Goal: Task Accomplishment & Management: Use online tool/utility

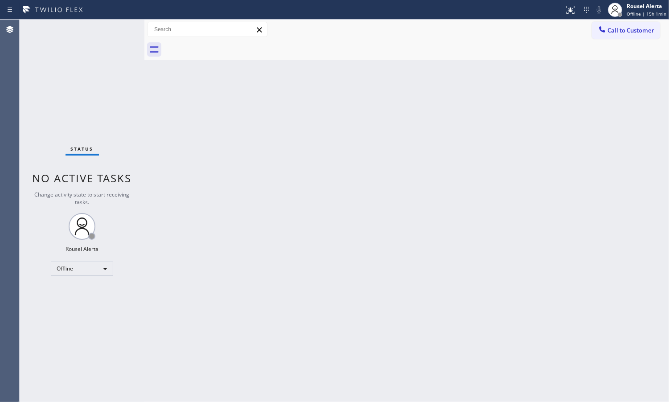
drag, startPoint x: 354, startPoint y: 226, endPoint x: 374, endPoint y: 210, distance: 25.7
click at [354, 225] on div "Back to Dashboard Change Sender ID Customers Technicians Select a contact Outbo…" at bounding box center [406, 211] width 525 height 383
click at [540, 143] on div "Back to Dashboard Change Sender ID Customers Technicians Select a contact Outbo…" at bounding box center [406, 211] width 525 height 383
click at [658, 18] on div "Rousel Alerta Offline | 15h 1min" at bounding box center [637, 10] width 64 height 20
click at [640, 47] on button "Available" at bounding box center [624, 47] width 89 height 12
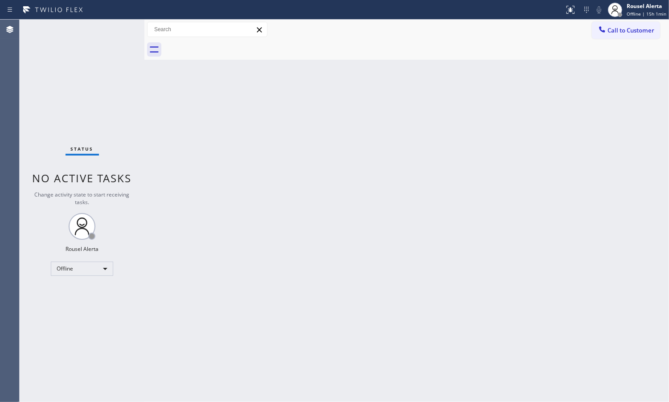
click at [555, 210] on div "Back to Dashboard Change Sender ID Customers Technicians Select a contact Outbo…" at bounding box center [406, 211] width 525 height 383
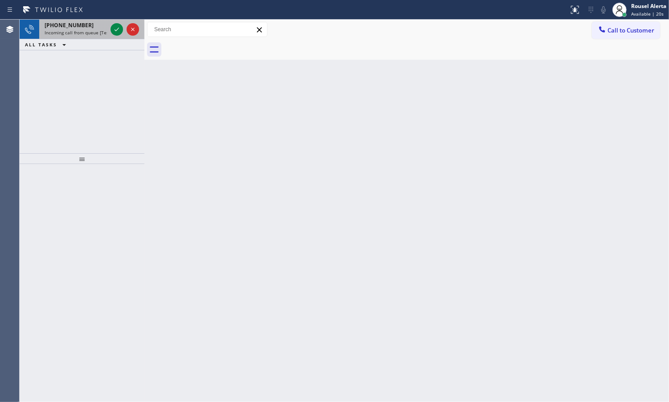
click at [67, 36] on div "[PHONE_NUMBER] Incoming call from queue [Test] All" at bounding box center [74, 30] width 70 height 20
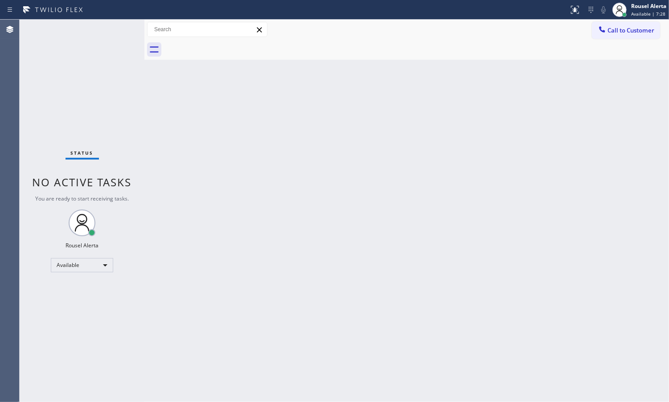
click at [105, 107] on div "Status No active tasks You are ready to start receiving tasks. Rousel Alerta Av…" at bounding box center [82, 211] width 125 height 383
click at [260, 93] on div "Back to Dashboard Change Sender ID Customers Technicians Select a contact Outbo…" at bounding box center [406, 211] width 525 height 383
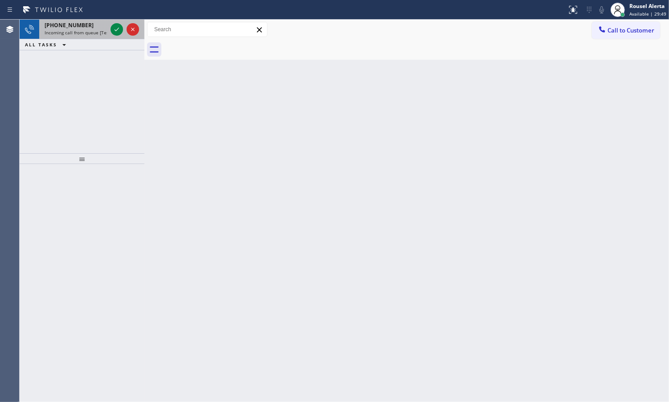
click at [71, 26] on span "+15165457727" at bounding box center [69, 25] width 49 height 8
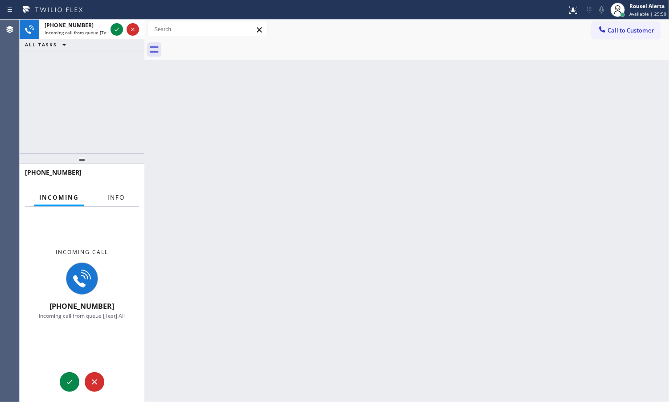
click at [119, 200] on span "Info" at bounding box center [115, 197] width 17 height 8
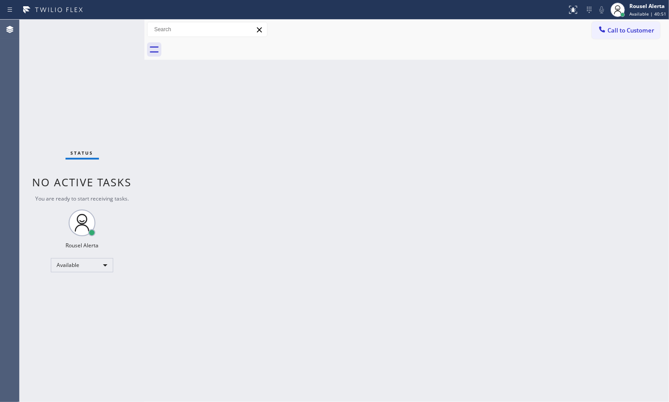
click at [260, 181] on div "Back to Dashboard Change Sender ID Customers Technicians Select a contact Outbo…" at bounding box center [406, 211] width 525 height 383
click at [110, 32] on div "Status No active tasks You are ready to start receiving tasks. Rousel Alerta Av…" at bounding box center [82, 211] width 125 height 383
click at [220, 284] on div "Back to Dashboard Change Sender ID Customers Technicians Select a contact Outbo…" at bounding box center [406, 211] width 525 height 383
click at [104, 55] on div "Status No active tasks You are ready to start receiving tasks. Rousel Alerta Av…" at bounding box center [82, 211] width 125 height 383
click at [103, 27] on div "Status No active tasks You are ready to start receiving tasks. Rousel Alerta Av…" at bounding box center [82, 211] width 125 height 383
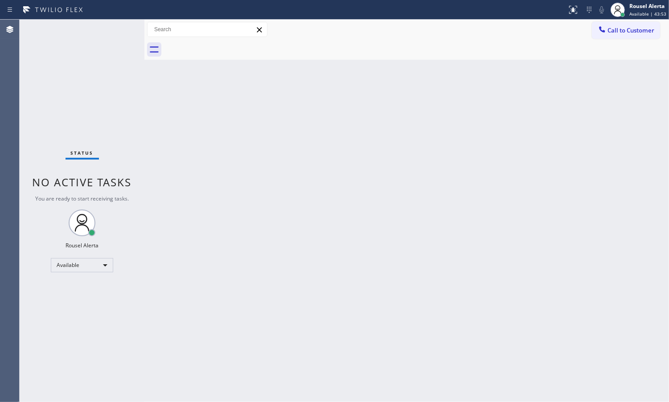
click at [105, 71] on div "Status No active tasks You are ready to start receiving tasks. Rousel Alerta Av…" at bounding box center [82, 211] width 125 height 383
click at [333, 324] on div "Back to Dashboard Change Sender ID Customers Technicians Select a contact Outbo…" at bounding box center [406, 211] width 525 height 383
click at [96, 30] on div "Status No active tasks You are ready to start receiving tasks. Rousel Alerta Av…" at bounding box center [82, 211] width 125 height 383
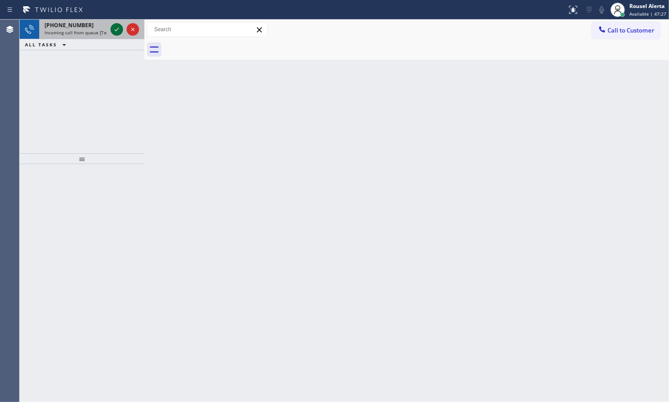
click at [114, 29] on icon at bounding box center [116, 29] width 11 height 11
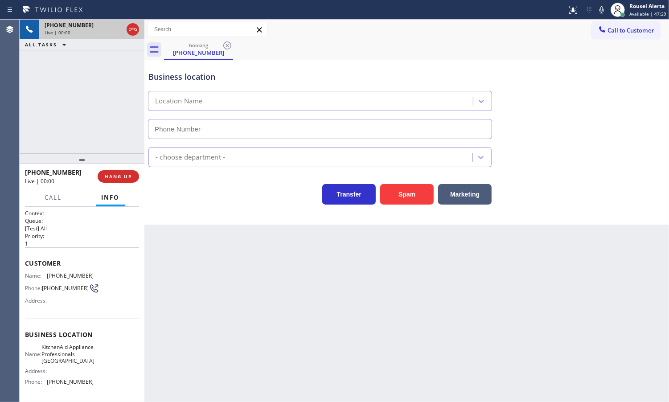
type input "[PHONE_NUMBER]"
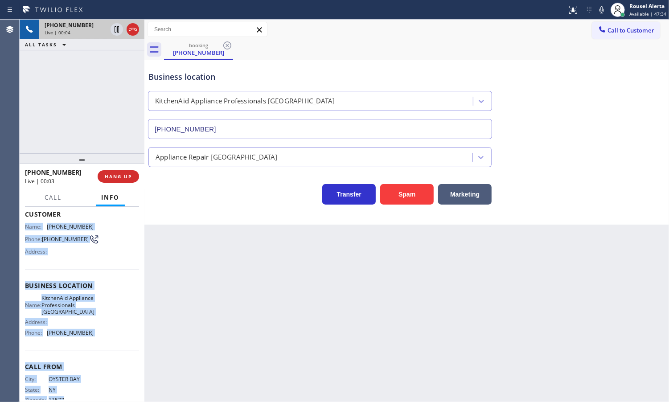
scroll to position [76, 0]
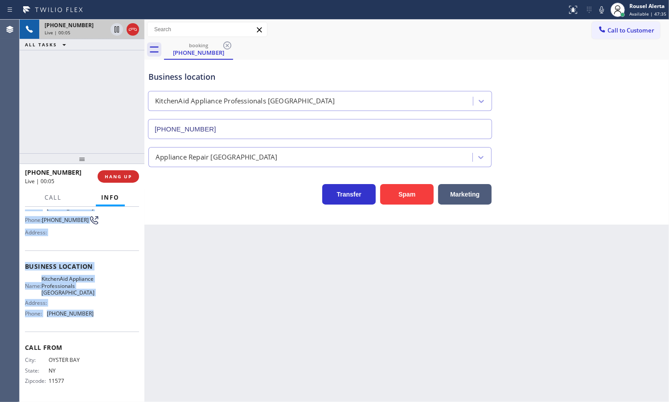
drag, startPoint x: 27, startPoint y: 276, endPoint x: 112, endPoint y: 319, distance: 95.7
click at [112, 319] on div "Context Queue: [Test] All Priority: 1 Customer Name: (516) 721-8112 Phone: (516…" at bounding box center [82, 270] width 114 height 258
copy div "Name: (516) 721-8112 Phone: (516) 721-8112 Address: Business location Name: Kit…"
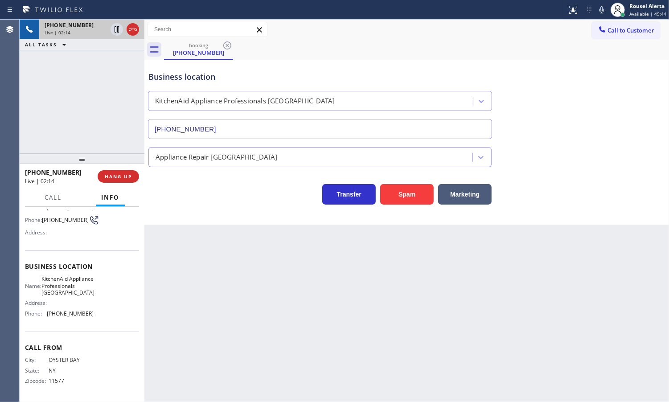
drag, startPoint x: 63, startPoint y: 73, endPoint x: 92, endPoint y: 159, distance: 91.2
click at [63, 74] on div "+15167218112 Live | 02:14 ALL TASKS ALL TASKS ACTIVE TASKS TASKS IN WRAP UP" at bounding box center [82, 87] width 125 height 134
drag, startPoint x: 114, startPoint y: 181, endPoint x: 170, endPoint y: 171, distance: 56.6
click at [114, 181] on button "HANG UP" at bounding box center [118, 176] width 41 height 12
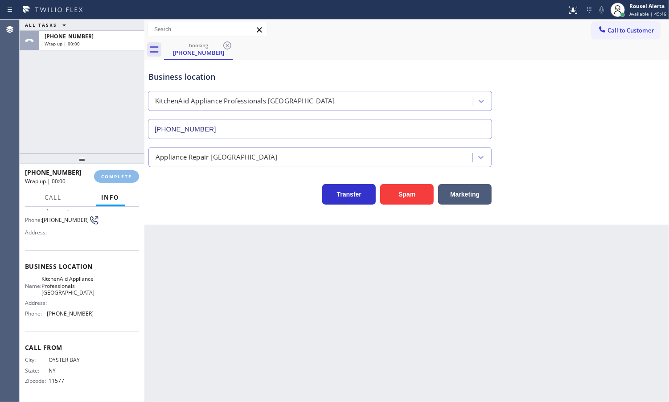
drag, startPoint x: 634, startPoint y: 184, endPoint x: 643, endPoint y: 181, distance: 9.7
click at [635, 184] on div "Transfer Spam Marketing" at bounding box center [407, 190] width 520 height 29
click at [126, 175] on span "COMPLETE" at bounding box center [116, 176] width 31 height 6
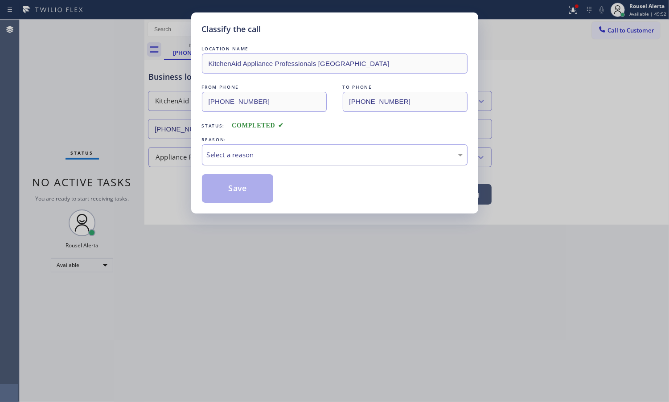
click at [264, 152] on div "Select a reason" at bounding box center [335, 155] width 256 height 10
click at [241, 185] on button "Save" at bounding box center [238, 188] width 72 height 29
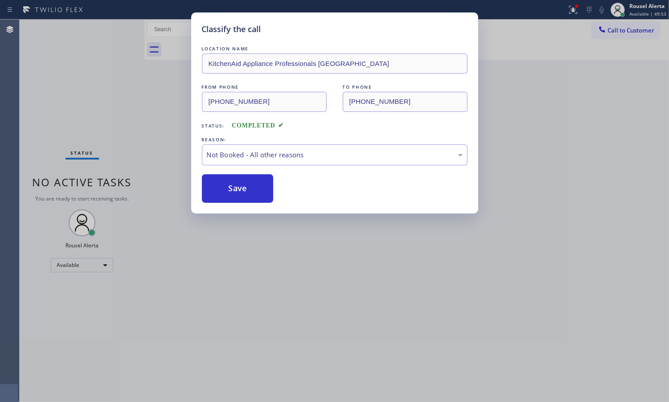
click at [280, 268] on div "Classify the call LOCATION NAME KitchenAid Appliance Professionals New Hyde Par…" at bounding box center [334, 201] width 669 height 402
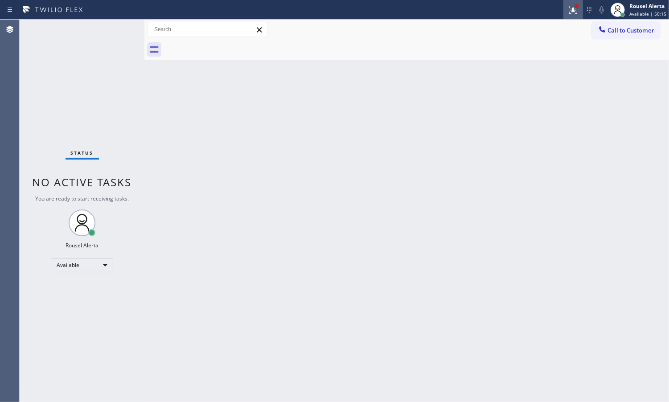
click at [575, 9] on icon at bounding box center [571, 9] width 5 height 6
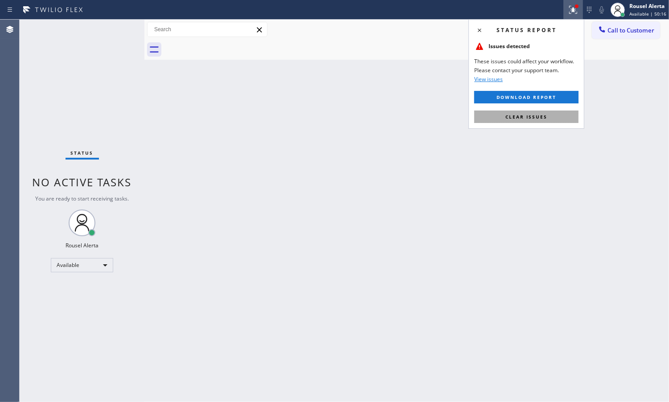
click at [550, 113] on button "Clear issues" at bounding box center [526, 117] width 104 height 12
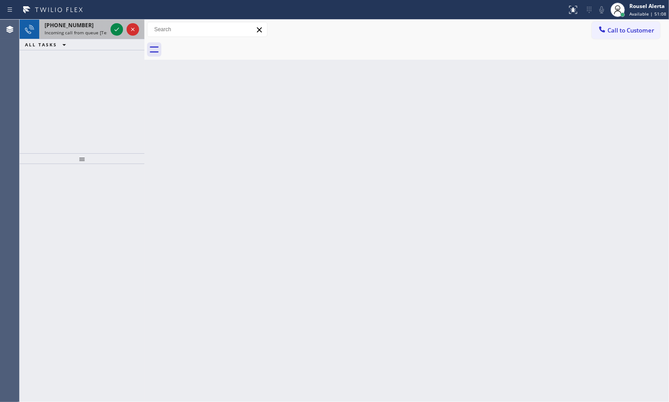
click at [70, 32] on span "Incoming call from queue [Test] All" at bounding box center [82, 32] width 74 height 6
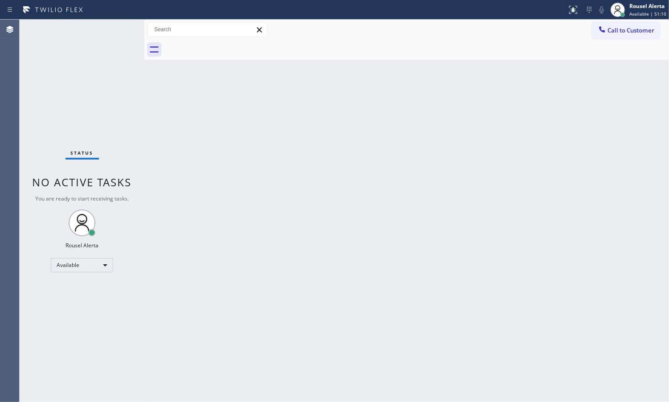
drag, startPoint x: 230, startPoint y: 226, endPoint x: 240, endPoint y: 218, distance: 12.3
click at [230, 225] on div "Back to Dashboard Change Sender ID Customers Technicians Select a contact Outbo…" at bounding box center [406, 211] width 525 height 383
click at [261, 277] on div "Back to Dashboard Change Sender ID Customers Technicians Select a contact Outbo…" at bounding box center [406, 211] width 525 height 383
click at [103, 25] on div "Status No active tasks You are ready to start receiving tasks. Rousel Alerta Av…" at bounding box center [82, 211] width 125 height 383
click at [108, 23] on div "Status No active tasks You are ready to start receiving tasks. Rousel Alerta Av…" at bounding box center [82, 211] width 125 height 383
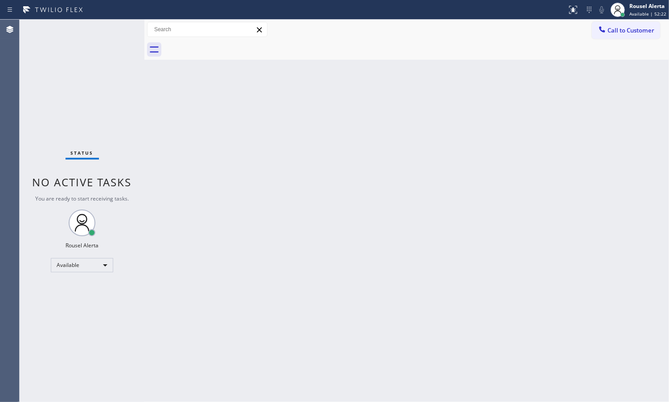
drag, startPoint x: 289, startPoint y: 247, endPoint x: 333, endPoint y: 186, distance: 74.7
click at [290, 246] on div "Back to Dashboard Change Sender ID Customers Technicians Select a contact Outbo…" at bounding box center [406, 211] width 525 height 383
click at [113, 27] on div "Status No active tasks You are ready to start receiving tasks. Rousel Alerta Av…" at bounding box center [82, 211] width 125 height 383
click at [111, 23] on div "Status No active tasks You are ready to start receiving tasks. Rousel Alerta Av…" at bounding box center [82, 211] width 125 height 383
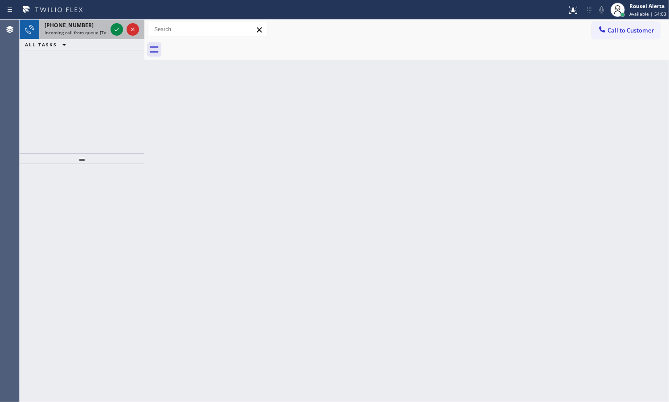
click at [87, 25] on div "+13038812860" at bounding box center [76, 25] width 62 height 8
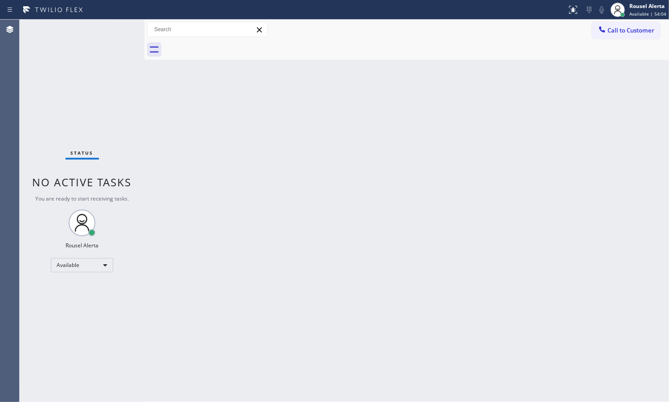
click at [239, 119] on div "Back to Dashboard Change Sender ID Customers Technicians Select a contact Outbo…" at bounding box center [406, 211] width 525 height 383
click at [101, 25] on div "Status No active tasks You are ready to start receiving tasks. Rousel Alerta Av…" at bounding box center [82, 211] width 125 height 383
click at [114, 23] on div "Status No active tasks You are ready to start receiving tasks. Rousel Alerta Av…" at bounding box center [82, 211] width 125 height 383
click at [205, 117] on div "Back to Dashboard Change Sender ID Customers Technicians Select a contact Outbo…" at bounding box center [406, 211] width 525 height 383
click at [106, 25] on div "Status No active tasks You are ready to start receiving tasks. Rousel Alerta Av…" at bounding box center [82, 211] width 125 height 383
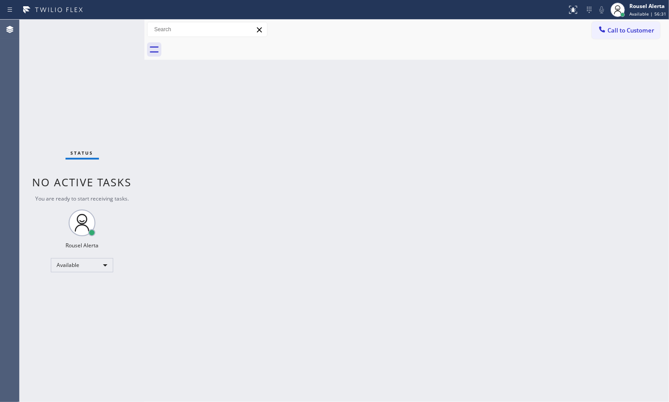
click at [271, 288] on div "Back to Dashboard Change Sender ID Customers Technicians Select a contact Outbo…" at bounding box center [406, 211] width 525 height 383
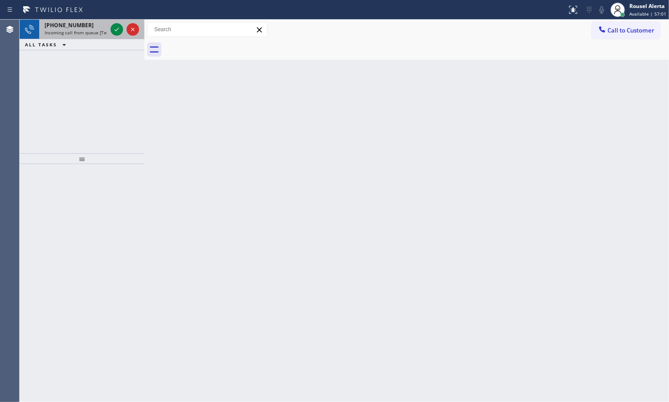
click at [84, 33] on span "Incoming call from queue [Test] All" at bounding box center [82, 32] width 74 height 6
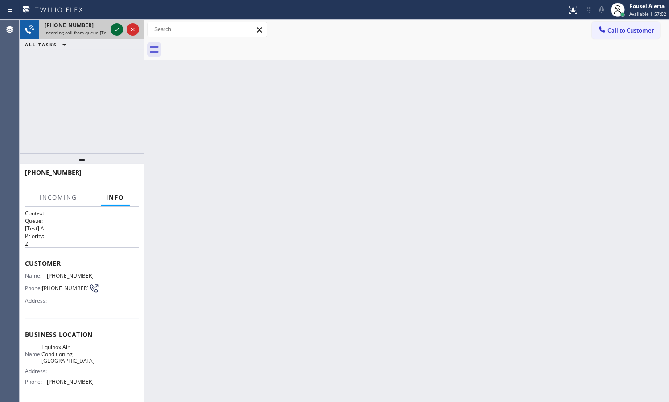
click at [116, 30] on icon at bounding box center [116, 29] width 11 height 11
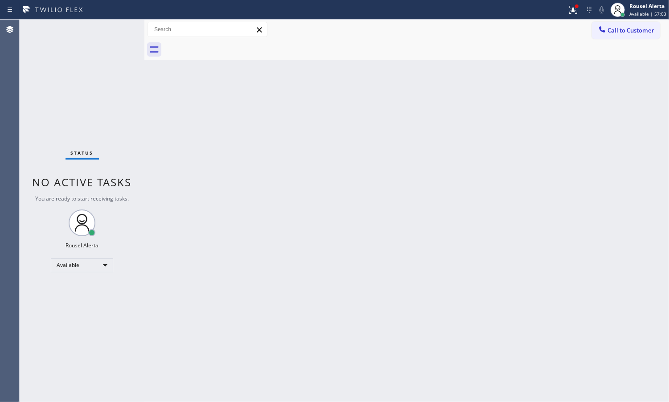
click at [184, 119] on div "Back to Dashboard Change Sender ID Customers Technicians Select a contact Outbo…" at bounding box center [406, 211] width 525 height 383
click at [107, 27] on div "Status No active tasks You are ready to start receiving tasks. Rousel Alerta Av…" at bounding box center [82, 211] width 125 height 383
drag, startPoint x: 107, startPoint y: 27, endPoint x: 192, endPoint y: 42, distance: 86.1
click at [107, 26] on div "Status No active tasks You are ready to start receiving tasks. Rousel Alerta Av…" at bounding box center [82, 211] width 125 height 383
click at [574, 12] on icon at bounding box center [573, 9] width 11 height 11
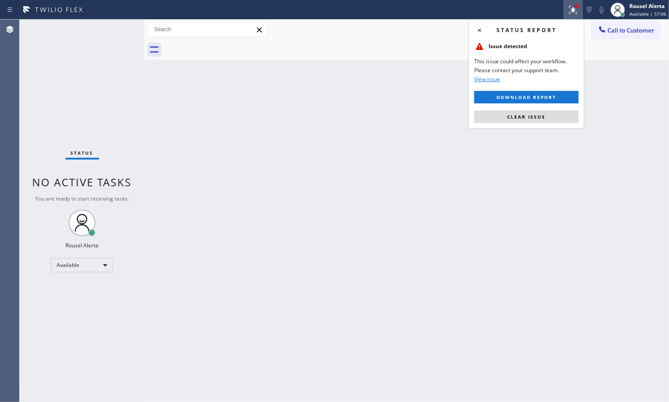
click at [547, 117] on button "Clear issue" at bounding box center [526, 117] width 104 height 12
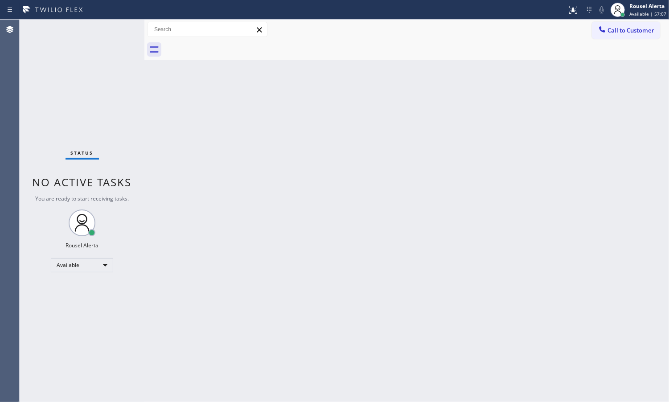
click at [518, 246] on div "Back to Dashboard Change Sender ID Customers Technicians Select a contact Outbo…" at bounding box center [406, 211] width 525 height 383
click at [108, 27] on div "Status No active tasks You are ready to start receiving tasks. Rousel Alerta Av…" at bounding box center [82, 211] width 125 height 383
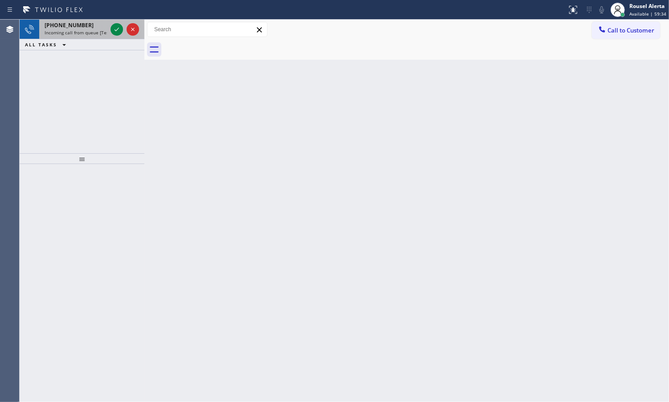
click at [97, 35] on span "Incoming call from queue [Test] All" at bounding box center [82, 32] width 74 height 6
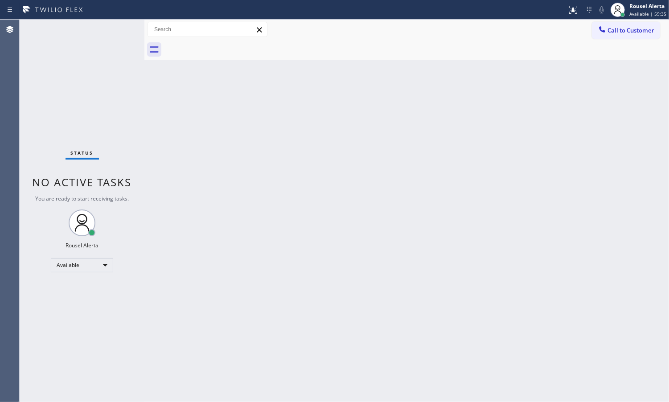
click at [109, 30] on div "Status No active tasks You are ready to start receiving tasks. Rousel Alerta Av…" at bounding box center [82, 211] width 125 height 383
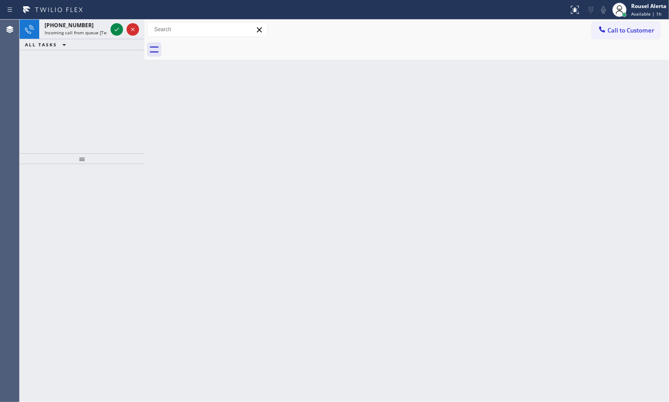
click at [109, 30] on div at bounding box center [125, 30] width 32 height 20
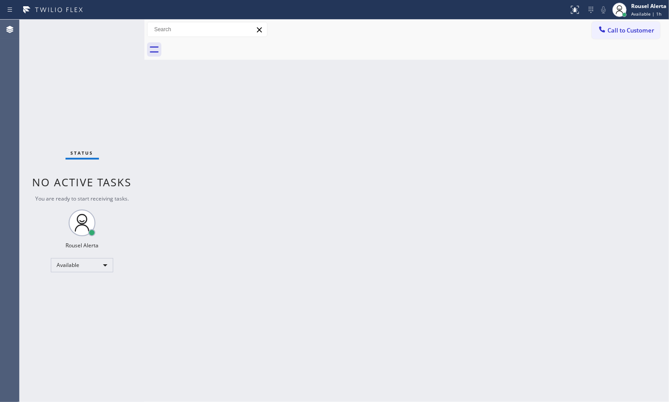
click at [109, 30] on div "Status No active tasks You are ready to start receiving tasks. Rousel Alerta Av…" at bounding box center [82, 211] width 125 height 383
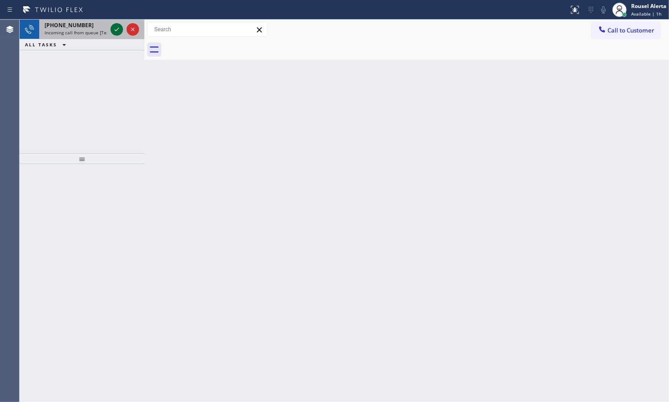
click at [121, 29] on icon at bounding box center [116, 29] width 11 height 11
click at [92, 27] on div "+13473205425" at bounding box center [76, 25] width 62 height 8
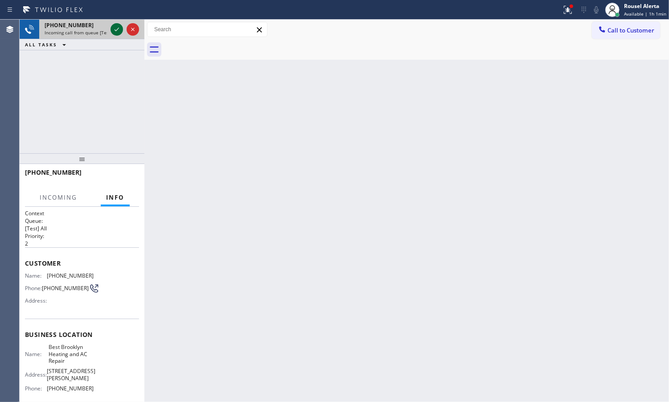
click at [112, 30] on icon at bounding box center [116, 29] width 11 height 11
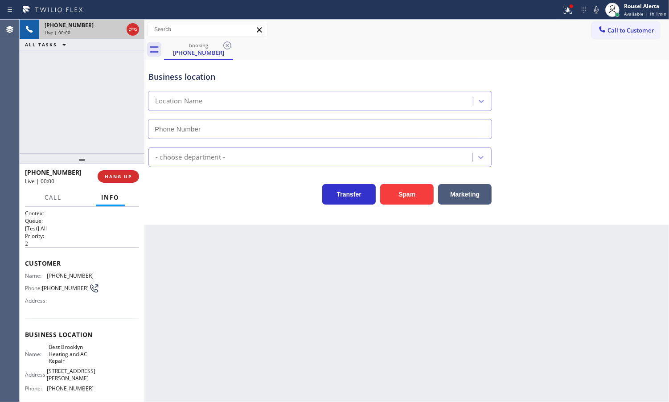
type input "[PHONE_NUMBER]"
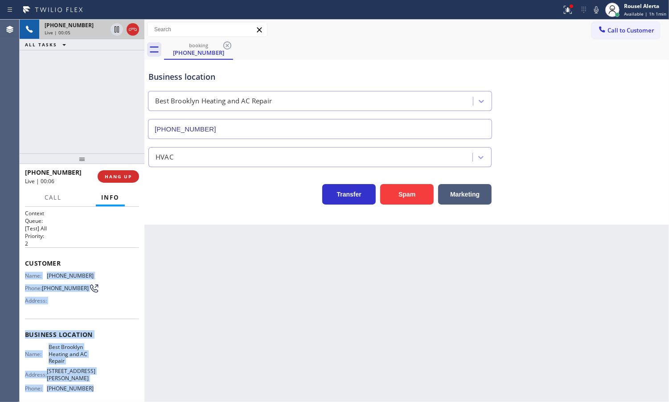
drag, startPoint x: 25, startPoint y: 273, endPoint x: 92, endPoint y: 382, distance: 127.8
click at [92, 382] on div "Context Queue: [Test] All Priority: 2 Customer Name: (347) 320-5425 Phone: (347…" at bounding box center [82, 342] width 114 height 265
copy div "Name: (347) 320-5425 Phone: (347) 320-5425 Address: Business location Name: Bes…"
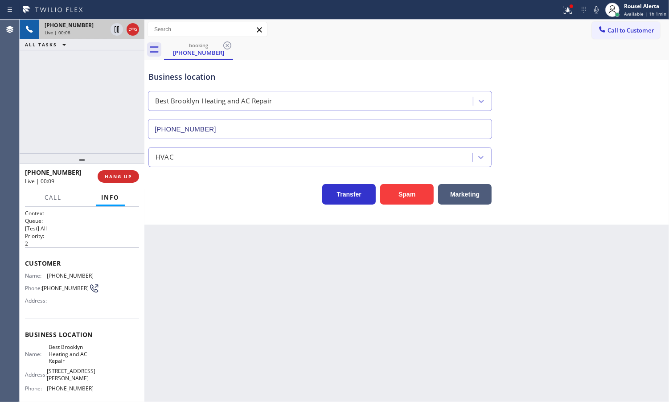
click at [525, 67] on div "Business location Best Brooklyn Heating and AC Repair (347) 407-9102" at bounding box center [407, 98] width 520 height 81
click at [564, 11] on div at bounding box center [568, 9] width 20 height 11
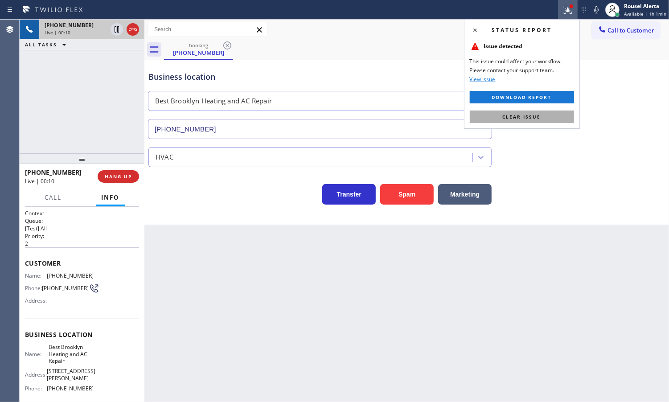
click at [522, 112] on button "Clear issue" at bounding box center [522, 117] width 104 height 12
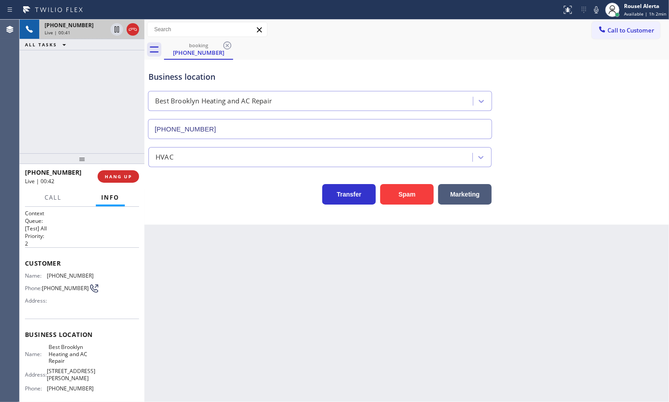
click at [493, 56] on div "booking (347) 320-5425" at bounding box center [416, 50] width 505 height 20
click at [177, 320] on div "Back to Dashboard Change Sender ID Customers Technicians Select a contact Outbo…" at bounding box center [406, 211] width 525 height 383
click at [221, 269] on div "Back to Dashboard Change Sender ID Customers Technicians Select a contact Outbo…" at bounding box center [406, 211] width 525 height 383
click at [107, 173] on span "HANG UP" at bounding box center [118, 176] width 27 height 6
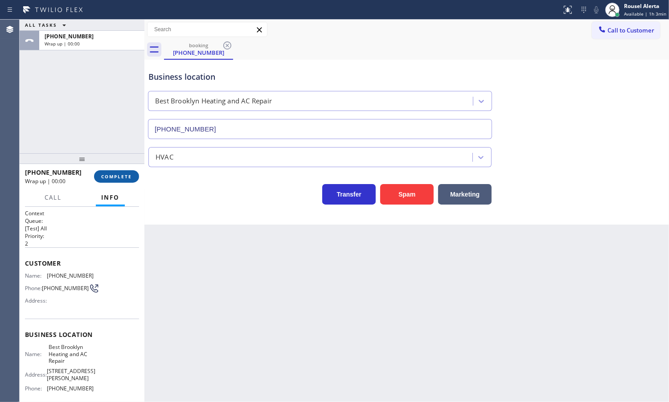
click at [116, 177] on span "COMPLETE" at bounding box center [116, 176] width 31 height 6
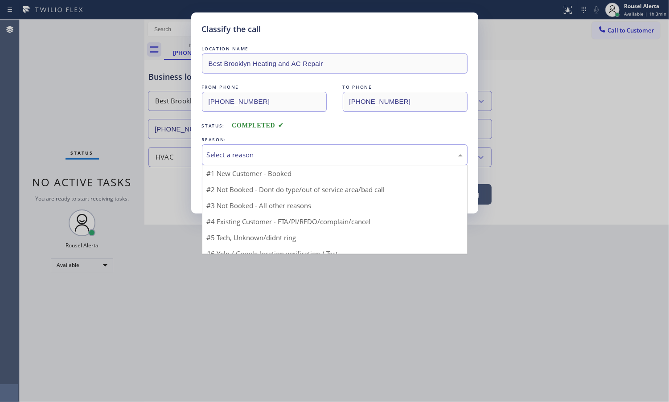
click at [260, 154] on div "Select a reason" at bounding box center [335, 155] width 256 height 10
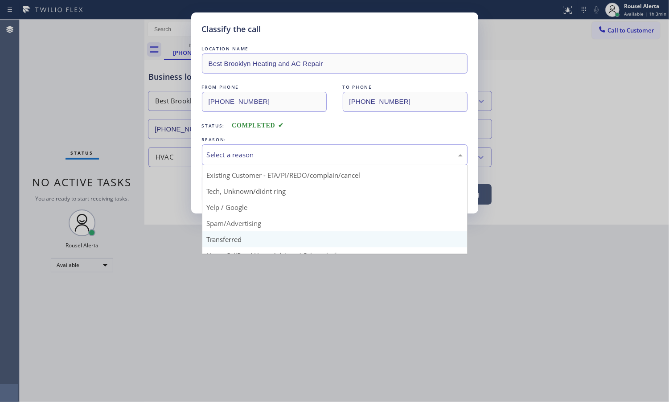
scroll to position [61, 0]
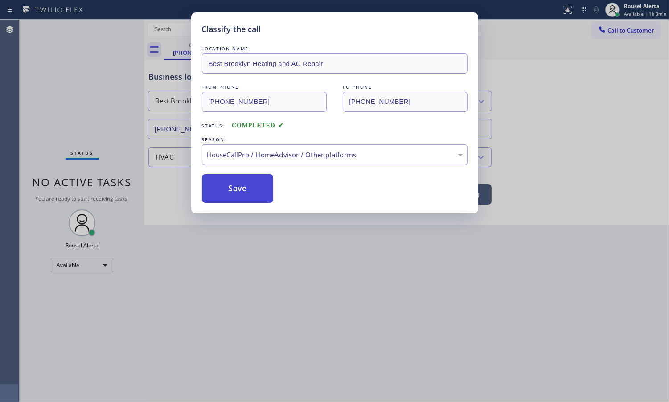
click at [232, 183] on button "Save" at bounding box center [238, 188] width 72 height 29
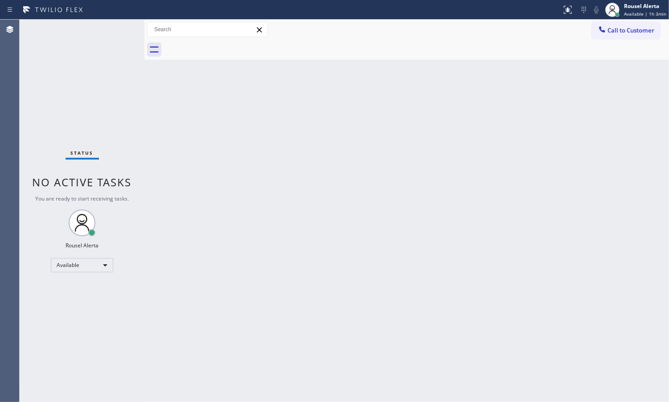
drag, startPoint x: 360, startPoint y: 292, endPoint x: 383, endPoint y: 259, distance: 40.3
click at [363, 288] on div "Back to Dashboard Change Sender ID Customers Technicians Select a contact Outbo…" at bounding box center [406, 211] width 525 height 383
drag, startPoint x: 91, startPoint y: 30, endPoint x: 96, endPoint y: 28, distance: 5.4
click at [91, 30] on div "Status No active tasks You are ready to start receiving tasks. Rousel Alerta Av…" at bounding box center [82, 211] width 125 height 383
click at [103, 22] on div "Status No active tasks You are ready to start receiving tasks. Rousel Alerta Av…" at bounding box center [82, 211] width 125 height 383
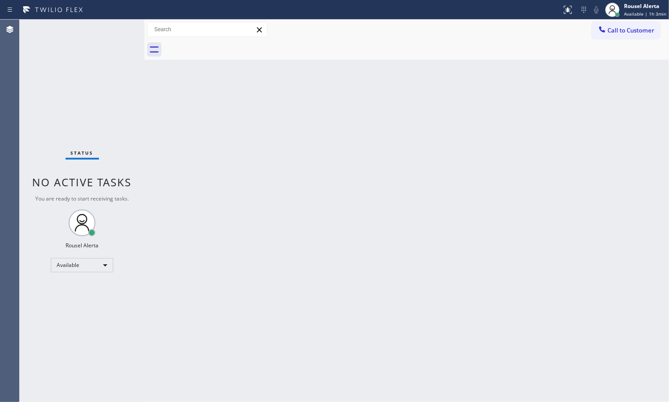
click at [300, 280] on div "Back to Dashboard Change Sender ID Customers Technicians Select a contact Outbo…" at bounding box center [406, 211] width 525 height 383
click at [113, 25] on div "Status No active tasks You are ready to start receiving tasks. Rousel Alerta Av…" at bounding box center [82, 211] width 125 height 383
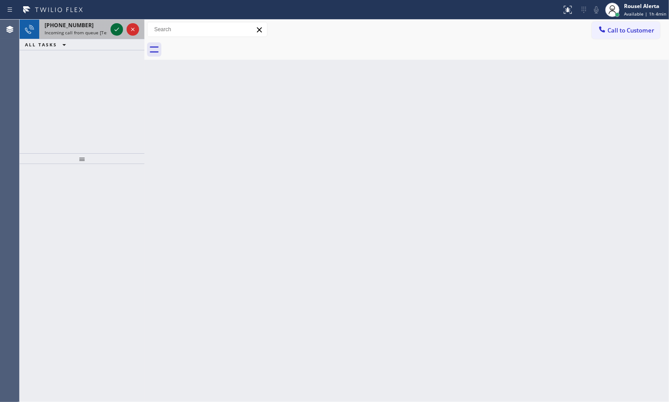
click at [116, 32] on icon at bounding box center [116, 29] width 11 height 11
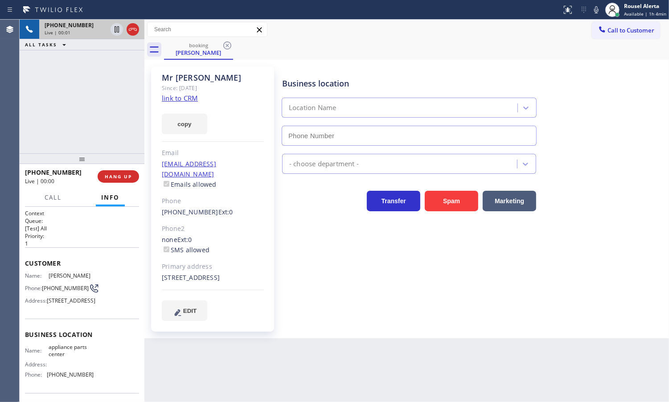
type input "[PHONE_NUMBER]"
click at [175, 101] on link "link to CRM" at bounding box center [180, 98] width 36 height 9
click at [109, 81] on div "+19107501015 Live | 00:30 ALL TASKS ALL TASKS ACTIVE TASKS TASKS IN WRAP UP" at bounding box center [82, 87] width 125 height 134
click at [114, 30] on icon at bounding box center [116, 29] width 11 height 11
click at [600, 12] on icon at bounding box center [596, 9] width 11 height 11
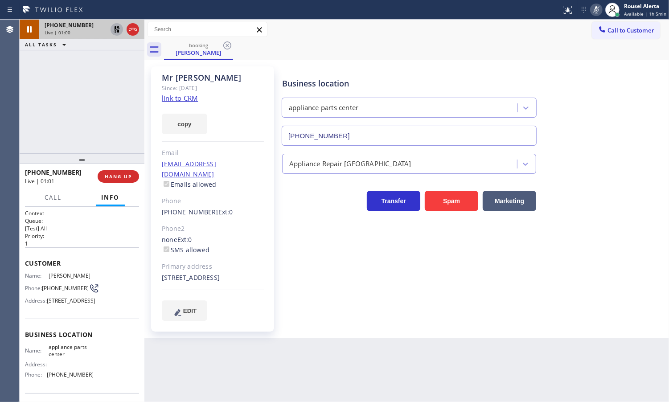
click at [513, 308] on div "Business location appliance parts center (817) 482-5346 Appliance Repair High E…" at bounding box center [473, 194] width 387 height 250
click at [116, 32] on icon at bounding box center [117, 29] width 6 height 6
click at [601, 8] on icon at bounding box center [596, 9] width 11 height 11
click at [370, 353] on div "Back to Dashboard Change Sender ID Customers Technicians Select a contact Outbo…" at bounding box center [406, 211] width 525 height 383
click at [108, 94] on div "+19107501015 Live | 01:44 ALL TASKS ALL TASKS ACTIVE TASKS TASKS IN WRAP UP" at bounding box center [82, 87] width 125 height 134
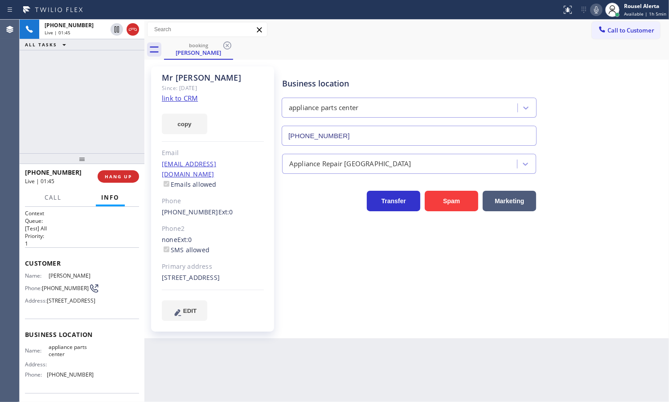
click at [350, 377] on div "Back to Dashboard Change Sender ID Customers Technicians Select a contact Outbo…" at bounding box center [406, 211] width 525 height 383
click at [108, 128] on div "+19107501015 Live | 01:46 ALL TASKS ALL TASKS ACTIVE TASKS TASKS IN WRAP UP" at bounding box center [82, 87] width 125 height 134
click at [284, 386] on div "Back to Dashboard Change Sender ID Customers Technicians Select a contact Outbo…" at bounding box center [406, 211] width 525 height 383
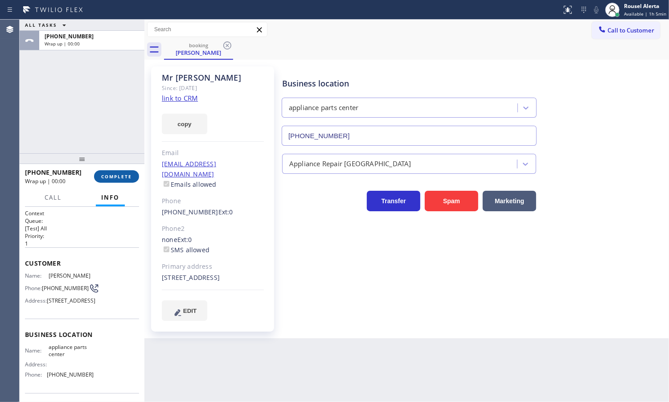
click at [119, 181] on button "COMPLETE" at bounding box center [116, 176] width 45 height 12
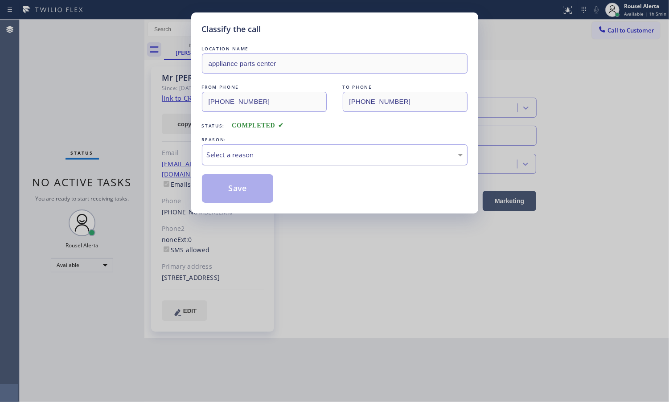
click at [230, 152] on div "Select a reason" at bounding box center [335, 155] width 256 height 10
click at [244, 177] on button "Save" at bounding box center [238, 188] width 72 height 29
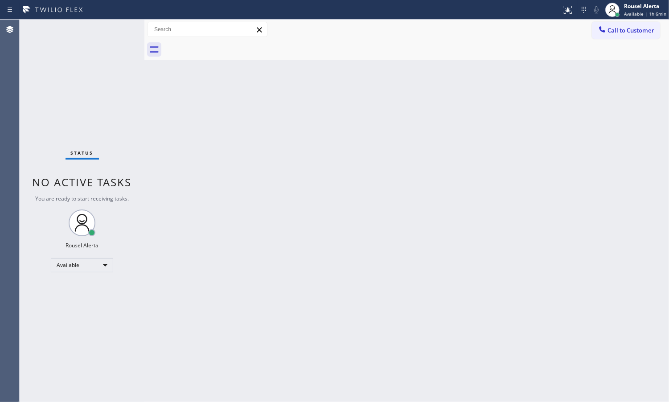
click at [121, 25] on div "Status No active tasks You are ready to start receiving tasks. Rousel Alerta Av…" at bounding box center [82, 211] width 125 height 383
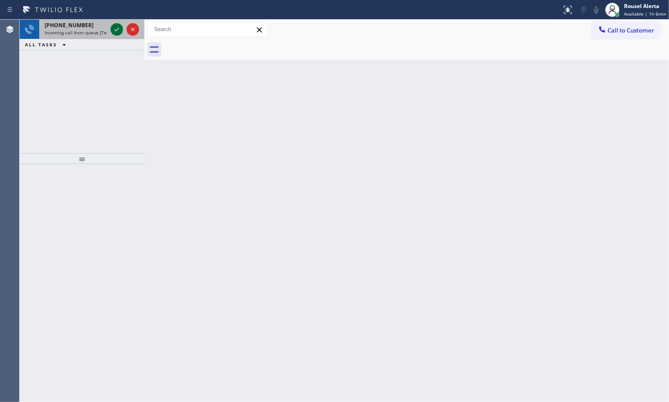
click at [116, 28] on icon at bounding box center [116, 29] width 11 height 11
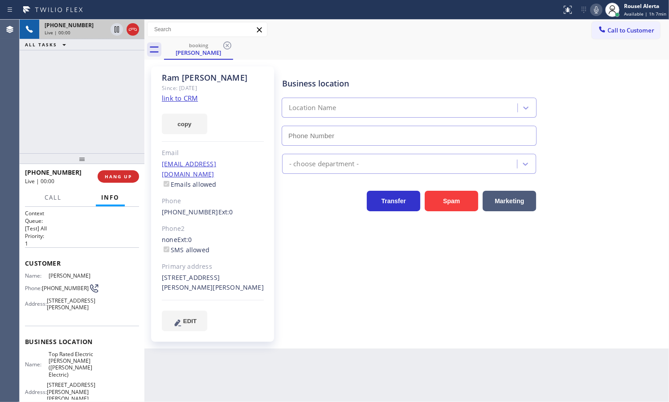
type input "[PHONE_NUMBER]"
click at [180, 101] on link "link to CRM" at bounding box center [180, 98] width 36 height 9
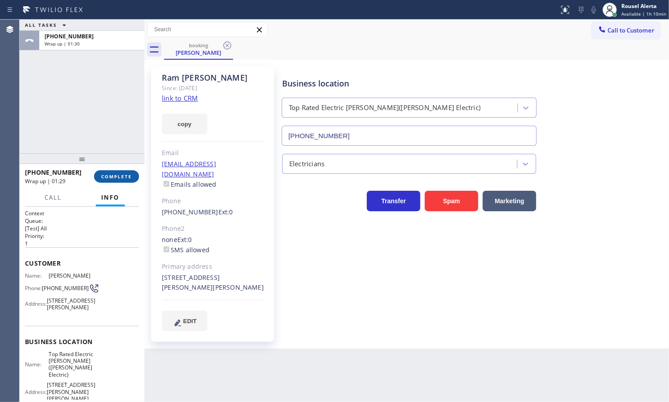
click at [119, 179] on span "COMPLETE" at bounding box center [116, 176] width 31 height 6
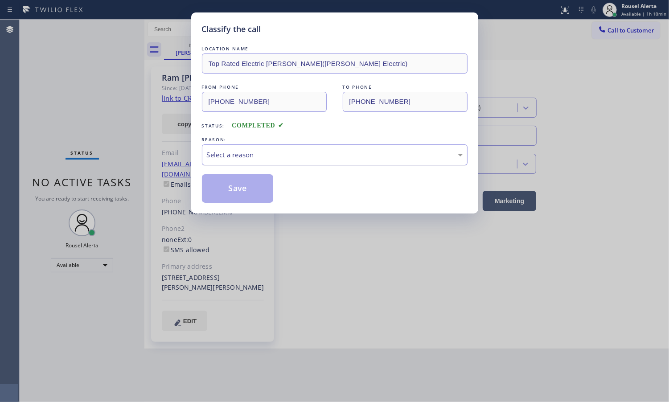
click at [255, 155] on div "Select a reason" at bounding box center [335, 155] width 256 height 10
click at [243, 203] on button "Save" at bounding box center [238, 188] width 72 height 29
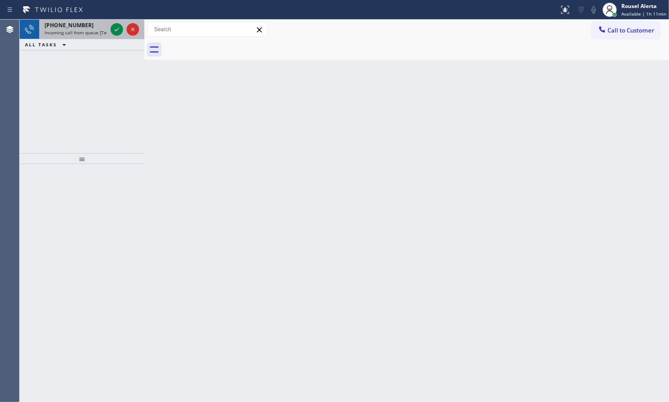
drag, startPoint x: 78, startPoint y: 28, endPoint x: 85, endPoint y: 29, distance: 7.3
click at [78, 28] on span "+18483780800" at bounding box center [69, 25] width 49 height 8
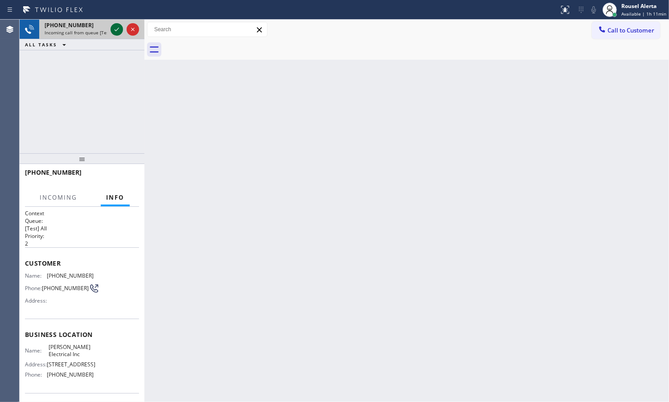
click at [113, 28] on icon at bounding box center [116, 29] width 11 height 11
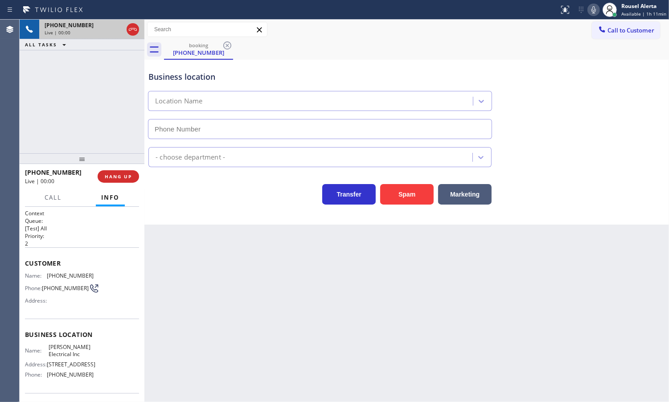
type input "(848) 294-1553"
click at [403, 199] on button "Spam" at bounding box center [406, 194] width 53 height 21
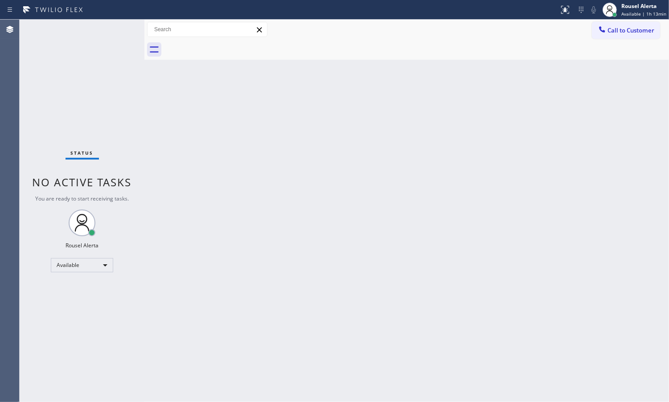
click at [114, 30] on div "Status No active tasks You are ready to start receiving tasks. Rousel Alerta Av…" at bounding box center [82, 211] width 125 height 383
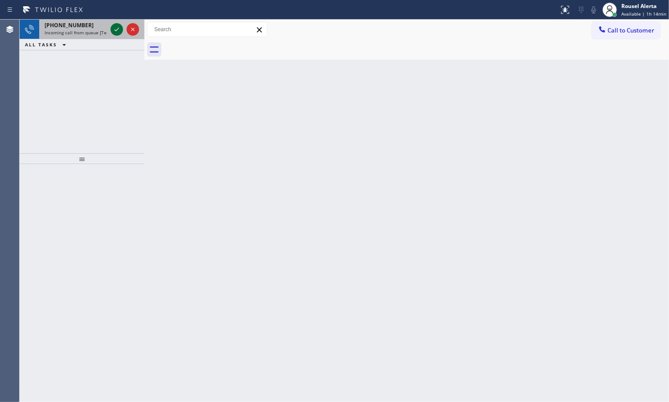
click at [111, 33] on icon at bounding box center [116, 29] width 11 height 11
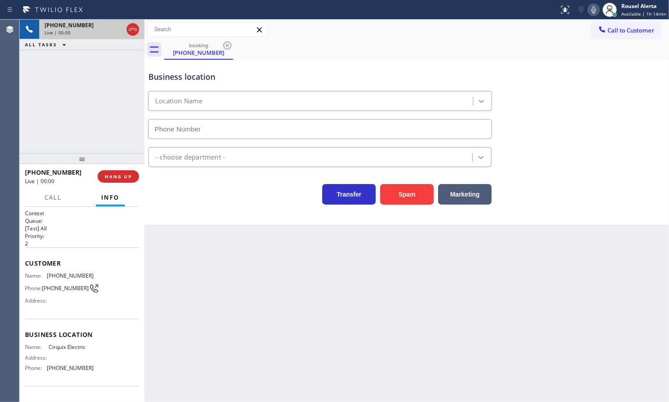
type input "[PHONE_NUMBER]"
click at [195, 266] on div "Back to Dashboard Change Sender ID Customers Technicians Select a contact Outbo…" at bounding box center [406, 211] width 525 height 383
click at [121, 172] on button "HANG UP" at bounding box center [118, 176] width 41 height 12
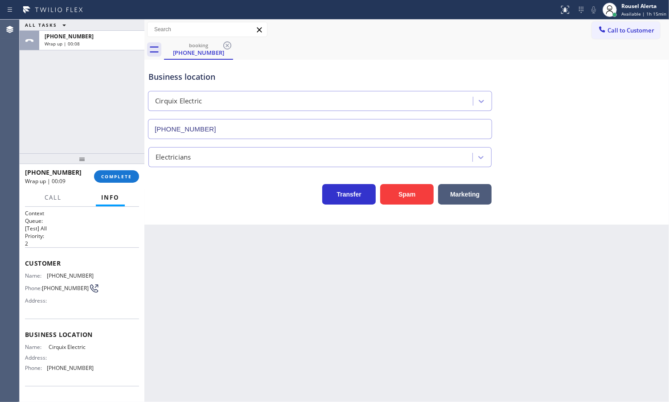
click at [430, 329] on div "Back to Dashboard Change Sender ID Customers Technicians Select a contact Outbo…" at bounding box center [406, 211] width 525 height 383
click at [114, 181] on button "COMPLETE" at bounding box center [116, 176] width 45 height 12
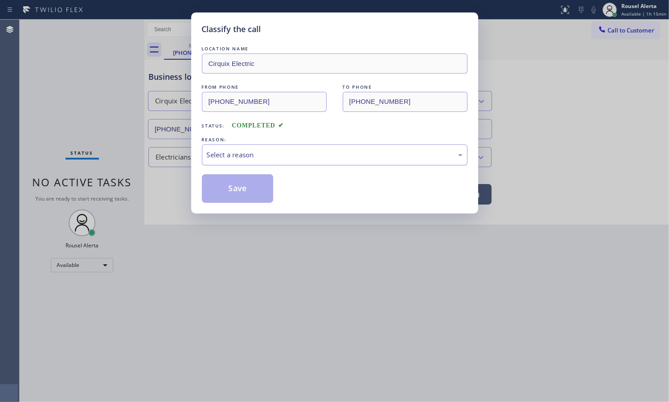
drag, startPoint x: 235, startPoint y: 158, endPoint x: 242, endPoint y: 163, distance: 8.7
click at [235, 157] on div "Select a reason" at bounding box center [335, 155] width 256 height 10
click at [239, 201] on button "Save" at bounding box center [238, 188] width 72 height 29
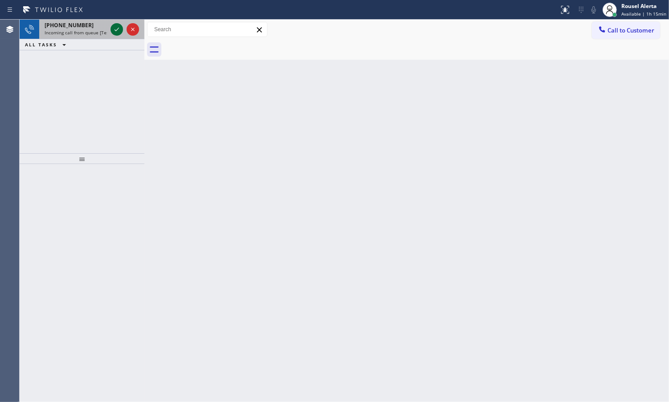
click at [116, 29] on icon at bounding box center [116, 29] width 11 height 11
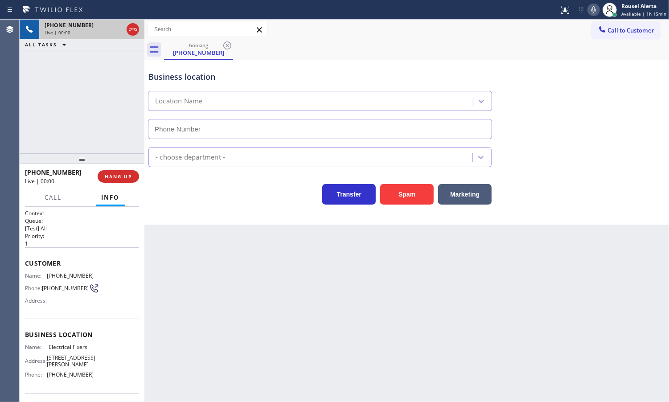
type input "[PHONE_NUMBER]"
click at [243, 291] on div "Back to Dashboard Change Sender ID Customers Technicians Select a contact Outbo…" at bounding box center [406, 211] width 525 height 383
click at [415, 305] on div "Back to Dashboard Change Sender ID Customers Technicians Select a contact Outbo…" at bounding box center [406, 211] width 525 height 383
click at [119, 179] on span "HANG UP" at bounding box center [118, 176] width 27 height 6
click at [119, 181] on button "HANG UP" at bounding box center [118, 176] width 41 height 12
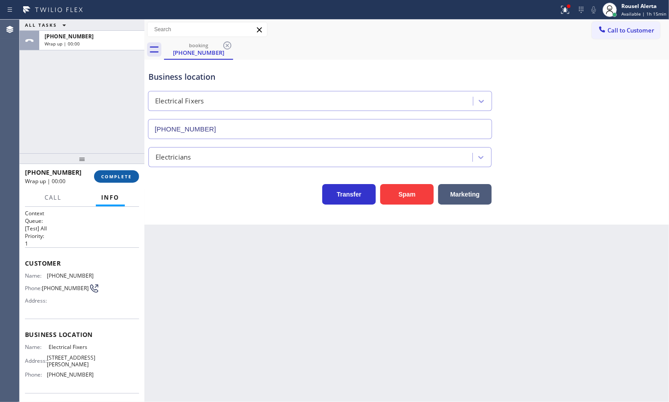
click at [119, 179] on span "COMPLETE" at bounding box center [116, 176] width 31 height 6
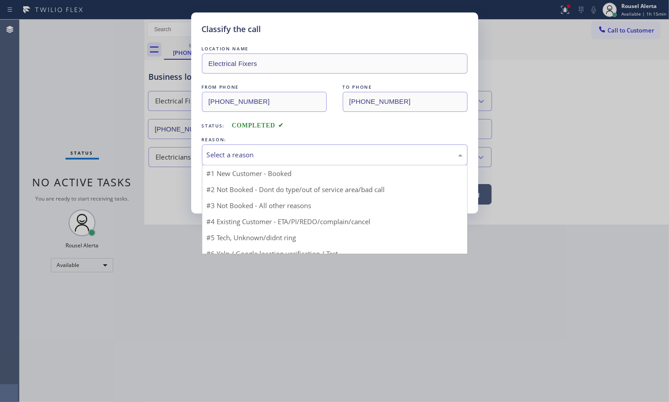
click at [272, 160] on div "Select a reason" at bounding box center [335, 155] width 256 height 10
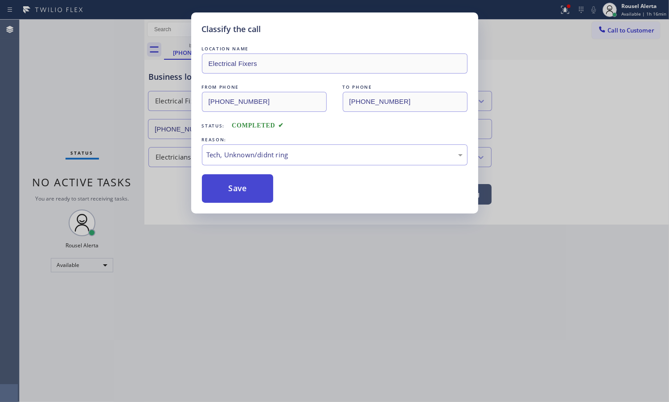
click at [248, 194] on button "Save" at bounding box center [238, 188] width 72 height 29
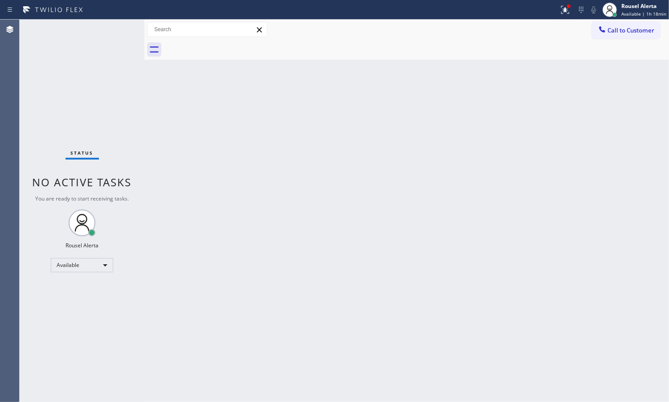
click at [114, 32] on div "Status No active tasks You are ready to start receiving tasks. Rousel Alerta Av…" at bounding box center [82, 211] width 125 height 383
click at [566, 9] on icon at bounding box center [565, 10] width 8 height 8
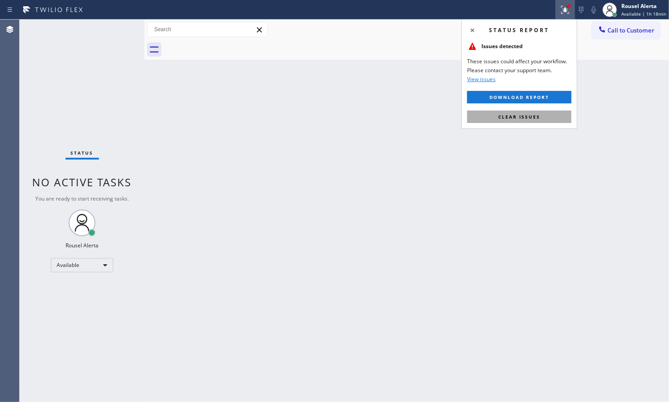
click at [545, 123] on button "Clear issues" at bounding box center [519, 117] width 104 height 12
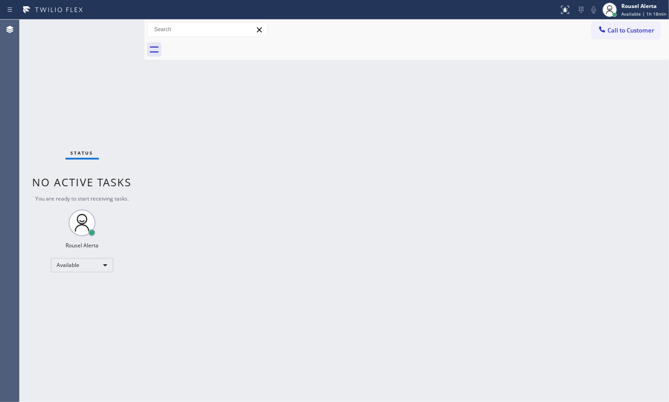
click at [110, 23] on div "Status No active tasks You are ready to start receiving tasks. Rousel Alerta Av…" at bounding box center [82, 211] width 125 height 383
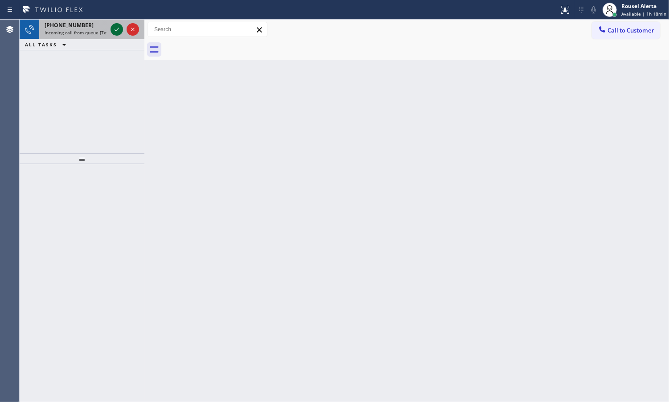
click at [117, 26] on icon at bounding box center [116, 29] width 11 height 11
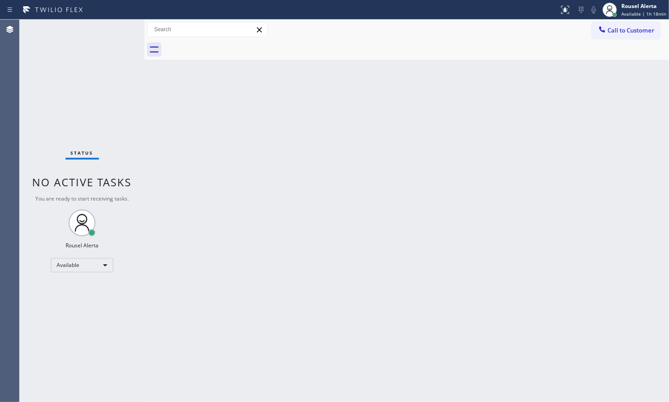
click at [116, 26] on div "Status No active tasks You are ready to start receiving tasks. Rousel Alerta Av…" at bounding box center [82, 211] width 125 height 383
drag, startPoint x: 116, startPoint y: 26, endPoint x: 125, endPoint y: 23, distance: 9.4
click at [123, 23] on div "Status No active tasks You are ready to start receiving tasks. Rousel Alerta Av…" at bounding box center [82, 211] width 125 height 383
click at [567, 3] on button at bounding box center [565, 10] width 20 height 20
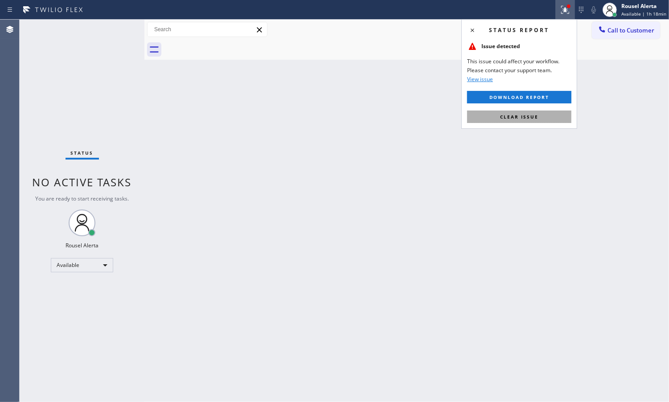
click at [547, 114] on button "Clear issue" at bounding box center [519, 117] width 104 height 12
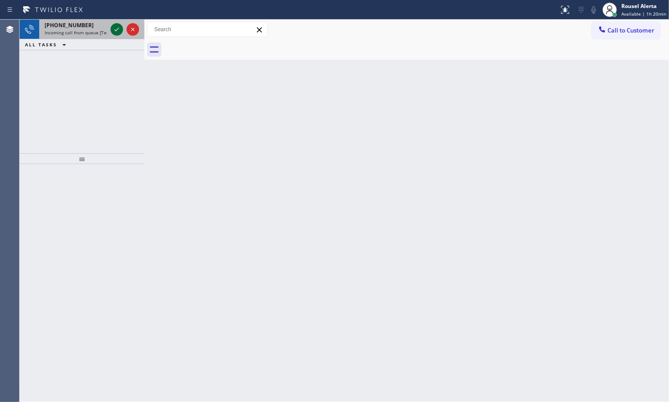
click at [112, 28] on icon at bounding box center [116, 29] width 11 height 11
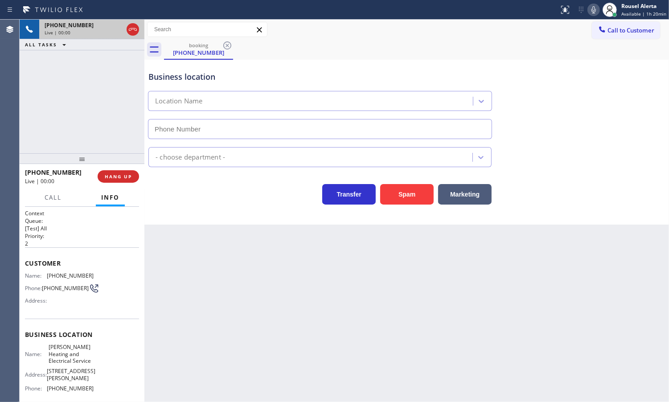
type input "[PHONE_NUMBER]"
click at [251, 281] on div "Back to Dashboard Change Sender ID Customers Technicians Select a contact Outbo…" at bounding box center [406, 211] width 525 height 383
click at [354, 337] on div "Back to Dashboard Change Sender ID Customers Technicians Select a contact Outbo…" at bounding box center [406, 211] width 525 height 383
click at [132, 139] on div "+12135263086 Live | 00:07 ALL TASKS ALL TASKS ACTIVE TASKS TASKS IN WRAP UP" at bounding box center [82, 87] width 125 height 134
click at [223, 303] on div "Back to Dashboard Change Sender ID Customers Technicians Select a contact Outbo…" at bounding box center [406, 211] width 525 height 383
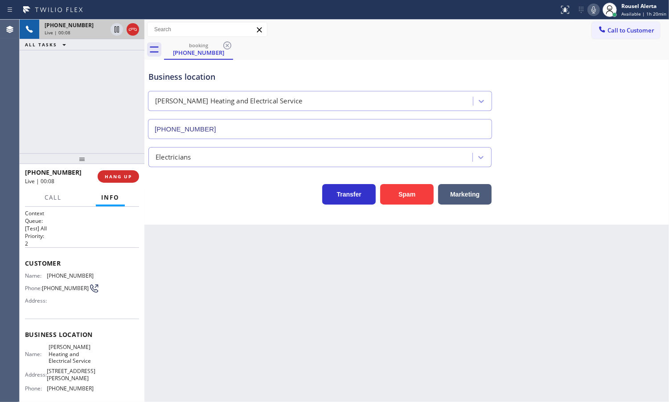
click at [124, 130] on div "+12135263086 Live | 00:08 ALL TASKS ALL TASKS ACTIVE TASKS TASKS IN WRAP UP" at bounding box center [82, 87] width 125 height 134
click at [193, 297] on div "Back to Dashboard Change Sender ID Customers Technicians Select a contact Outbo…" at bounding box center [406, 211] width 525 height 383
drag, startPoint x: 218, startPoint y: 292, endPoint x: 163, endPoint y: 237, distance: 77.6
click at [218, 290] on div "Back to Dashboard Change Sender ID Customers Technicians Select a contact Outbo…" at bounding box center [406, 211] width 525 height 383
click at [117, 183] on button "HANG UP" at bounding box center [118, 176] width 41 height 12
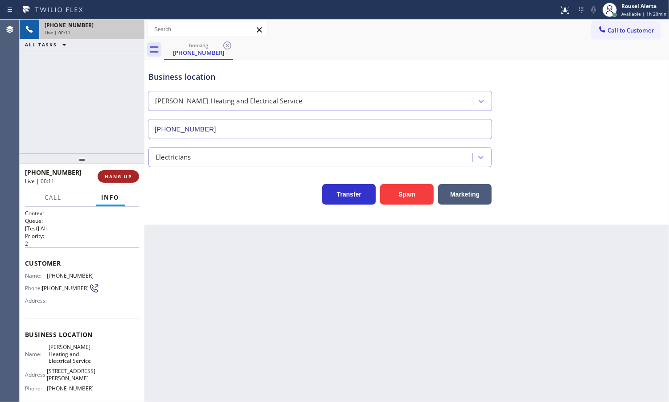
click at [117, 183] on button "HANG UP" at bounding box center [118, 176] width 41 height 12
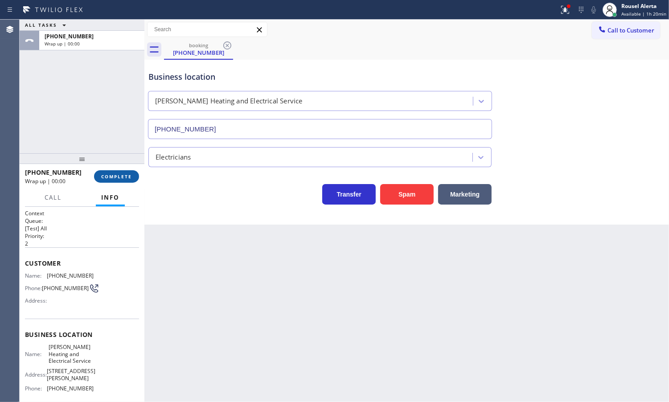
click at [117, 181] on button "COMPLETE" at bounding box center [116, 176] width 45 height 12
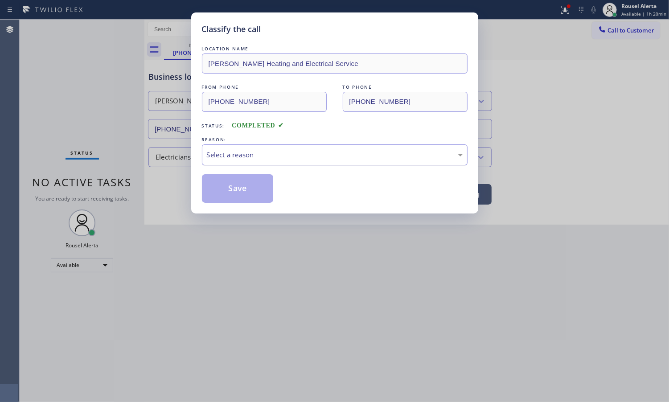
click at [243, 154] on div "Select a reason" at bounding box center [335, 155] width 256 height 10
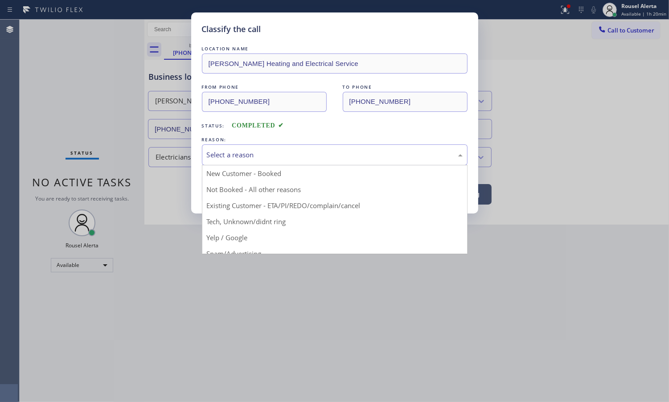
drag, startPoint x: 255, startPoint y: 218, endPoint x: 244, endPoint y: 206, distance: 15.8
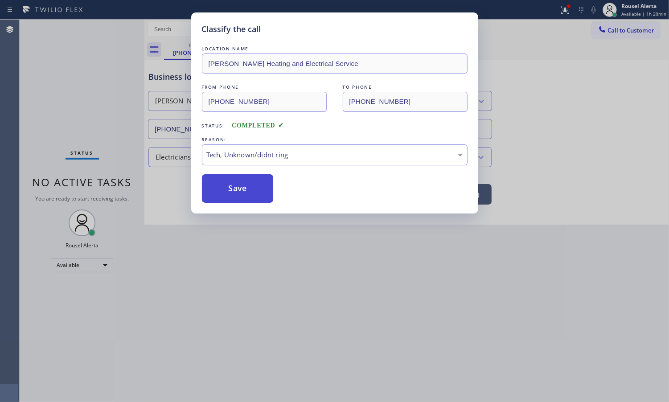
click at [228, 192] on button "Save" at bounding box center [238, 188] width 72 height 29
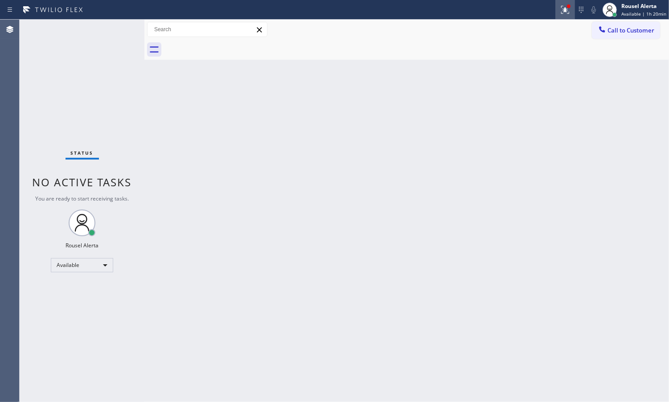
drag, startPoint x: 565, startPoint y: 1, endPoint x: 561, endPoint y: 14, distance: 13.3
click at [563, 1] on button at bounding box center [565, 10] width 20 height 20
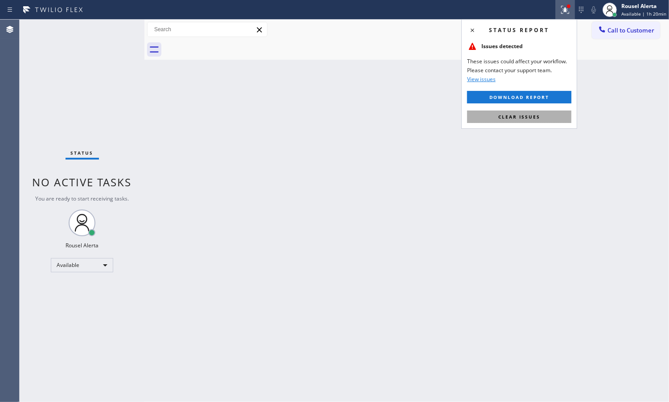
click at [551, 117] on button "Clear issues" at bounding box center [519, 117] width 104 height 12
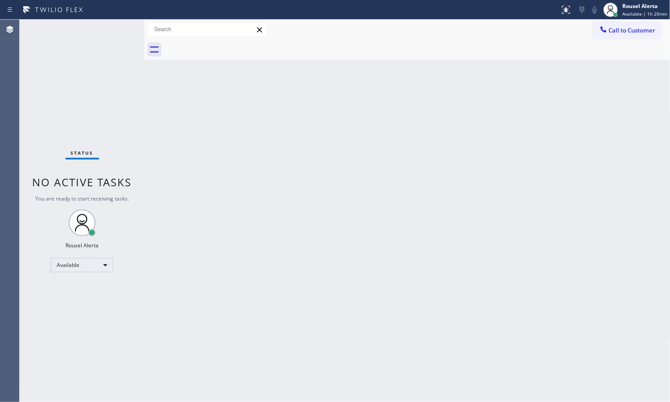
click at [507, 86] on div "Back to Dashboard Change Sender ID Customers Technicians Select a contact Outbo…" at bounding box center [407, 211] width 526 height 383
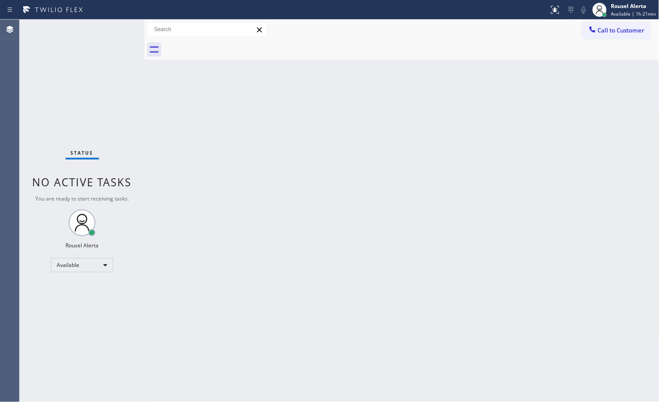
click at [546, 154] on div "Back to Dashboard Change Sender ID Customers Technicians Select a contact Outbo…" at bounding box center [401, 211] width 515 height 383
click at [105, 25] on div "Status No active tasks You are ready to start receiving tasks. Rousel Alerta Av…" at bounding box center [82, 211] width 125 height 383
click at [108, 20] on div "Status No active tasks You are ready to start receiving tasks. Rousel Alerta Av…" at bounding box center [82, 211] width 125 height 383
click at [388, 273] on div "Back to Dashboard Change Sender ID Customers Technicians Select a contact Outbo…" at bounding box center [401, 211] width 515 height 383
click at [106, 26] on div "Status No active tasks You are ready to start receiving tasks. Rousel Alerta Av…" at bounding box center [82, 211] width 125 height 383
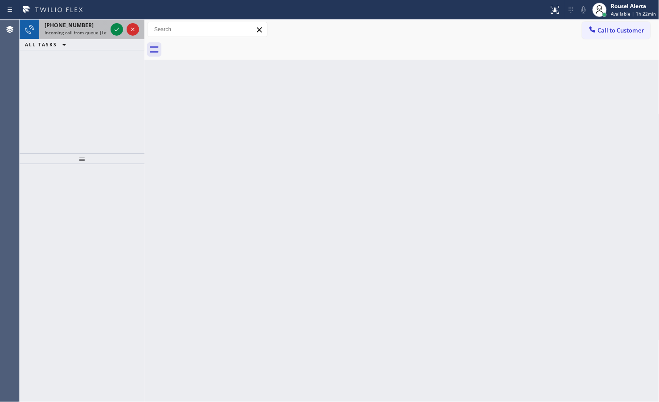
drag, startPoint x: 97, startPoint y: 31, endPoint x: 105, endPoint y: 25, distance: 10.2
click at [98, 29] on span "Incoming call from queue [Test] All" at bounding box center [82, 32] width 74 height 6
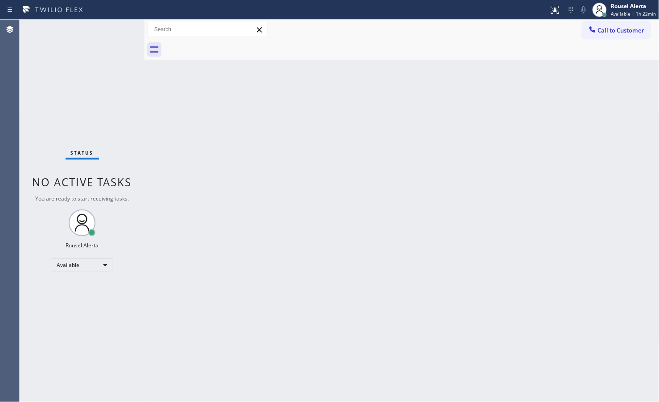
click at [113, 30] on div "Status No active tasks You are ready to start receiving tasks. Rousel Alerta Av…" at bounding box center [82, 211] width 125 height 383
click at [113, 31] on div "Status No active tasks You are ready to start receiving tasks. Rousel Alerta Av…" at bounding box center [82, 211] width 125 height 383
click at [114, 33] on div "Status No active tasks You are ready to start receiving tasks. Rousel Alerta Av…" at bounding box center [82, 211] width 125 height 383
click at [114, 27] on div "Status No active tasks You are ready to start receiving tasks. Rousel Alerta Av…" at bounding box center [82, 211] width 125 height 383
click at [114, 21] on div "Status No active tasks You are ready to start receiving tasks. Rousel Alerta Av…" at bounding box center [82, 211] width 125 height 383
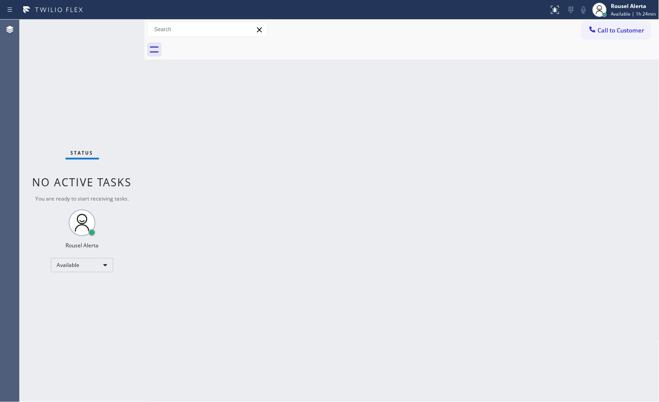
click at [218, 194] on div "Back to Dashboard Change Sender ID Customers Technicians Select a contact Outbo…" at bounding box center [401, 211] width 515 height 383
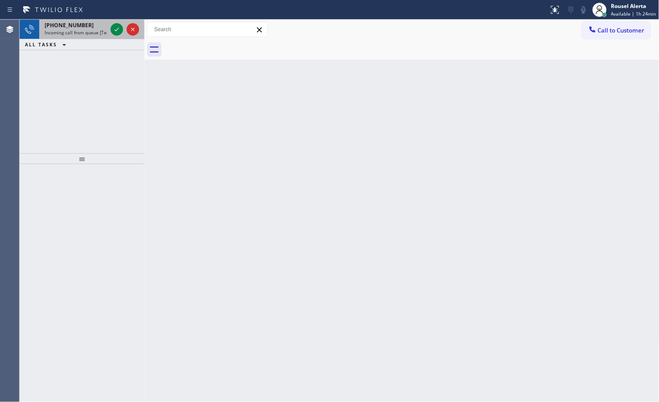
click at [95, 30] on span "Incoming call from queue [Test] All" at bounding box center [82, 32] width 74 height 6
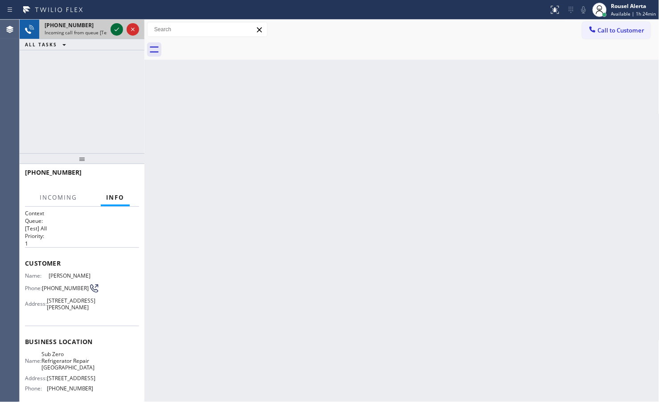
click at [113, 28] on icon at bounding box center [116, 29] width 11 height 11
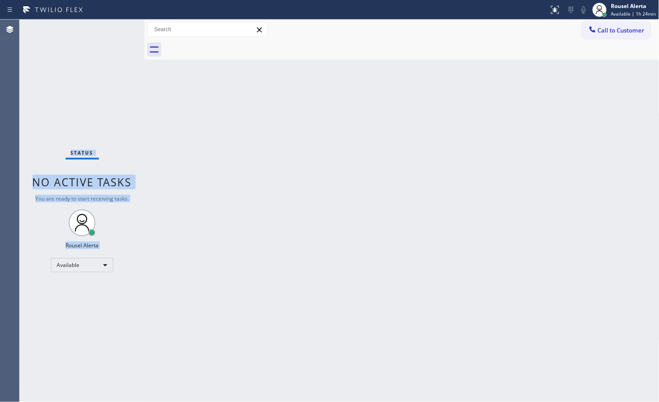
click at [113, 28] on div "Status No active tasks You are ready to start receiving tasks. Rousel Alerta Av…" at bounding box center [82, 211] width 125 height 383
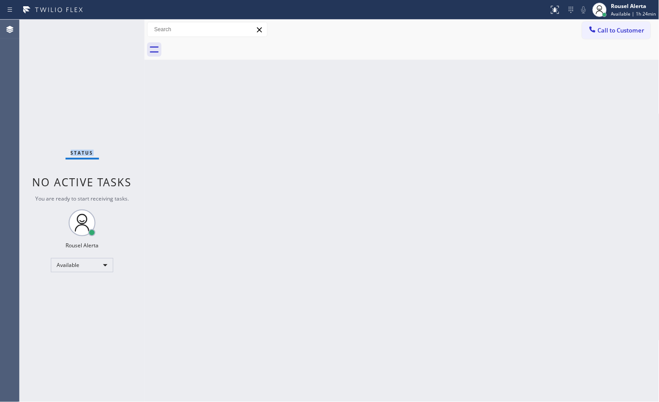
click at [113, 28] on div "Status No active tasks You are ready to start receiving tasks. Rousel Alerta Av…" at bounding box center [82, 211] width 125 height 383
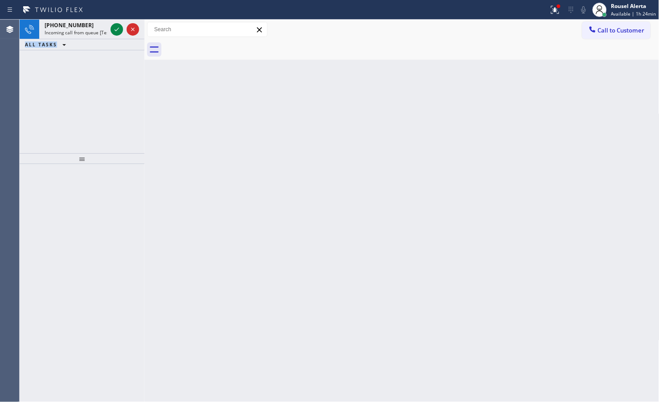
click at [114, 27] on icon at bounding box center [116, 29] width 11 height 11
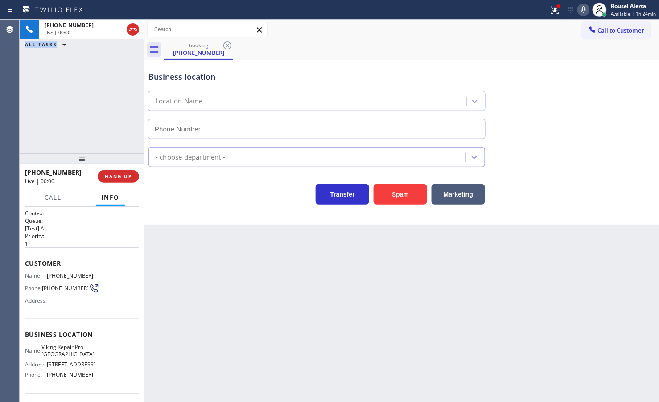
type input "(347) 697-4316"
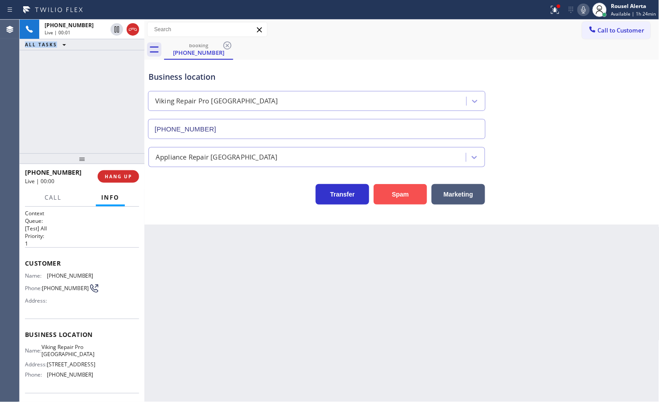
click at [397, 194] on button "Spam" at bounding box center [400, 194] width 53 height 21
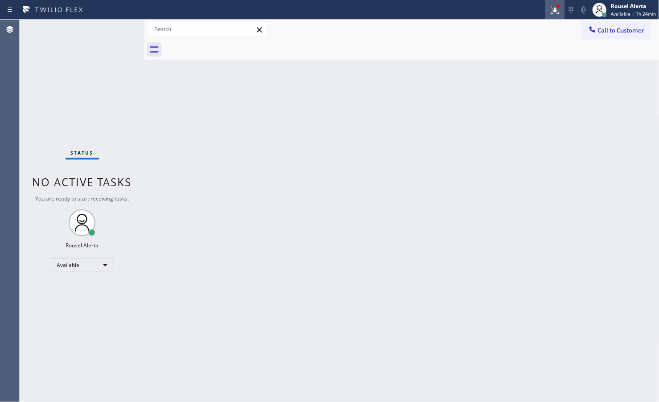
click at [554, 16] on button at bounding box center [555, 10] width 20 height 20
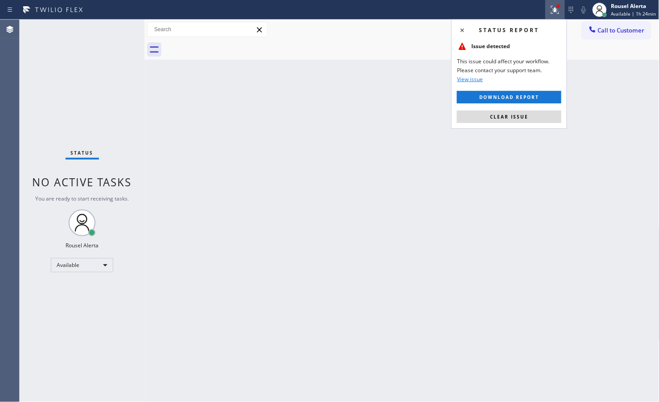
click at [531, 125] on div "Status report Issue detected This issue could affect your workflow. Please cont…" at bounding box center [509, 74] width 116 height 110
click at [531, 116] on button "Clear issue" at bounding box center [509, 117] width 104 height 12
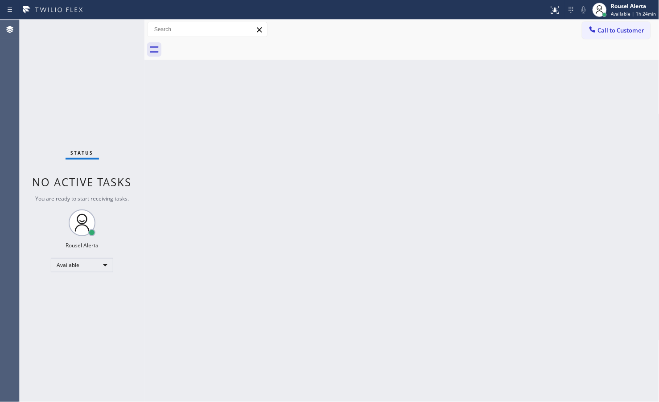
click at [507, 165] on div "Back to Dashboard Change Sender ID Customers Technicians Select a contact Outbo…" at bounding box center [401, 211] width 515 height 383
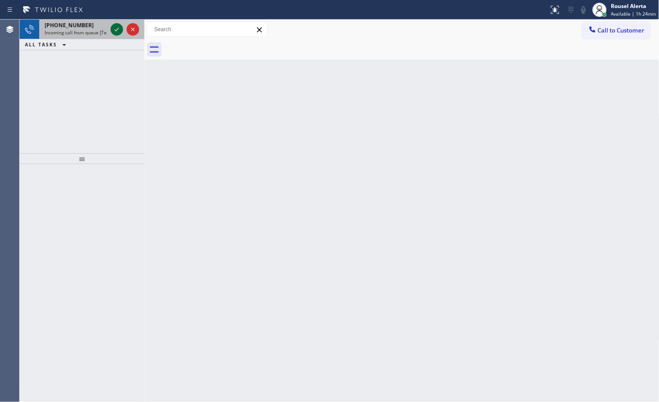
click at [111, 27] on div at bounding box center [117, 29] width 12 height 11
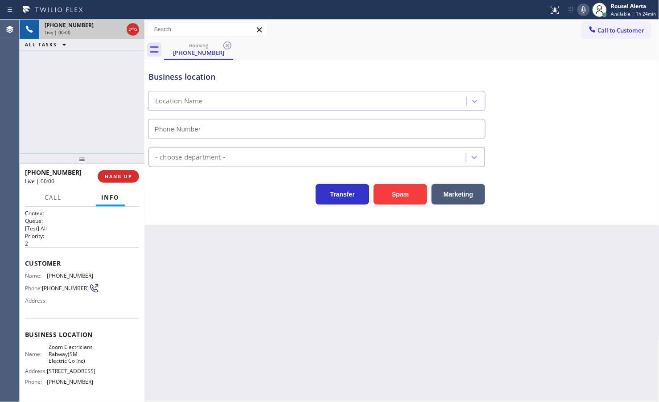
type input "(551) 388-2544"
click at [391, 192] on button "Spam" at bounding box center [400, 194] width 53 height 21
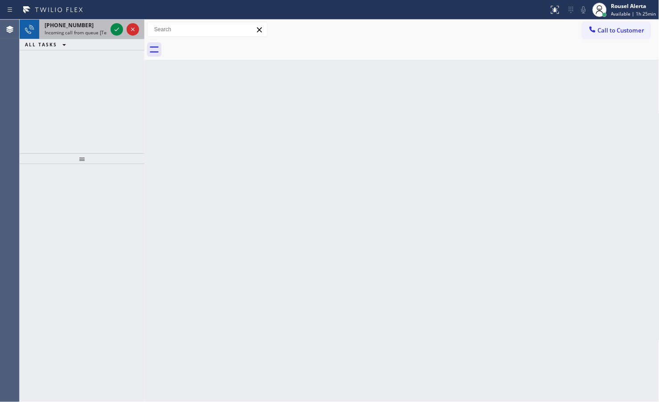
click at [75, 31] on span "Incoming call from queue [Test] All" at bounding box center [82, 32] width 74 height 6
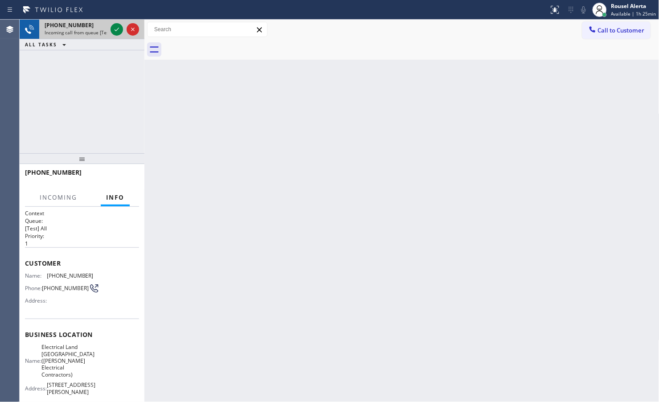
click at [110, 28] on div at bounding box center [125, 30] width 32 height 20
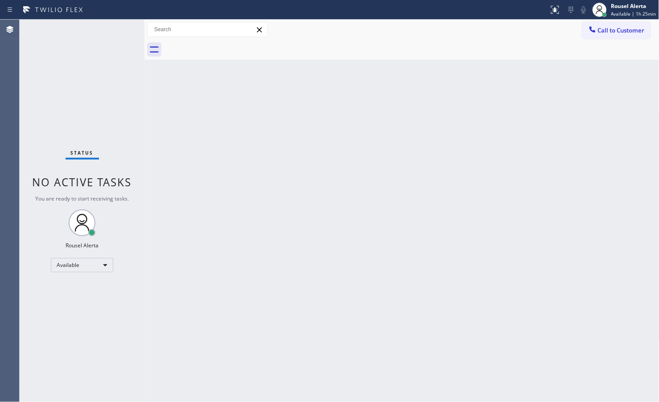
click at [110, 28] on div "Status No active tasks You are ready to start receiving tasks. Rousel Alerta Av…" at bounding box center [82, 211] width 125 height 383
click at [417, 160] on div "Back to Dashboard Change Sender ID Customers Technicians Select a contact Outbo…" at bounding box center [401, 211] width 515 height 383
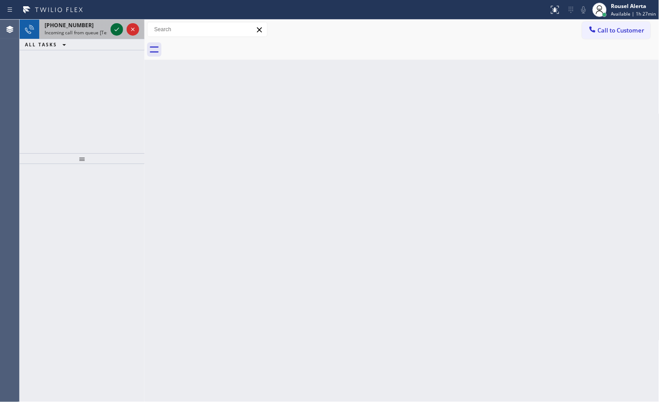
click at [111, 27] on icon at bounding box center [116, 29] width 11 height 11
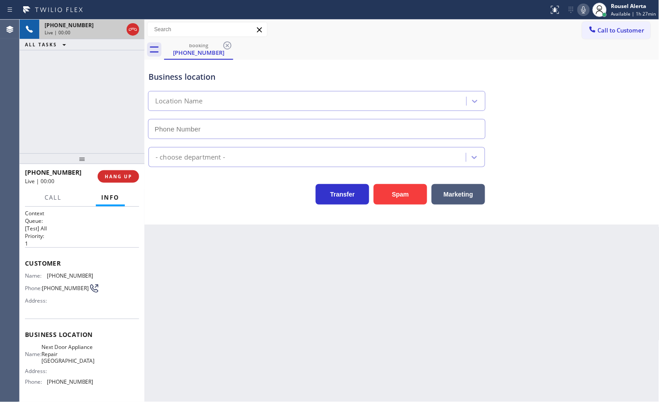
type input "(267) 376-7312"
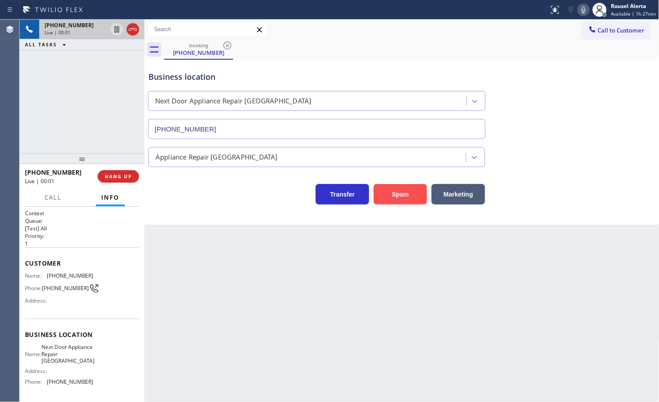
click at [391, 194] on button "Spam" at bounding box center [400, 194] width 53 height 21
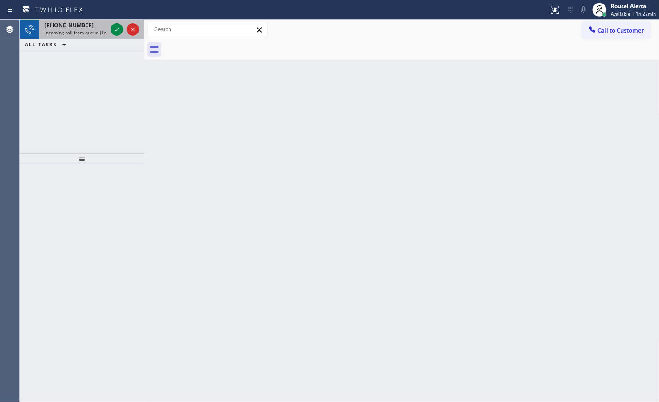
click at [107, 29] on div "+17736480317 Incoming call from queue [Test] All" at bounding box center [74, 30] width 70 height 20
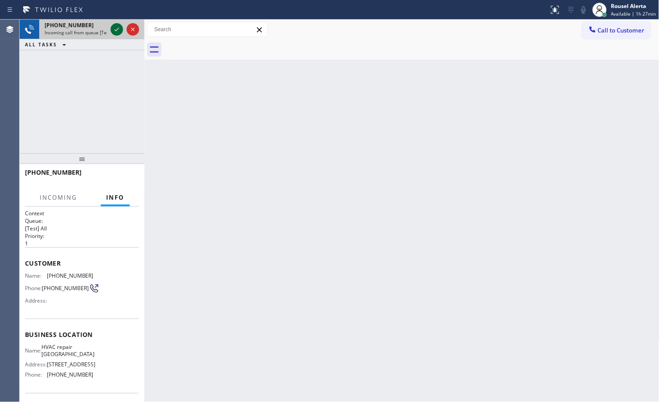
click at [111, 28] on icon at bounding box center [116, 29] width 11 height 11
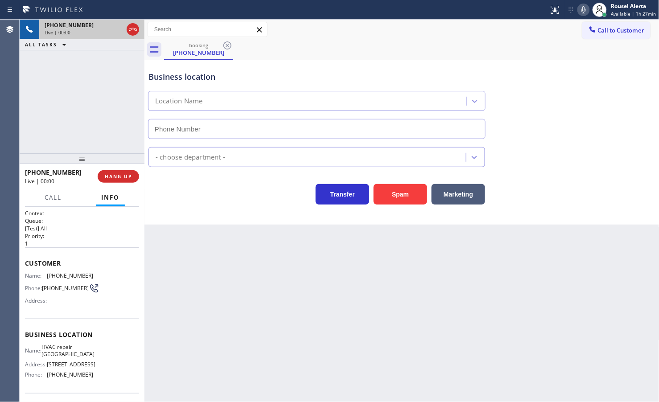
type input "[PHONE_NUMBER]"
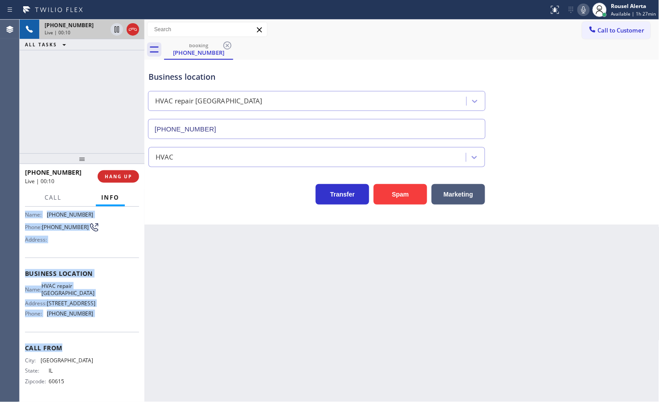
scroll to position [83, 0]
drag, startPoint x: 22, startPoint y: 272, endPoint x: 99, endPoint y: 320, distance: 90.7
click at [99, 320] on div "Context Queue: [Test] All Priority: 1 Customer Name: (773) 648-0317 Phone: (773…" at bounding box center [82, 304] width 125 height 195
copy div "Name: (773) 648-0317 Phone: (773) 648-0317 Address: Business location Name: HVA…"
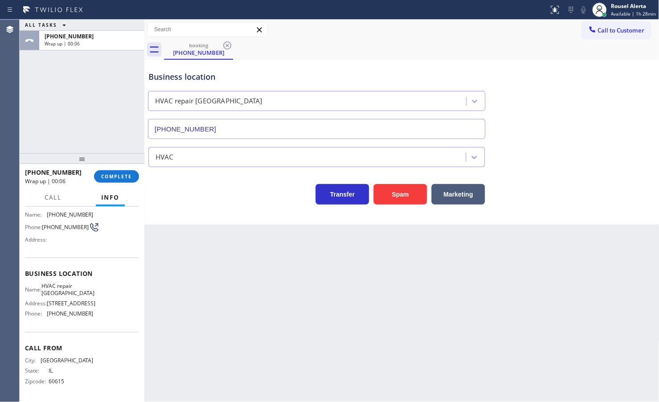
click at [408, 311] on div "Back to Dashboard Change Sender ID Customers Technicians Select a contact Outbo…" at bounding box center [401, 211] width 515 height 383
click at [585, 86] on div "Business location HVAC repair Mesquite (469) 846-9979" at bounding box center [402, 98] width 510 height 81
click at [135, 175] on button "COMPLETE" at bounding box center [116, 176] width 45 height 12
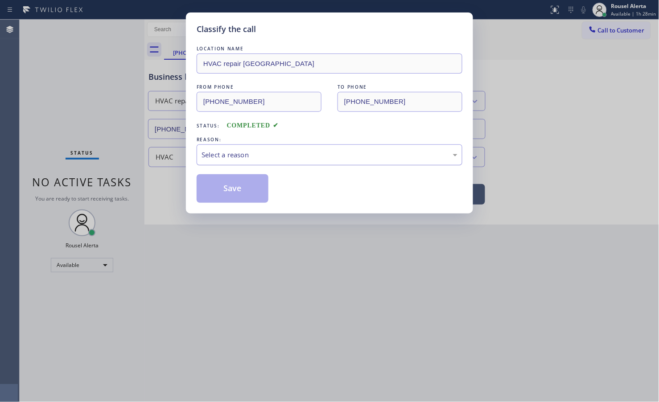
click at [232, 154] on div "Select a reason" at bounding box center [330, 155] width 256 height 10
click at [243, 189] on button "Save" at bounding box center [233, 188] width 72 height 29
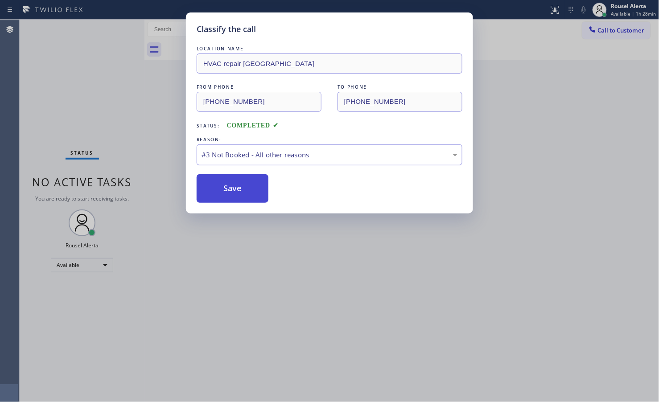
click at [248, 186] on button "Save" at bounding box center [233, 188] width 72 height 29
click at [229, 189] on button "Save" at bounding box center [233, 188] width 72 height 29
click at [306, 13] on div "Classify the call LOCATION NAME HVAC repair Mesquite FROM PHONE (773) 648-0317 …" at bounding box center [329, 112] width 287 height 201
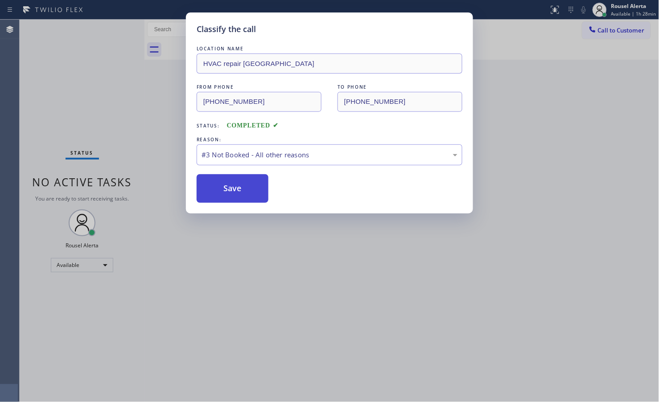
click at [241, 186] on button "Save" at bounding box center [233, 188] width 72 height 29
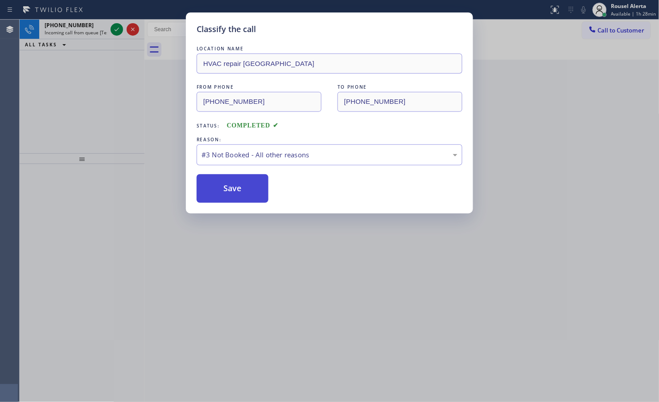
click at [220, 189] on button "Save" at bounding box center [233, 188] width 72 height 29
click at [221, 189] on button "Save" at bounding box center [233, 188] width 72 height 29
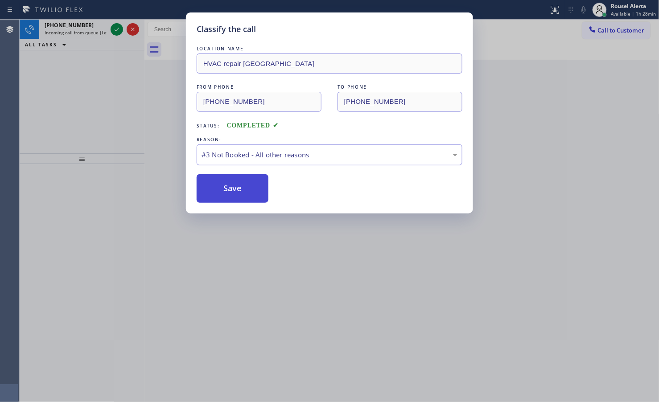
click at [221, 189] on button "Save" at bounding box center [233, 188] width 72 height 29
drag, startPoint x: 270, startPoint y: 202, endPoint x: 282, endPoint y: 213, distance: 16.1
click at [282, 213] on div "Classify the call LOCATION NAME HVAC repair Mesquite FROM PHONE (773) 648-0317 …" at bounding box center [329, 112] width 287 height 201
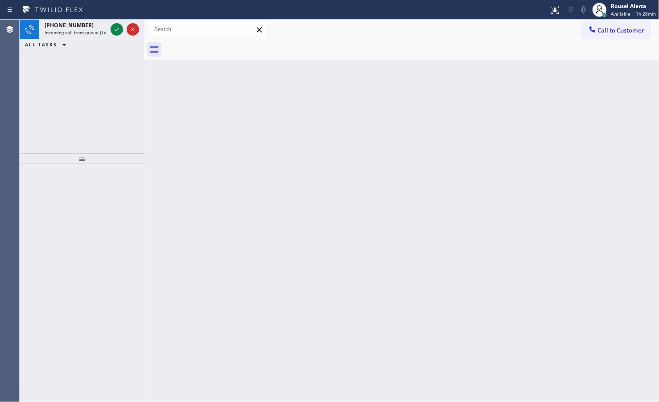
click at [245, 196] on div "Back to Dashboard Change Sender ID Customers Technicians Select a contact Outbo…" at bounding box center [401, 211] width 515 height 383
click at [112, 32] on icon at bounding box center [116, 29] width 11 height 11
click at [116, 26] on icon at bounding box center [116, 29] width 11 height 11
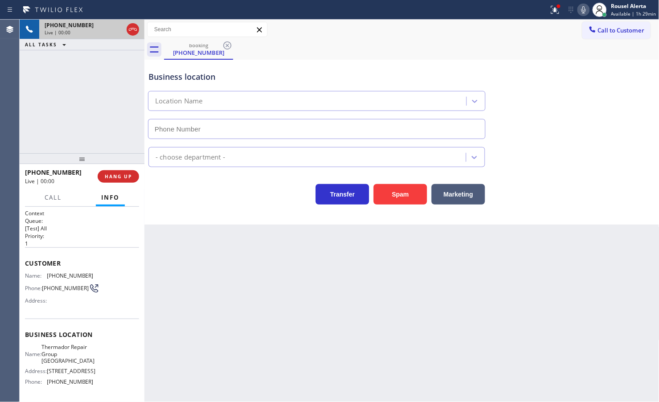
type input "(941) 241-0899"
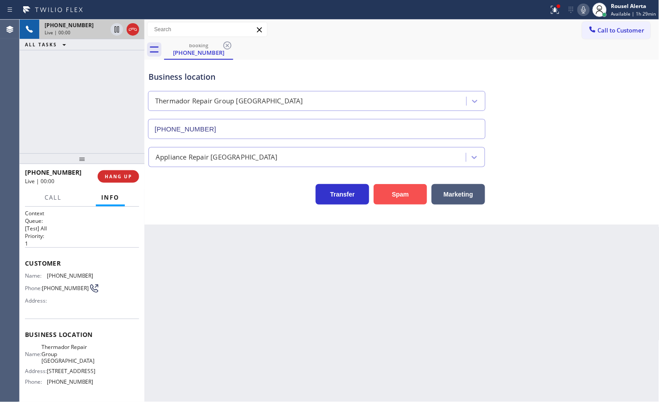
click at [395, 195] on button "Spam" at bounding box center [400, 194] width 53 height 21
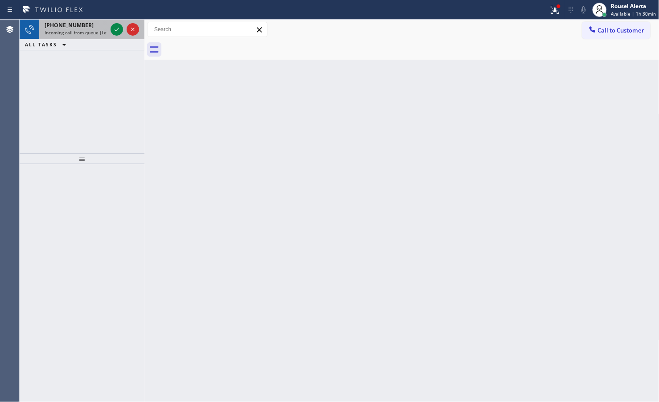
click at [100, 24] on div "+12017297057" at bounding box center [76, 25] width 62 height 8
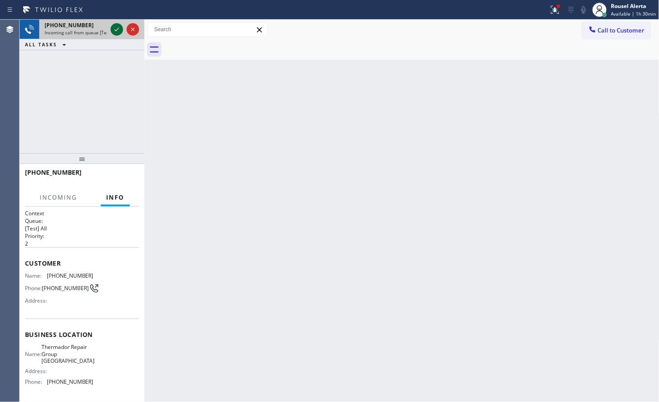
click at [113, 28] on icon at bounding box center [116, 29] width 11 height 11
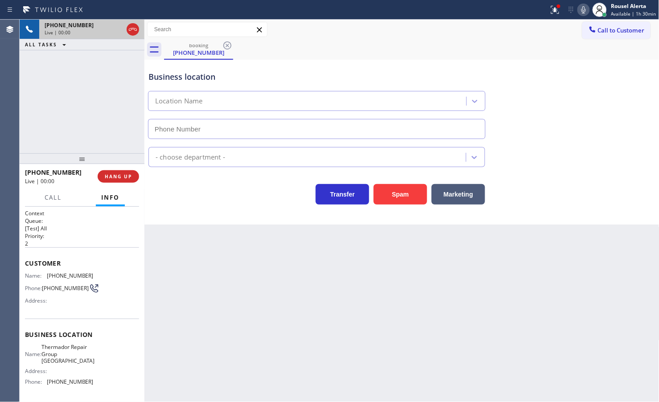
type input "(201) 801-4677"
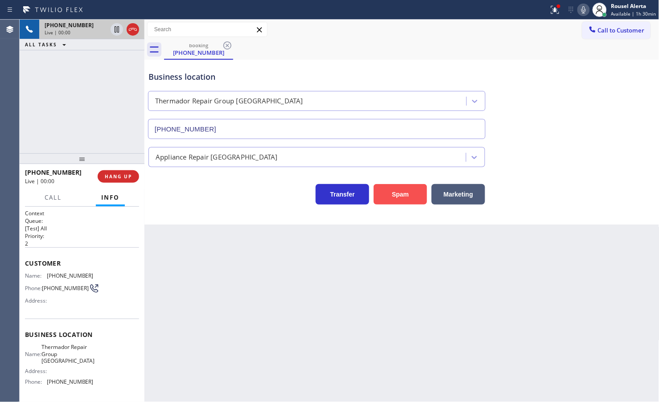
click at [411, 192] on button "Spam" at bounding box center [400, 194] width 53 height 21
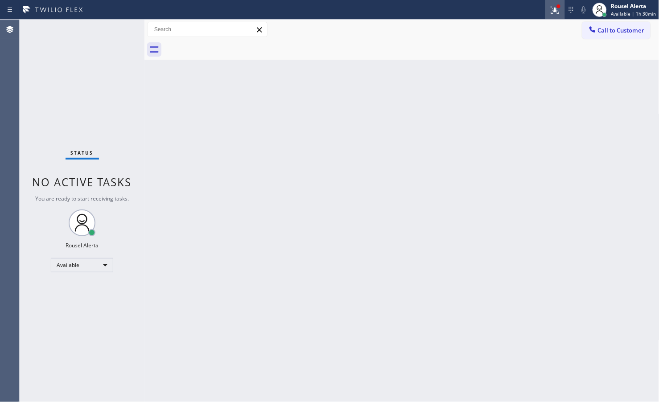
click at [559, 16] on button at bounding box center [555, 10] width 20 height 20
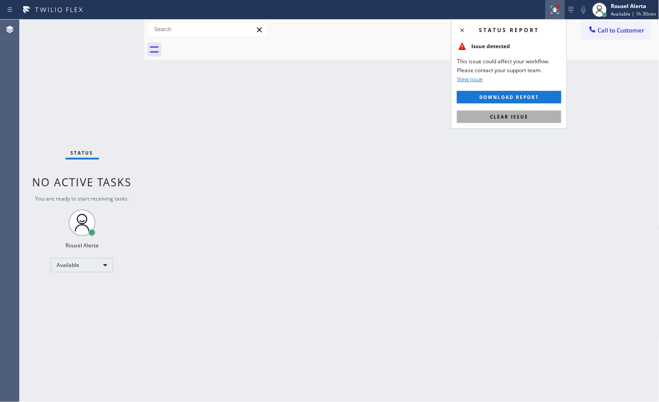
click at [533, 119] on button "Clear issue" at bounding box center [509, 117] width 104 height 12
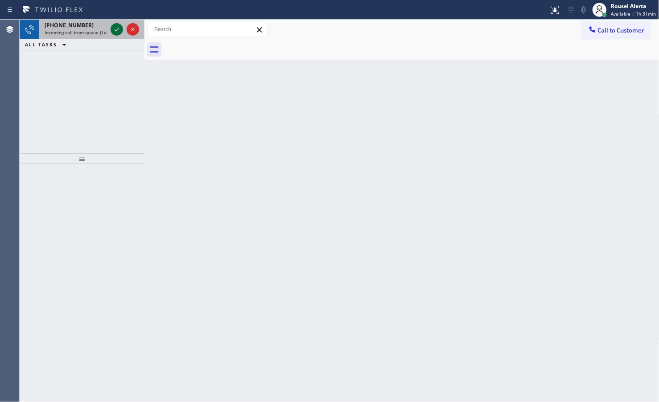
click at [113, 27] on icon at bounding box center [116, 29] width 11 height 11
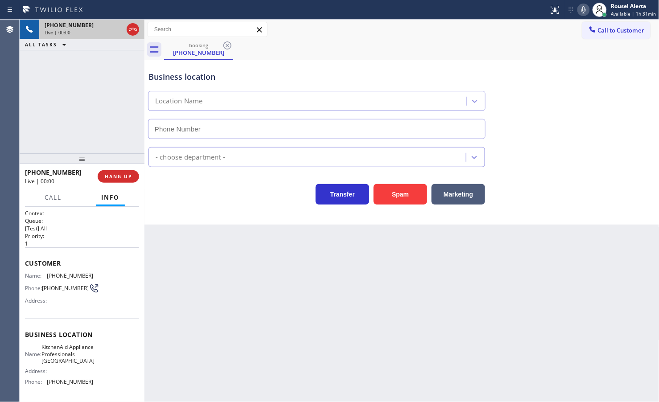
type input "[PHONE_NUMBER]"
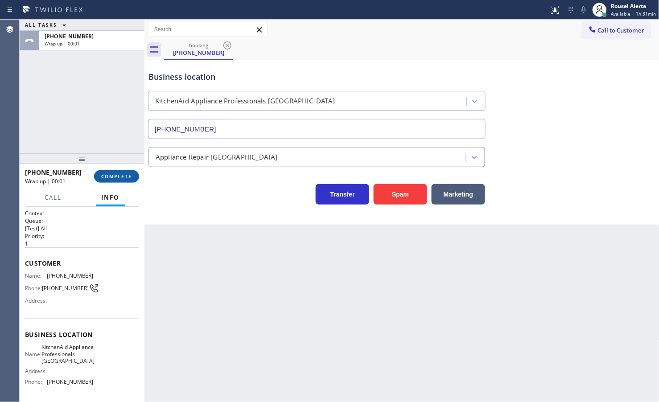
click at [132, 181] on button "COMPLETE" at bounding box center [116, 176] width 45 height 12
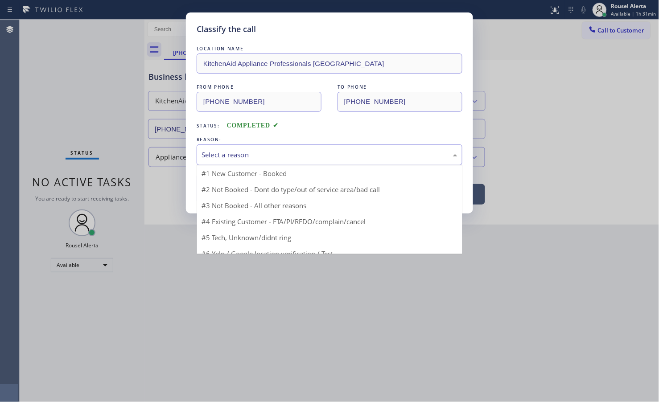
click at [212, 159] on div "Select a reason" at bounding box center [330, 155] width 256 height 10
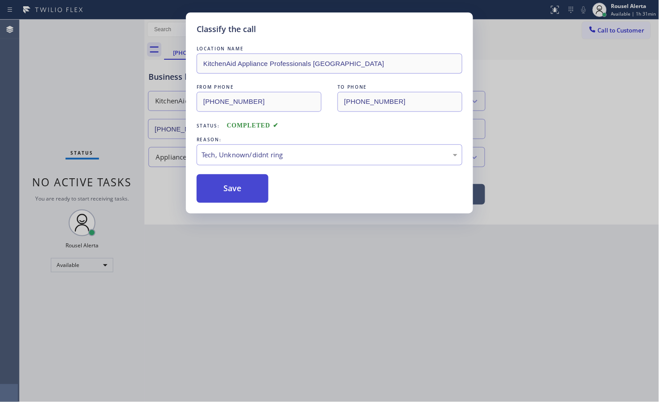
click at [228, 200] on button "Save" at bounding box center [233, 188] width 72 height 29
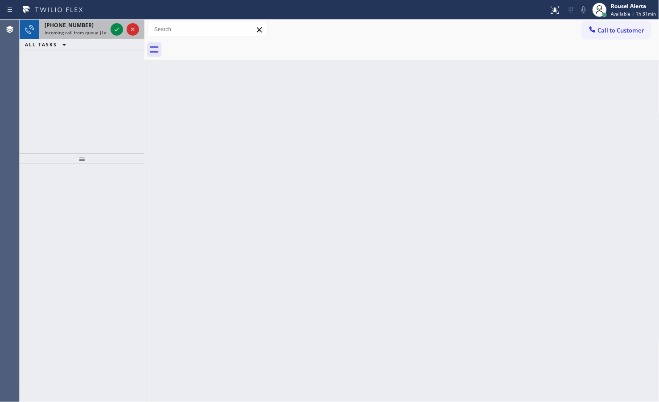
drag, startPoint x: 87, startPoint y: 27, endPoint x: 95, endPoint y: 24, distance: 8.4
click at [87, 27] on div "+18178329428" at bounding box center [76, 25] width 62 height 8
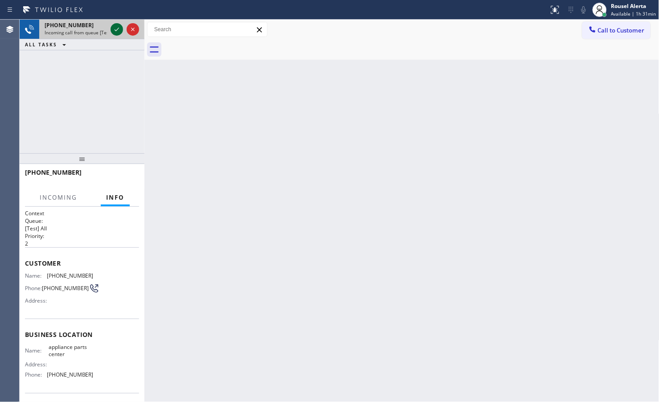
click at [114, 28] on icon at bounding box center [116, 29] width 11 height 11
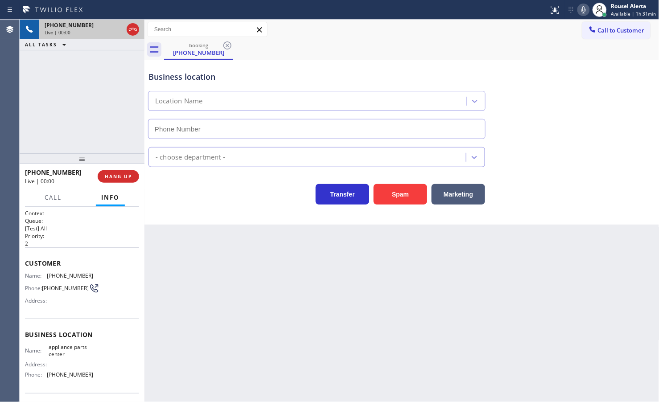
type input "[PHONE_NUMBER]"
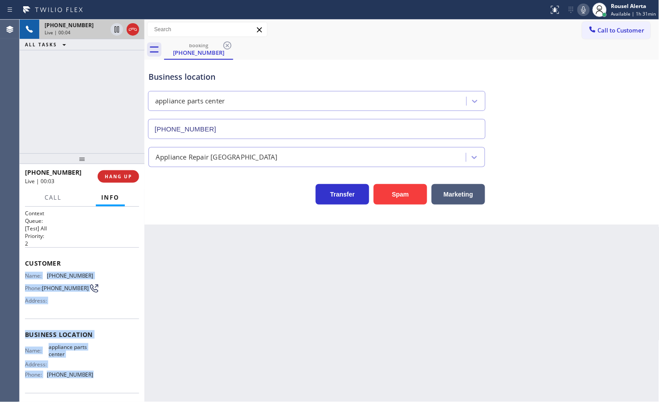
drag, startPoint x: 23, startPoint y: 272, endPoint x: 94, endPoint y: 377, distance: 126.7
click at [94, 377] on div "Context Queue: [Test] All Priority: 2 Customer Name: (817) 832-9428 Phone: (817…" at bounding box center [82, 304] width 125 height 195
copy div "Name: (817) 832-9428 Phone: (817) 832-9428 Address: Business location Name: app…"
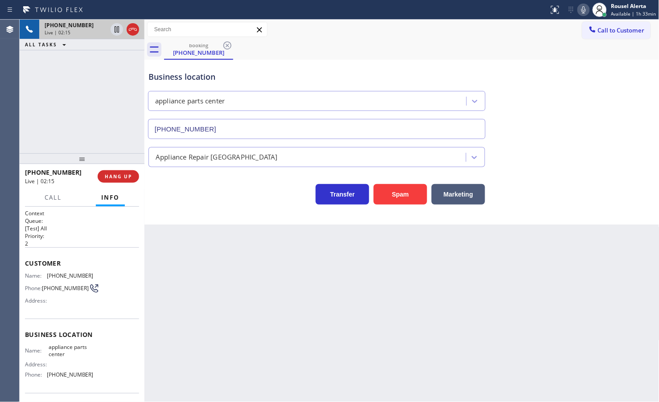
click at [98, 59] on div "+18178329428 Live | 02:15 ALL TASKS ALL TASKS ACTIVE TASKS TASKS IN WRAP UP" at bounding box center [82, 87] width 125 height 134
click at [115, 29] on icon at bounding box center [117, 29] width 4 height 6
drag, startPoint x: 586, startPoint y: 8, endPoint x: 579, endPoint y: 7, distance: 7.6
click at [586, 8] on icon at bounding box center [583, 9] width 11 height 11
click at [114, 32] on icon at bounding box center [116, 29] width 11 height 11
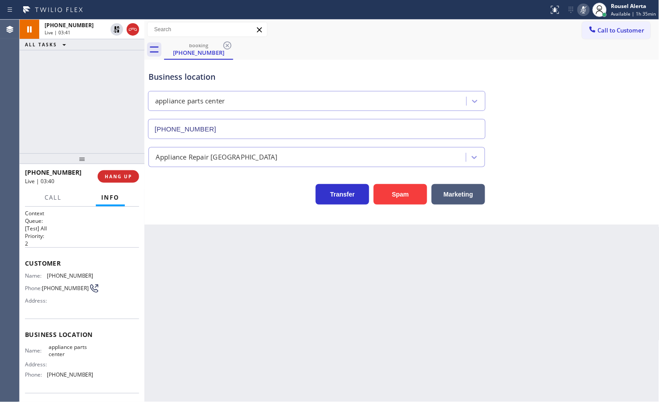
click at [582, 8] on icon at bounding box center [583, 9] width 11 height 11
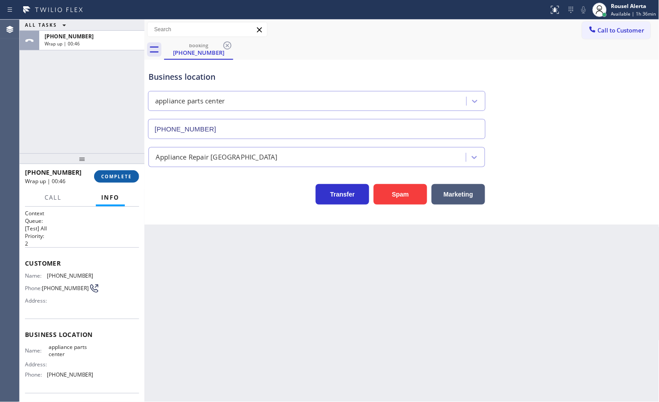
click at [105, 177] on span "COMPLETE" at bounding box center [116, 176] width 31 height 6
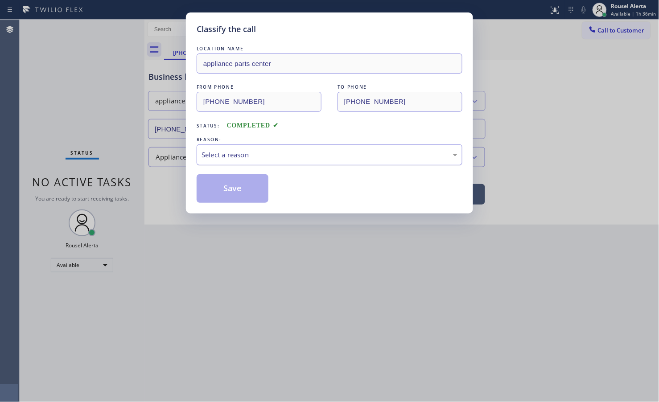
click at [243, 159] on div "Select a reason" at bounding box center [330, 155] width 256 height 10
click at [234, 193] on button "Save" at bounding box center [233, 188] width 72 height 29
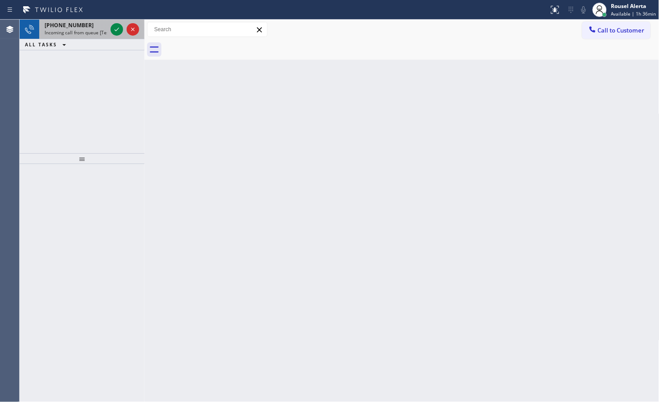
drag, startPoint x: 87, startPoint y: 29, endPoint x: 117, endPoint y: 36, distance: 30.6
click at [90, 29] on span "Incoming call from queue [Test] All" at bounding box center [82, 32] width 74 height 6
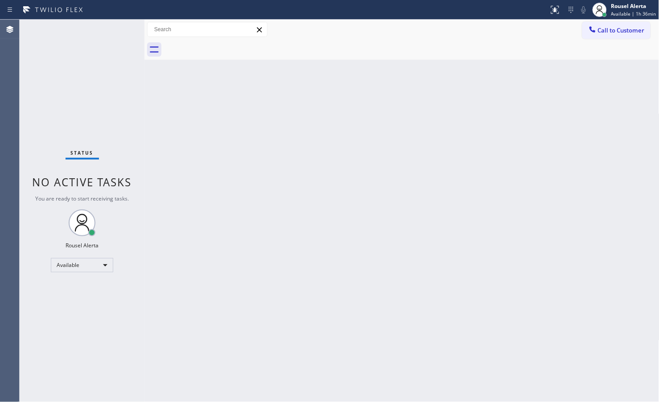
click at [115, 30] on div "Status No active tasks You are ready to start receiving tasks. Rousel Alerta Av…" at bounding box center [82, 211] width 125 height 383
click at [88, 36] on div "Status No active tasks You are ready to start receiving tasks. Rousel Alerta Av…" at bounding box center [82, 211] width 125 height 383
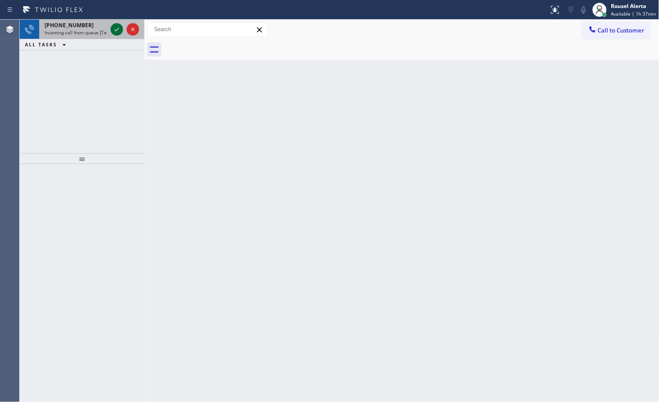
click at [115, 30] on icon at bounding box center [117, 30] width 4 height 4
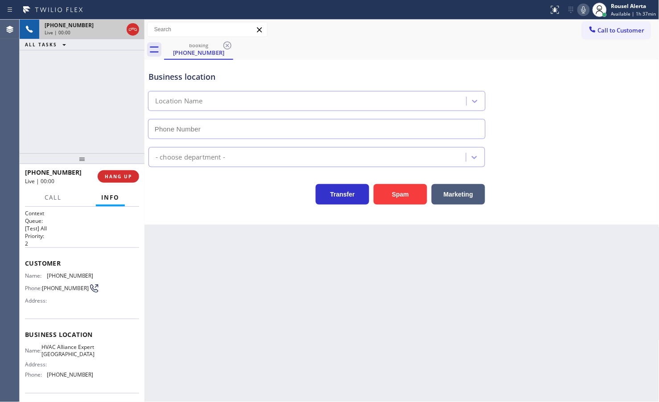
type input "[PHONE_NUMBER]"
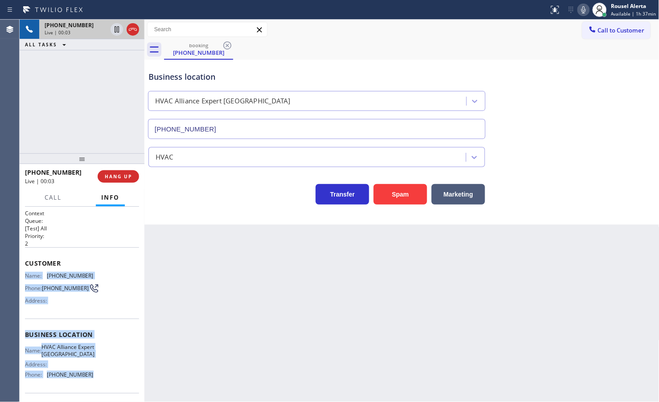
drag, startPoint x: 27, startPoint y: 275, endPoint x: 116, endPoint y: 381, distance: 138.9
click at [116, 381] on div "Context Queue: [Test] All Priority: 2 Customer Name: (858) 610-4492 Phone: (858…" at bounding box center [82, 335] width 114 height 251
copy div "Name: (858) 610-4492 Phone: (858) 610-4492 Address: Business location Name: HVA…"
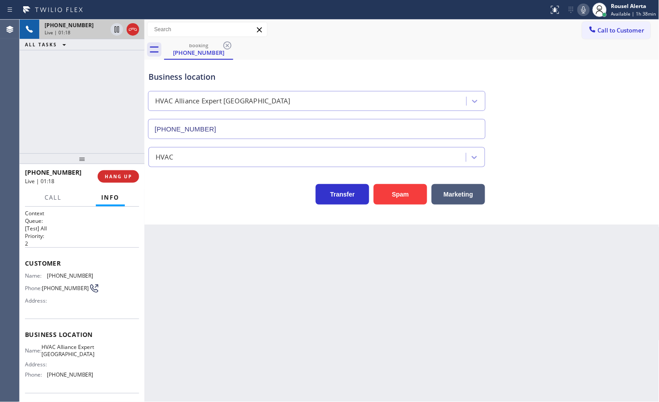
click at [469, 50] on div "booking (858) 610-4492" at bounding box center [411, 50] width 495 height 20
drag, startPoint x: 587, startPoint y: 10, endPoint x: 580, endPoint y: 33, distance: 24.7
click at [586, 10] on icon at bounding box center [583, 9] width 11 height 11
click at [583, 7] on icon at bounding box center [583, 9] width 11 height 11
click at [120, 90] on div "+18586104492 Live | 01:47 ALL TASKS ALL TASKS ACTIVE TASKS TASKS IN WRAP UP" at bounding box center [82, 87] width 125 height 134
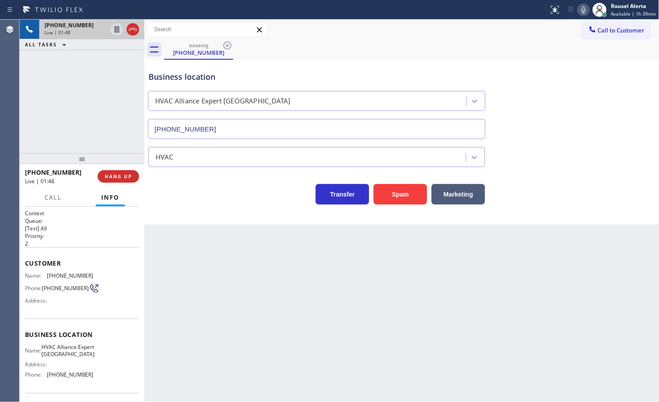
click at [290, 341] on div "Back to Dashboard Change Sender ID Customers Technicians Select a contact Outbo…" at bounding box center [401, 211] width 515 height 383
drag, startPoint x: 112, startPoint y: 119, endPoint x: 143, endPoint y: 222, distance: 106.9
click at [111, 119] on div "+18586104492 Live | 01:49 ALL TASKS ALL TASKS ACTIVE TASKS TASKS IN WRAP UP" at bounding box center [82, 87] width 125 height 134
click at [194, 288] on div "Back to Dashboard Change Sender ID Customers Technicians Select a contact Outbo…" at bounding box center [401, 211] width 515 height 383
click at [111, 178] on span "HANG UP" at bounding box center [118, 176] width 27 height 6
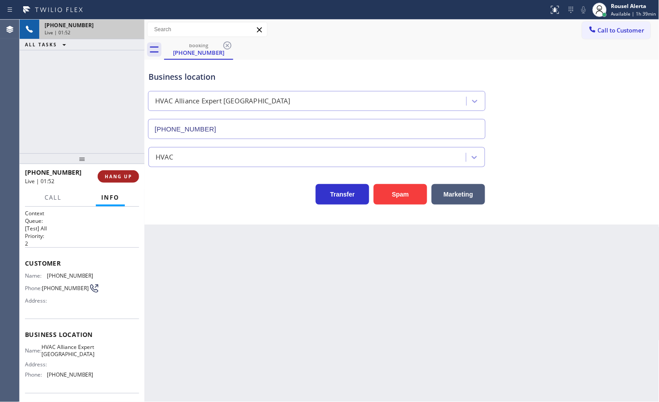
click at [111, 178] on span "HANG UP" at bounding box center [118, 176] width 27 height 6
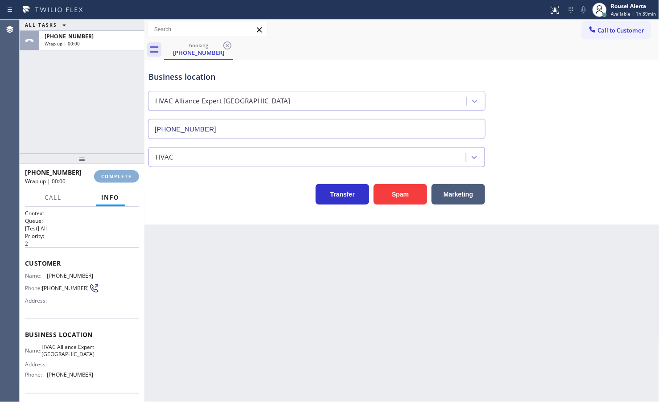
click at [111, 178] on span "COMPLETE" at bounding box center [116, 176] width 31 height 6
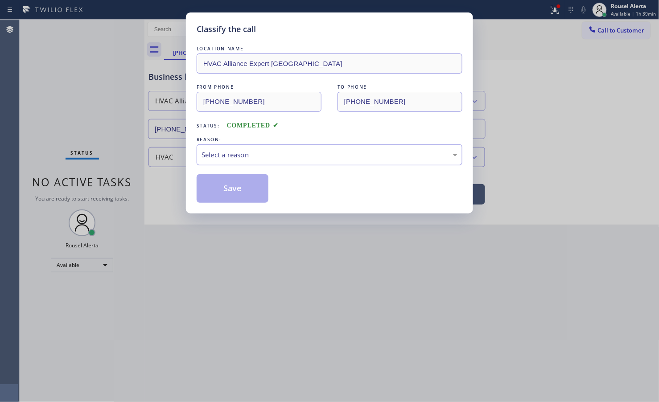
click at [218, 154] on div "Select a reason" at bounding box center [330, 155] width 256 height 10
click at [230, 185] on button "Save" at bounding box center [233, 188] width 72 height 29
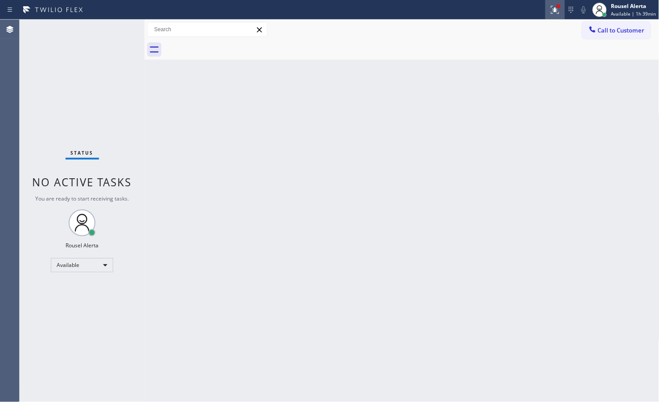
click at [554, 12] on icon at bounding box center [555, 9] width 11 height 11
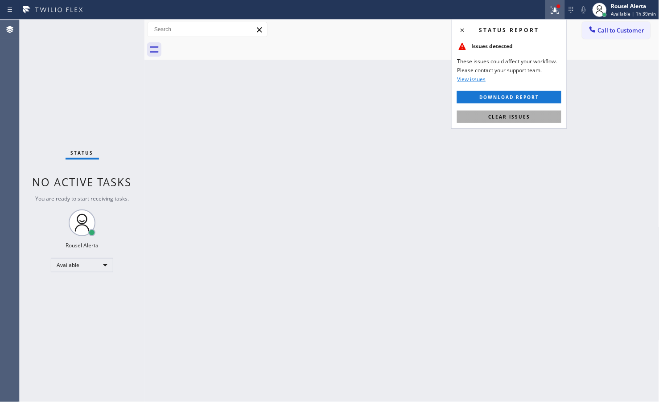
click at [529, 114] on span "Clear issues" at bounding box center [509, 117] width 42 height 6
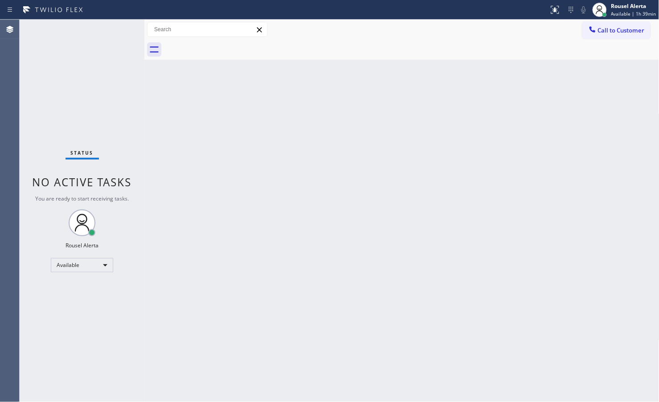
click at [522, 181] on div "Back to Dashboard Change Sender ID Customers Technicians Select a contact Outbo…" at bounding box center [401, 211] width 515 height 383
click at [108, 23] on div "Status No active tasks You are ready to start receiving tasks. Rousel Alerta Av…" at bounding box center [82, 211] width 125 height 383
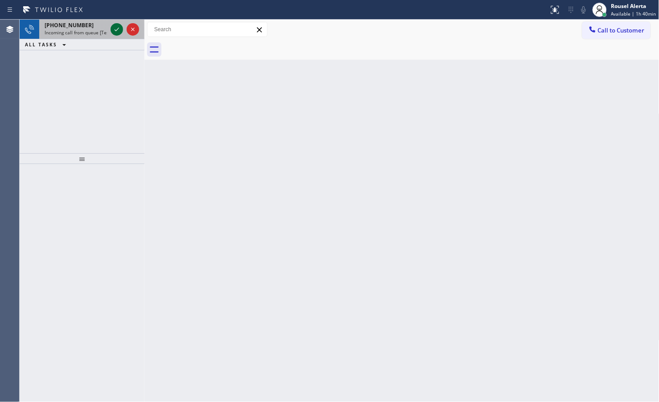
click at [114, 25] on icon at bounding box center [116, 29] width 11 height 11
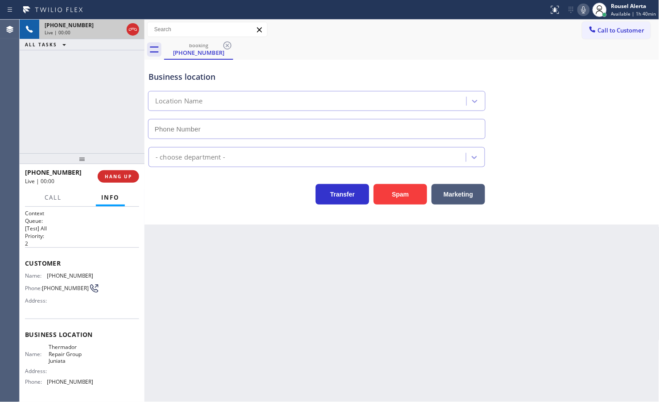
type input "(267) 727-3055"
click at [408, 195] on button "Spam" at bounding box center [400, 194] width 53 height 21
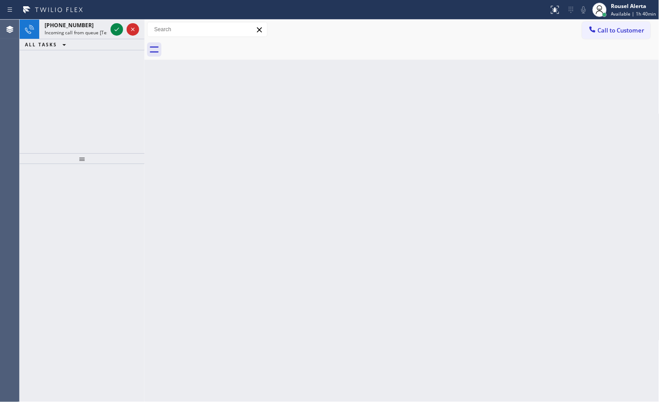
click at [109, 29] on div at bounding box center [125, 30] width 32 height 20
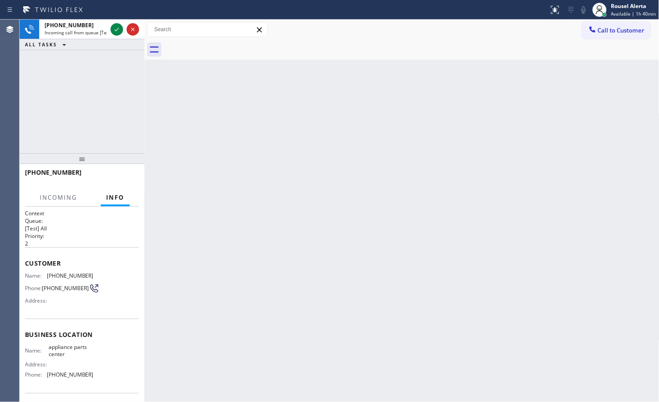
click at [109, 29] on div at bounding box center [125, 30] width 32 height 20
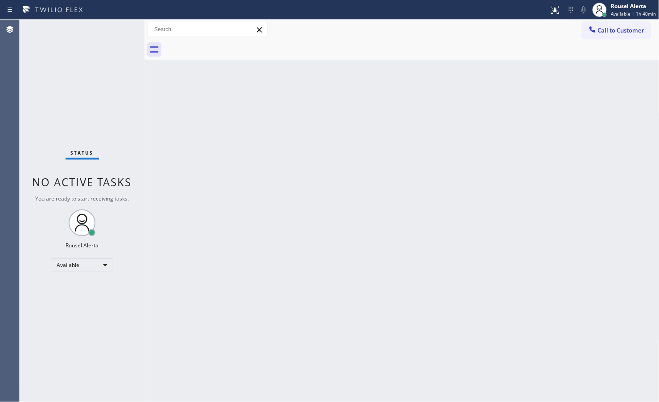
click at [110, 28] on div "Status No active tasks You are ready to start receiving tasks. Rousel Alerta Av…" at bounding box center [82, 211] width 125 height 383
click at [111, 28] on div "Status No active tasks You are ready to start receiving tasks. Rousel Alerta Av…" at bounding box center [82, 211] width 125 height 383
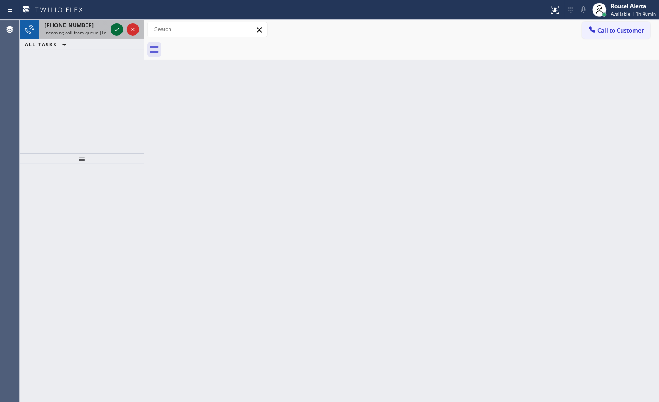
click at [111, 30] on icon at bounding box center [116, 29] width 11 height 11
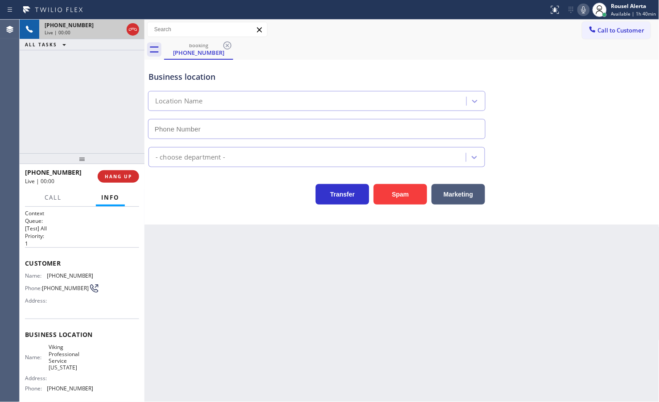
type input "[PHONE_NUMBER]"
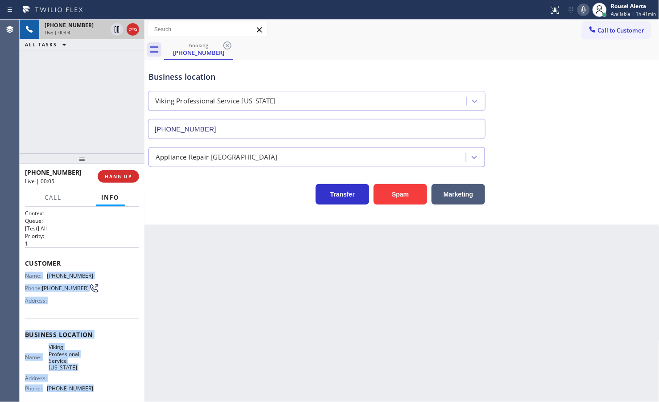
drag, startPoint x: 25, startPoint y: 276, endPoint x: 100, endPoint y: 388, distance: 135.6
click at [100, 388] on div "Context Queue: [Test] All Priority: 1 Customer Name: (704) 600-7083 Phone: (704…" at bounding box center [82, 342] width 114 height 265
copy div "Name: (704) 600-7083 Phone: (704) 600-7083 Address: Business location Name: Vik…"
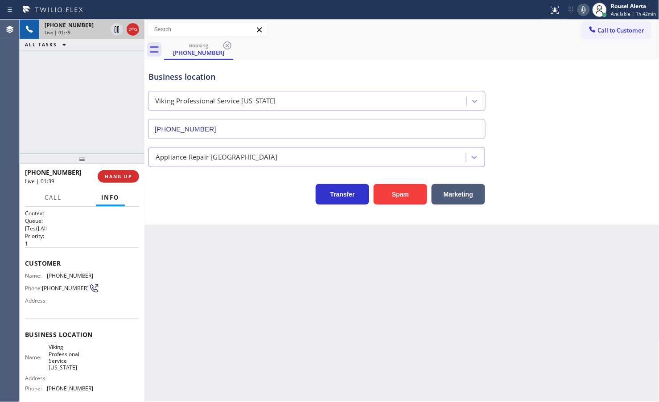
click at [112, 106] on div "+17046007083 Live | 01:39 ALL TASKS ALL TASKS ACTIVE TASKS TASKS IN WRAP UP" at bounding box center [82, 87] width 125 height 134
click at [190, 248] on div "Back to Dashboard Change Sender ID Customers Technicians Select a contact Outbo…" at bounding box center [401, 211] width 515 height 383
drag, startPoint x: 128, startPoint y: 127, endPoint x: 152, endPoint y: 164, distance: 43.9
click at [129, 126] on div "+17046007083 Live | 01:40 ALL TASKS ALL TASKS ACTIVE TASKS TASKS IN WRAP UP" at bounding box center [82, 87] width 125 height 134
click at [210, 257] on div "Back to Dashboard Change Sender ID Customers Technicians Select a contact Outbo…" at bounding box center [401, 211] width 515 height 383
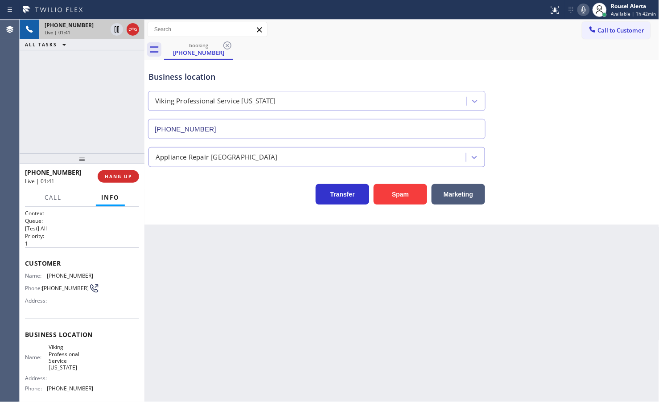
click at [126, 135] on div "+17046007083 Live | 01:41 ALL TASKS ALL TASKS ACTIVE TASKS TASKS IN WRAP UP" at bounding box center [82, 87] width 125 height 134
click at [239, 280] on div "Back to Dashboard Change Sender ID Customers Technicians Select a contact Outbo…" at bounding box center [401, 211] width 515 height 383
click at [119, 114] on div "+17046007083 Live | 01:42 ALL TASKS ALL TASKS ACTIVE TASKS TASKS IN WRAP UP" at bounding box center [82, 87] width 125 height 134
click at [114, 32] on icon at bounding box center [116, 29] width 11 height 11
drag, startPoint x: 581, startPoint y: 8, endPoint x: 617, endPoint y: 56, distance: 59.9
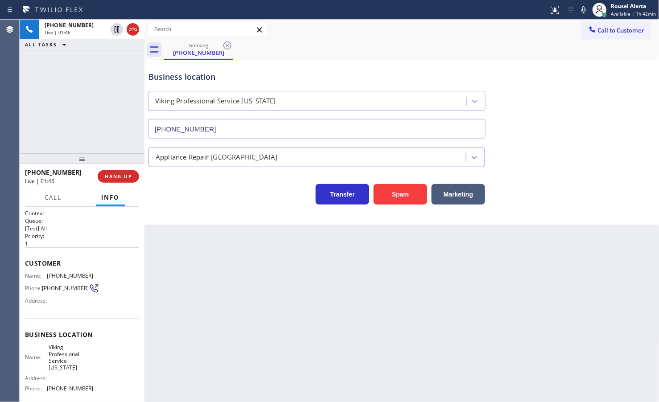
click at [581, 8] on icon at bounding box center [583, 9] width 11 height 11
click at [478, 346] on div "Back to Dashboard Change Sender ID Customers Technicians Select a contact Outbo…" at bounding box center [401, 211] width 515 height 383
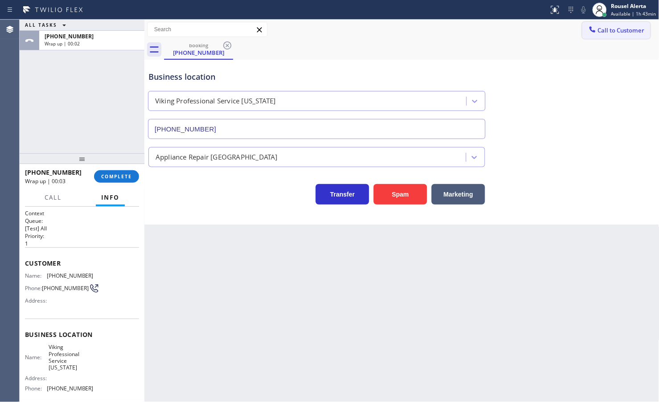
click at [613, 28] on span "Call to Customer" at bounding box center [621, 30] width 47 height 8
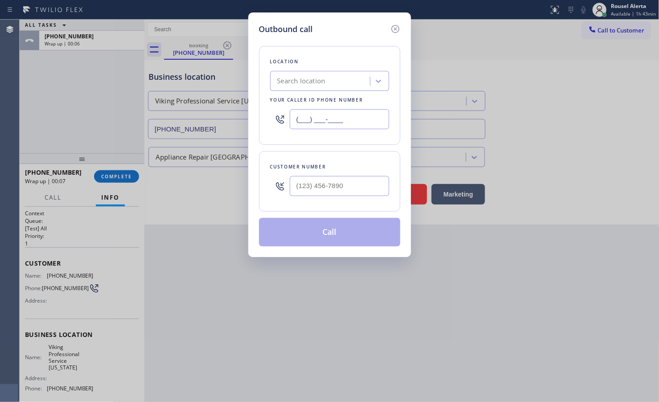
drag, startPoint x: 368, startPoint y: 117, endPoint x: 261, endPoint y: 121, distance: 107.1
click at [261, 121] on div "Location Search location Your caller id phone number (___) ___-____" at bounding box center [329, 95] width 141 height 99
paste input "332) 334-8089"
type input "[PHONE_NUMBER]"
click at [384, 190] on input "(___) ___-____" at bounding box center [339, 186] width 99 height 20
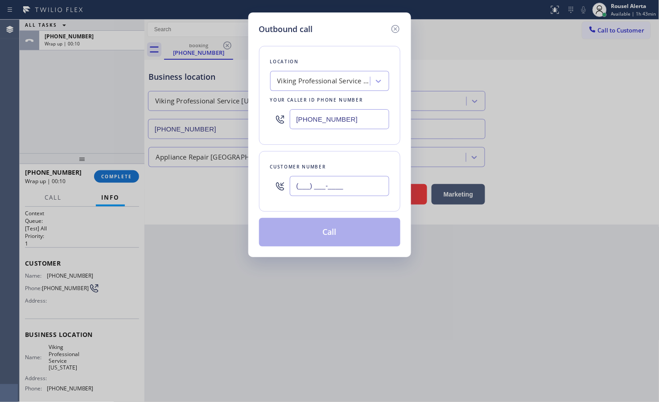
paste input "704) 600-7083"
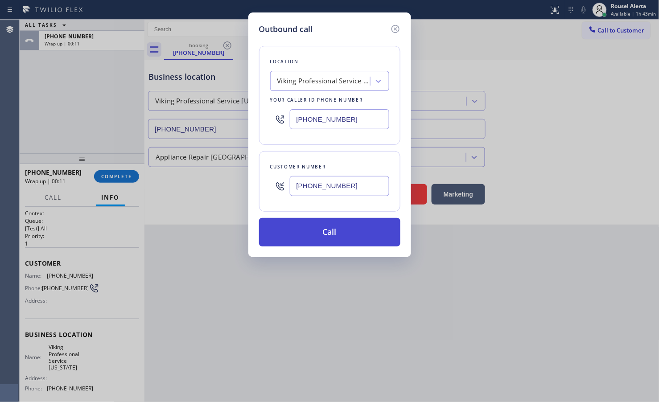
type input "[PHONE_NUMBER]"
click at [341, 222] on button "Call" at bounding box center [329, 232] width 141 height 29
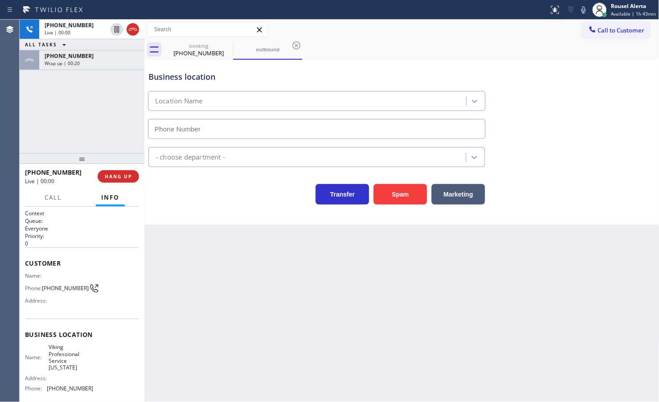
type input "[PHONE_NUMBER]"
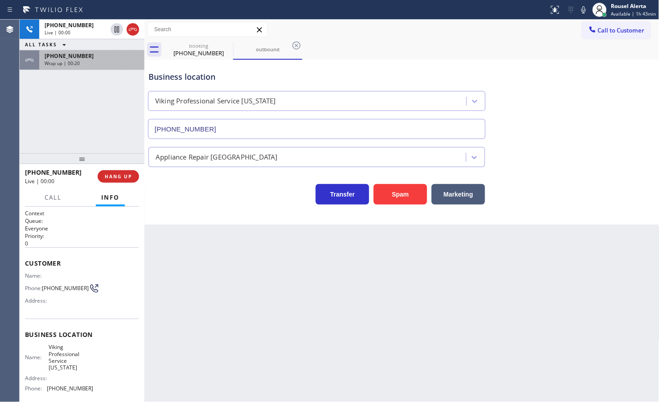
click at [58, 62] on span "Wrap up | 00:20" at bounding box center [62, 63] width 35 height 6
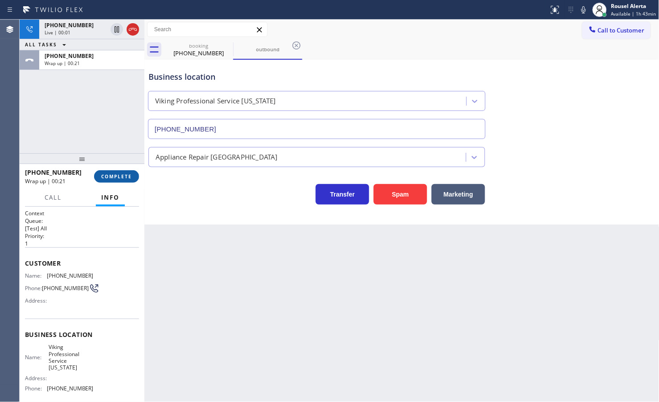
click at [115, 177] on span "COMPLETE" at bounding box center [116, 176] width 31 height 6
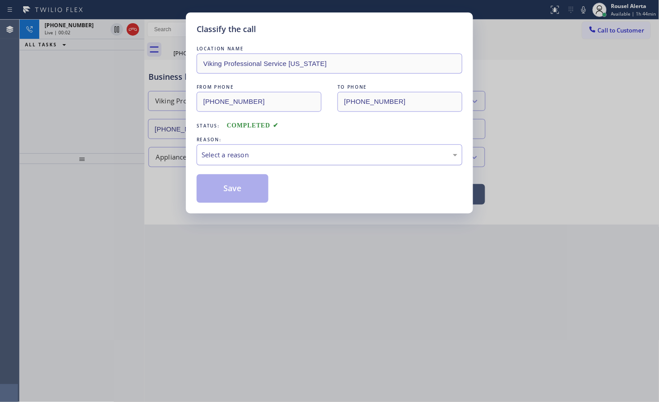
click at [244, 157] on div "Select a reason" at bounding box center [330, 155] width 256 height 10
click at [242, 186] on button "Save" at bounding box center [233, 188] width 72 height 29
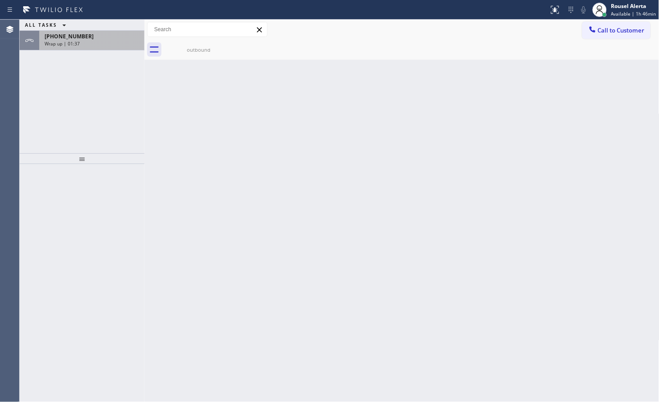
click at [106, 37] on div "+17046007083" at bounding box center [92, 37] width 95 height 8
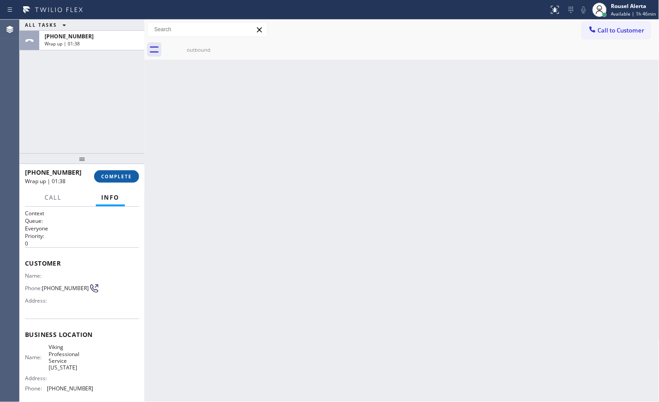
click at [114, 177] on span "COMPLETE" at bounding box center [116, 176] width 31 height 6
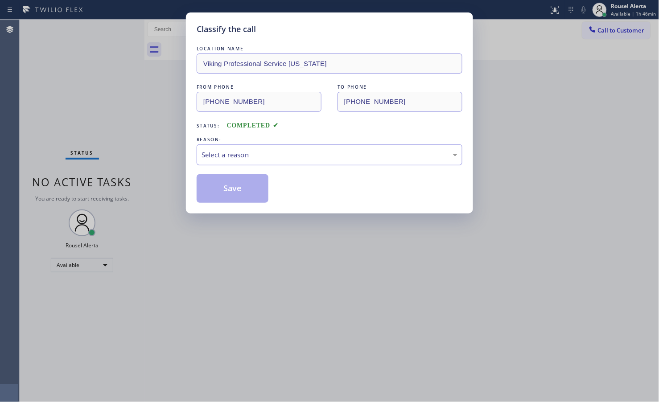
click at [265, 156] on div "Select a reason" at bounding box center [330, 155] width 256 height 10
drag, startPoint x: 251, startPoint y: 188, endPoint x: 239, endPoint y: 172, distance: 20.2
click at [251, 188] on button "Save" at bounding box center [233, 188] width 72 height 29
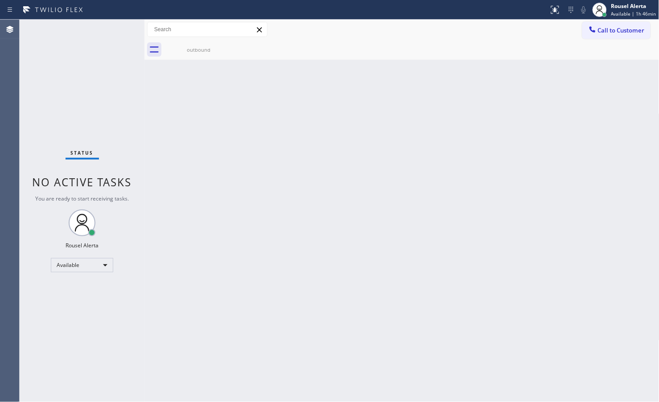
click at [358, 161] on div "Back to Dashboard Change Sender ID Customers Technicians Select a contact Outbo…" at bounding box center [401, 211] width 515 height 383
drag, startPoint x: 411, startPoint y: 210, endPoint x: 414, endPoint y: 244, distance: 34.4
click at [411, 210] on div "Back to Dashboard Change Sender ID Customers Technicians Select a contact Outbo…" at bounding box center [401, 211] width 515 height 383
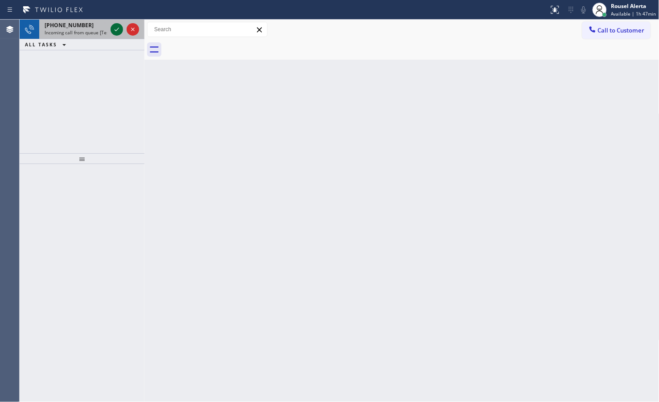
click at [118, 29] on icon at bounding box center [117, 30] width 4 height 4
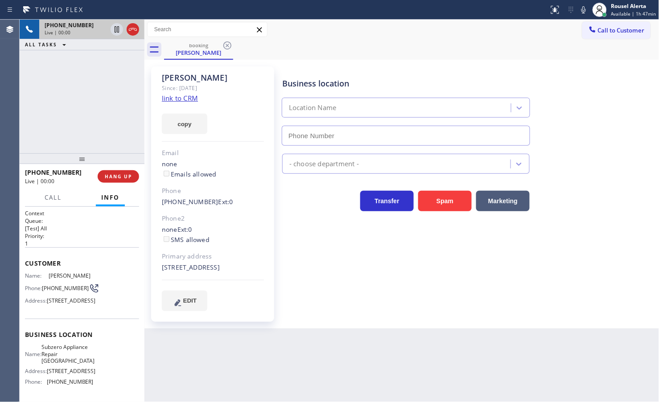
type input "[PHONE_NUMBER]"
click at [173, 99] on link "link to CRM" at bounding box center [180, 98] width 36 height 9
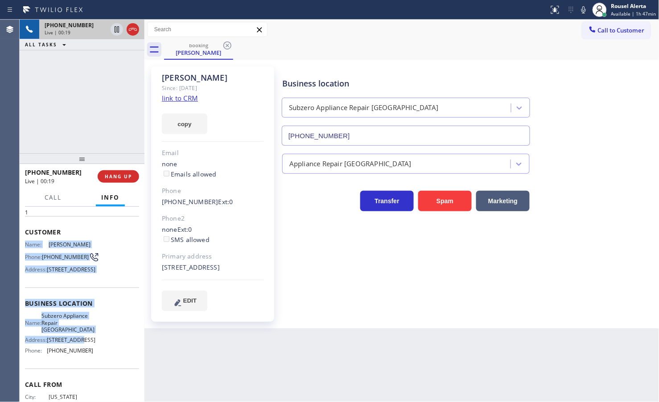
scroll to position [56, 0]
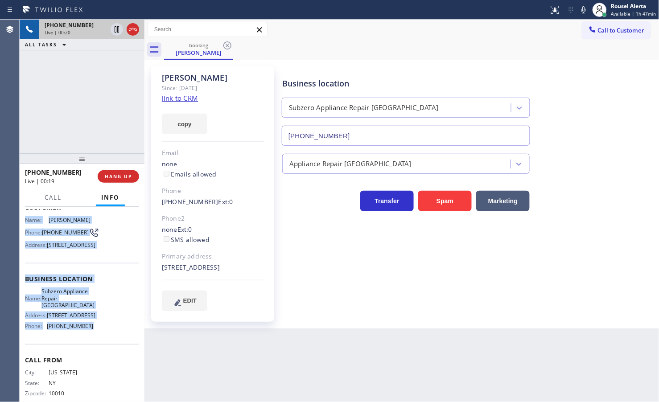
drag, startPoint x: 21, startPoint y: 276, endPoint x: 103, endPoint y: 346, distance: 107.8
click at [103, 346] on div "Context Queue: [Test] All Priority: 1 Customer Name: Maureen Phone: (917) 204-5…" at bounding box center [82, 304] width 125 height 195
copy div "Name: Maureen Phone: (917) 204-5383 Address: 6 Main St, East Hampton, NY 11937,…"
click at [584, 12] on icon at bounding box center [583, 9] width 4 height 7
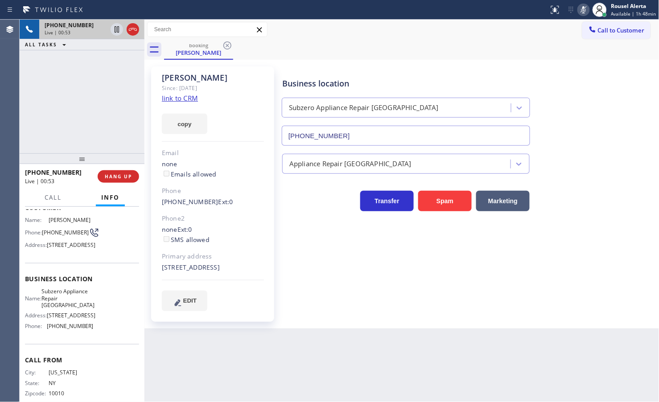
click at [104, 70] on div "+19172045383 Live | 00:53 ALL TASKS ALL TASKS ACTIVE TASKS TASKS IN WRAP UP" at bounding box center [82, 87] width 125 height 134
click at [583, 10] on icon at bounding box center [583, 9] width 11 height 11
click at [217, 375] on div "Back to Dashboard Change Sender ID Customers Technicians Select a contact Outbo…" at bounding box center [401, 211] width 515 height 383
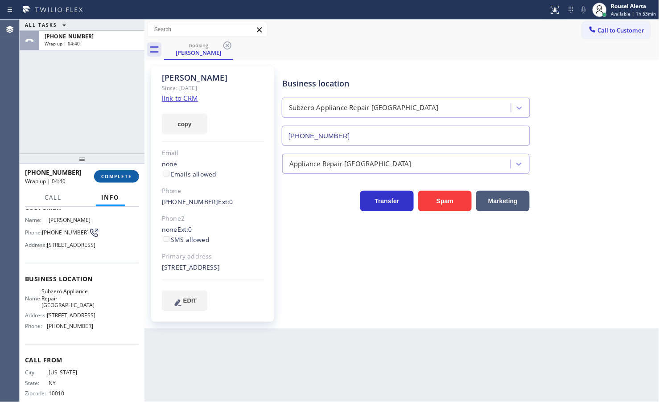
click at [106, 175] on span "COMPLETE" at bounding box center [116, 176] width 31 height 6
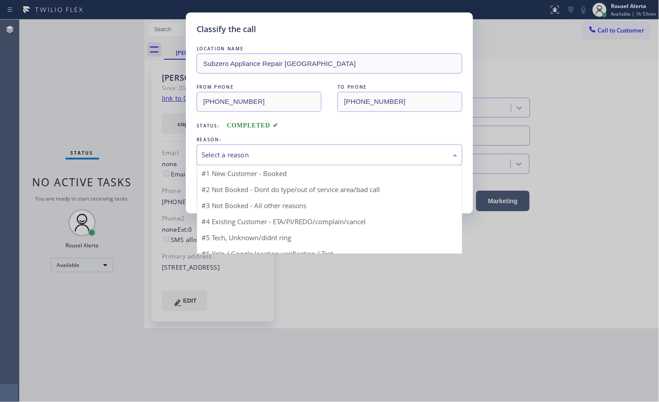
click at [217, 158] on div "Select a reason" at bounding box center [330, 155] width 256 height 10
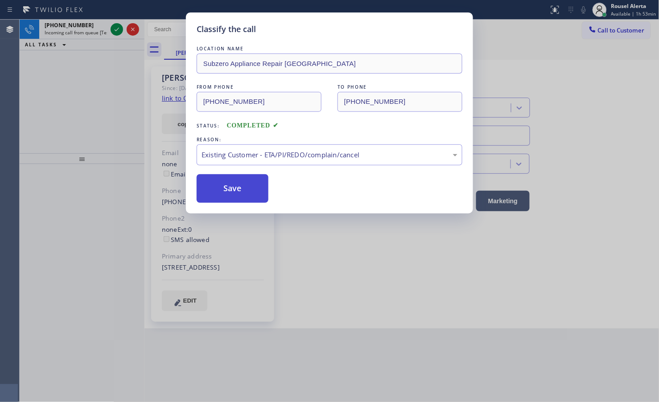
click at [230, 181] on button "Save" at bounding box center [233, 188] width 72 height 29
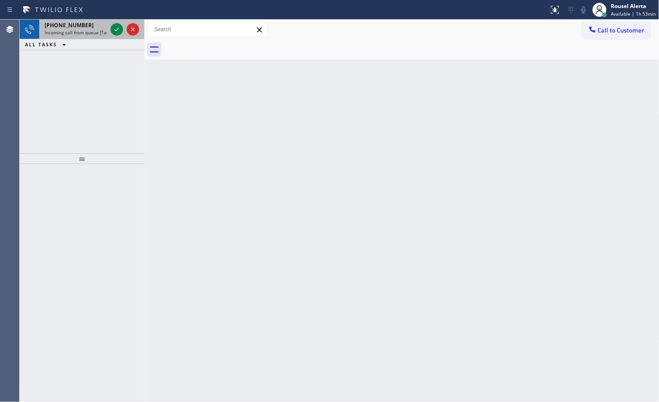
click at [92, 33] on span "Incoming call from queue [Test] All" at bounding box center [82, 32] width 74 height 6
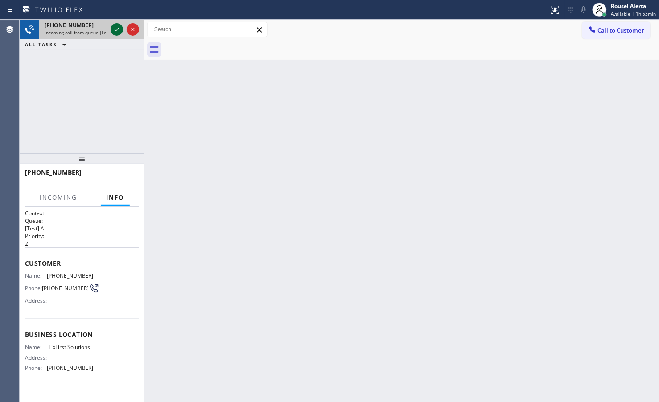
click at [115, 31] on icon at bounding box center [116, 29] width 11 height 11
click at [101, 25] on div "+17148210934" at bounding box center [76, 25] width 62 height 8
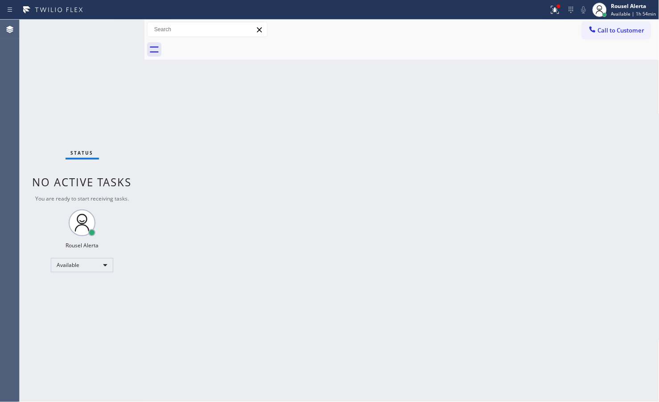
click at [111, 28] on div "Status No active tasks You are ready to start receiving tasks. Rousel Alerta Av…" at bounding box center [82, 211] width 125 height 383
click at [111, 29] on div "Status No active tasks You are ready to start receiving tasks. Rousel Alerta Av…" at bounding box center [82, 211] width 125 height 383
click at [110, 28] on div "Status No active tasks You are ready to start receiving tasks. Rousel Alerta Av…" at bounding box center [82, 211] width 125 height 383
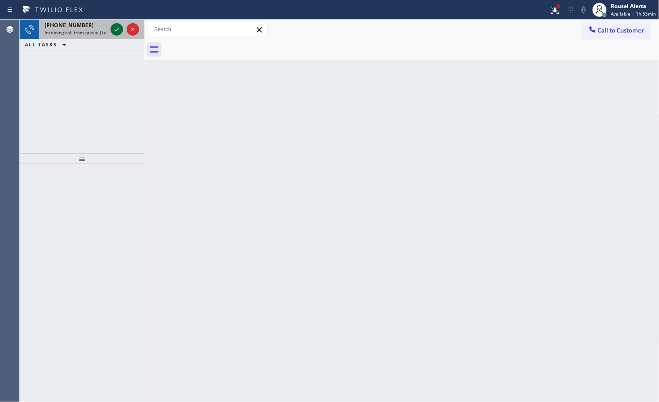
click at [114, 31] on icon at bounding box center [116, 29] width 11 height 11
click at [114, 30] on icon at bounding box center [116, 29] width 11 height 11
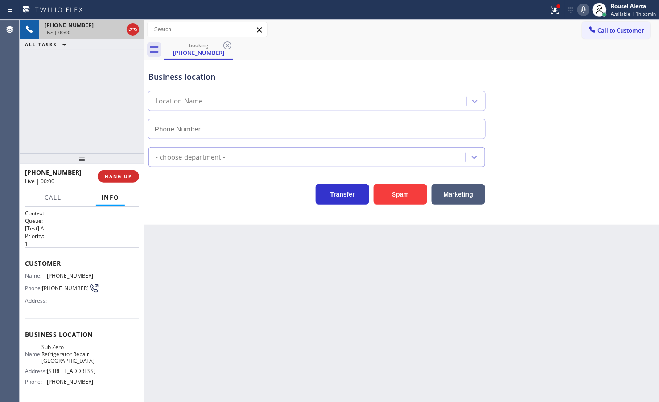
type input "[PHONE_NUMBER]"
drag, startPoint x: 553, startPoint y: 12, endPoint x: 552, endPoint y: 23, distance: 10.3
click at [553, 12] on icon at bounding box center [555, 9] width 11 height 11
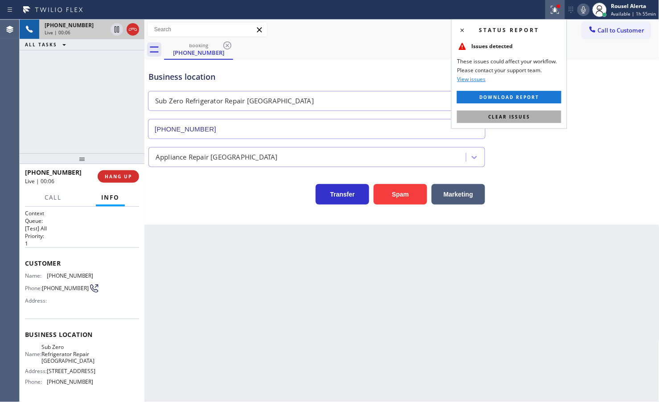
click at [524, 111] on button "Clear issues" at bounding box center [509, 117] width 104 height 12
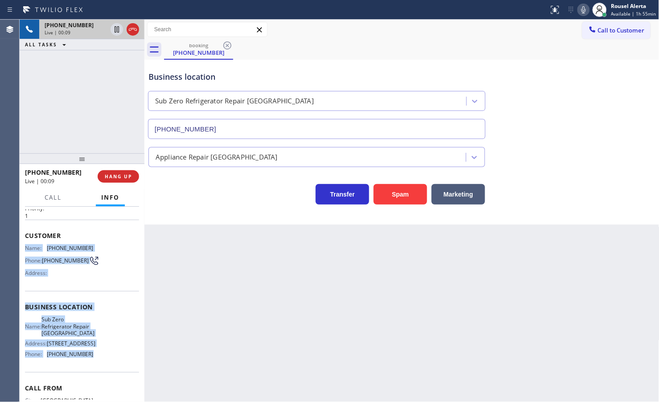
scroll to position [56, 0]
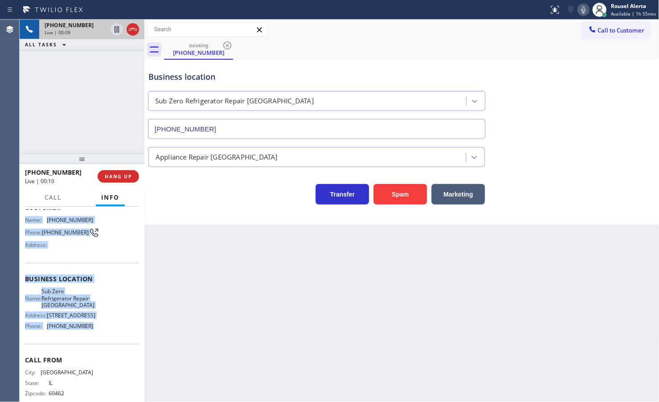
drag, startPoint x: 23, startPoint y: 275, endPoint x: 92, endPoint y: 338, distance: 93.7
click at [92, 338] on div "Context Queue: [Test] All Priority: 1 Customer Name: (708) 351-5914 Phone: (708…" at bounding box center [82, 304] width 125 height 195
copy div "Name: (708) 351-5914 Phone: (708) 351-5914 Address: Business location Name: Sub…"
click at [75, 104] on div "+17083515914 Live | 01:14 ALL TASKS ALL TASKS ACTIVE TASKS TASKS IN WRAP UP" at bounding box center [82, 87] width 125 height 134
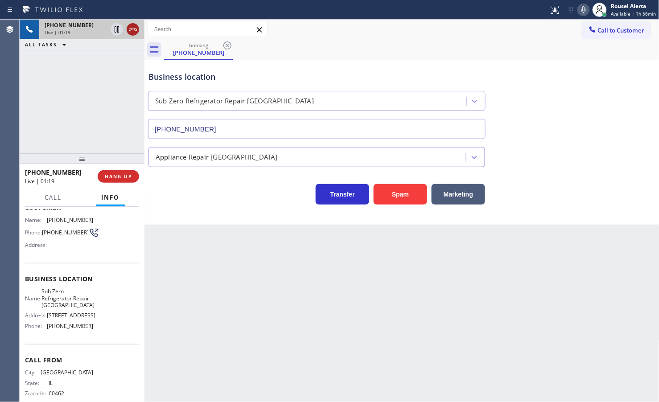
drag, startPoint x: 113, startPoint y: 31, endPoint x: 126, endPoint y: 31, distance: 13.4
click at [113, 31] on icon at bounding box center [116, 29] width 11 height 11
drag, startPoint x: 582, startPoint y: 10, endPoint x: 603, endPoint y: 27, distance: 27.2
click at [582, 10] on icon at bounding box center [583, 9] width 11 height 11
click at [114, 27] on icon at bounding box center [116, 29] width 11 height 11
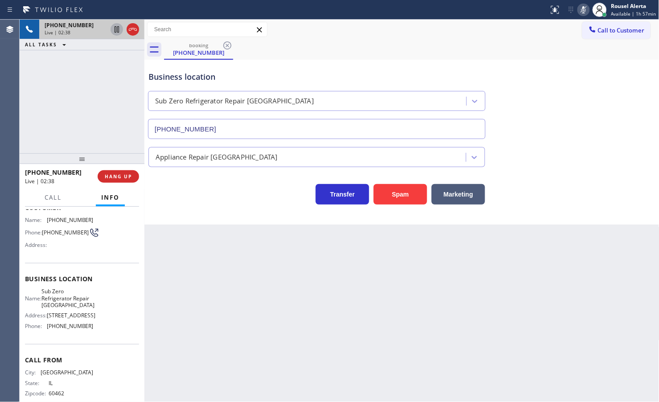
click at [583, 11] on icon at bounding box center [583, 9] width 11 height 11
click at [64, 85] on div "+17083515914 Live | 02:47 ALL TASKS ALL TASKS ACTIVE TASKS TASKS IN WRAP UP" at bounding box center [82, 87] width 125 height 134
click at [58, 192] on button "Call" at bounding box center [53, 197] width 28 height 17
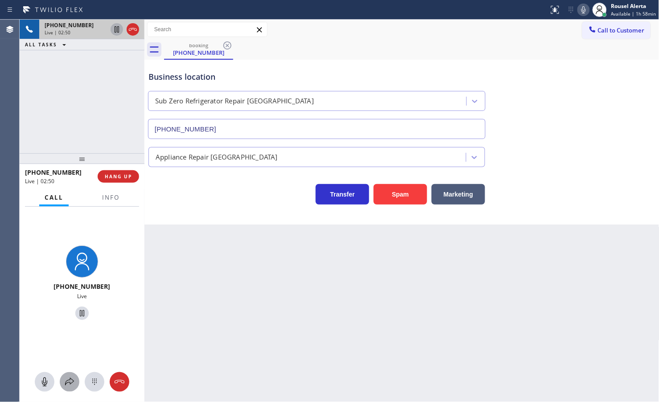
click at [65, 380] on icon at bounding box center [69, 382] width 11 height 11
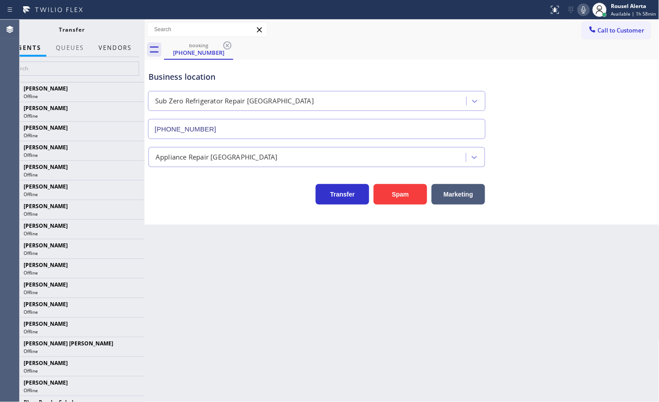
click at [103, 46] on button "Vendors" at bounding box center [115, 47] width 44 height 17
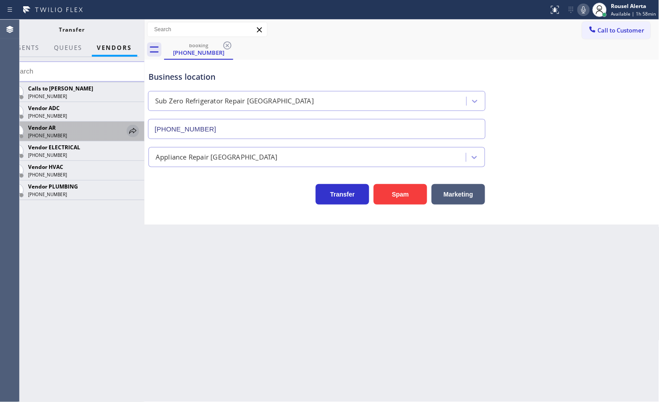
click at [131, 132] on icon at bounding box center [133, 131] width 11 height 11
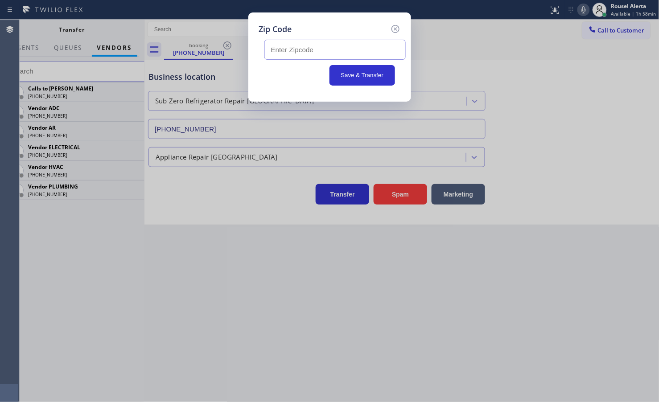
click at [346, 50] on input "text" at bounding box center [334, 50] width 141 height 20
paste input "60638"
type input "60638"
click at [357, 73] on button "Save & Transfer" at bounding box center [362, 75] width 66 height 21
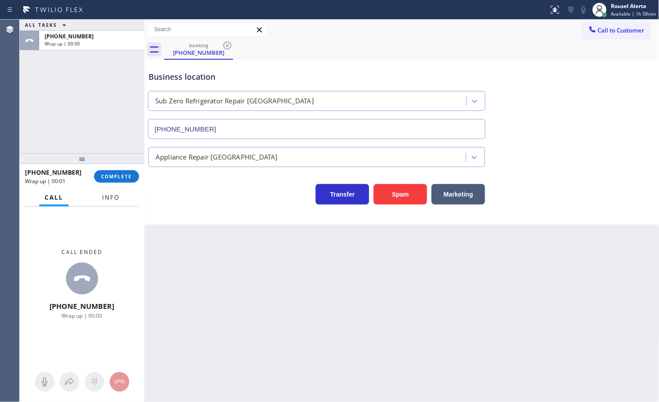
click at [111, 201] on span "Info" at bounding box center [110, 197] width 17 height 8
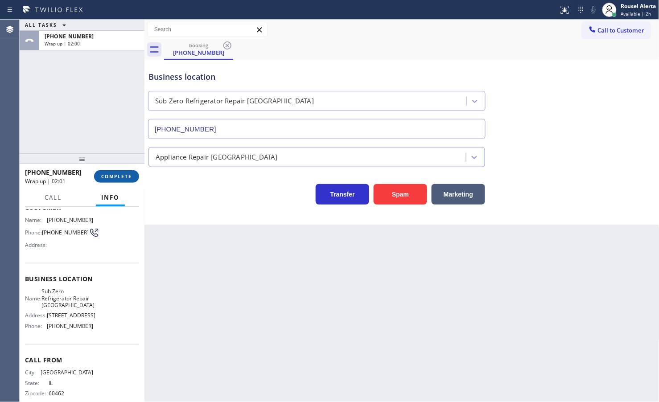
click at [110, 173] on button "COMPLETE" at bounding box center [116, 176] width 45 height 12
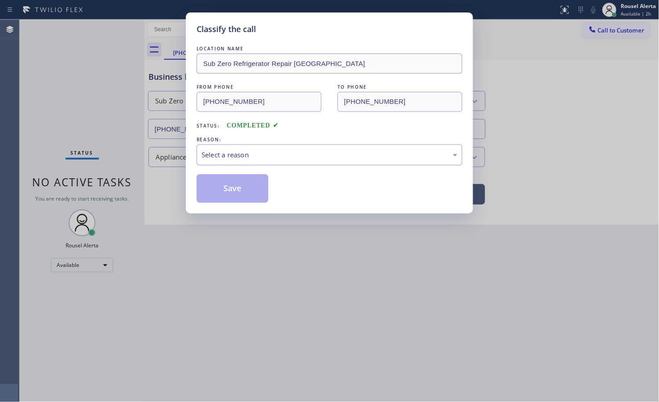
click at [264, 160] on div "Select a reason" at bounding box center [330, 155] width 256 height 10
click at [228, 188] on button "Save" at bounding box center [233, 188] width 72 height 29
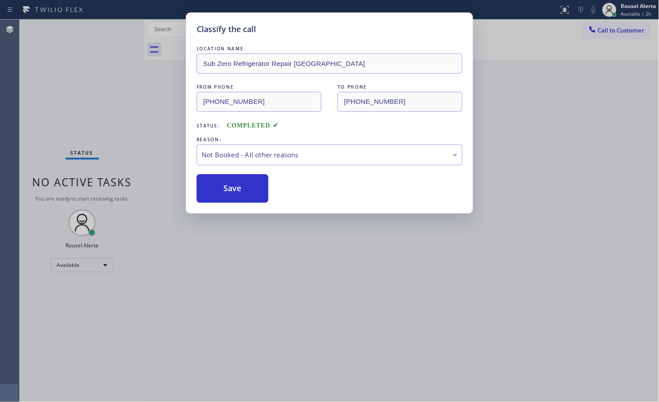
click at [487, 315] on div "Classify the call LOCATION NAME Sub Zero Refrigerator Repair Chicago FROM PHONE…" at bounding box center [329, 201] width 659 height 402
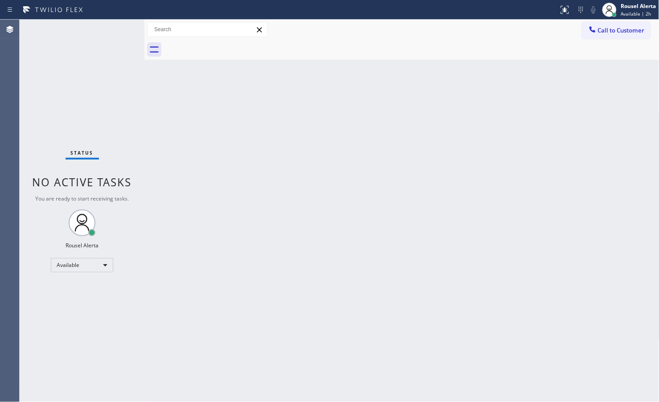
click at [112, 27] on div "Status No active tasks You are ready to start receiving tasks. Rousel Alerta Av…" at bounding box center [82, 211] width 125 height 383
click at [111, 27] on div "Status No active tasks You are ready to start receiving tasks. Rousel Alerta Av…" at bounding box center [82, 211] width 125 height 383
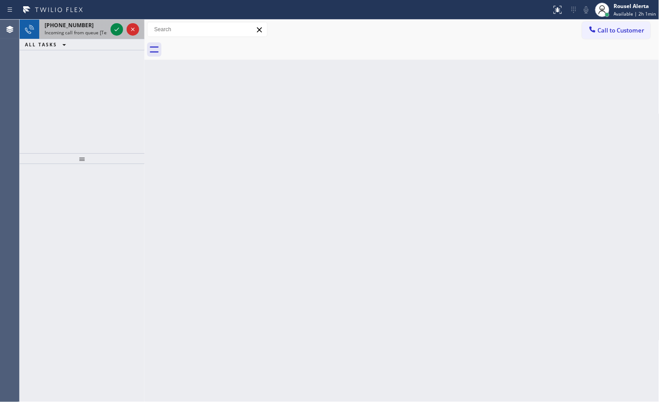
click at [98, 27] on div "+17654482662" at bounding box center [76, 25] width 62 height 8
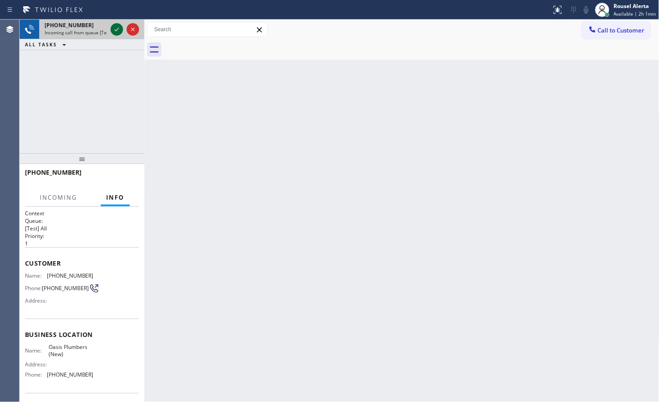
click at [114, 30] on icon at bounding box center [116, 29] width 11 height 11
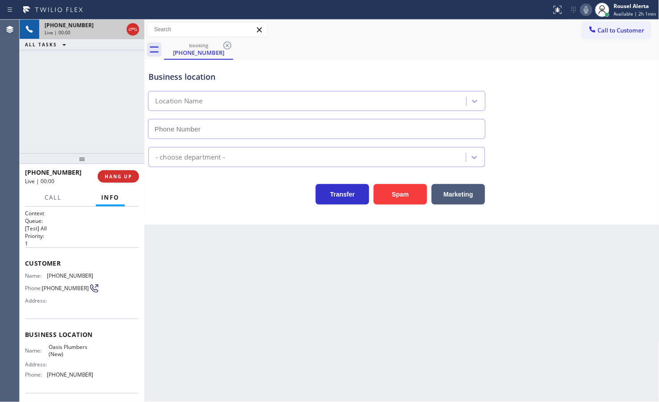
type input "[PHONE_NUMBER]"
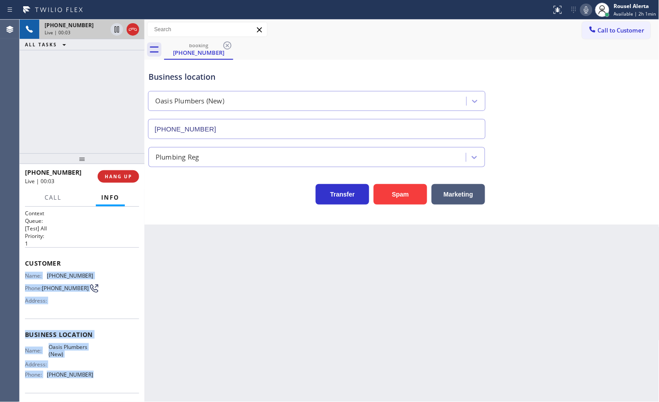
drag, startPoint x: 23, startPoint y: 271, endPoint x: 110, endPoint y: 375, distance: 135.5
click at [110, 375] on div "Context Queue: [Test] All Priority: 1 Customer Name: (765) 448-2662 Phone: (765…" at bounding box center [82, 304] width 125 height 195
copy div "Name: (765) 448-2662 Phone: (765) 448-2662 Address: Business location Name: Oas…"
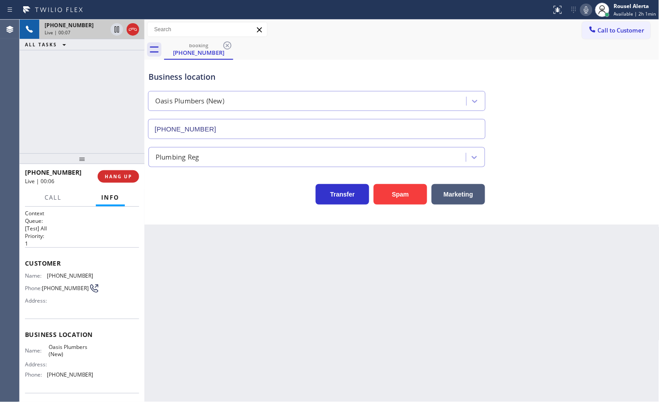
click at [254, 280] on div "Back to Dashboard Change Sender ID Customers Technicians Select a contact Outbo…" at bounding box center [401, 211] width 515 height 383
click at [78, 130] on div "+17654482662 Live | 00:08 ALL TASKS ALL TASKS ACTIVE TASKS TASKS IN WRAP UP" at bounding box center [82, 87] width 125 height 134
click at [195, 284] on div "Back to Dashboard Change Sender ID Customers Technicians Select a contact Outbo…" at bounding box center [401, 211] width 515 height 383
drag, startPoint x: 223, startPoint y: 386, endPoint x: 175, endPoint y: 239, distance: 154.5
click at [224, 377] on div "Back to Dashboard Change Sender ID Customers Technicians Select a contact Outbo…" at bounding box center [401, 211] width 515 height 383
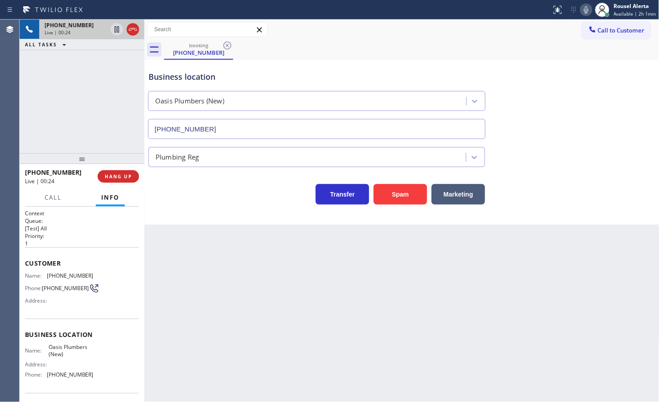
click at [106, 150] on div "+17654482662 Live | 00:24 ALL TASKS ALL TASKS ACTIVE TASKS TASKS IN WRAP UP" at bounding box center [82, 87] width 125 height 134
click at [115, 174] on span "HANG UP" at bounding box center [118, 176] width 27 height 6
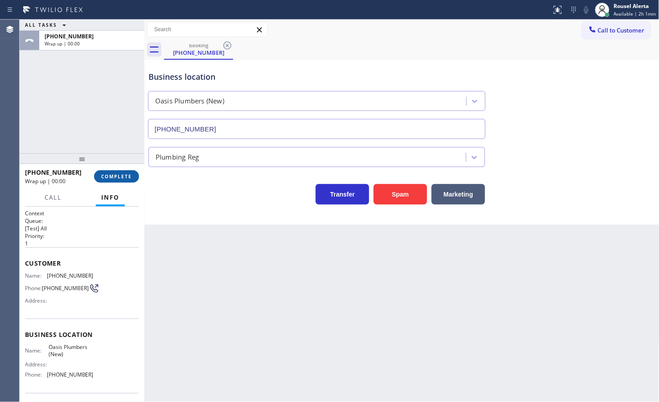
click at [115, 174] on span "COMPLETE" at bounding box center [116, 176] width 31 height 6
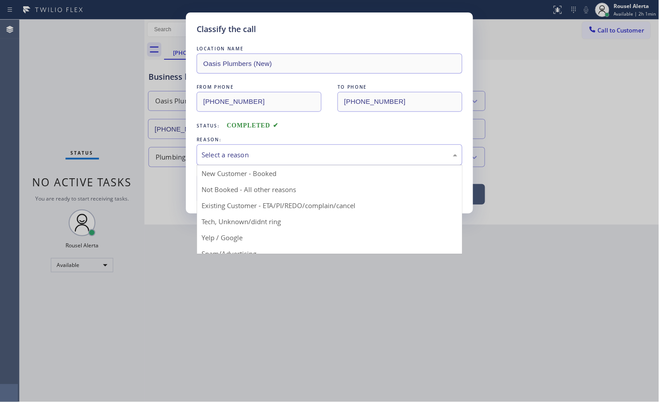
drag, startPoint x: 222, startPoint y: 157, endPoint x: 230, endPoint y: 160, distance: 8.6
click at [223, 157] on div "Select a reason" at bounding box center [330, 155] width 256 height 10
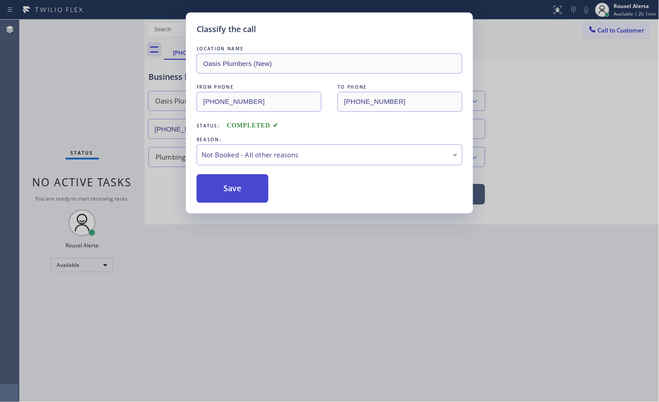
click at [248, 186] on button "Save" at bounding box center [233, 188] width 72 height 29
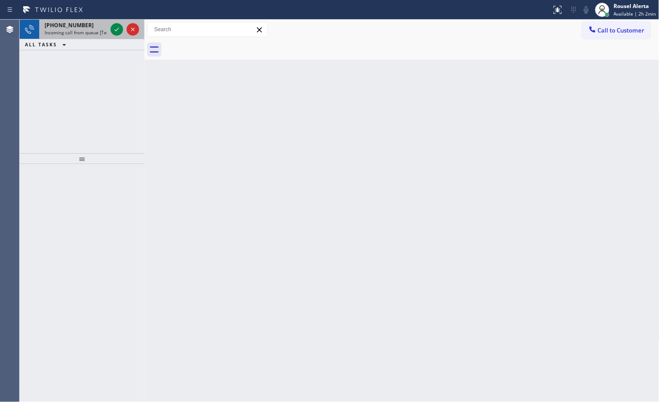
click at [99, 30] on span "Incoming call from queue [Test] All" at bounding box center [82, 32] width 74 height 6
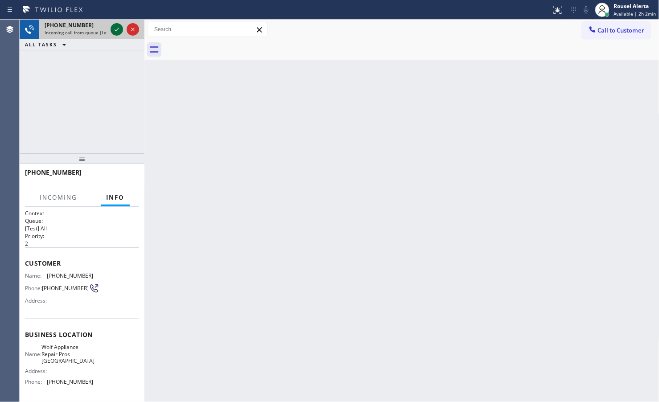
click at [114, 29] on icon at bounding box center [116, 29] width 11 height 11
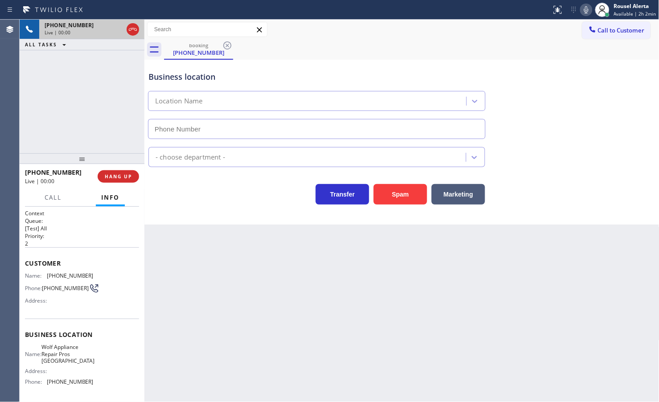
type input "(714) 844-5184"
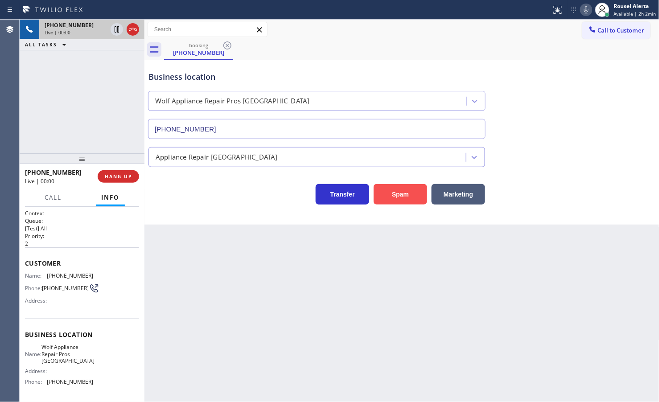
click at [407, 204] on button "Spam" at bounding box center [400, 194] width 53 height 21
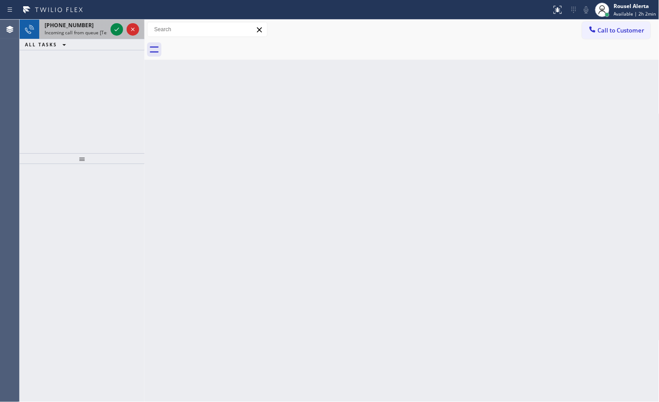
click at [91, 30] on span "Incoming call from queue [Test] All" at bounding box center [82, 32] width 74 height 6
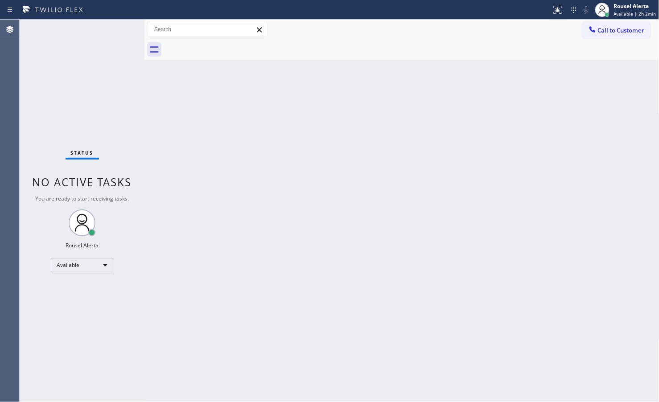
click at [108, 29] on div "Status No active tasks You are ready to start receiving tasks. Rousel Alerta Av…" at bounding box center [82, 211] width 125 height 383
click at [113, 29] on div "Status No active tasks You are ready to start receiving tasks. Rousel Alerta Av…" at bounding box center [82, 211] width 125 height 383
click at [232, 153] on div "Back to Dashboard Change Sender ID Customers Technicians Select a contact Outbo…" at bounding box center [401, 211] width 515 height 383
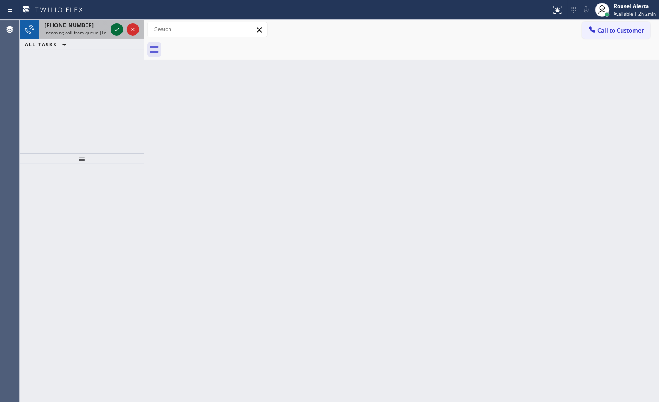
click at [113, 25] on icon at bounding box center [116, 29] width 11 height 11
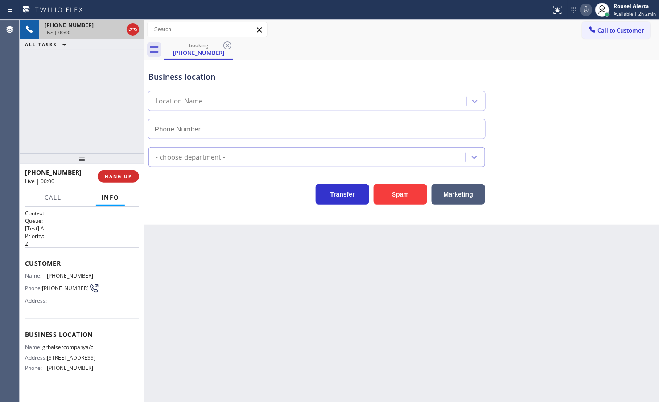
type input "[PHONE_NUMBER]"
click at [174, 267] on div "Back to Dashboard Change Sender ID Customers Technicians Select a contact Outbo…" at bounding box center [401, 211] width 515 height 383
click at [177, 267] on div "Back to Dashboard Change Sender ID Customers Technicians Select a contact Outbo…" at bounding box center [401, 211] width 515 height 383
click at [229, 313] on div "Back to Dashboard Change Sender ID Customers Technicians Select a contact Outbo…" at bounding box center [401, 211] width 515 height 383
click at [127, 179] on span "HANG UP" at bounding box center [118, 176] width 27 height 6
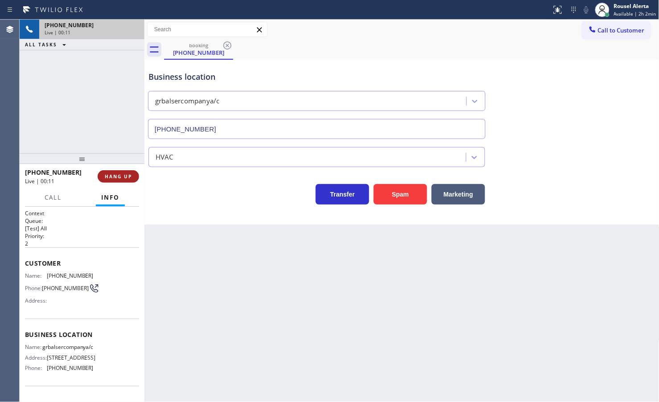
click at [127, 179] on span "HANG UP" at bounding box center [118, 176] width 27 height 6
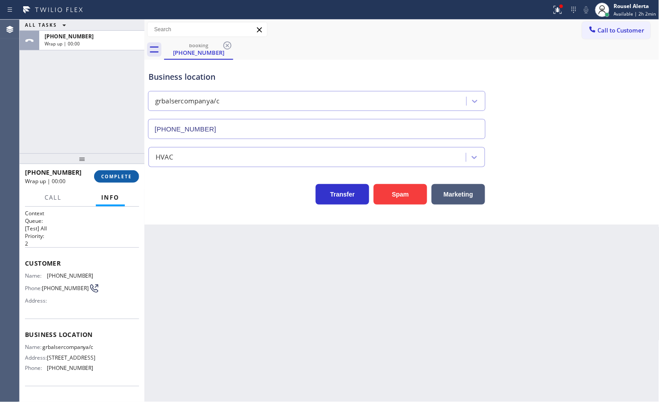
click at [128, 178] on span "COMPLETE" at bounding box center [116, 176] width 31 height 6
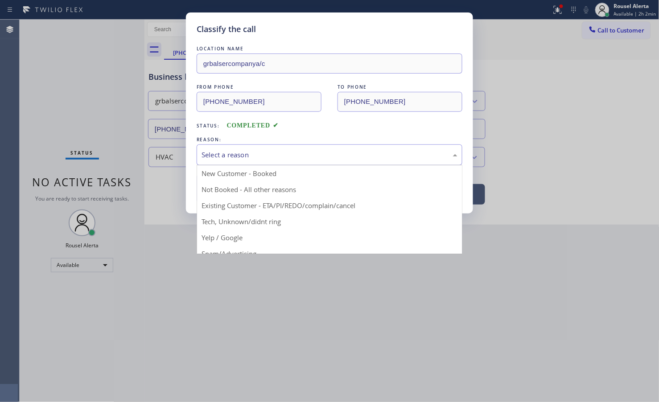
click at [266, 151] on div "Select a reason" at bounding box center [330, 155] width 256 height 10
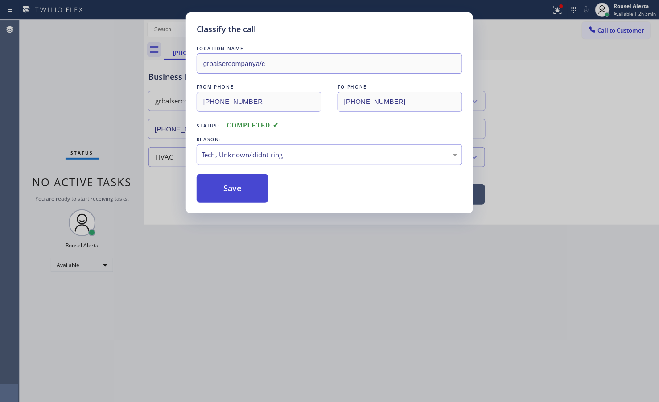
click at [227, 184] on button "Save" at bounding box center [233, 188] width 72 height 29
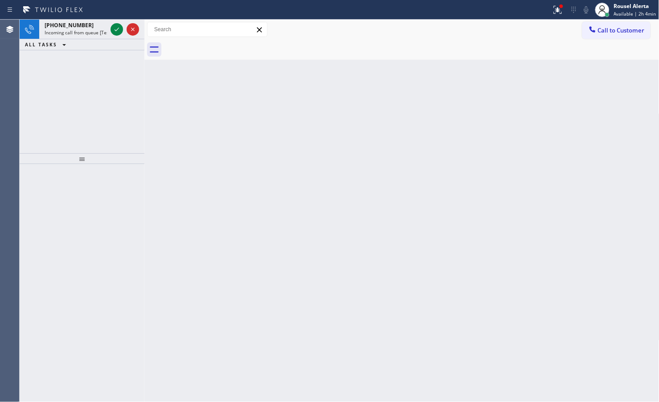
click at [99, 28] on div "+12672924451" at bounding box center [76, 25] width 62 height 8
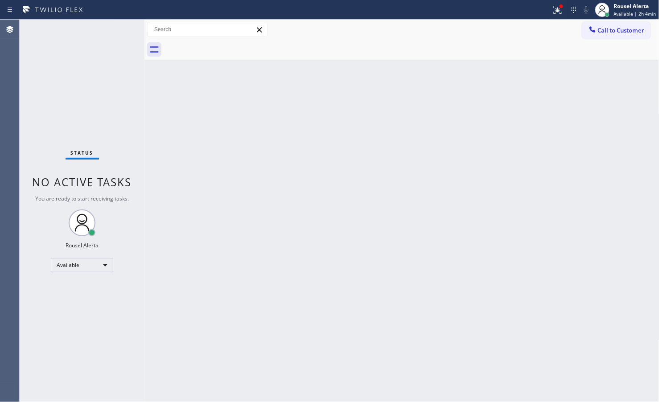
click at [112, 33] on div "Status No active tasks You are ready to start receiving tasks. Rousel Alerta Av…" at bounding box center [82, 211] width 125 height 383
click at [559, 10] on icon at bounding box center [556, 9] width 5 height 6
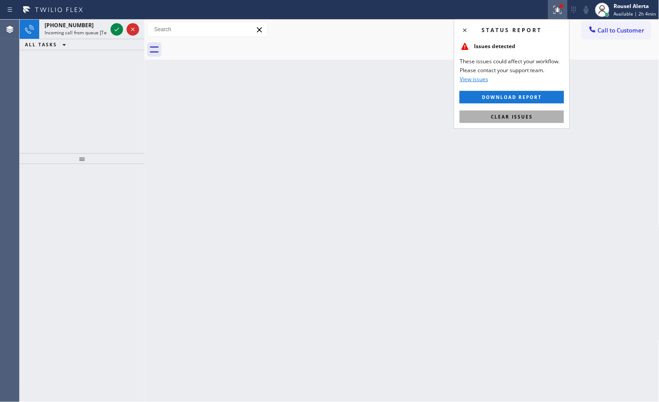
click at [532, 118] on span "Clear issues" at bounding box center [512, 117] width 42 height 6
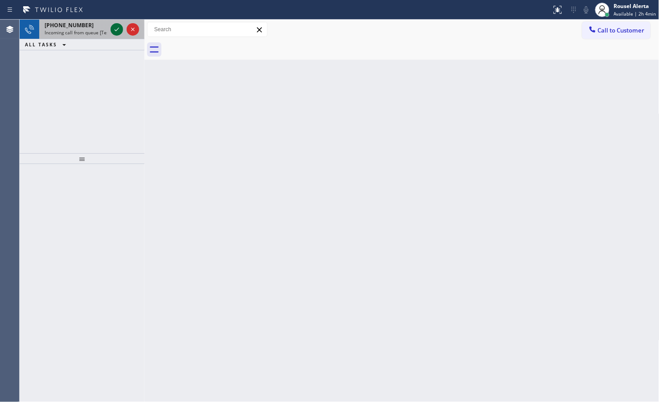
click at [114, 28] on icon at bounding box center [116, 29] width 11 height 11
click at [119, 32] on icon at bounding box center [116, 29] width 11 height 11
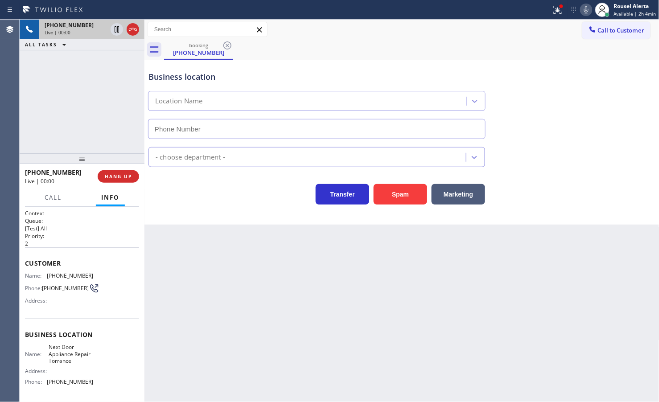
type input "(310) 929-9664"
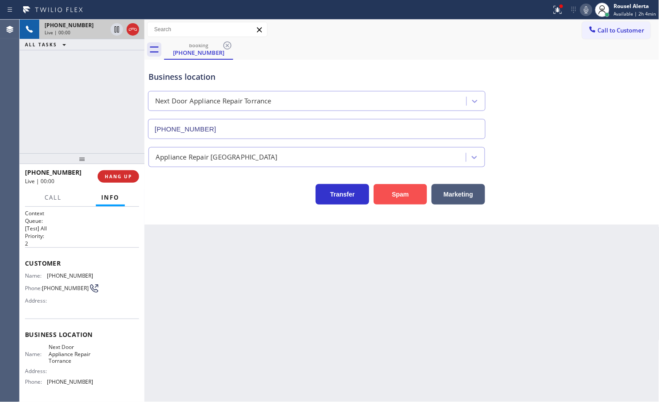
click at [417, 202] on button "Spam" at bounding box center [400, 194] width 53 height 21
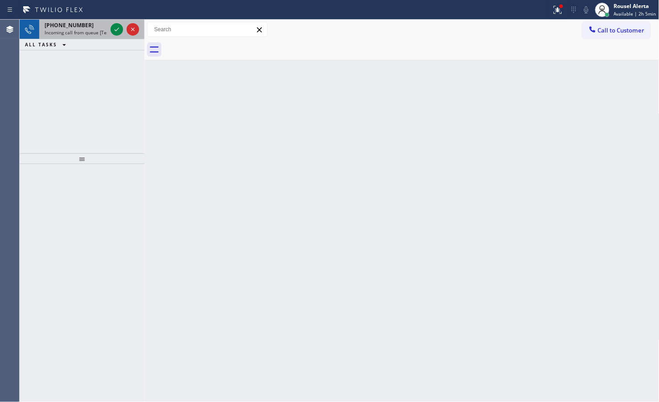
click at [90, 35] on div "+16466726767 Incoming call from queue [Test] All" at bounding box center [74, 30] width 70 height 20
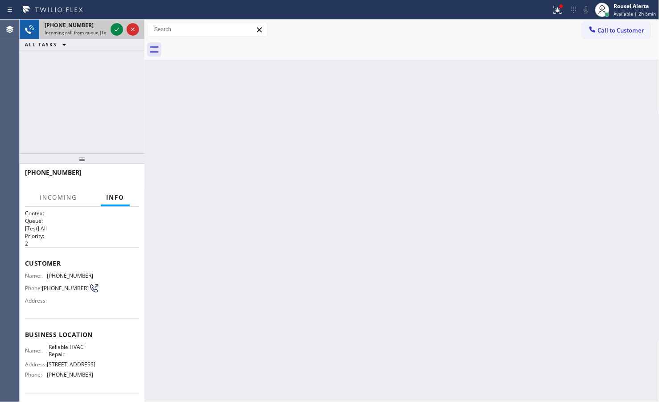
click at [110, 34] on div at bounding box center [125, 30] width 32 height 20
click at [112, 32] on icon at bounding box center [116, 29] width 11 height 11
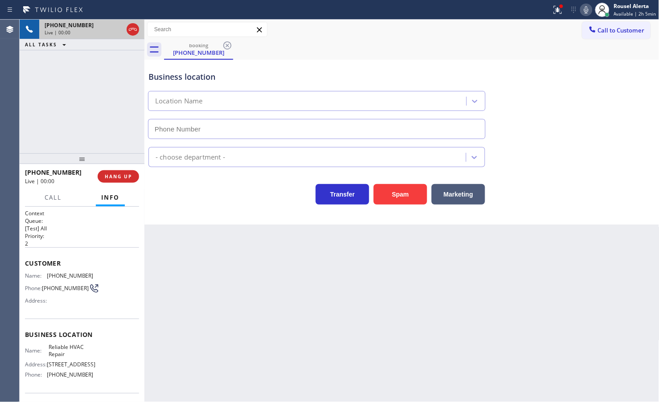
type input "[PHONE_NUMBER]"
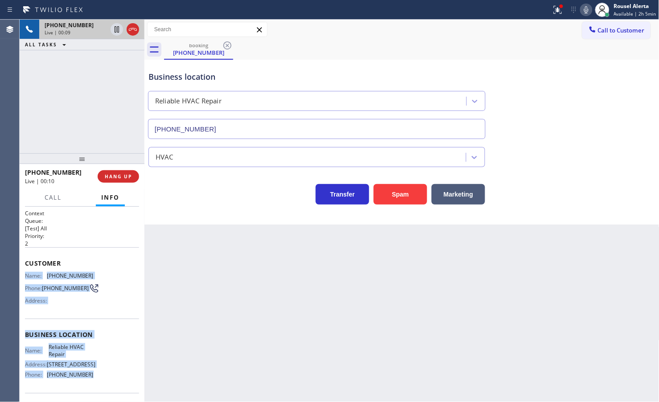
drag, startPoint x: 23, startPoint y: 272, endPoint x: 90, endPoint y: 377, distance: 123.9
click at [90, 377] on div "Context Queue: [Test] All Priority: 2 Customer Name: (646) 672-6767 Phone: (646…" at bounding box center [82, 304] width 125 height 195
copy div "Name: (646) 672-6767 Phone: (646) 672-6767 Address: Business location Name: Rel…"
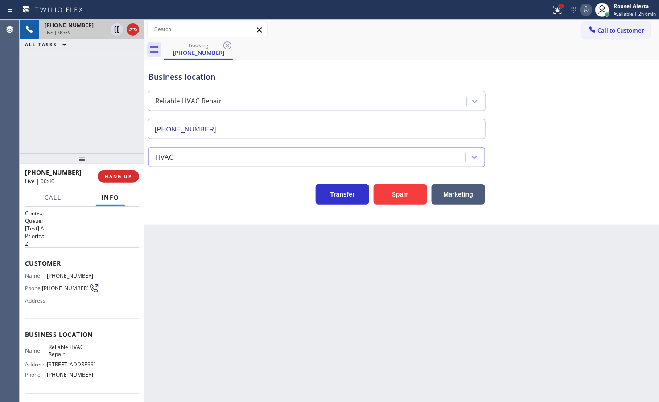
click at [562, 7] on div at bounding box center [561, 6] width 5 height 5
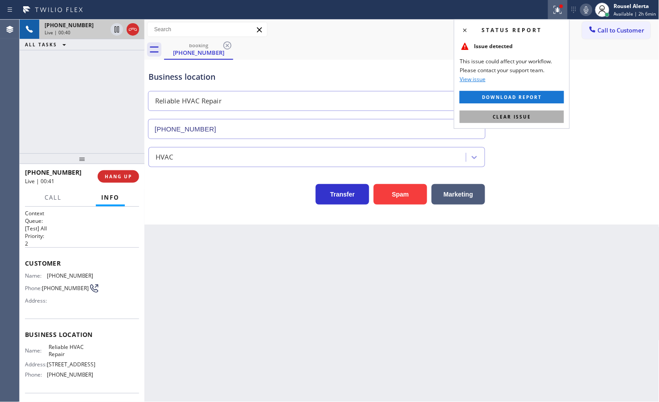
click at [547, 114] on button "Clear issue" at bounding box center [512, 117] width 104 height 12
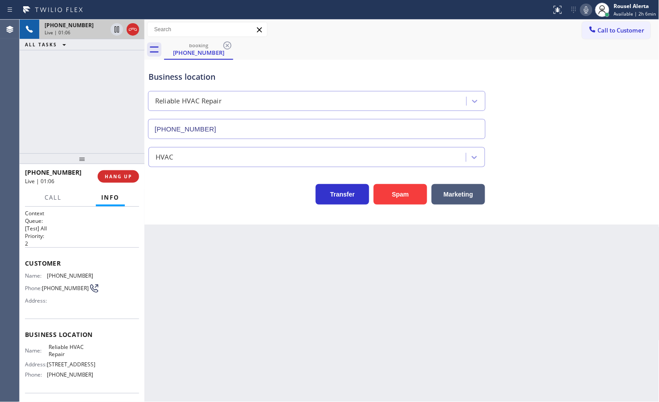
click at [317, 264] on div "Back to Dashboard Change Sender ID Customers Technicians Select a contact Outbo…" at bounding box center [401, 211] width 515 height 383
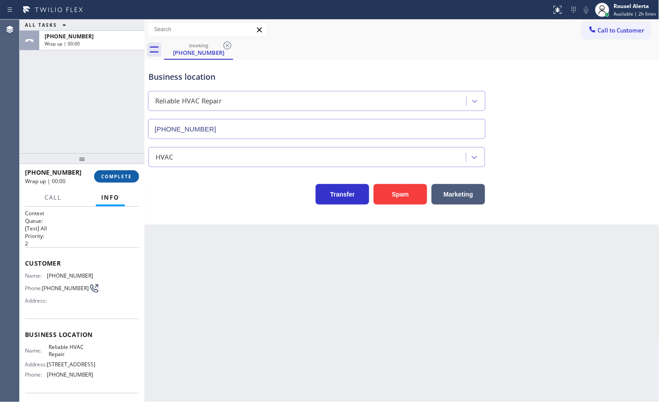
click at [129, 180] on button "COMPLETE" at bounding box center [116, 176] width 45 height 12
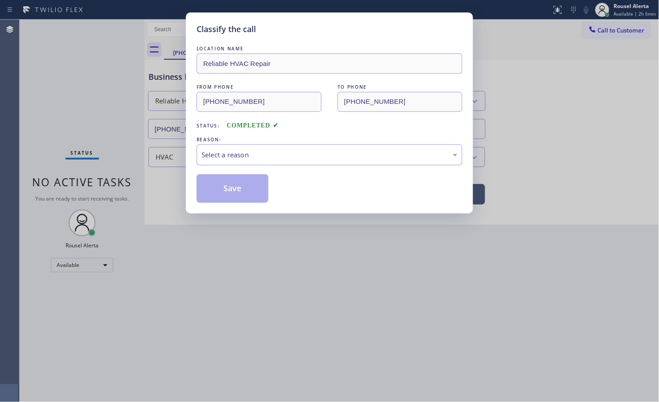
click at [252, 142] on div "REASON:" at bounding box center [330, 139] width 266 height 9
click at [259, 153] on div "Select a reason" at bounding box center [330, 155] width 256 height 10
click at [237, 189] on button "Save" at bounding box center [233, 188] width 72 height 29
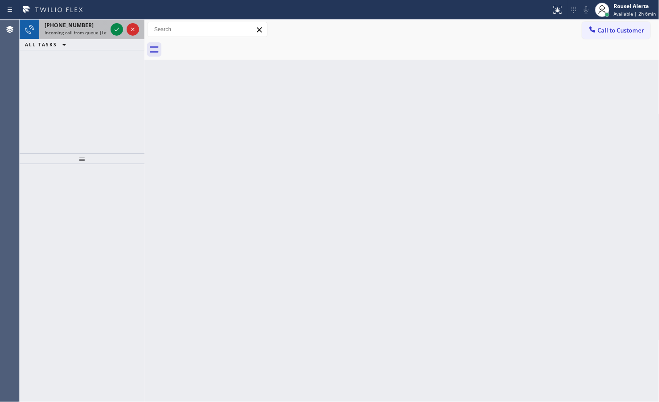
click at [103, 25] on div "+14245060444" at bounding box center [76, 25] width 62 height 8
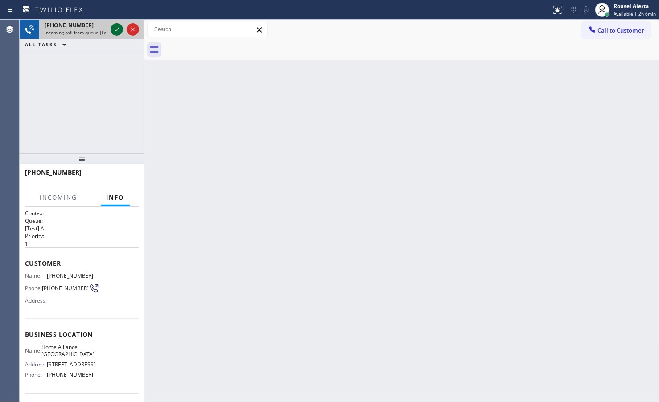
click at [111, 28] on div at bounding box center [117, 29] width 12 height 11
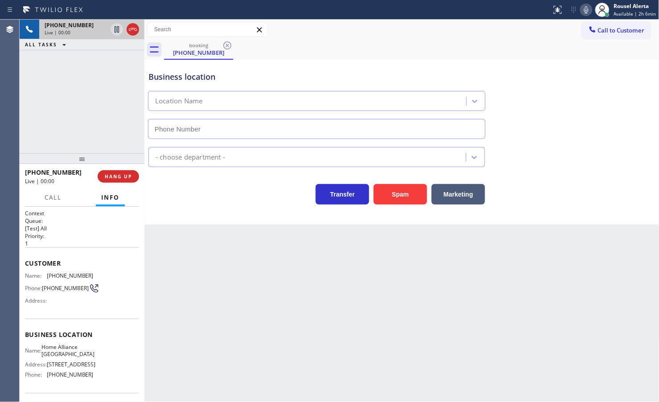
type input "[PHONE_NUMBER]"
click at [217, 254] on div "Back to Dashboard Change Sender ID Customers Technicians Select a contact Outbo…" at bounding box center [401, 211] width 515 height 383
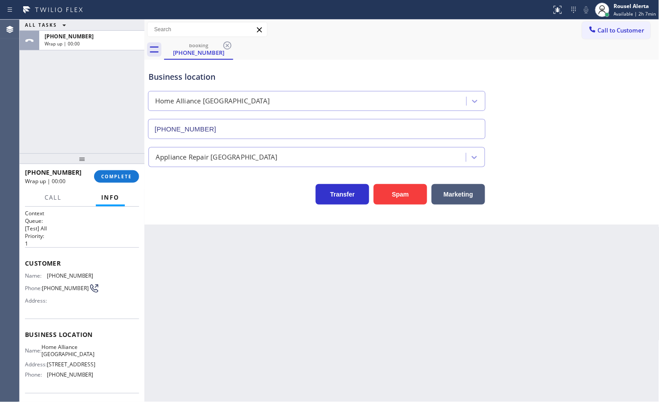
drag, startPoint x: 116, startPoint y: 173, endPoint x: 134, endPoint y: 166, distance: 19.2
click at [116, 173] on span "COMPLETE" at bounding box center [116, 176] width 31 height 6
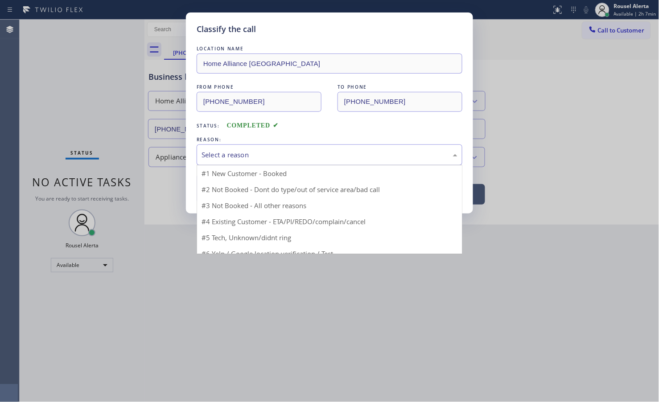
click at [253, 152] on div "Select a reason" at bounding box center [330, 155] width 256 height 10
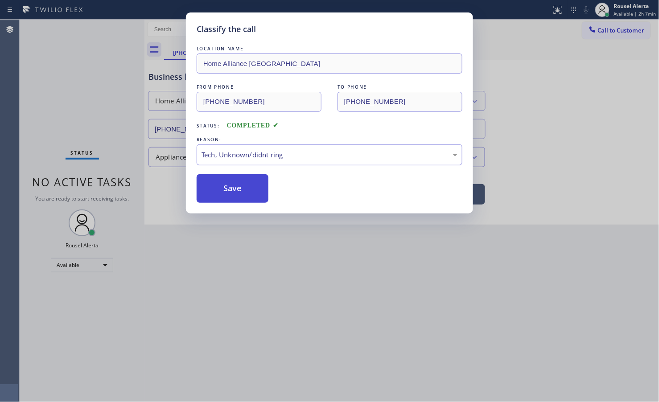
click at [233, 197] on button "Save" at bounding box center [233, 188] width 72 height 29
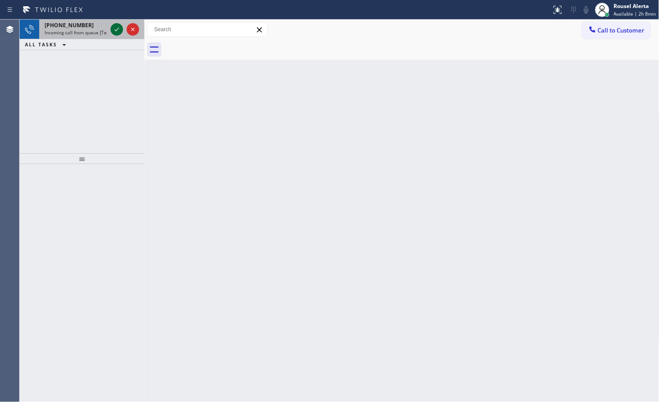
click at [119, 32] on icon at bounding box center [116, 29] width 11 height 11
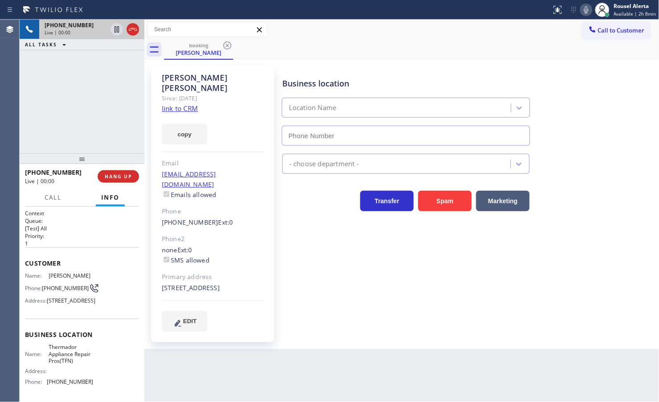
type input "[PHONE_NUMBER]"
click at [179, 104] on link "link to CRM" at bounding box center [180, 108] width 36 height 9
click at [82, 94] on div "+16283360559 Live | 00:38 ALL TASKS ALL TASKS ACTIVE TASKS TASKS IN WRAP UP" at bounding box center [82, 87] width 125 height 134
click at [111, 27] on icon at bounding box center [116, 29] width 11 height 11
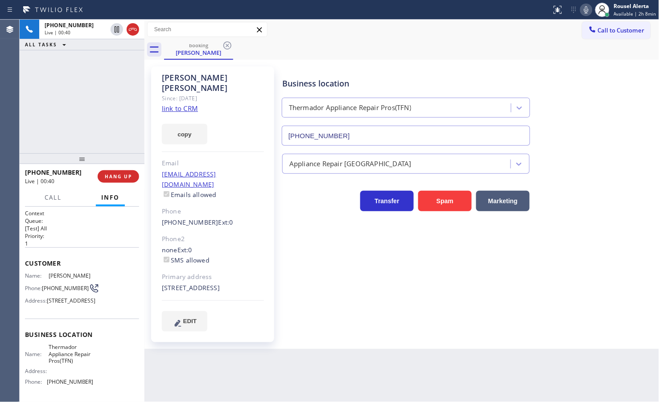
click at [583, 10] on icon at bounding box center [586, 9] width 11 height 11
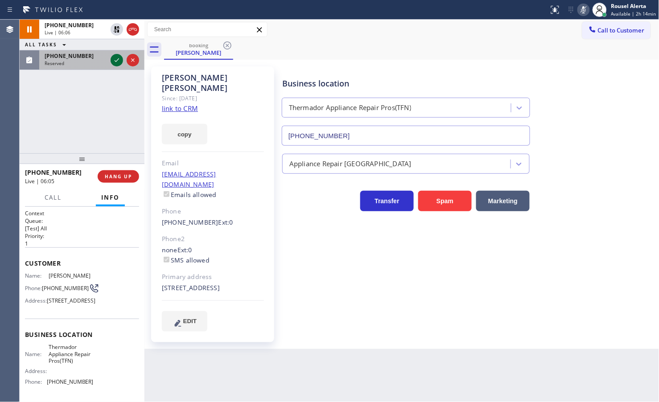
click at [112, 61] on icon at bounding box center [116, 60] width 11 height 11
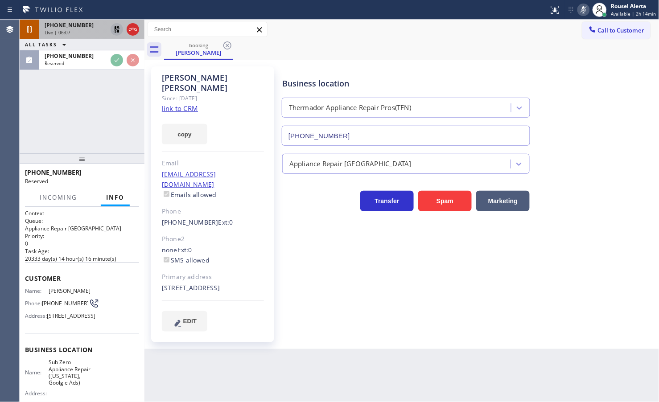
click at [115, 31] on icon at bounding box center [116, 29] width 11 height 11
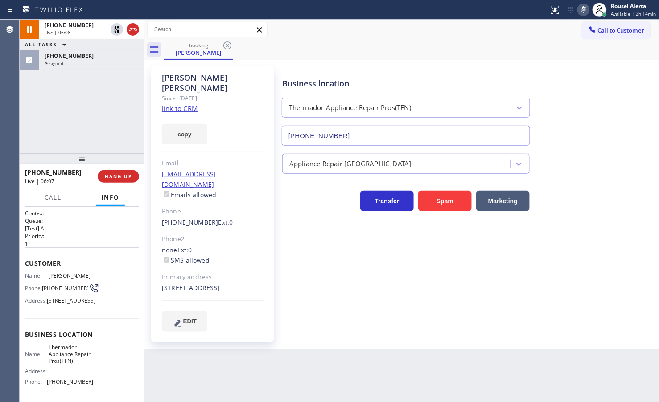
click at [586, 11] on icon at bounding box center [583, 9] width 11 height 11
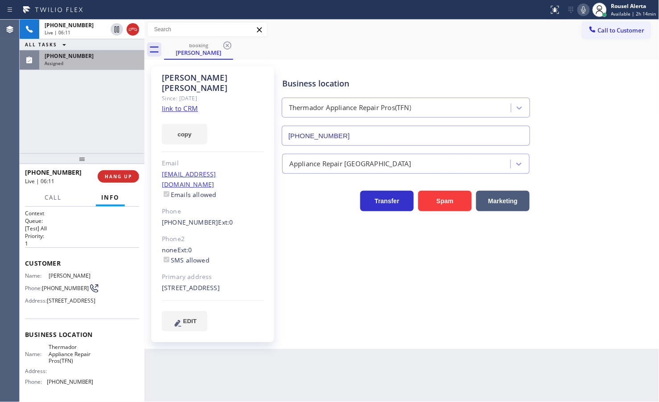
click at [89, 66] on div "Assigned" at bounding box center [92, 63] width 95 height 6
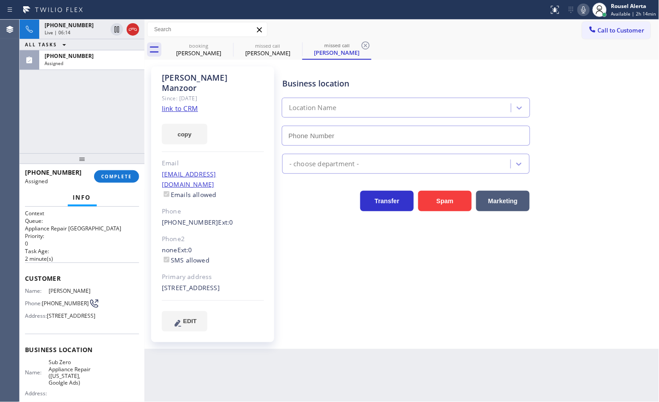
type input "[PHONE_NUMBER]"
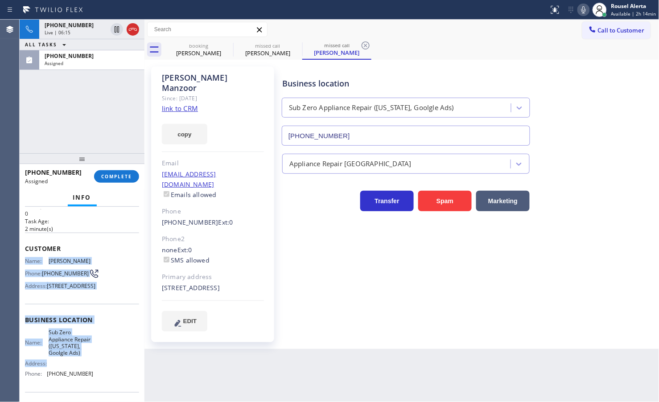
scroll to position [56, 0]
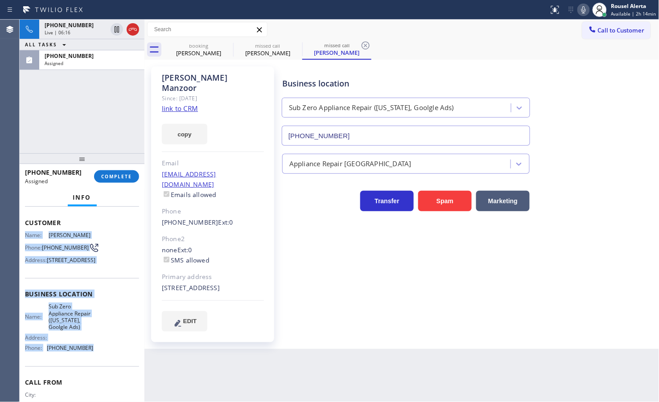
drag, startPoint x: 25, startPoint y: 293, endPoint x: 93, endPoint y: 373, distance: 104.4
click at [93, 373] on div "Context Queue: Appliance Repair High End Priority: 0 Task Age: 2 minute(s) Cust…" at bounding box center [82, 294] width 114 height 280
click at [72, 58] on span "[PHONE_NUMBER]" at bounding box center [69, 56] width 49 height 8
click at [103, 170] on button "COMPLETE" at bounding box center [116, 176] width 45 height 12
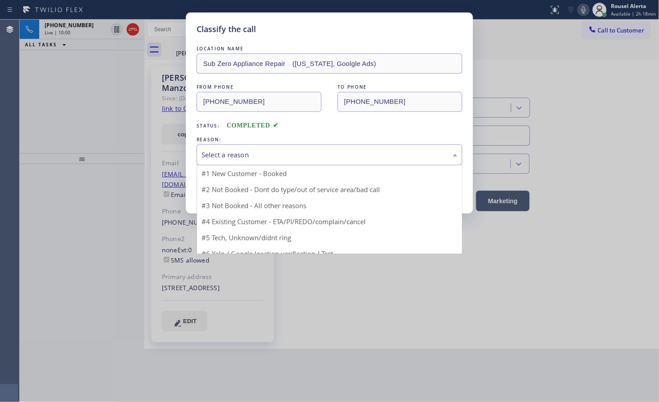
click at [219, 161] on div "Select a reason" at bounding box center [330, 154] width 266 height 21
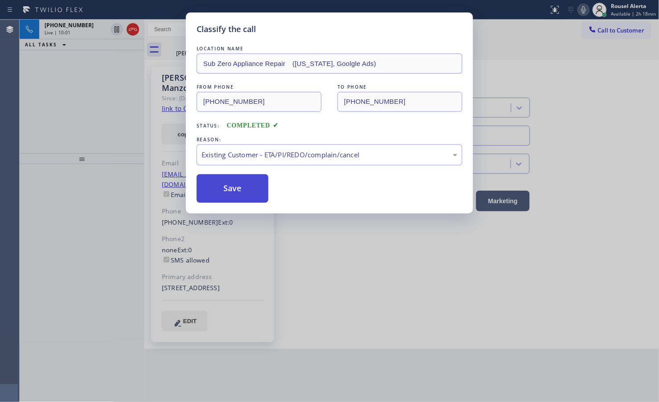
click at [232, 195] on button "Save" at bounding box center [233, 188] width 72 height 29
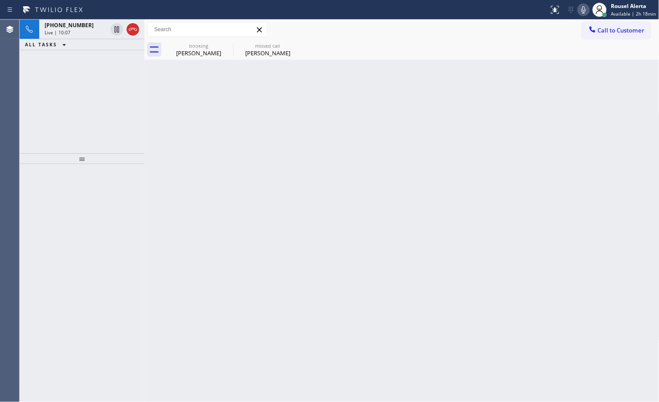
click at [585, 10] on icon at bounding box center [583, 9] width 11 height 11
click at [57, 27] on span "+16283360559" at bounding box center [69, 25] width 49 height 8
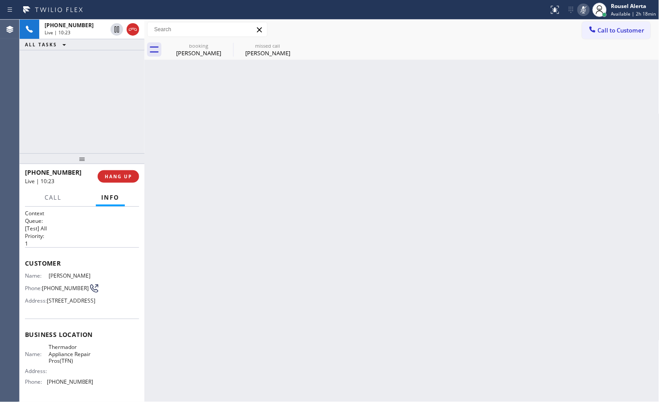
click at [585, 12] on icon at bounding box center [583, 9] width 4 height 7
click at [93, 35] on div "Live | 10:28" at bounding box center [76, 32] width 62 height 6
click at [66, 26] on span "+16283360559" at bounding box center [69, 25] width 49 height 8
click at [189, 52] on div "Barb Lofton" at bounding box center [198, 53] width 67 height 8
type input "[PHONE_NUMBER]"
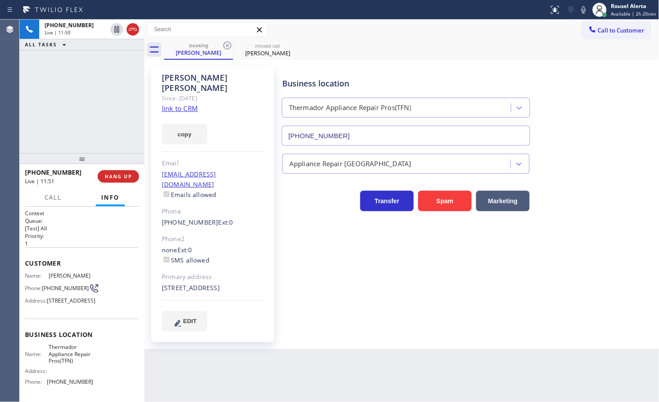
drag, startPoint x: 585, startPoint y: 7, endPoint x: 577, endPoint y: 77, distance: 70.8
click at [585, 7] on icon at bounding box center [583, 9] width 4 height 7
drag, startPoint x: 584, startPoint y: 7, endPoint x: 569, endPoint y: 130, distance: 124.4
click at [584, 7] on icon at bounding box center [583, 9] width 11 height 11
click at [106, 62] on div "+16283360559 Live | 12:41 ALL TASKS ALL TASKS ACTIVE TASKS TASKS IN WRAP UP" at bounding box center [82, 87] width 125 height 134
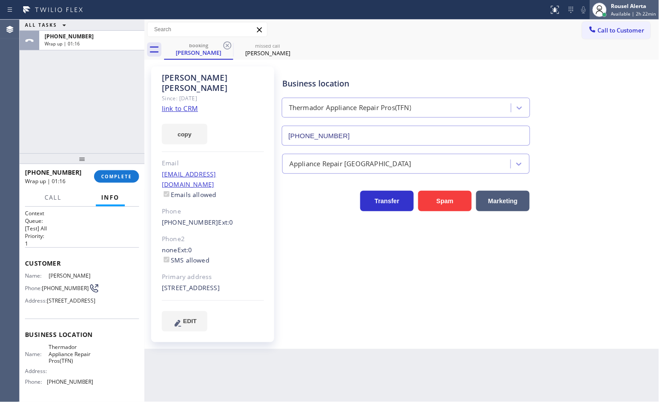
click at [614, 12] on span "Available | 2h 22min" at bounding box center [633, 14] width 45 height 6
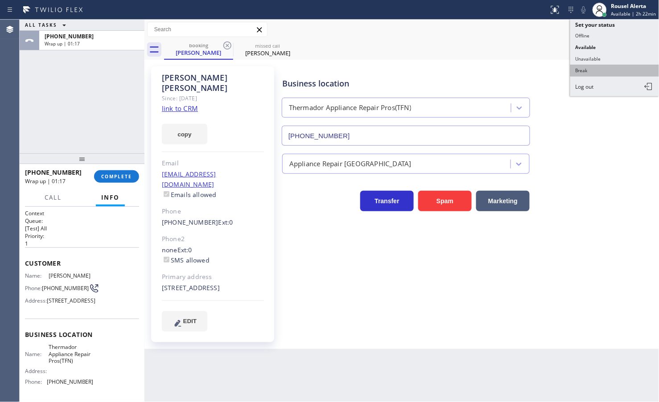
click at [621, 67] on button "Break" at bounding box center [614, 71] width 89 height 12
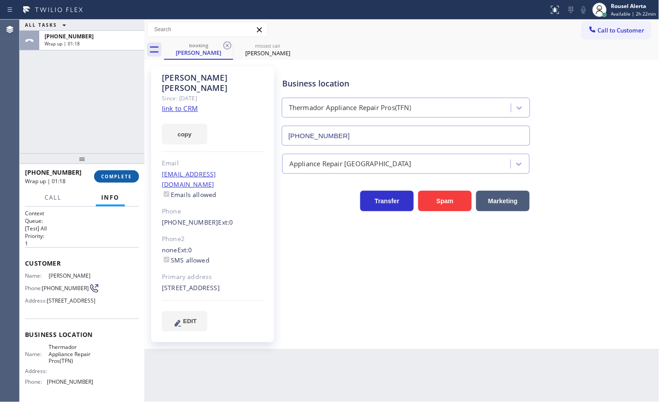
click at [130, 176] on span "COMPLETE" at bounding box center [116, 176] width 31 height 6
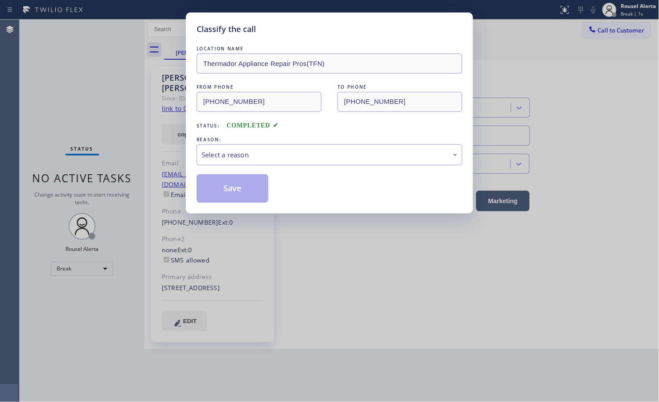
click at [247, 168] on div "LOCATION NAME Thermador Appliance Repair Pros(TFN) FROM PHONE (628) 336-0559 TO…" at bounding box center [330, 123] width 266 height 159
click at [262, 158] on div "Select a reason" at bounding box center [330, 155] width 256 height 10
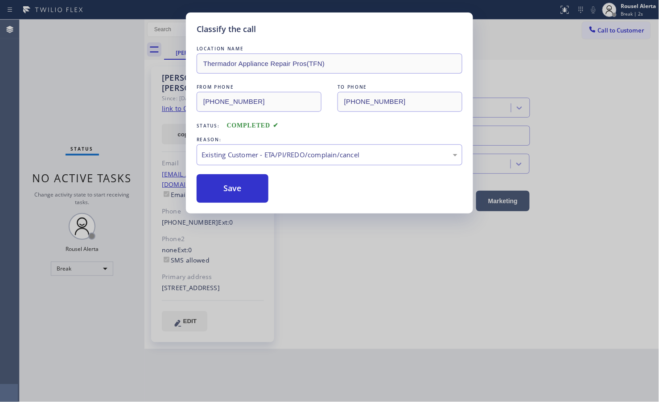
click at [259, 204] on div "Classify the call LOCATION NAME Thermador Appliance Repair Pros(TFN) FROM PHONE…" at bounding box center [329, 112] width 287 height 201
drag, startPoint x: 241, startPoint y: 189, endPoint x: 247, endPoint y: 214, distance: 25.3
click at [241, 190] on button "Save" at bounding box center [233, 188] width 72 height 29
type input "[PHONE_NUMBER]"
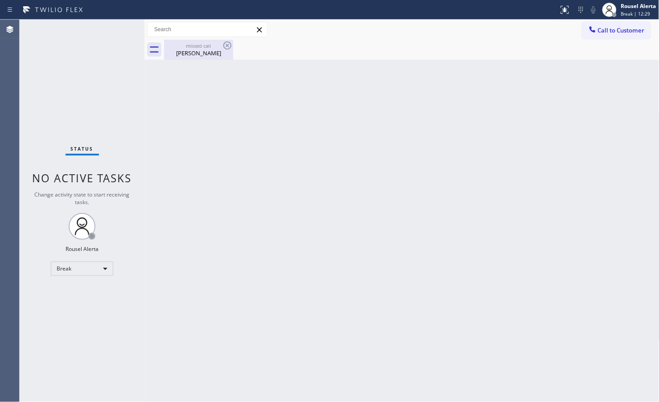
click at [189, 46] on div "missed call" at bounding box center [198, 45] width 67 height 7
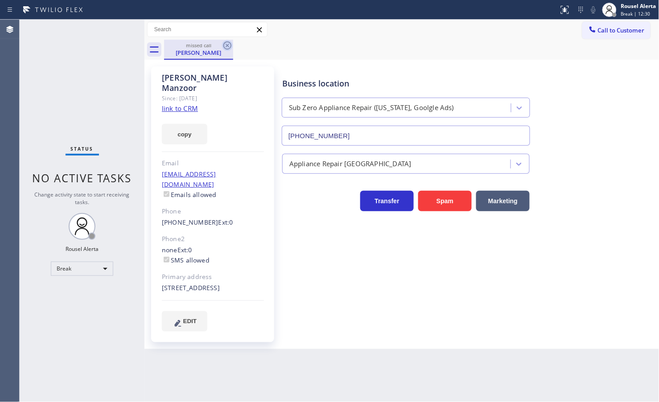
click at [228, 45] on icon at bounding box center [227, 45] width 8 height 8
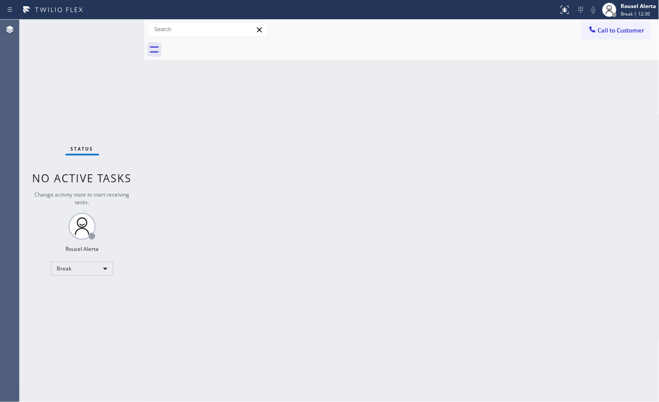
click at [283, 183] on div "Back to Dashboard Change Sender ID Customers Technicians Select a contact Outbo…" at bounding box center [401, 211] width 515 height 383
click at [475, 158] on div "Back to Dashboard Change Sender ID Customers Technicians Select a contact Outbo…" at bounding box center [401, 211] width 515 height 383
click at [617, 3] on div at bounding box center [610, 10] width 20 height 20
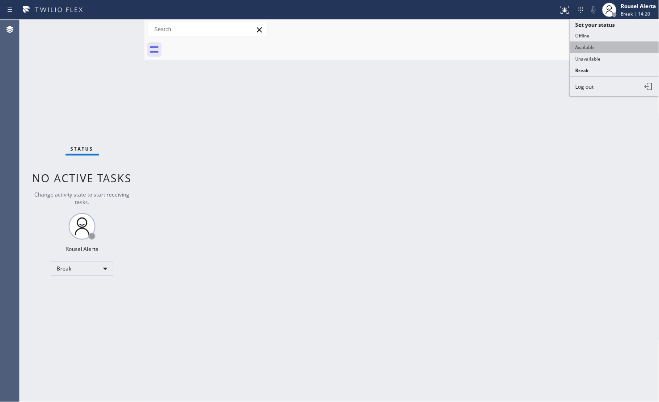
click at [620, 47] on button "Available" at bounding box center [614, 47] width 89 height 12
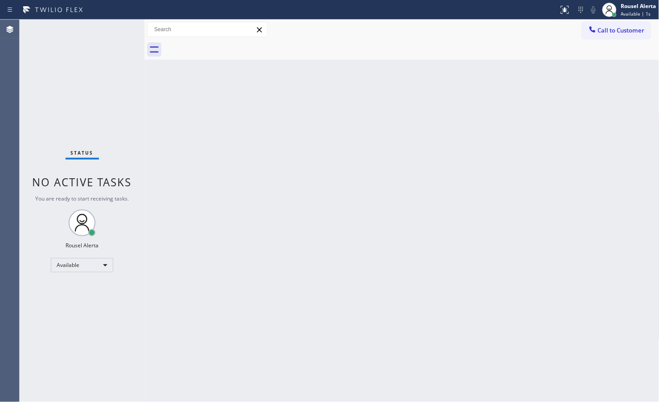
click at [224, 167] on div "Back to Dashboard Change Sender ID Customers Technicians Select a contact Outbo…" at bounding box center [401, 211] width 515 height 383
click at [114, 29] on div "Status No active tasks You are ready to start receiving tasks. Rousel Alerta Av…" at bounding box center [82, 211] width 125 height 383
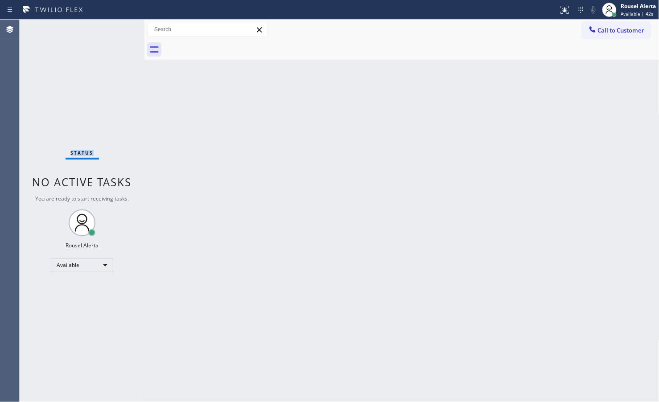
click at [115, 29] on div "Status No active tasks You are ready to start receiving tasks. Rousel Alerta Av…" at bounding box center [82, 211] width 125 height 383
click at [501, 45] on div at bounding box center [411, 50] width 495 height 20
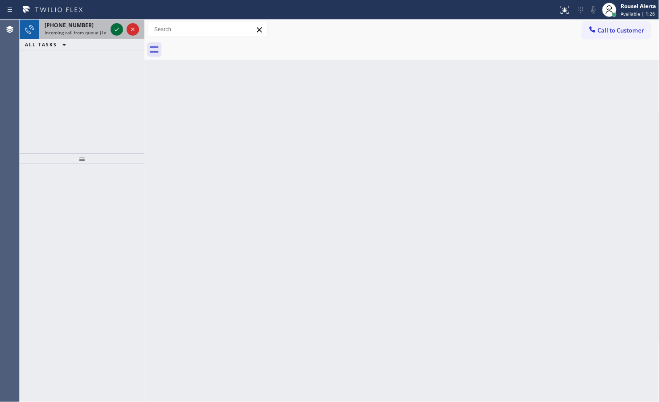
click at [116, 30] on icon at bounding box center [117, 30] width 4 height 4
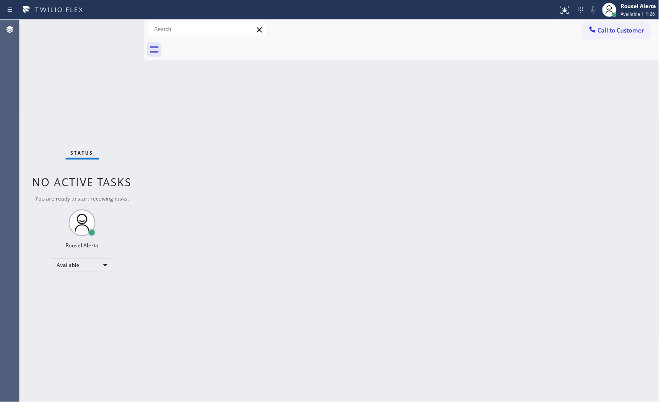
click at [116, 30] on div "Status No active tasks You are ready to start receiving tasks. Rousel Alerta Av…" at bounding box center [82, 211] width 125 height 383
click at [562, 12] on icon at bounding box center [565, 9] width 11 height 11
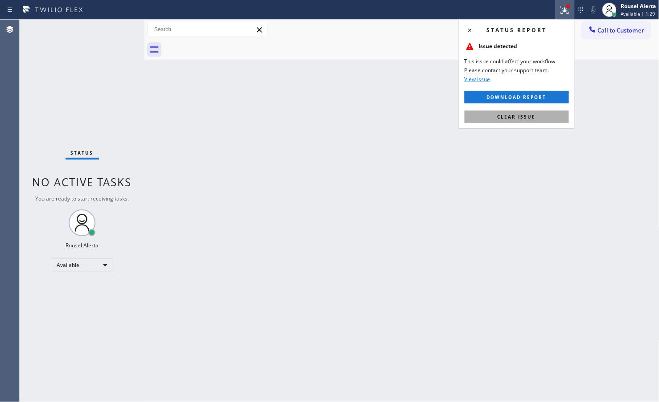
click at [543, 119] on button "Clear issue" at bounding box center [517, 117] width 104 height 12
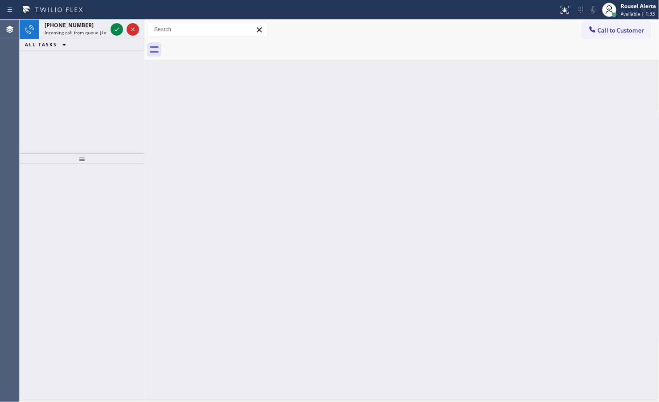
click at [114, 34] on icon at bounding box center [116, 29] width 11 height 11
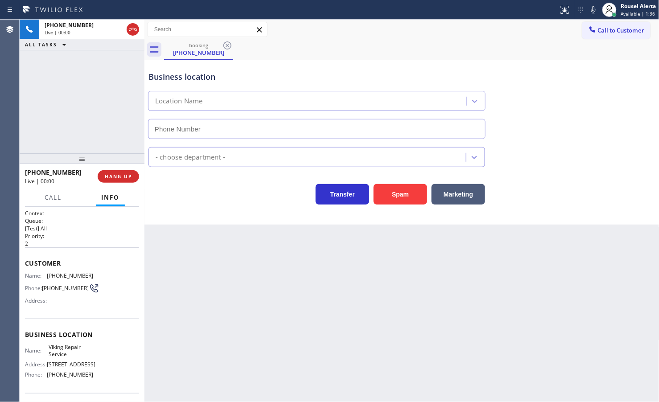
type input "[PHONE_NUMBER]"
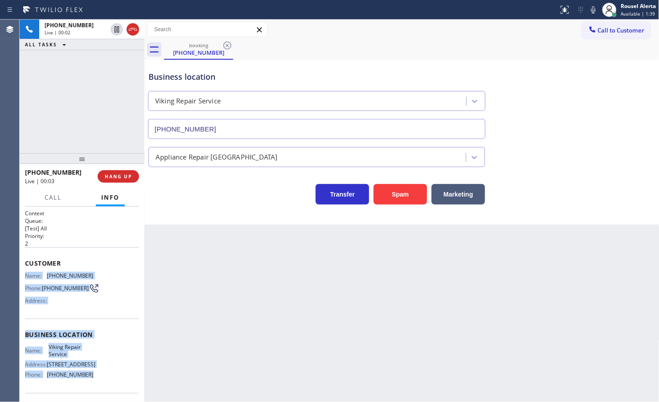
drag, startPoint x: 23, startPoint y: 273, endPoint x: 86, endPoint y: 378, distance: 121.8
click at [86, 378] on div "Context Queue: [Test] All Priority: 2 Customer Name: (818) 317-3036 Phone: (818…" at bounding box center [82, 304] width 125 height 195
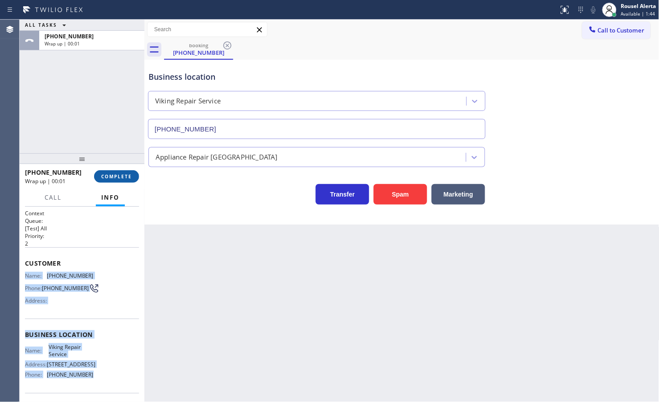
click at [107, 181] on button "COMPLETE" at bounding box center [116, 176] width 45 height 12
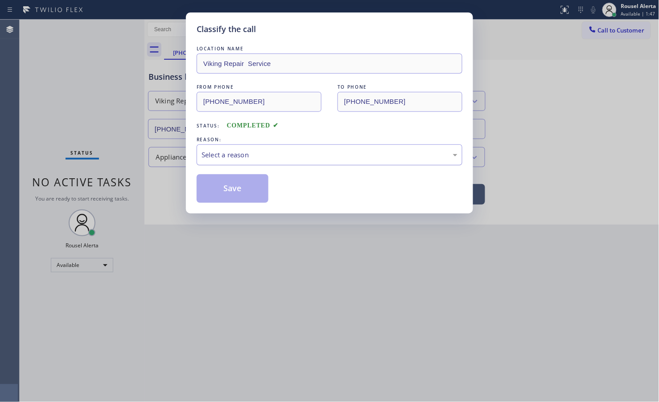
click at [390, 152] on div "Select a reason" at bounding box center [330, 155] width 256 height 10
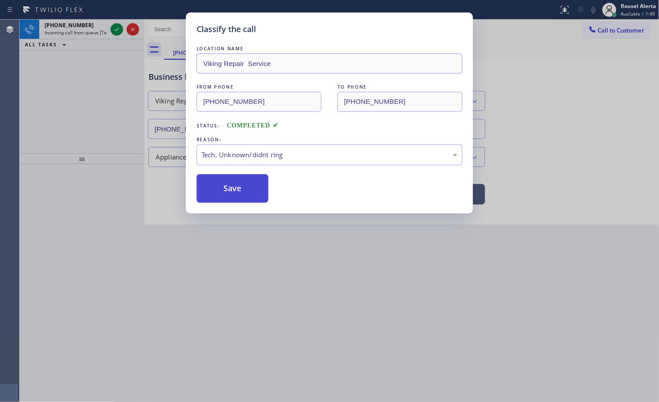
drag, startPoint x: 244, startPoint y: 195, endPoint x: 241, endPoint y: 185, distance: 10.3
click at [244, 195] on button "Save" at bounding box center [233, 188] width 72 height 29
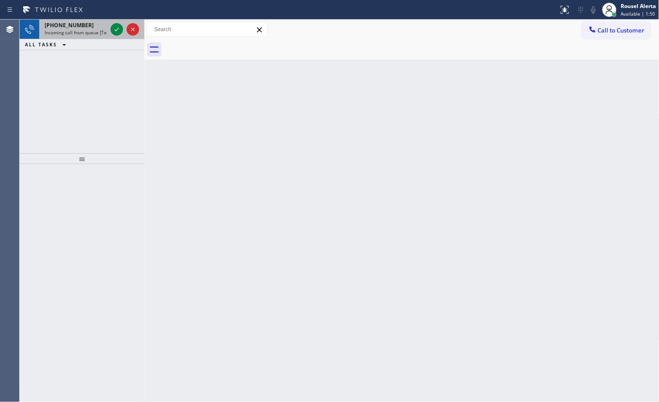
click at [88, 22] on div "+13212788222" at bounding box center [76, 25] width 62 height 8
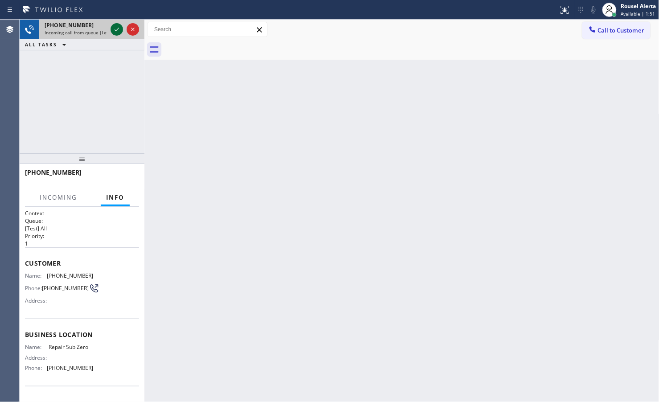
click at [111, 29] on div at bounding box center [117, 29] width 12 height 11
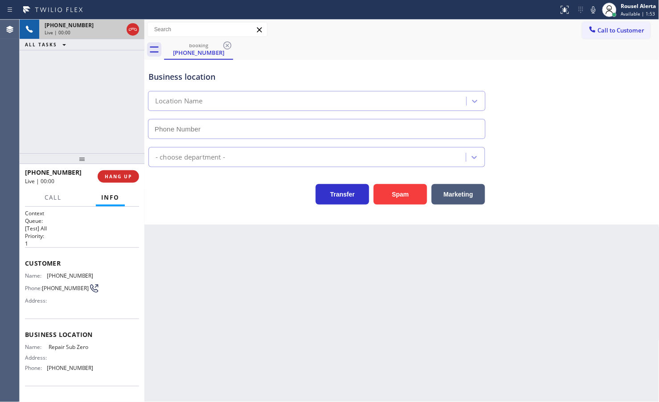
type input "[PHONE_NUMBER]"
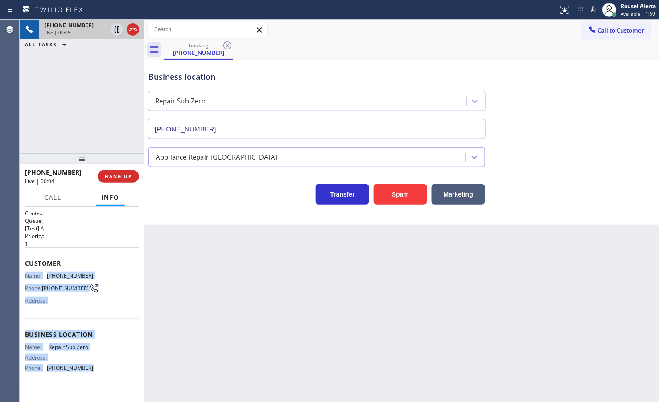
drag, startPoint x: 24, startPoint y: 275, endPoint x: 87, endPoint y: 372, distance: 116.6
click at [87, 372] on div "Context Queue: [Test] All Priority: 1 Customer Name: (321) 278-8222 Phone: (321…" at bounding box center [82, 304] width 125 height 195
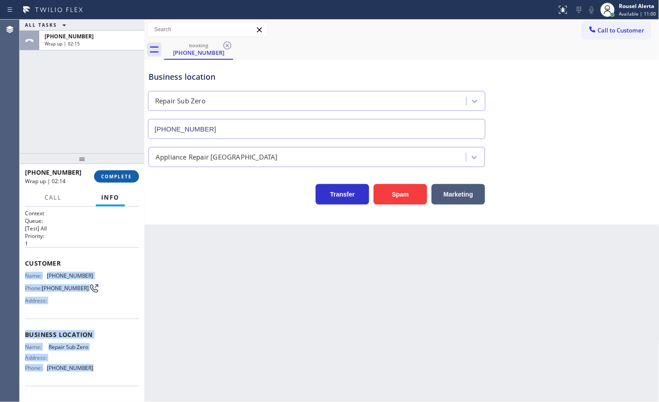
click at [117, 176] on span "COMPLETE" at bounding box center [116, 176] width 31 height 6
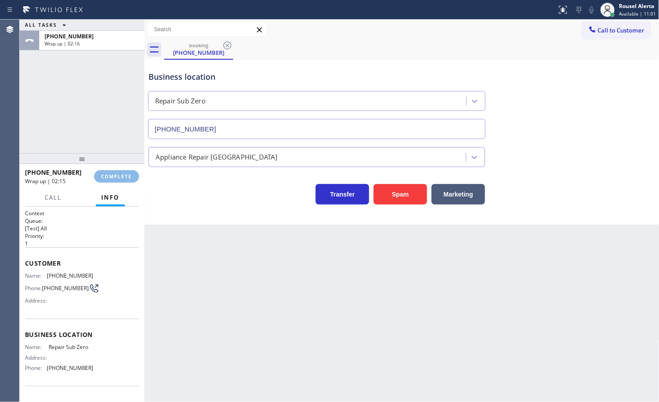
click at [286, 150] on div "Classify the call LOCATION NAME KitchenAid Appliance Professionals New Hyde Par…" at bounding box center [339, 211] width 639 height 383
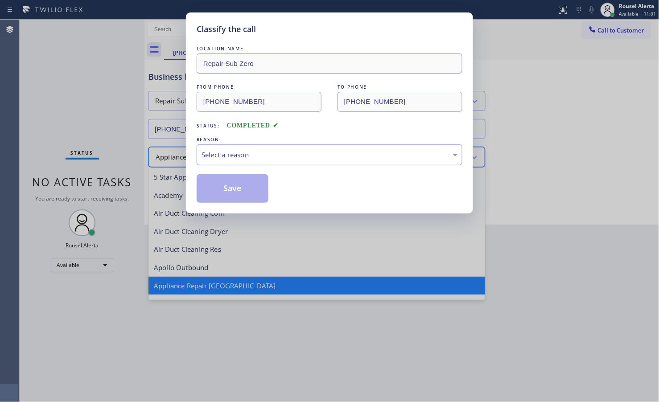
scroll to position [0, 0]
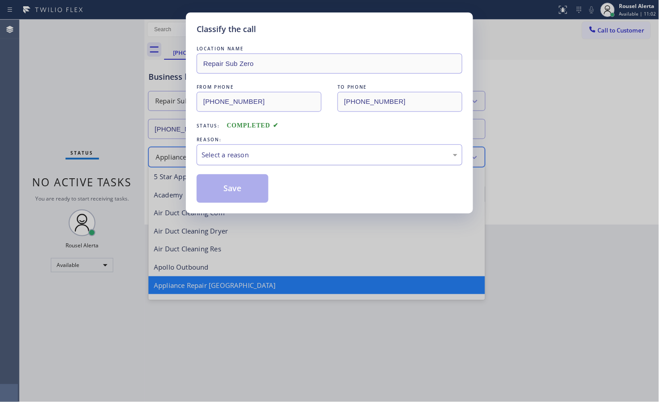
click at [286, 150] on div "Select a reason" at bounding box center [330, 155] width 256 height 10
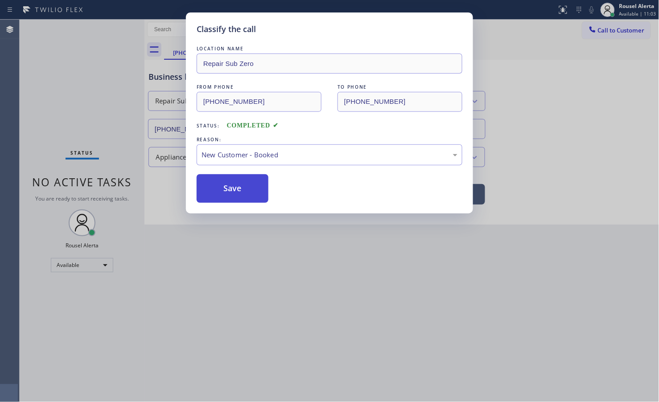
click at [255, 185] on button "Save" at bounding box center [233, 188] width 72 height 29
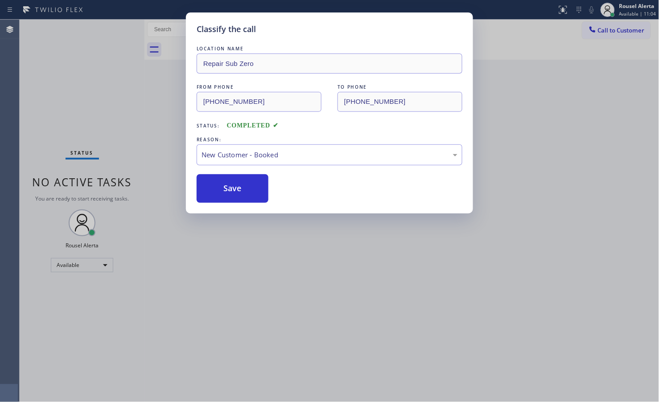
click at [658, 204] on div "Classify the call LOCATION NAME Repair Sub Zero FROM PHONE (321) 278-8222 TO PH…" at bounding box center [329, 201] width 659 height 402
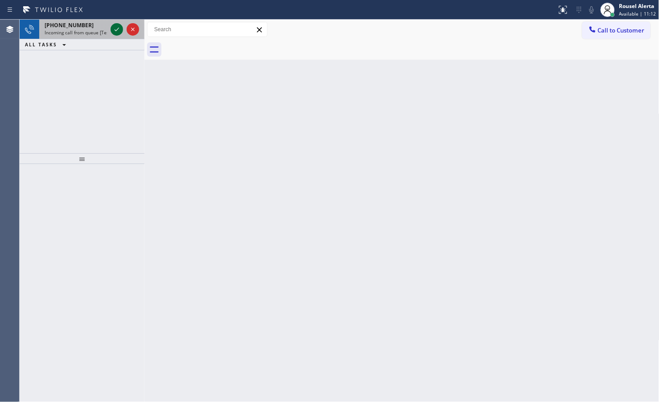
click at [115, 28] on icon at bounding box center [116, 29] width 11 height 11
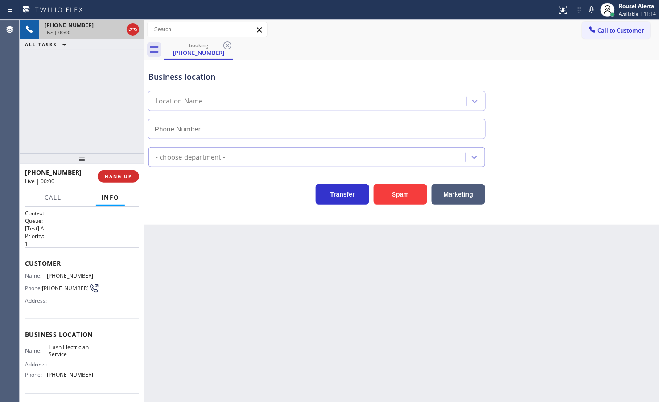
type input "[PHONE_NUMBER]"
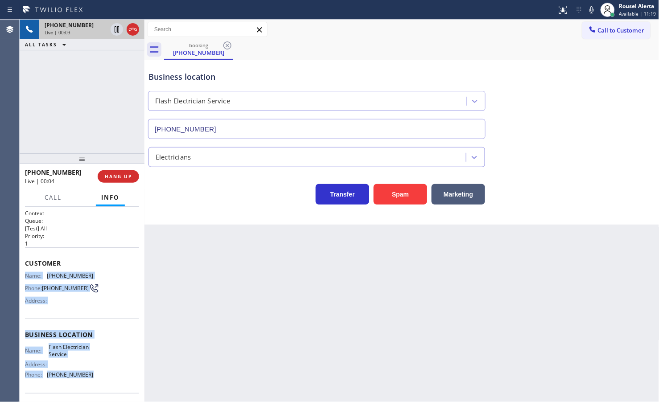
drag, startPoint x: 23, startPoint y: 271, endPoint x: 97, endPoint y: 380, distance: 131.6
click at [97, 380] on div "Context Queue: [Test] All Priority: 1 Customer Name: (805) 284-7928 Phone: (805…" at bounding box center [82, 304] width 125 height 195
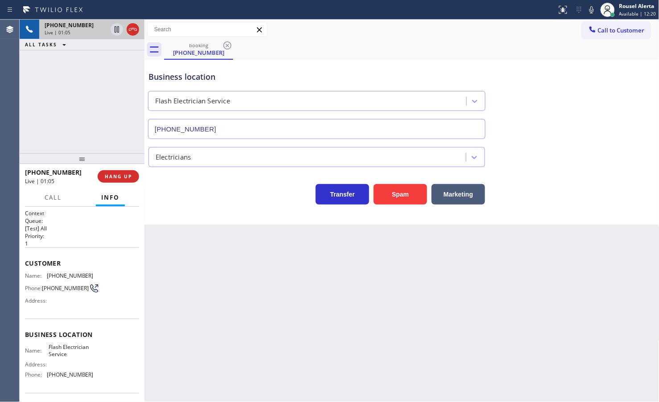
click at [277, 302] on div "Back to Dashboard Change Sender ID Customers Technicians Select a contact Outbo…" at bounding box center [401, 211] width 515 height 383
click at [194, 241] on div "Back to Dashboard Change Sender ID Customers Technicians Select a contact Outbo…" at bounding box center [401, 211] width 515 height 383
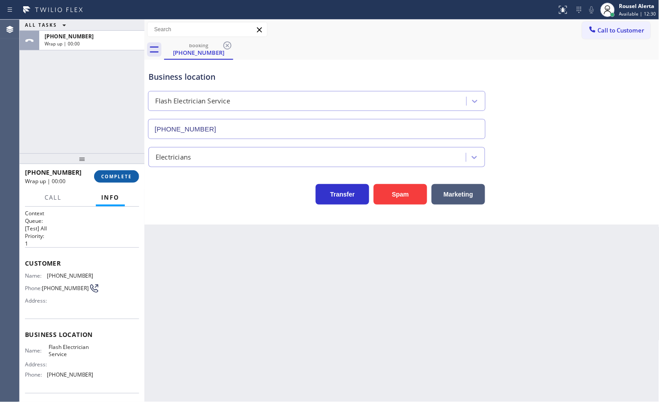
click at [132, 178] on button "COMPLETE" at bounding box center [116, 176] width 45 height 12
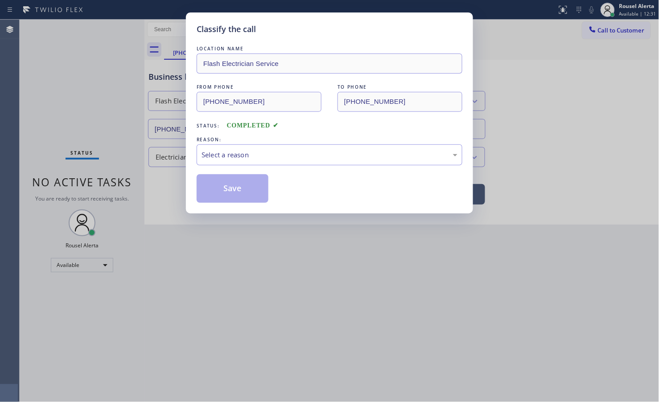
click at [236, 155] on div "Select a reason" at bounding box center [330, 155] width 256 height 10
drag, startPoint x: 222, startPoint y: 189, endPoint x: 212, endPoint y: 179, distance: 14.2
click at [222, 190] on button "Save" at bounding box center [233, 188] width 72 height 29
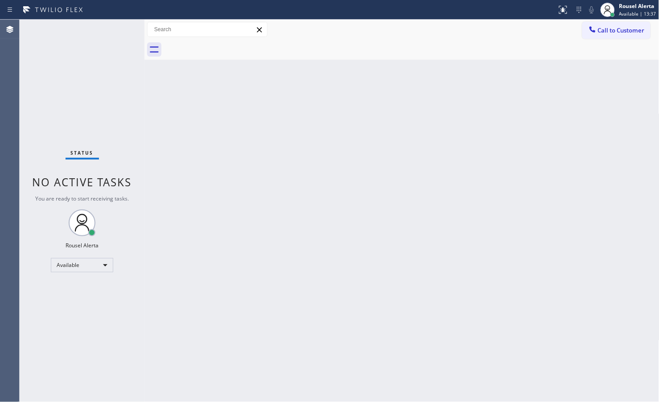
click at [313, 296] on div "Back to Dashboard Change Sender ID Customers Technicians Select a contact Outbo…" at bounding box center [401, 211] width 515 height 383
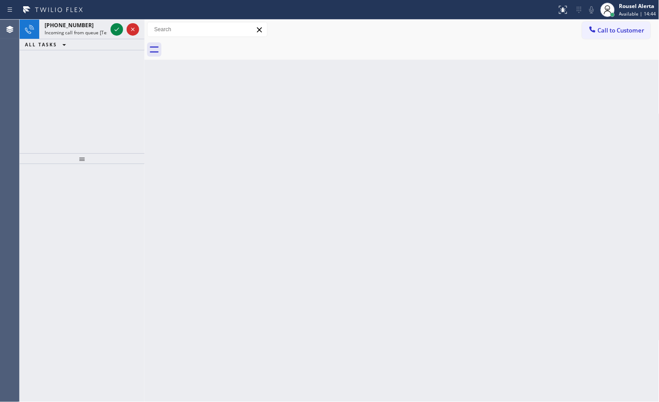
click at [100, 8] on div at bounding box center [279, 10] width 550 height 14
click at [109, 27] on div at bounding box center [125, 30] width 32 height 20
click at [111, 30] on div at bounding box center [117, 29] width 12 height 11
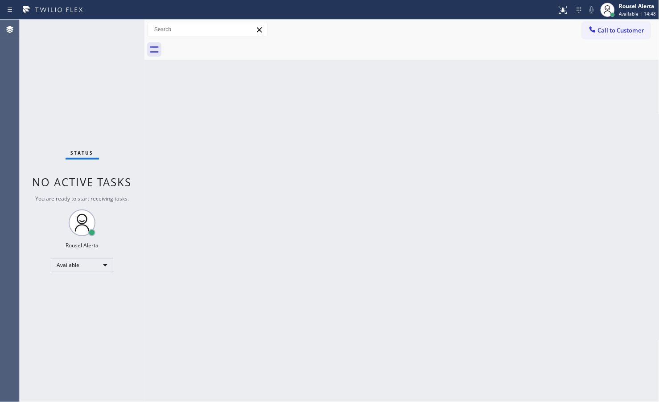
click at [111, 31] on div "Status No active tasks You are ready to start receiving tasks. Rousel Alerta Av…" at bounding box center [82, 211] width 125 height 383
click at [560, 2] on button at bounding box center [563, 10] width 20 height 20
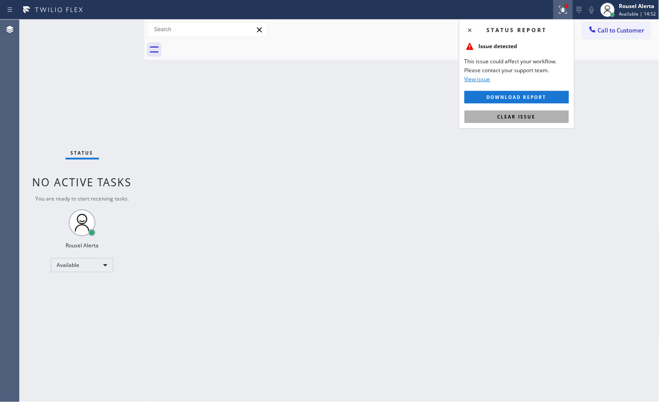
click at [531, 115] on span "Clear issue" at bounding box center [517, 117] width 38 height 6
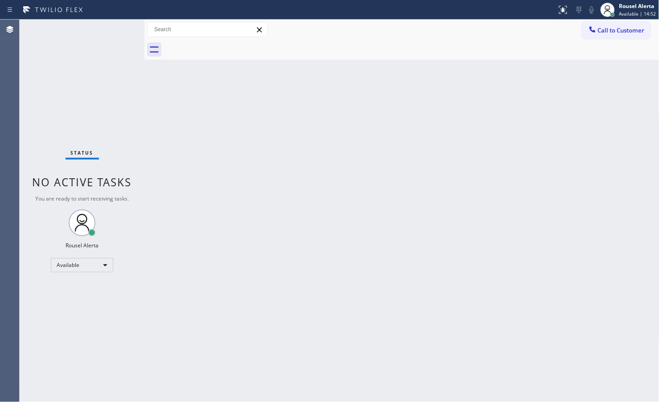
click at [481, 148] on div "Back to Dashboard Change Sender ID Customers Technicians Select a contact Outbo…" at bounding box center [401, 211] width 515 height 383
click at [108, 27] on div "Status No active tasks You are ready to start receiving tasks. Rousel Alerta Av…" at bounding box center [82, 211] width 125 height 383
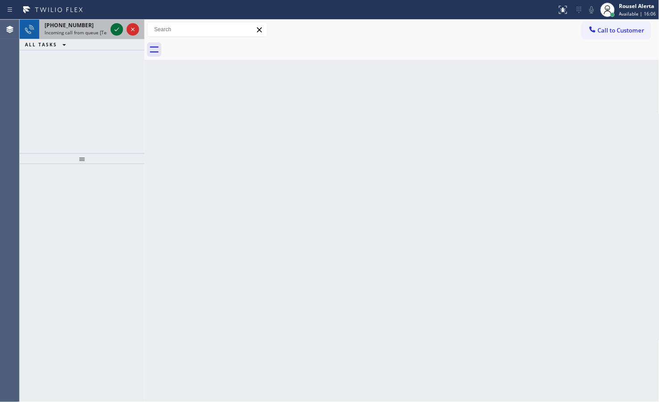
click at [111, 27] on icon at bounding box center [116, 29] width 11 height 11
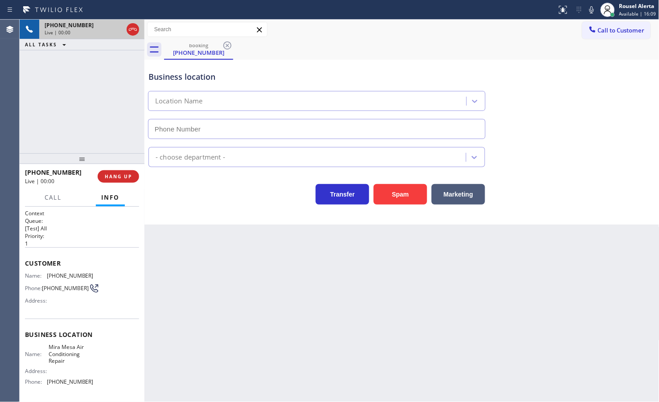
type input "[PHONE_NUMBER]"
click at [222, 284] on div "Back to Dashboard Change Sender ID Customers Technicians Select a contact Outbo…" at bounding box center [401, 211] width 515 height 383
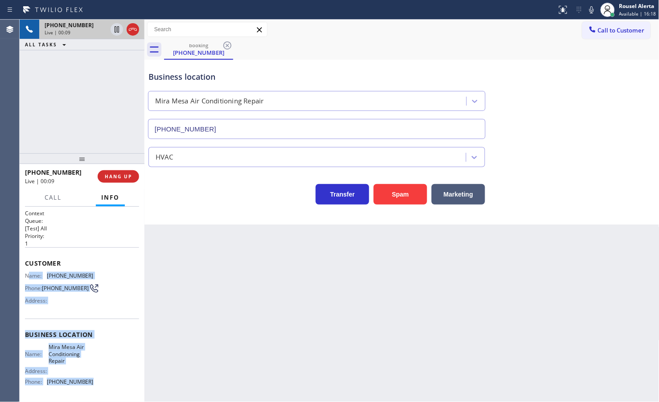
drag, startPoint x: 28, startPoint y: 274, endPoint x: 95, endPoint y: 378, distance: 123.8
click at [95, 378] on div "Context Queue: [Test] All Priority: 1 Customer Name: (570) 807-0444 Phone: (570…" at bounding box center [82, 339] width 114 height 258
click at [109, 33] on div at bounding box center [125, 30] width 32 height 20
click at [591, 10] on icon at bounding box center [591, 9] width 11 height 11
click at [117, 29] on icon at bounding box center [116, 29] width 11 height 11
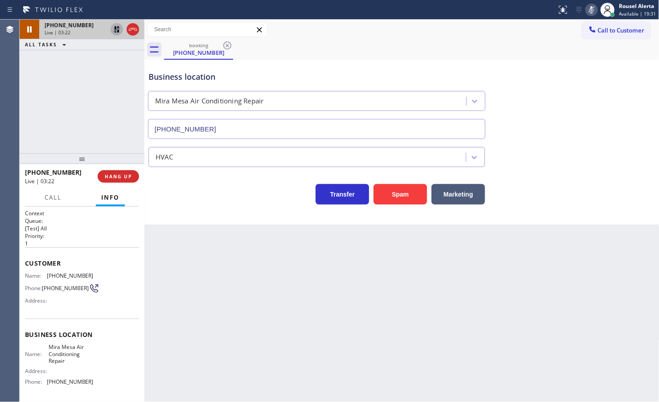
click at [82, 74] on div "+15708070444 Live | 03:22 ALL TASKS ALL TASKS ACTIVE TASKS TASKS IN WRAP UP" at bounding box center [82, 87] width 125 height 134
click at [115, 30] on icon at bounding box center [116, 29] width 11 height 11
click at [594, 10] on icon at bounding box center [591, 9] width 11 height 11
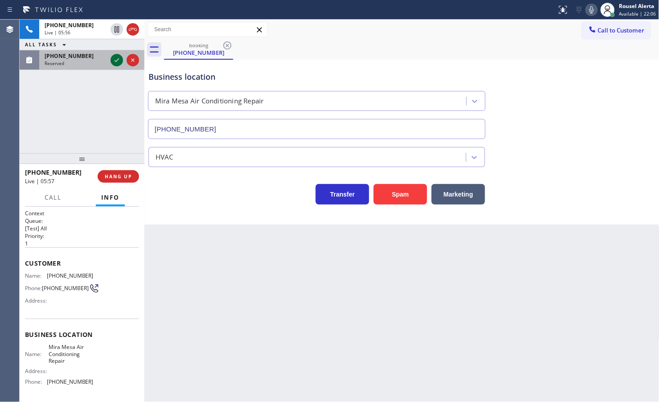
click at [114, 62] on icon at bounding box center [116, 60] width 11 height 11
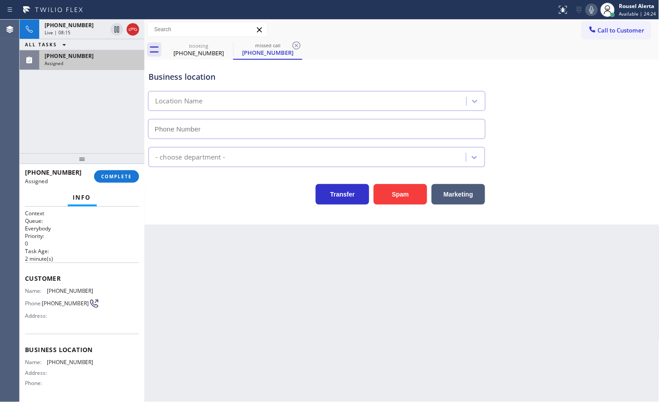
click at [99, 62] on div "Assigned" at bounding box center [92, 63] width 95 height 6
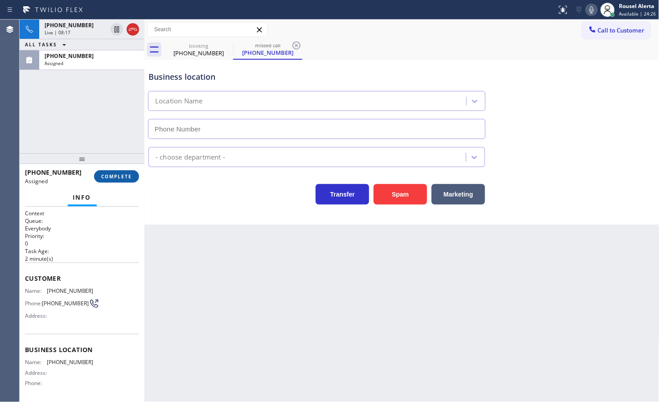
click at [115, 177] on span "COMPLETE" at bounding box center [116, 176] width 31 height 6
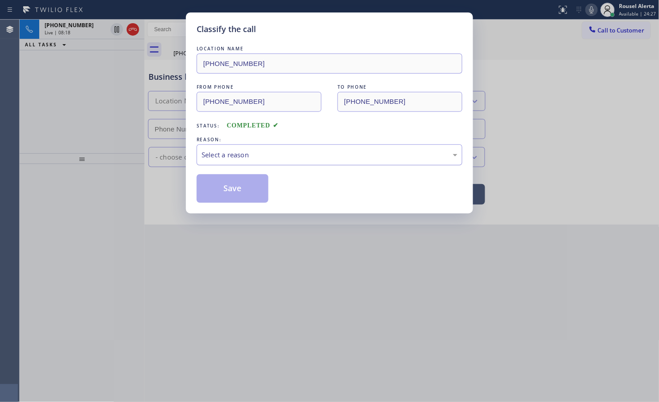
click at [260, 154] on div "Select a reason" at bounding box center [330, 155] width 256 height 10
click at [230, 195] on button "Save" at bounding box center [233, 188] width 72 height 29
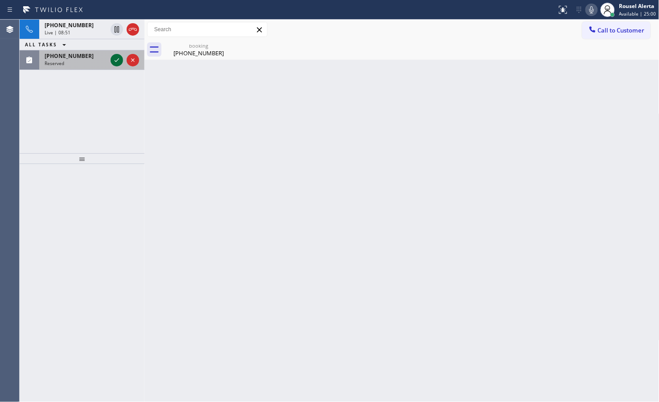
click at [114, 59] on icon at bounding box center [116, 60] width 11 height 11
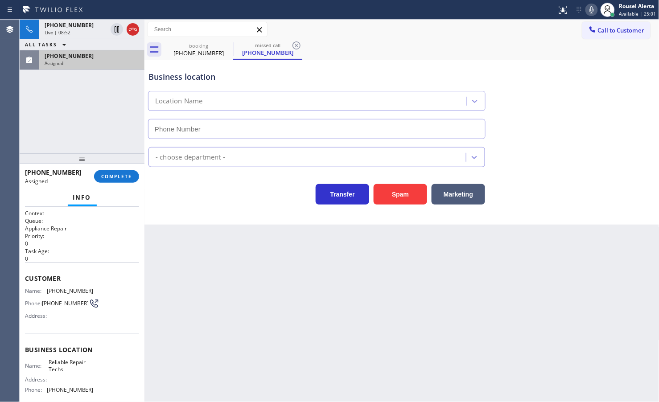
type input "[PHONE_NUMBER]"
click at [103, 55] on div "[PHONE_NUMBER]" at bounding box center [92, 56] width 95 height 8
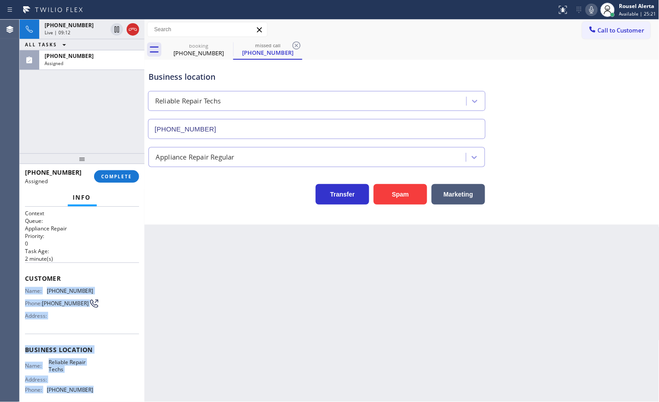
drag, startPoint x: 21, startPoint y: 284, endPoint x: 91, endPoint y: 386, distance: 123.3
click at [91, 386] on div "Context Queue: Appliance Repair Priority: 0 Task Age: 2 minute(s) Customer Name…" at bounding box center [82, 304] width 125 height 195
click at [118, 179] on span "COMPLETE" at bounding box center [116, 176] width 31 height 6
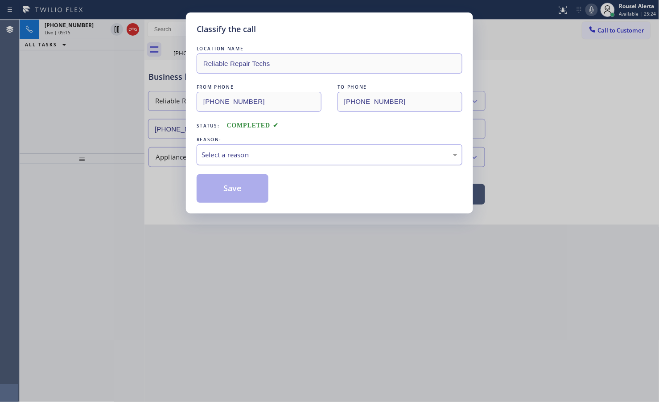
click at [278, 153] on div "Select a reason" at bounding box center [330, 155] width 256 height 10
click at [246, 196] on button "Save" at bounding box center [233, 188] width 72 height 29
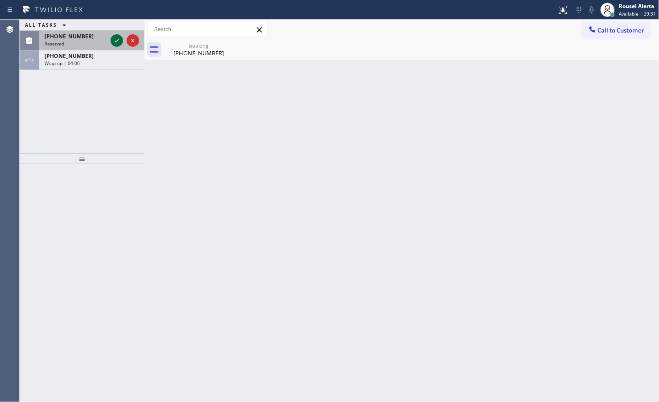
click at [116, 39] on icon at bounding box center [116, 40] width 11 height 11
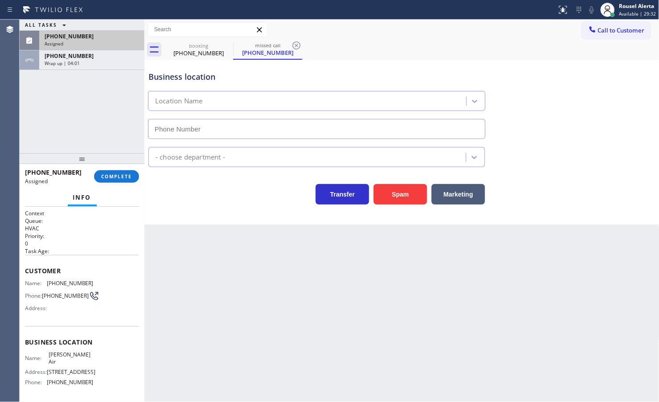
type input "[PHONE_NUMBER]"
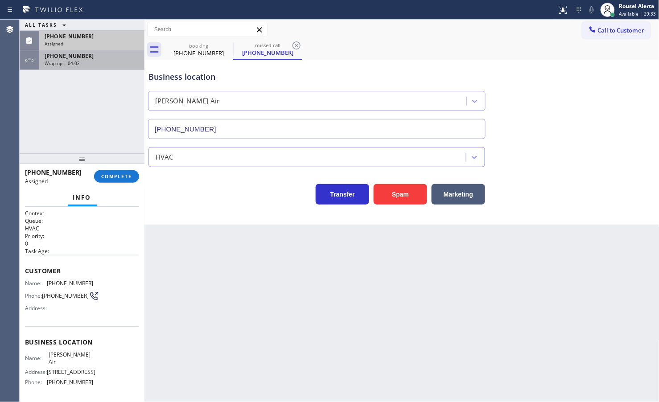
click at [94, 63] on div "Wrap up | 04:02" at bounding box center [92, 63] width 95 height 6
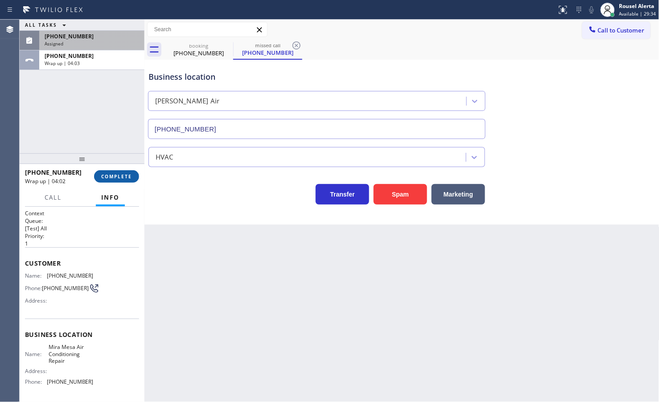
click at [102, 178] on span "COMPLETE" at bounding box center [116, 176] width 31 height 6
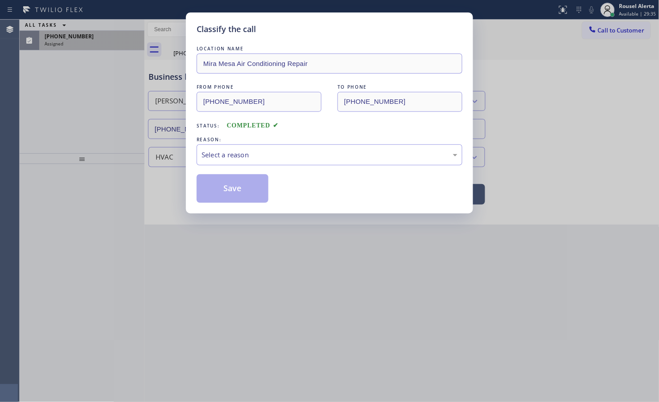
click at [251, 155] on div "Select a reason" at bounding box center [330, 155] width 256 height 10
click at [234, 186] on button "Save" at bounding box center [233, 188] width 72 height 29
click at [108, 41] on div "Classify the call LOCATION NAME Mira Mesa Air Conditioning Repair FROM PHONE (5…" at bounding box center [329, 201] width 659 height 402
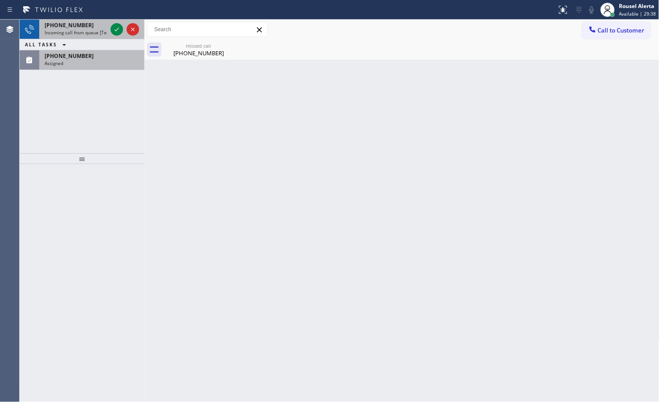
click at [109, 30] on div at bounding box center [125, 30] width 32 height 20
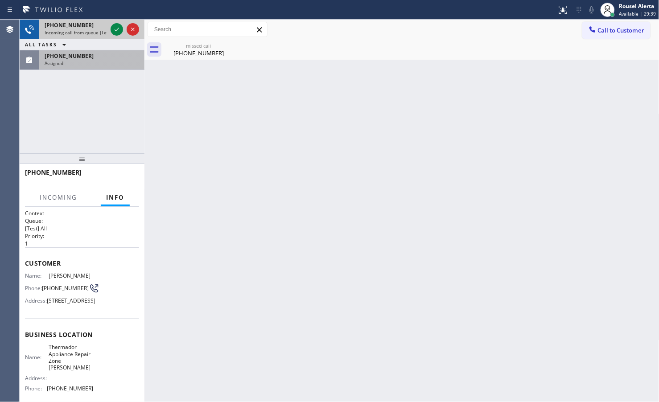
click at [109, 30] on div at bounding box center [125, 30] width 32 height 20
click at [115, 29] on icon at bounding box center [116, 29] width 11 height 11
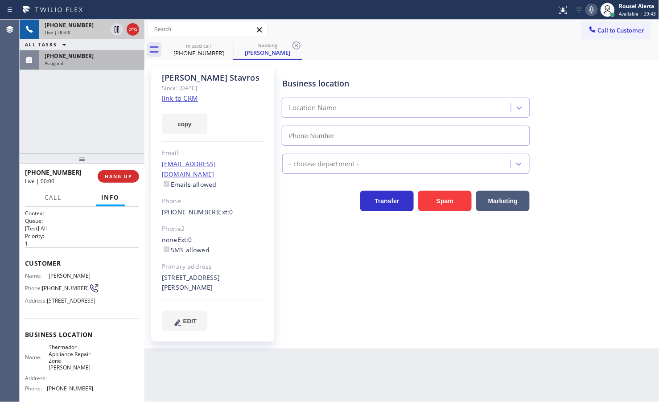
type input "[PHONE_NUMBER]"
click at [181, 95] on link "link to CRM" at bounding box center [180, 98] width 36 height 9
click at [72, 61] on div "Assigned" at bounding box center [92, 63] width 95 height 6
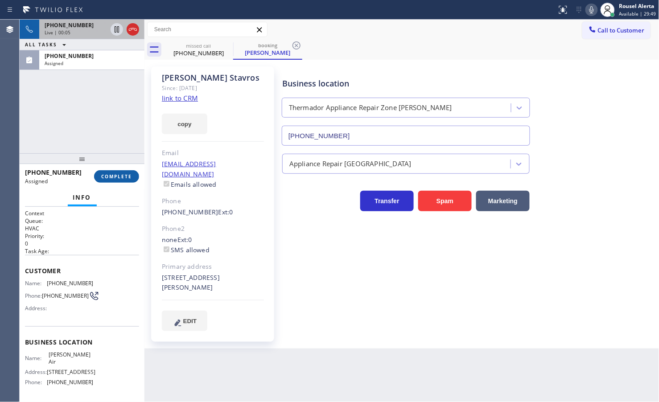
click at [115, 174] on span "COMPLETE" at bounding box center [116, 176] width 31 height 6
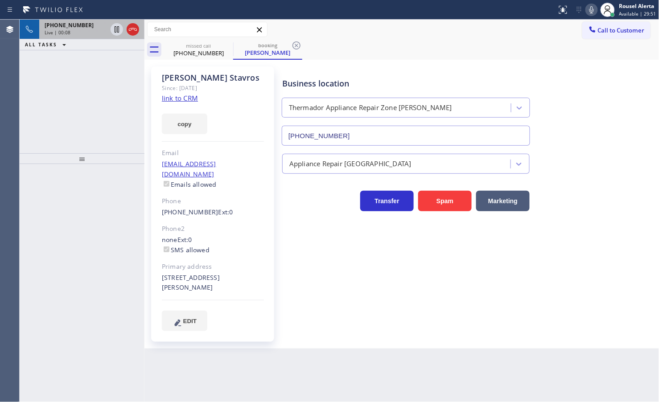
click at [87, 31] on div "Live | 00:08" at bounding box center [76, 32] width 62 height 6
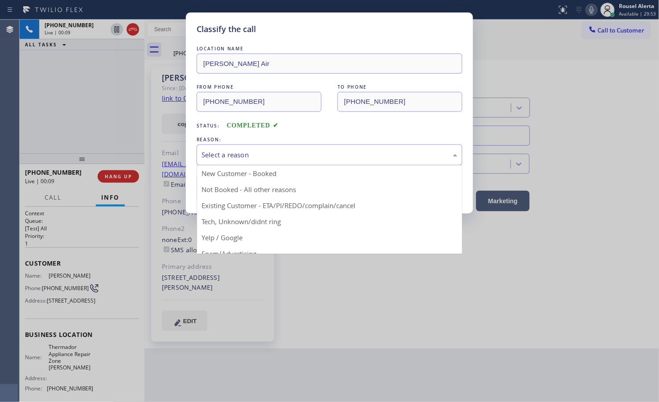
click at [246, 157] on div "Select a reason" at bounding box center [330, 155] width 256 height 10
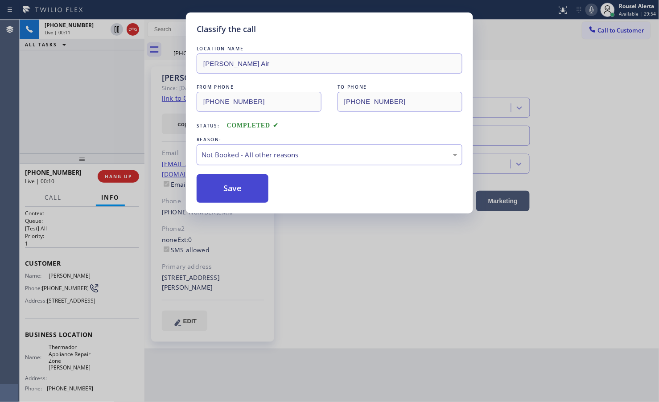
click at [230, 189] on button "Save" at bounding box center [233, 188] width 72 height 29
click at [95, 88] on div "Classify the call LOCATION NAME Cordie Air FROM PHONE (805) 448-4375 TO PHONE (…" at bounding box center [329, 201] width 659 height 402
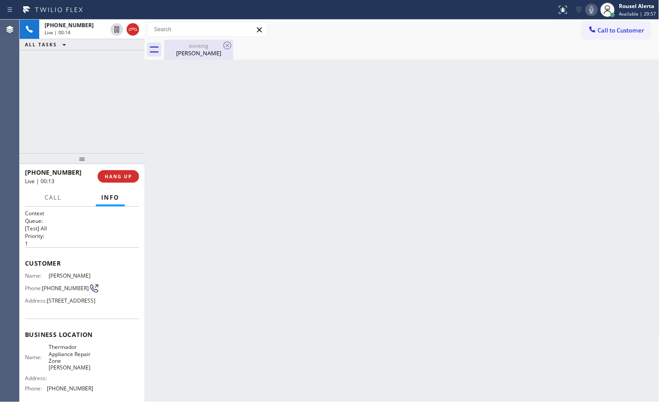
click at [183, 48] on div "booking" at bounding box center [198, 45] width 67 height 7
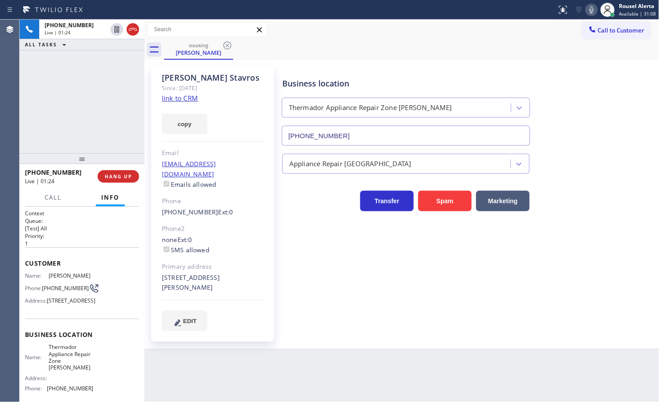
click at [87, 80] on div "+16178691807 Live | 01:24 ALL TASKS ALL TASKS ACTIVE TASKS TASKS IN WRAP UP" at bounding box center [82, 87] width 125 height 134
click at [116, 32] on icon at bounding box center [117, 29] width 4 height 6
click at [587, 8] on div at bounding box center [591, 9] width 12 height 11
click at [118, 34] on icon at bounding box center [116, 29] width 11 height 11
click at [591, 12] on icon at bounding box center [591, 9] width 11 height 11
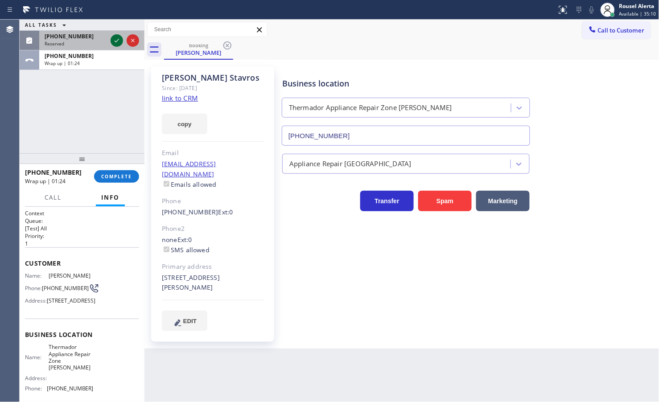
click at [114, 41] on icon at bounding box center [116, 40] width 11 height 11
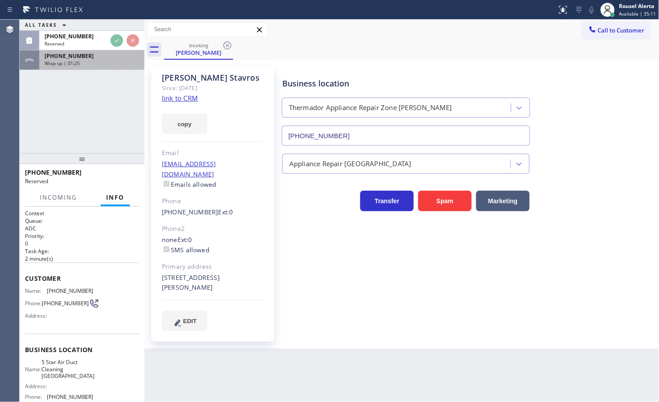
click at [110, 64] on div "Wrap up | 01:25" at bounding box center [92, 63] width 95 height 6
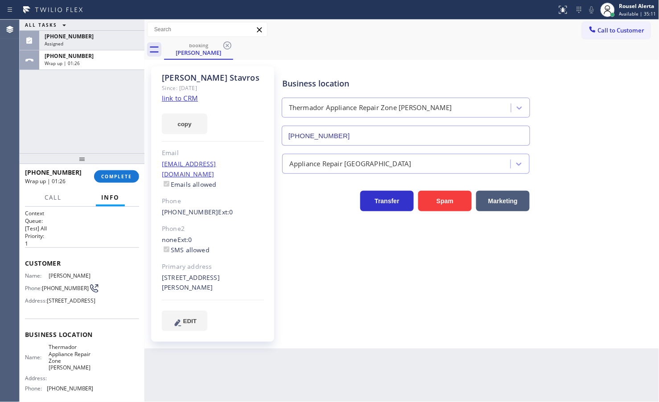
click at [106, 184] on div "+16178691807 Wrap up | 01:26 COMPLETE" at bounding box center [82, 176] width 114 height 23
click at [107, 181] on button "COMPLETE" at bounding box center [116, 176] width 45 height 12
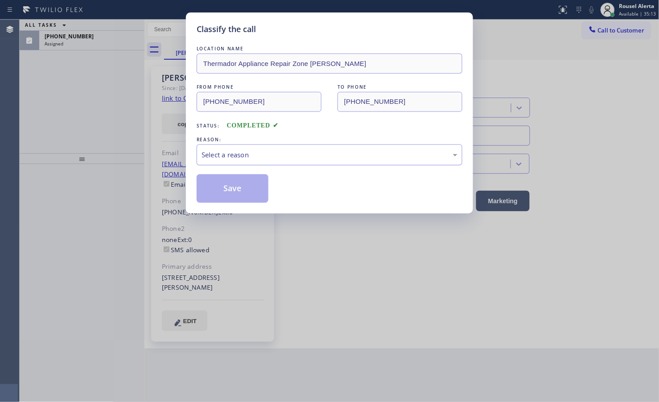
click at [271, 150] on div "Select a reason" at bounding box center [330, 155] width 256 height 10
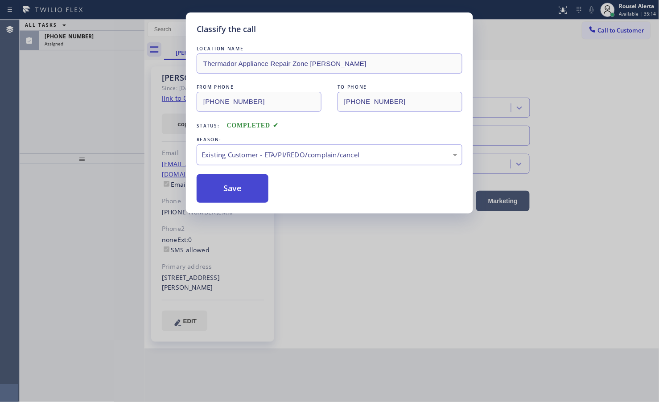
click at [231, 186] on button "Save" at bounding box center [233, 188] width 72 height 29
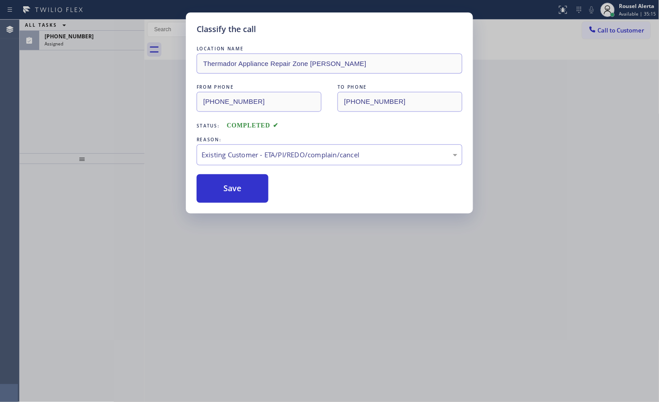
click at [97, 36] on div "Classify the call LOCATION NAME Thermador Appliance Repair Zone Chandler FROM P…" at bounding box center [329, 201] width 659 height 402
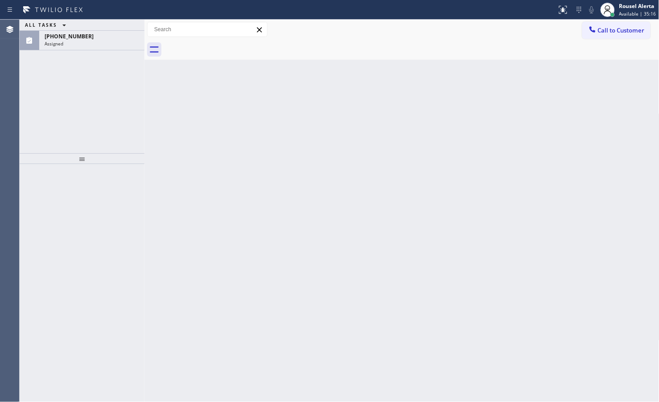
click at [97, 36] on div "[PHONE_NUMBER]" at bounding box center [92, 37] width 95 height 8
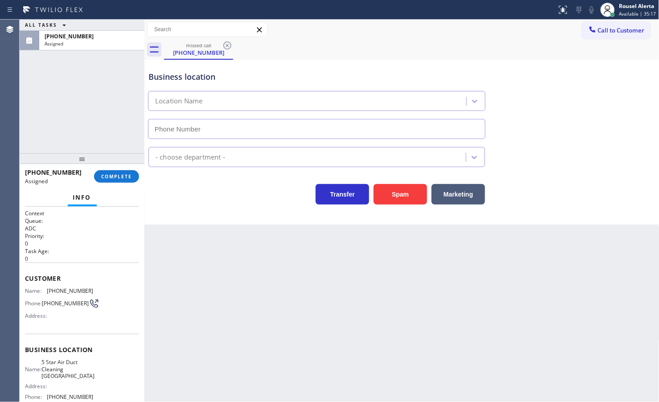
type input "[PHONE_NUMBER]"
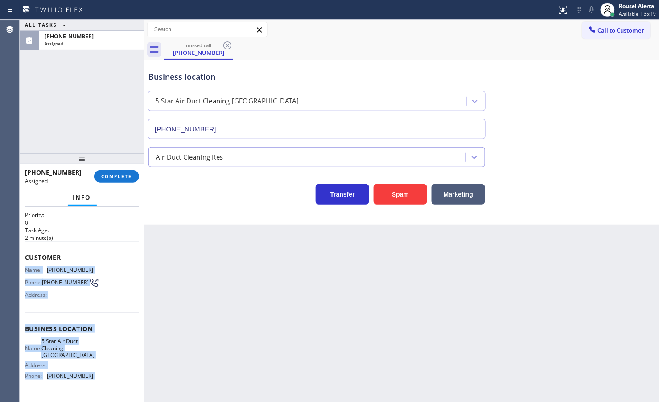
scroll to position [56, 0]
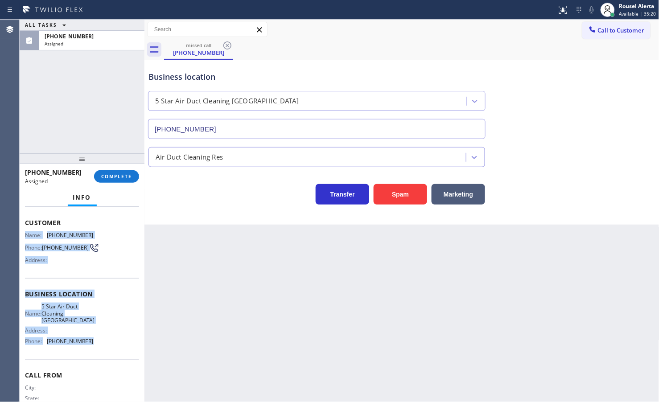
drag, startPoint x: 24, startPoint y: 285, endPoint x: 101, endPoint y: 344, distance: 96.7
click at [101, 344] on div "Context Queue: ADC Priority: 0 Task Age: 2 minute(s) Customer Name: (949) 347-5…" at bounding box center [82, 304] width 125 height 195
click at [72, 43] on div "Assigned" at bounding box center [92, 44] width 95 height 6
click at [116, 170] on button "COMPLETE" at bounding box center [116, 176] width 45 height 12
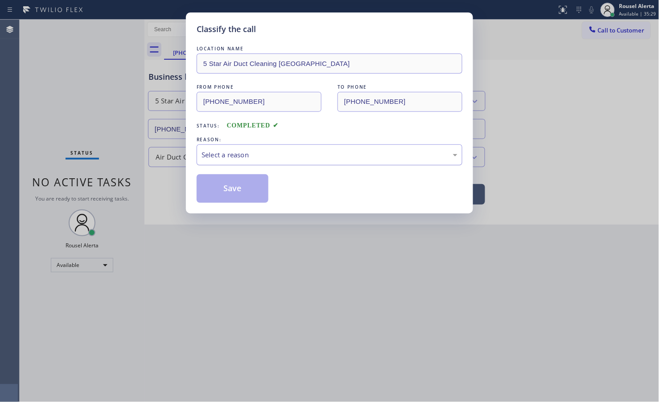
click at [230, 155] on div "Select a reason" at bounding box center [330, 155] width 256 height 10
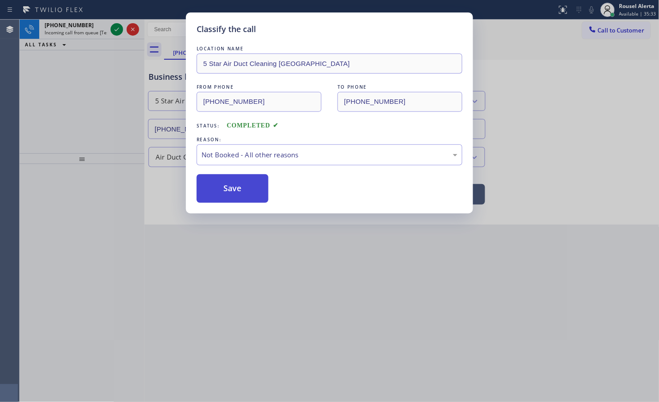
click at [217, 177] on button "Save" at bounding box center [233, 188] width 72 height 29
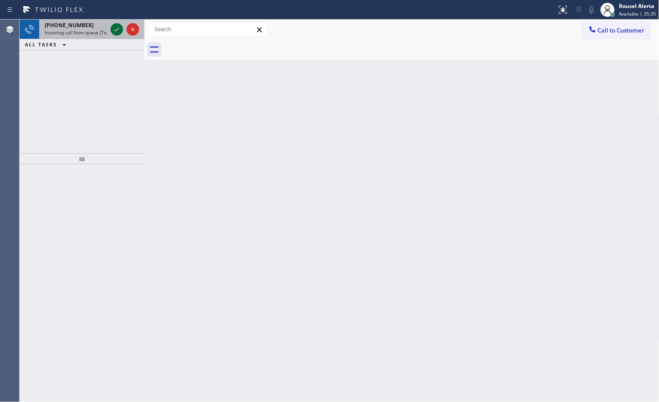
click at [114, 32] on icon at bounding box center [116, 29] width 11 height 11
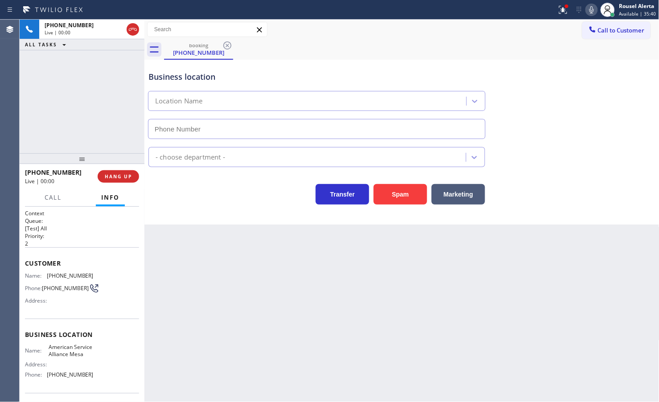
type input "[PHONE_NUMBER]"
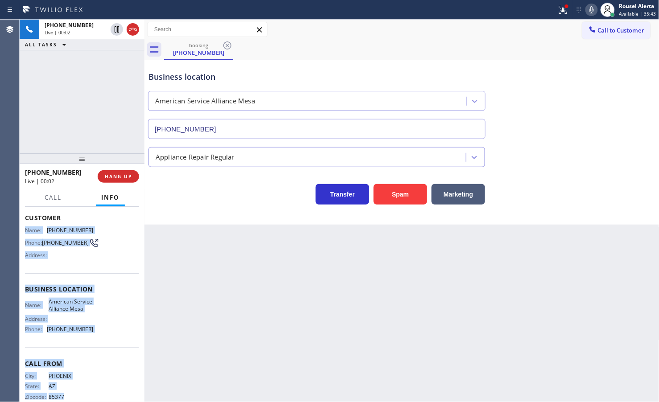
scroll to position [69, 0]
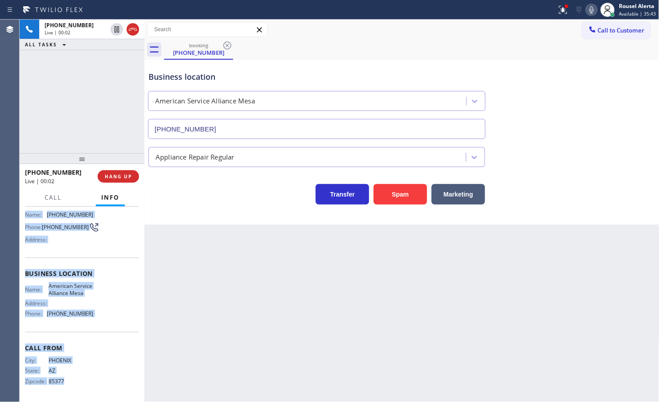
drag, startPoint x: 24, startPoint y: 276, endPoint x: 103, endPoint y: 393, distance: 141.9
click at [103, 393] on div "Context Queue: [Test] All Priority: 2 Customer Name: (480) 510-2328 Phone: (480…" at bounding box center [82, 304] width 125 height 195
click at [97, 295] on div "Name: American Service Alliance Mesa Address: Phone: (480) 257-7701" at bounding box center [82, 302] width 114 height 38
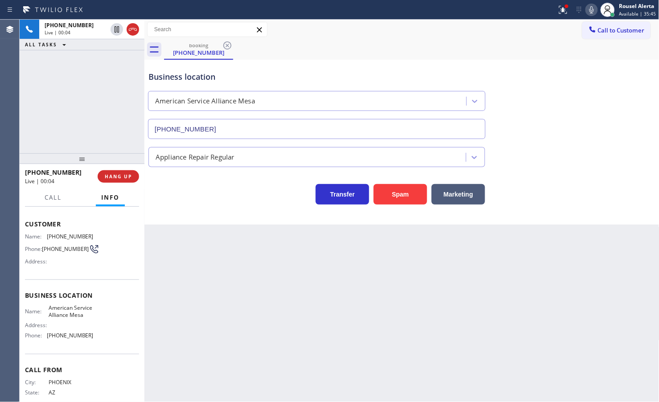
scroll to position [13, 0]
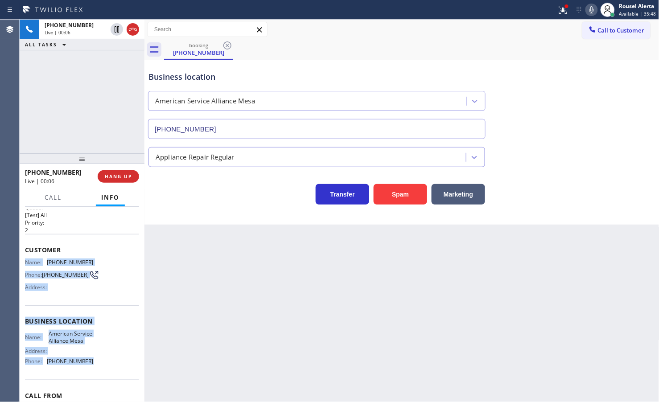
drag, startPoint x: 23, startPoint y: 261, endPoint x: 97, endPoint y: 365, distance: 127.8
click at [97, 365] on div "Context Queue: [Test] All Priority: 2 Customer Name: (480) 510-2328 Phone: (480…" at bounding box center [82, 304] width 125 height 195
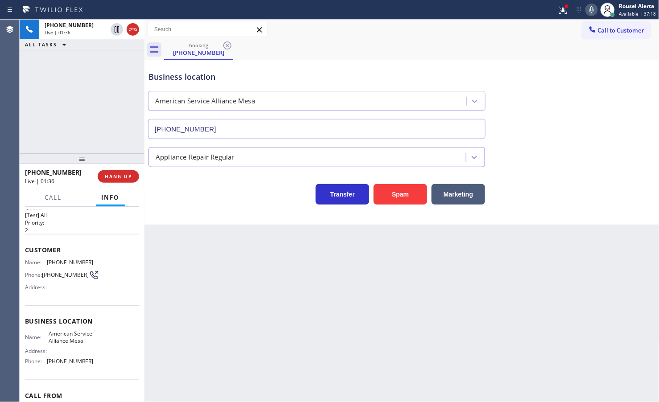
drag, startPoint x: 80, startPoint y: 60, endPoint x: 96, endPoint y: 56, distance: 16.7
click at [82, 60] on div "+14805102328 Live | 01:36 ALL TASKS ALL TASKS ACTIVE TASKS TASKS IN WRAP UP" at bounding box center [82, 87] width 125 height 134
click at [113, 29] on icon at bounding box center [116, 29] width 11 height 11
click at [592, 14] on icon at bounding box center [591, 9] width 11 height 11
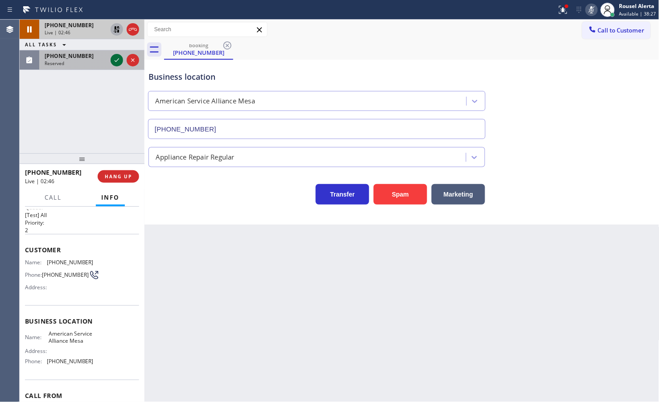
click at [115, 63] on icon at bounding box center [116, 60] width 11 height 11
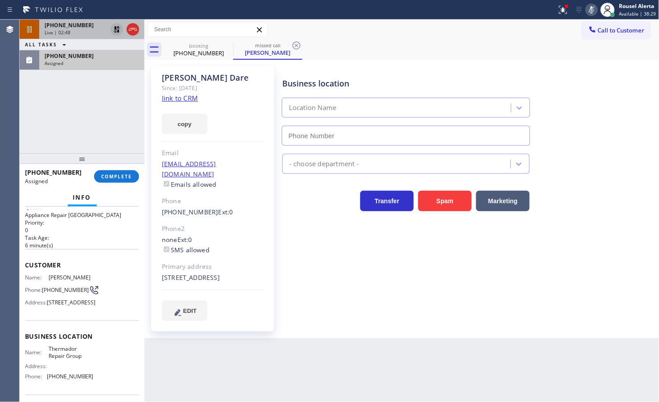
type input "[PHONE_NUMBER]"
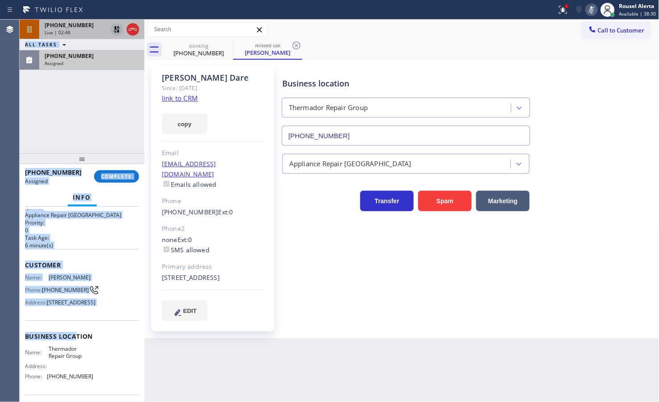
drag, startPoint x: 22, startPoint y: 276, endPoint x: 77, endPoint y: 331, distance: 77.9
click at [74, 345] on div "Agent Desktop Classify the call LOCATION NAME KitchenAid Appliance Professional…" at bounding box center [329, 211] width 659 height 383
click at [77, 306] on span "10648 E Gold Dust Ave, Scottsdale, AZ 85258, USA" at bounding box center [71, 302] width 49 height 7
click at [32, 285] on div "Phone: (480) 276-3708" at bounding box center [59, 290] width 69 height 11
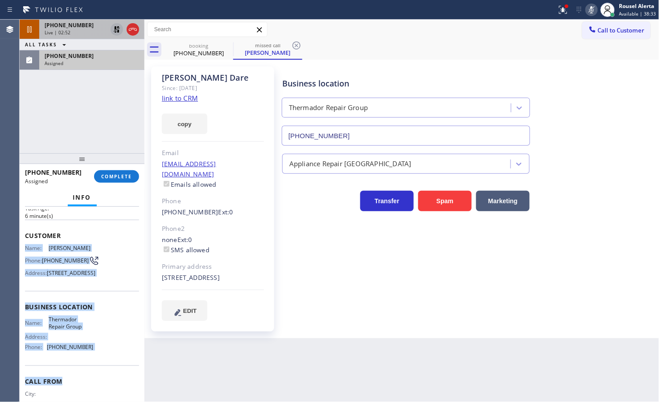
scroll to position [69, 0]
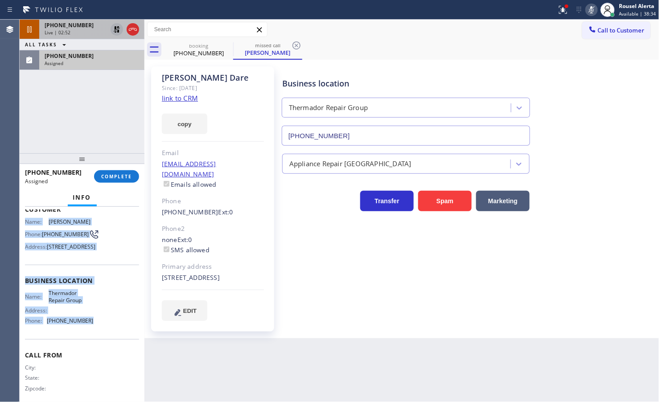
drag, startPoint x: 23, startPoint y: 272, endPoint x: 107, endPoint y: 351, distance: 115.4
click at [107, 351] on div "Context Queue: Appliance Repair High End Priority: 0 Task Age: 6 minute(s) Cust…" at bounding box center [82, 304] width 125 height 195
click at [87, 59] on div "[PHONE_NUMBER]" at bounding box center [92, 56] width 95 height 8
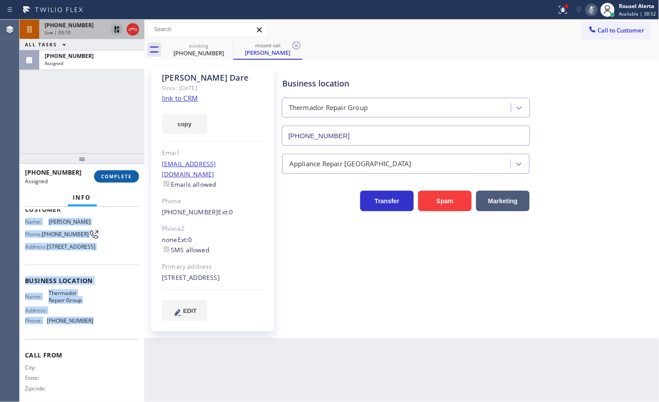
click at [106, 176] on span "COMPLETE" at bounding box center [116, 176] width 31 height 6
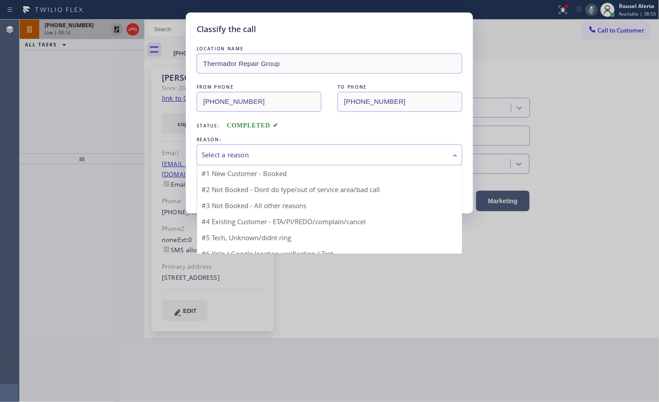
click at [239, 156] on div "Select a reason" at bounding box center [330, 155] width 256 height 10
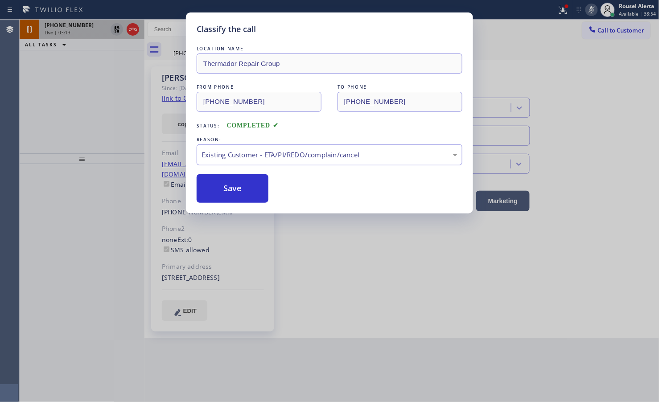
click at [239, 193] on button "Save" at bounding box center [233, 188] width 72 height 29
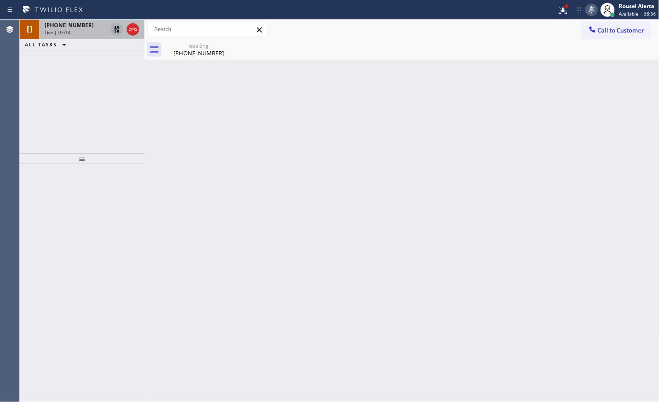
click at [114, 30] on icon at bounding box center [116, 29] width 11 height 11
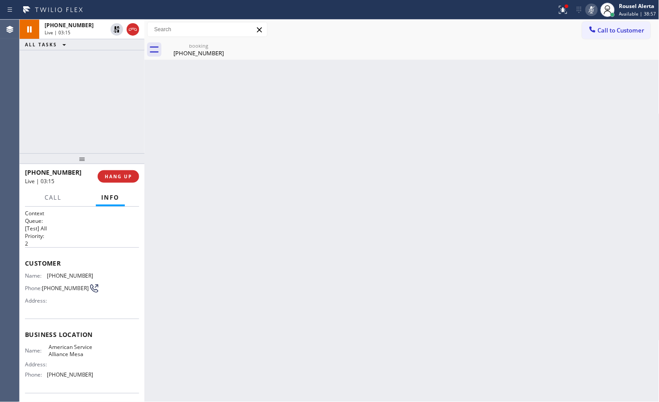
click at [587, 5] on div at bounding box center [591, 9] width 12 height 11
click at [418, 172] on div "Back to Dashboard Change Sender ID Customers Technicians Select a contact Outbo…" at bounding box center [401, 211] width 515 height 383
click at [170, 167] on div "Back to Dashboard Change Sender ID Customers Technicians Select a contact Outbo…" at bounding box center [401, 211] width 515 height 383
click at [124, 177] on span "HANG UP" at bounding box center [118, 176] width 27 height 6
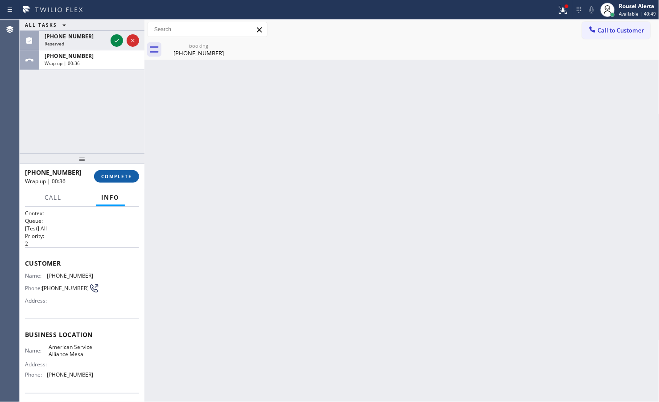
click at [114, 174] on span "COMPLETE" at bounding box center [116, 176] width 31 height 6
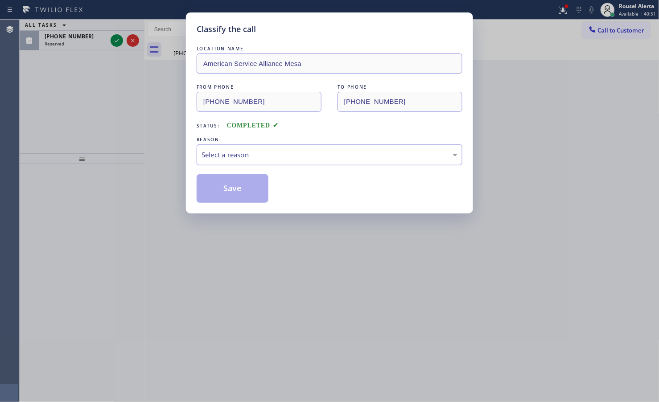
click at [251, 164] on div "Select a reason" at bounding box center [330, 154] width 266 height 21
click at [229, 189] on button "Save" at bounding box center [233, 188] width 72 height 29
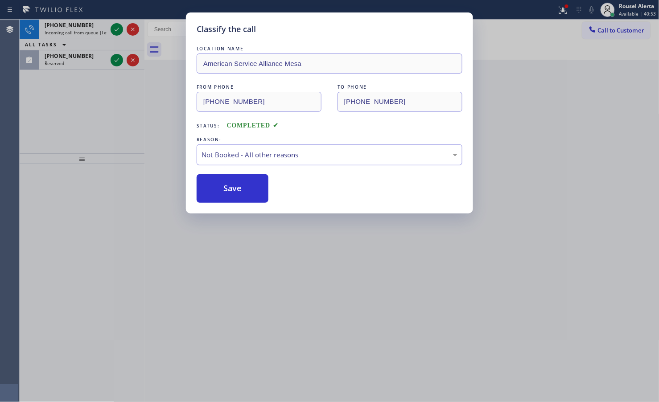
click at [114, 37] on div "Classify the call LOCATION NAME American Service Alliance Mesa FROM PHONE (480)…" at bounding box center [329, 201] width 659 height 402
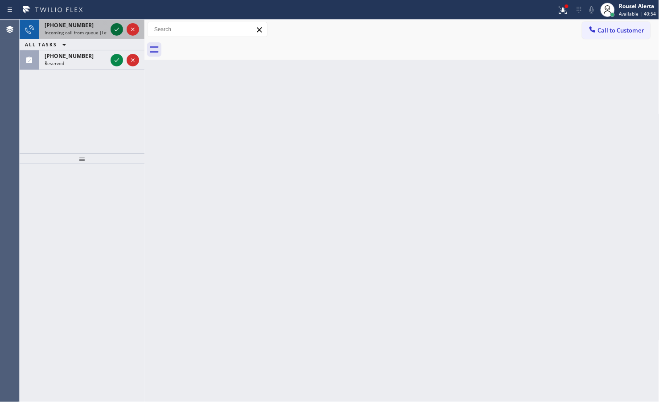
click at [113, 31] on icon at bounding box center [116, 29] width 11 height 11
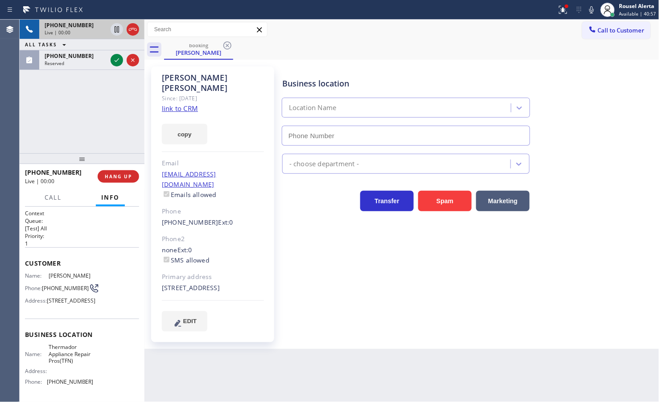
type input "[PHONE_NUMBER]"
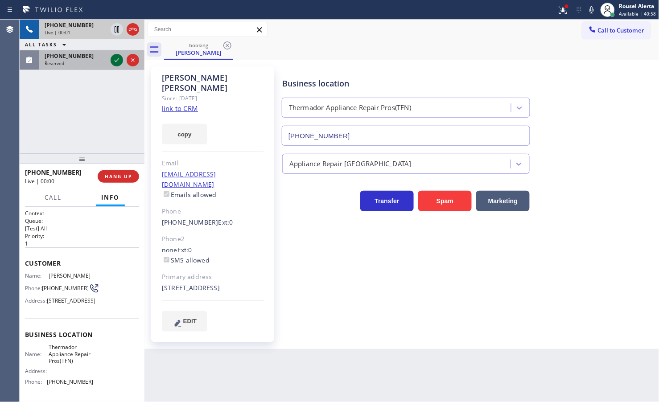
click at [117, 61] on icon at bounding box center [116, 60] width 11 height 11
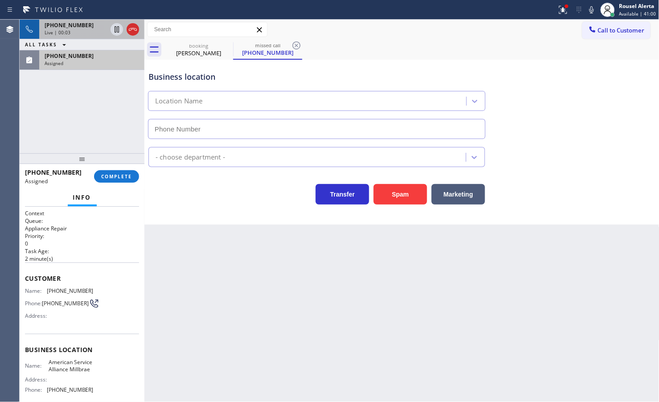
type input "[PHONE_NUMBER]"
click at [75, 25] on span "+16283360559" at bounding box center [69, 25] width 49 height 8
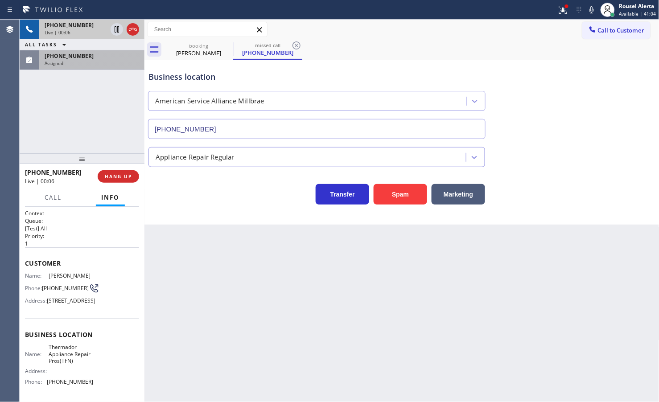
click at [93, 26] on div "+16283360559" at bounding box center [76, 25] width 62 height 8
click at [78, 56] on span "[PHONE_NUMBER]" at bounding box center [69, 56] width 49 height 8
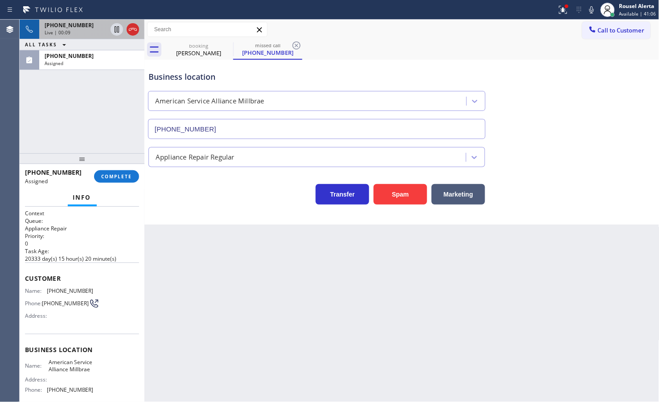
click at [70, 25] on span "+16283360559" at bounding box center [69, 25] width 49 height 8
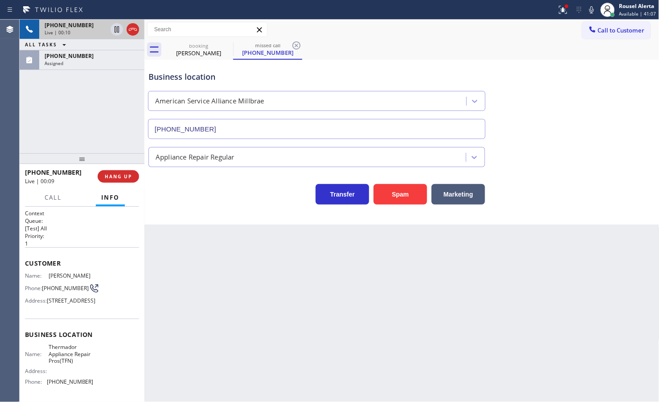
click at [70, 25] on span "+16283360559" at bounding box center [69, 25] width 49 height 8
click at [93, 272] on div "Name: Barb Lofton Phone: (628) 336-0559 Address: 3525 Pacific Ave, San Francisc…" at bounding box center [82, 289] width 114 height 35
click at [190, 29] on input "text" at bounding box center [207, 29] width 119 height 14
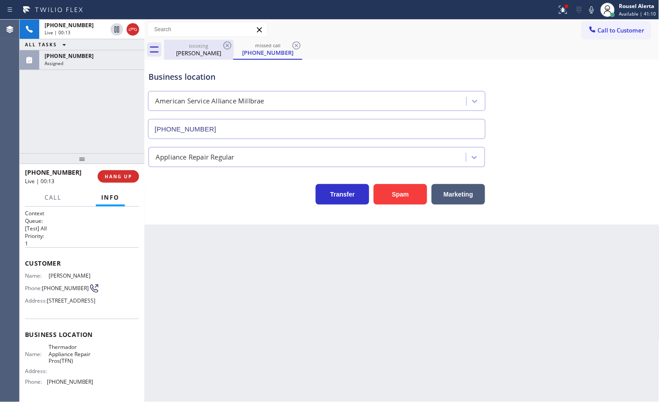
click at [191, 49] on div "Barb Lofton" at bounding box center [198, 53] width 67 height 8
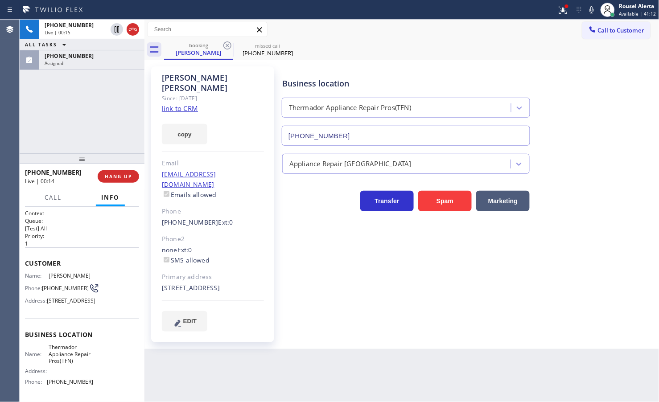
click at [189, 104] on link "link to CRM" at bounding box center [180, 108] width 36 height 9
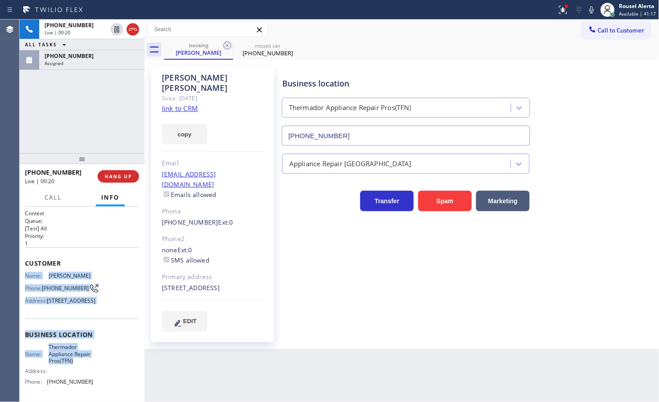
scroll to position [56, 0]
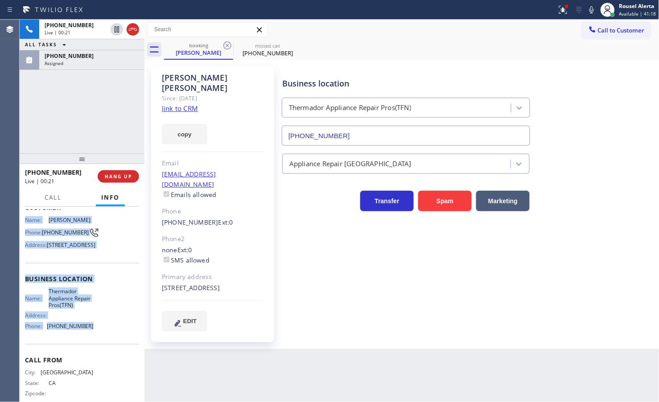
drag, startPoint x: 25, startPoint y: 273, endPoint x: 91, endPoint y: 357, distance: 106.9
click at [91, 357] on div "Context Queue: [Test] All Priority: 1 Customer Name: Barb Lofton Phone: (628) 3…" at bounding box center [82, 283] width 114 height 258
click at [62, 69] on div "(650) 356-5367 Assigned" at bounding box center [90, 60] width 102 height 20
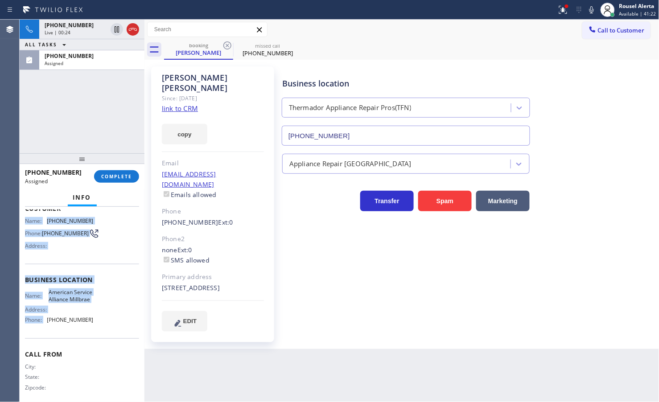
click at [90, 263] on div "Customer Name: (650) 356-5367 Phone: (650) 356-5367 Address:" at bounding box center [82, 228] width 114 height 71
drag, startPoint x: 27, startPoint y: 218, endPoint x: 89, endPoint y: 336, distance: 133.6
click at [89, 336] on div "Context Queue: Appliance Repair Priority: 0 Task Age: 3 minute(s) Customer Name…" at bounding box center [82, 273] width 114 height 266
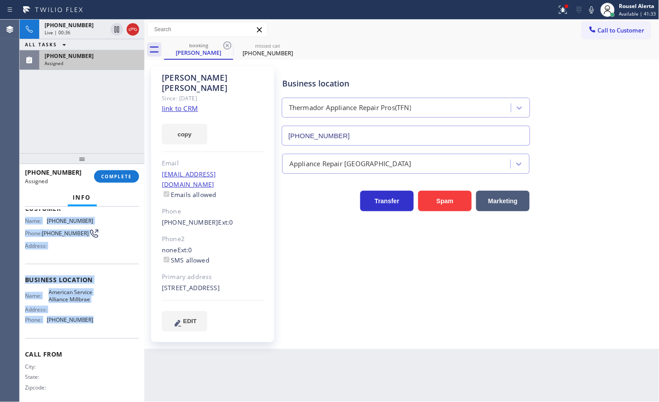
click at [91, 65] on div "Assigned" at bounding box center [92, 63] width 95 height 6
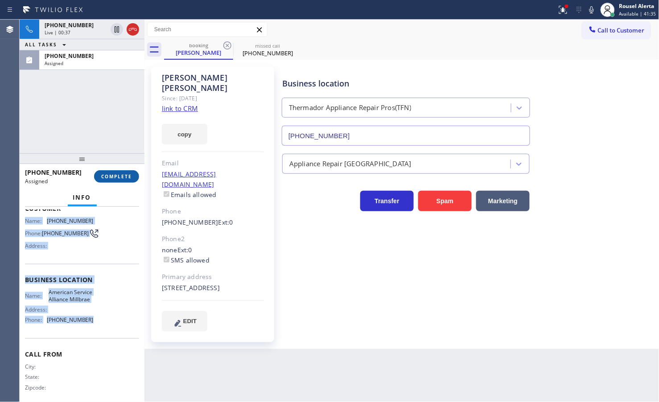
click at [115, 177] on span "COMPLETE" at bounding box center [116, 176] width 31 height 6
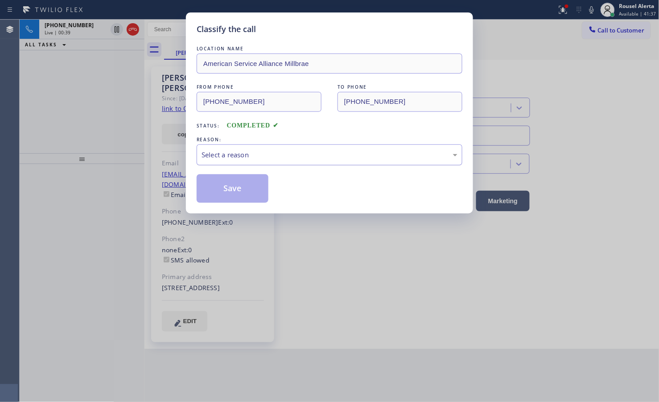
click at [219, 160] on div "Select a reason" at bounding box center [330, 155] width 256 height 10
click at [226, 203] on button "Save" at bounding box center [233, 188] width 72 height 29
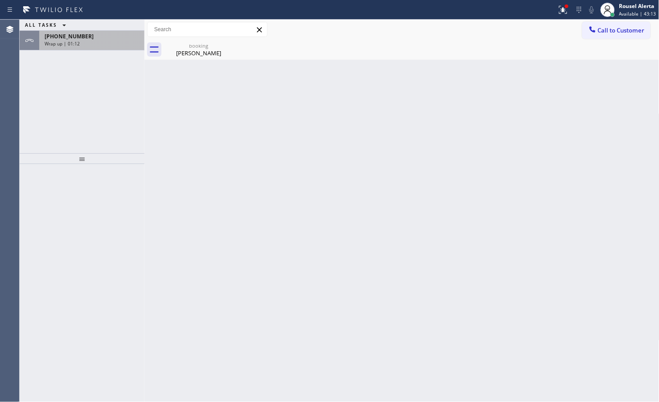
click at [82, 35] on div "+16283360559" at bounding box center [92, 37] width 95 height 8
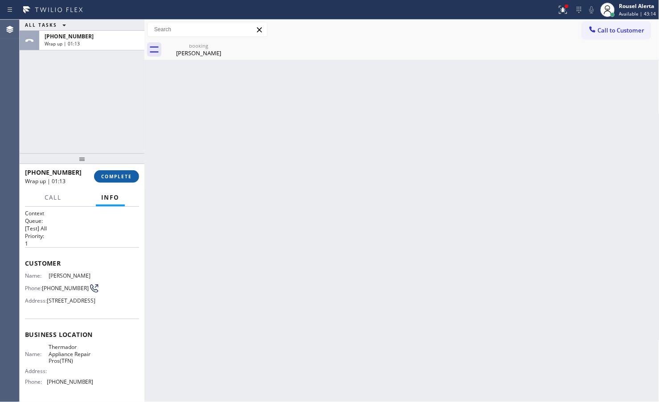
click at [112, 177] on span "COMPLETE" at bounding box center [116, 176] width 31 height 6
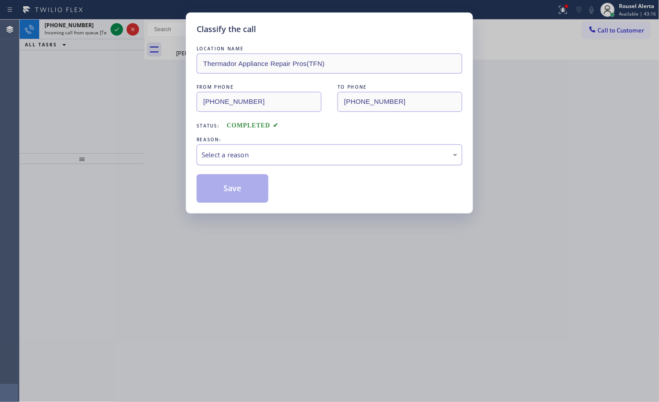
click at [249, 152] on div "Select a reason" at bounding box center [330, 155] width 256 height 10
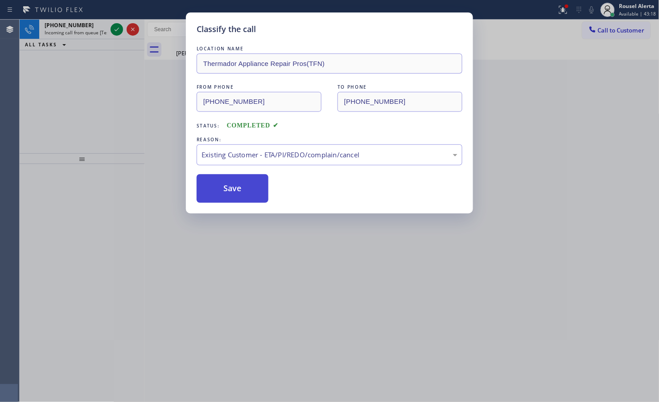
click at [233, 197] on button "Save" at bounding box center [233, 188] width 72 height 29
click at [81, 18] on div "Classify the call LOCATION NAME Thermador Appliance Repair Pros(TFN) FROM PHONE…" at bounding box center [329, 201] width 659 height 402
click at [90, 26] on div "Classify the call LOCATION NAME Thermador Appliance Repair Pros(TFN) FROM PHONE…" at bounding box center [329, 201] width 659 height 402
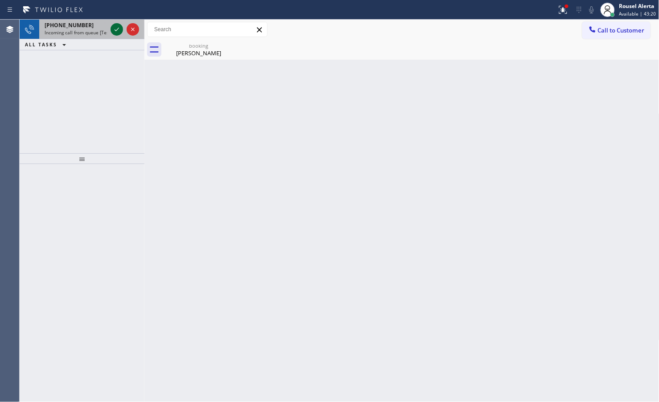
click at [113, 28] on icon at bounding box center [116, 29] width 11 height 11
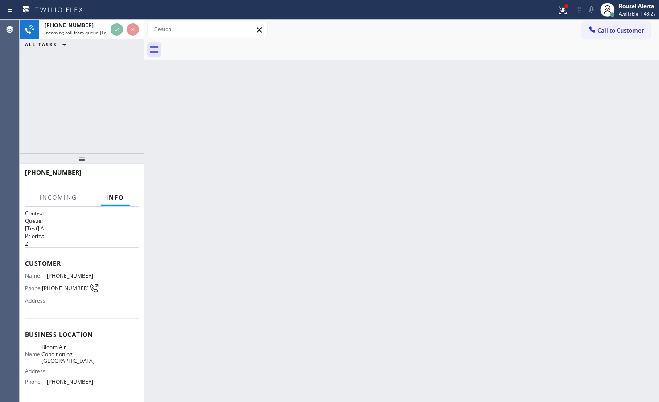
drag, startPoint x: 560, startPoint y: 7, endPoint x: 550, endPoint y: 36, distance: 30.6
click at [560, 7] on icon at bounding box center [563, 9] width 11 height 11
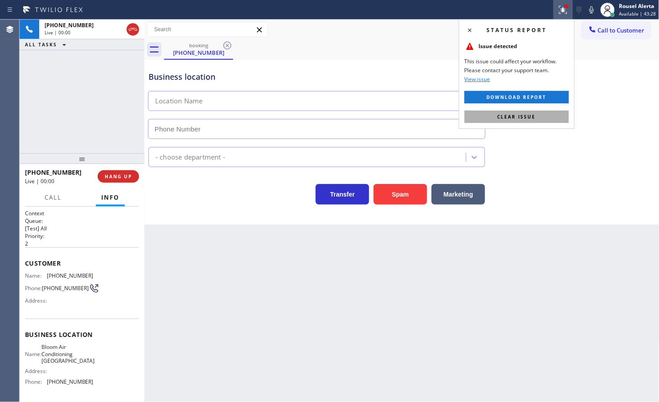
click at [521, 116] on span "Clear issue" at bounding box center [517, 117] width 38 height 6
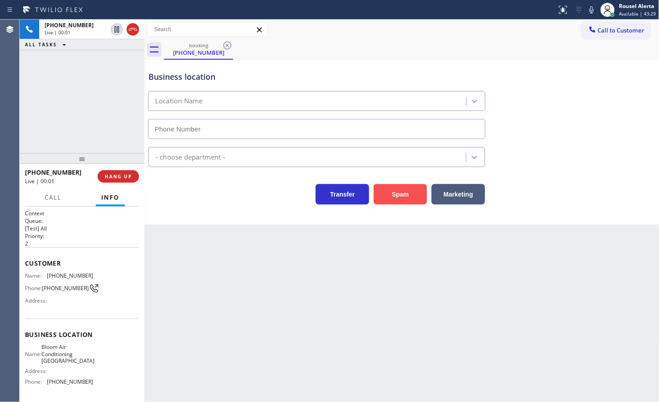
click at [402, 194] on button "Spam" at bounding box center [400, 194] width 53 height 21
type input "(650) 800-6848"
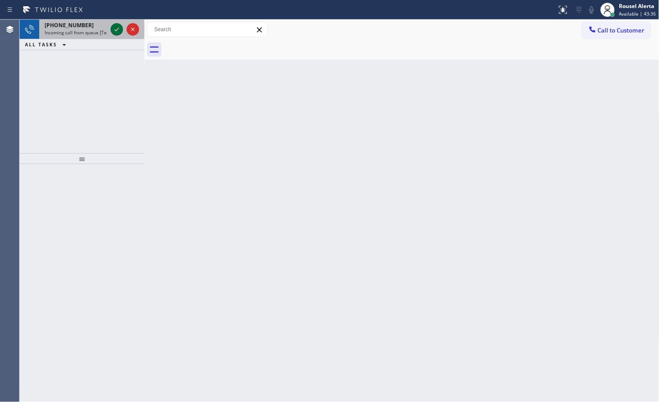
click at [117, 30] on icon at bounding box center [116, 29] width 11 height 11
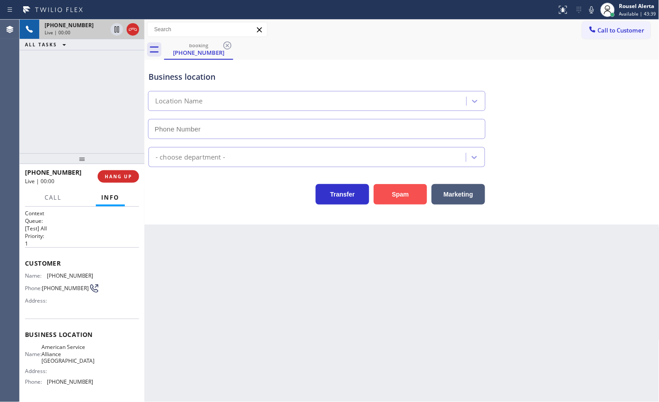
type input "(760) 452-3622"
click at [414, 195] on button "Spam" at bounding box center [400, 194] width 53 height 21
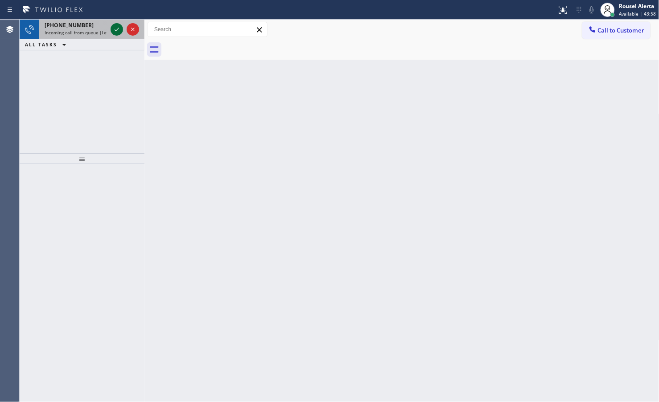
click at [111, 34] on icon at bounding box center [116, 29] width 11 height 11
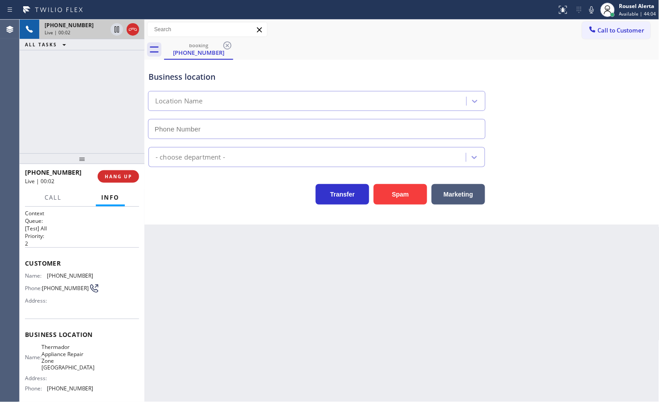
type input "[PHONE_NUMBER]"
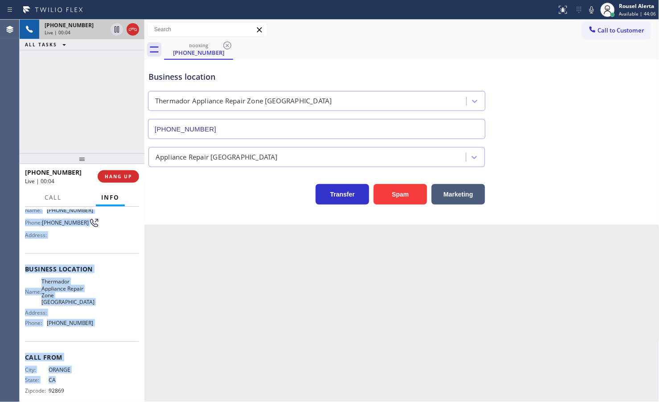
scroll to position [72, 0]
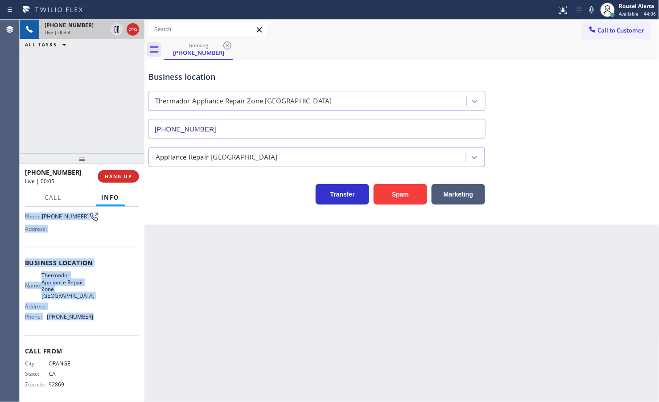
drag, startPoint x: 25, startPoint y: 270, endPoint x: 103, endPoint y: 320, distance: 91.9
click at [103, 320] on div "Context Queue: [Test] All Priority: 2 Customer Name: (714) 712-7211 Phone: (714…" at bounding box center [82, 270] width 114 height 265
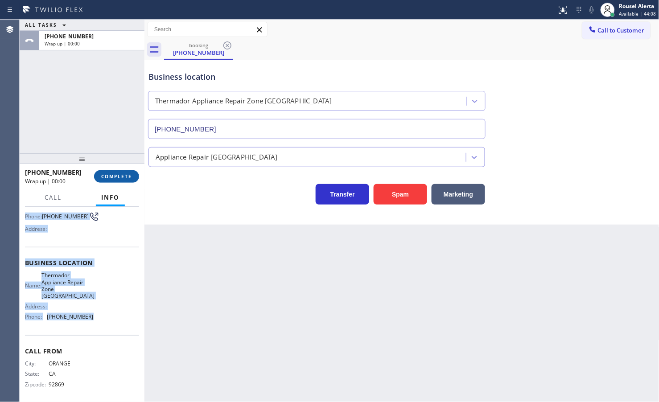
click at [111, 176] on span "COMPLETE" at bounding box center [116, 176] width 31 height 6
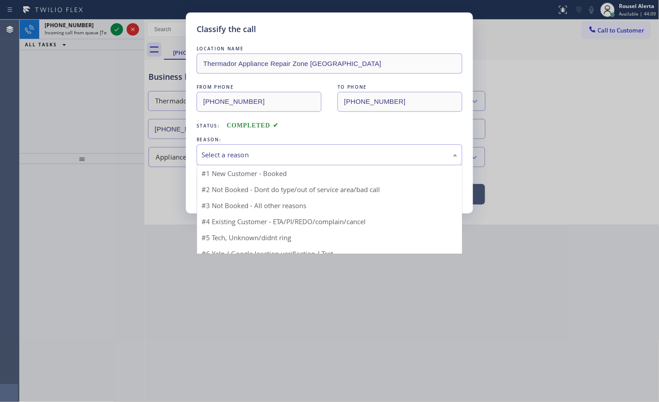
click at [203, 155] on div "Select a reason" at bounding box center [330, 155] width 256 height 10
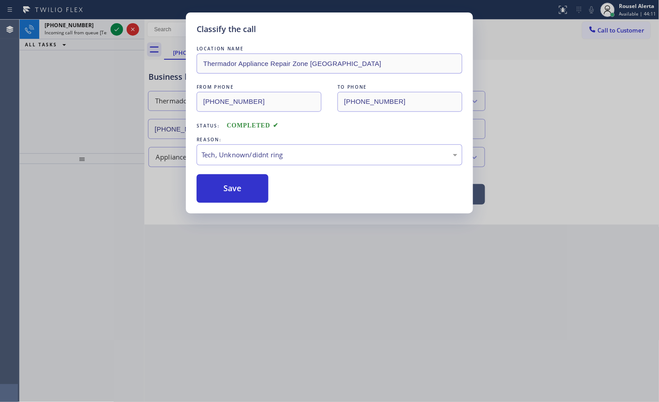
drag, startPoint x: 224, startPoint y: 194, endPoint x: 188, endPoint y: 140, distance: 65.7
click at [223, 194] on button "Save" at bounding box center [233, 188] width 72 height 29
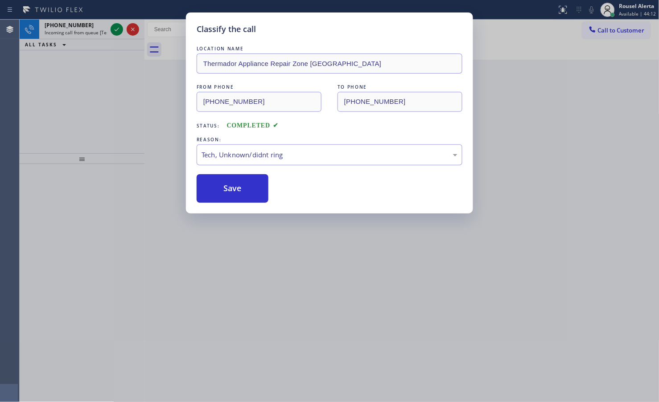
click at [116, 27] on icon at bounding box center [116, 29] width 11 height 11
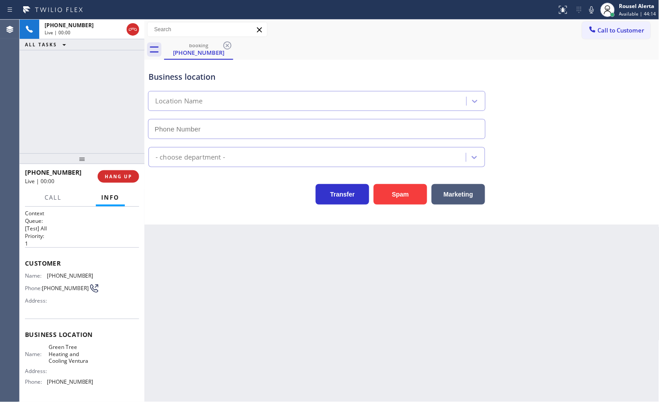
type input "(805) 659-8414"
click at [389, 205] on button "Spam" at bounding box center [400, 194] width 53 height 21
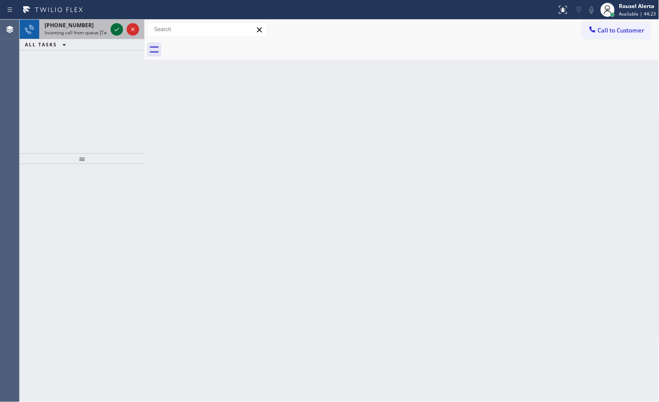
click at [115, 29] on icon at bounding box center [116, 29] width 11 height 11
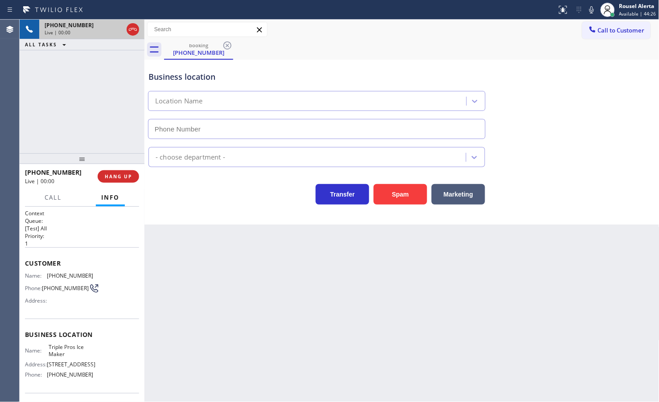
type input "[PHONE_NUMBER]"
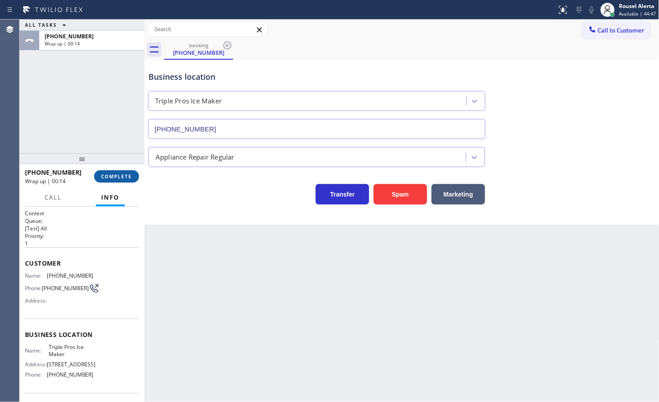
click at [118, 172] on button "COMPLETE" at bounding box center [116, 176] width 45 height 12
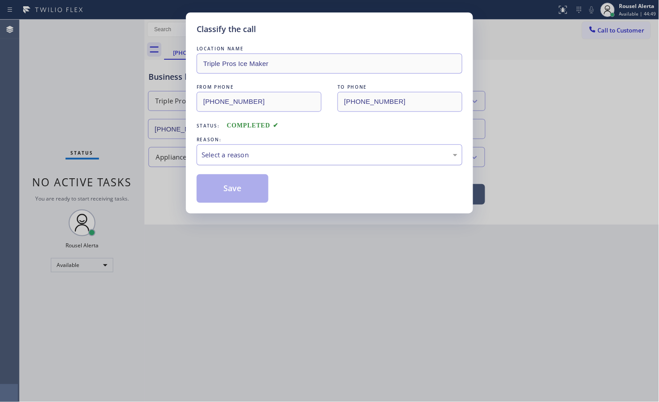
click at [237, 151] on div "Select a reason" at bounding box center [330, 155] width 256 height 10
click at [227, 193] on button "Save" at bounding box center [233, 188] width 72 height 29
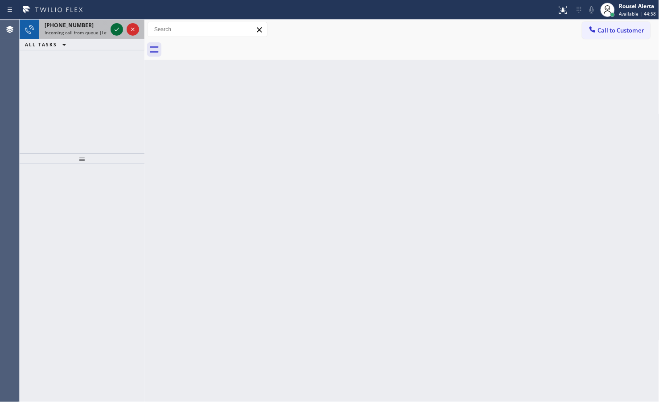
click at [116, 29] on icon at bounding box center [116, 29] width 11 height 11
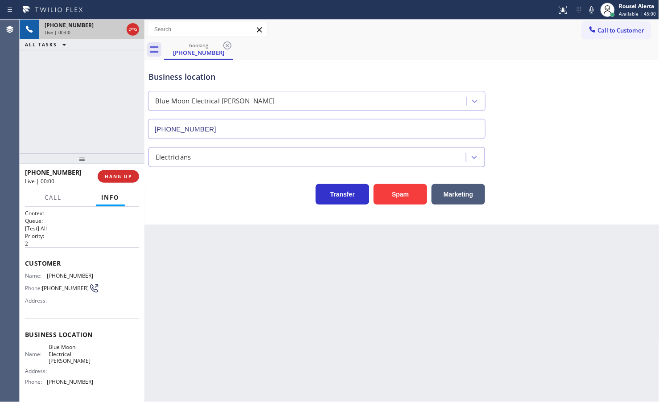
type input "(805) 222-7576"
click at [418, 189] on button "Spam" at bounding box center [400, 194] width 53 height 21
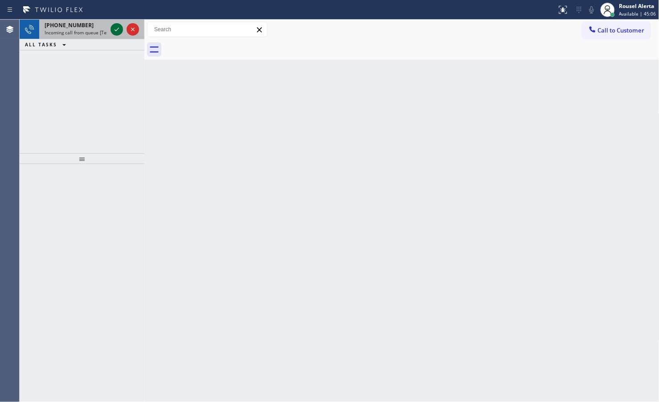
click at [116, 33] on icon at bounding box center [116, 29] width 11 height 11
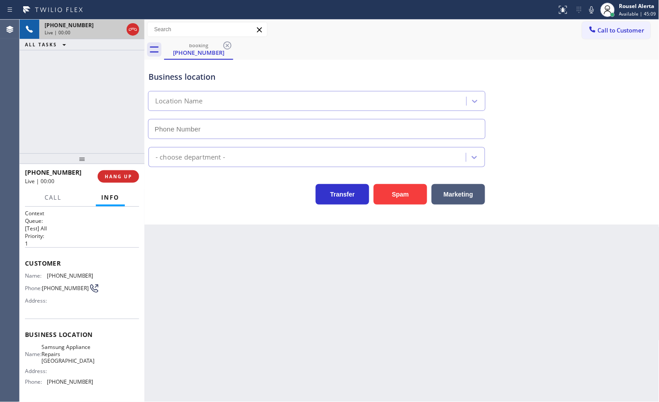
type input "[PHONE_NUMBER]"
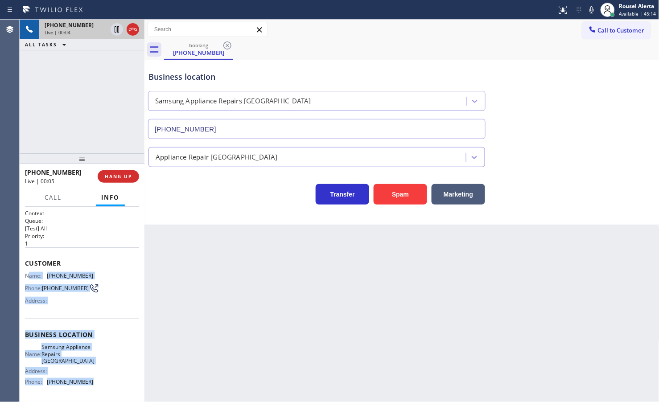
drag, startPoint x: 27, startPoint y: 272, endPoint x: 107, endPoint y: 389, distance: 141.3
click at [107, 389] on div "Context Queue: [Test] All Priority: 1 Customer Name: (412) 284-2195 Phone: (412…" at bounding box center [82, 339] width 114 height 258
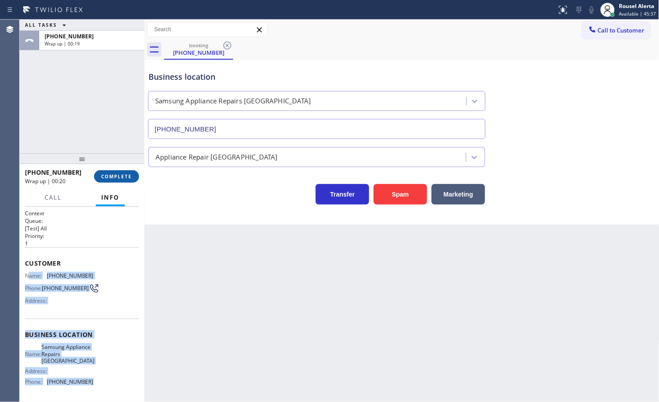
click at [126, 174] on span "COMPLETE" at bounding box center [116, 176] width 31 height 6
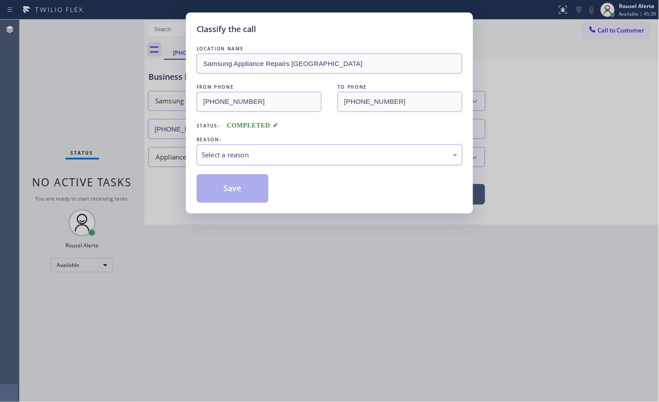
click at [293, 155] on div "Select a reason" at bounding box center [330, 155] width 256 height 10
click at [240, 195] on button "Save" at bounding box center [233, 188] width 72 height 29
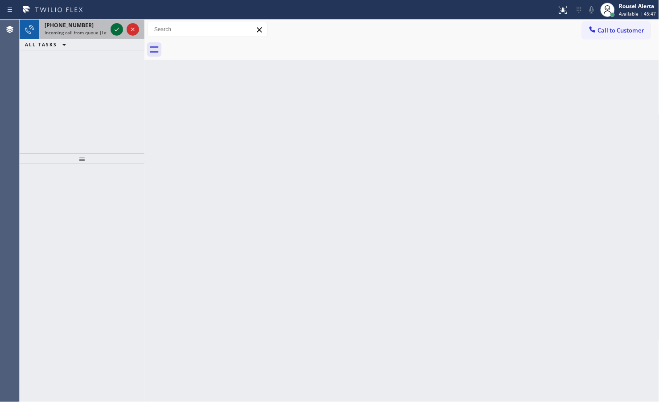
click at [112, 27] on icon at bounding box center [116, 29] width 11 height 11
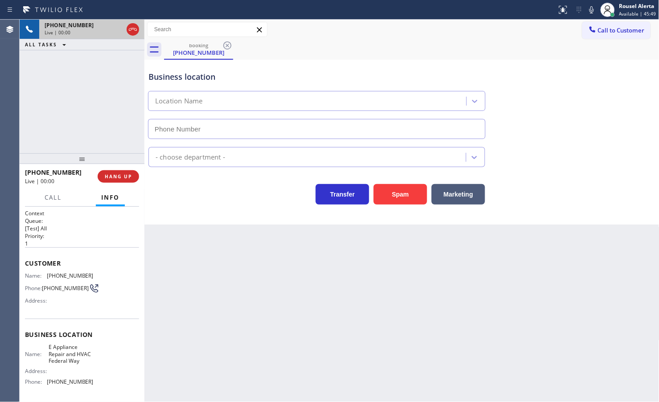
type input "[PHONE_NUMBER]"
click at [206, 270] on div "Back to Dashboard Change Sender ID Customers Technicians Select a contact Outbo…" at bounding box center [401, 211] width 515 height 383
click at [120, 177] on span "HANG UP" at bounding box center [118, 176] width 27 height 6
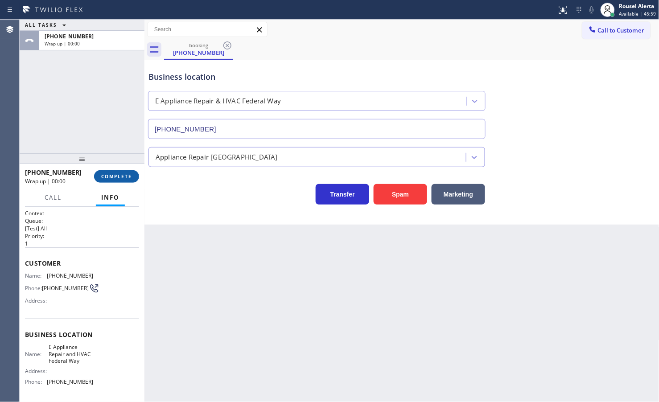
click at [120, 174] on span "COMPLETE" at bounding box center [116, 176] width 31 height 6
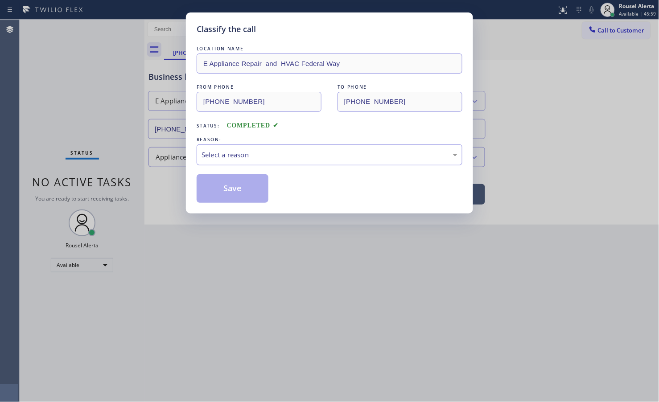
click at [120, 174] on div "Classify the call LOCATION NAME E Appliance Repair and HVAC Federal Way FROM PH…" at bounding box center [329, 201] width 659 height 402
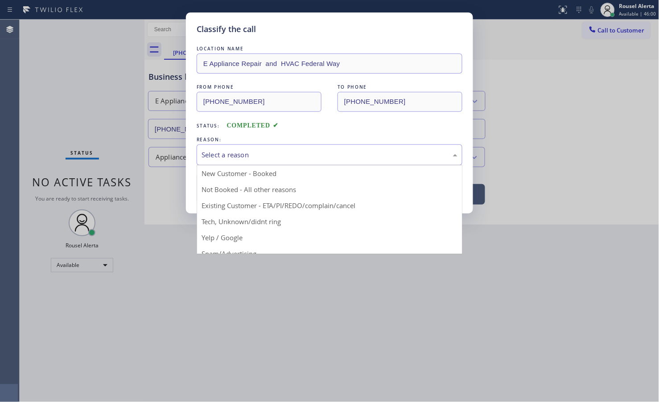
click at [223, 155] on div "Select a reason" at bounding box center [330, 155] width 256 height 10
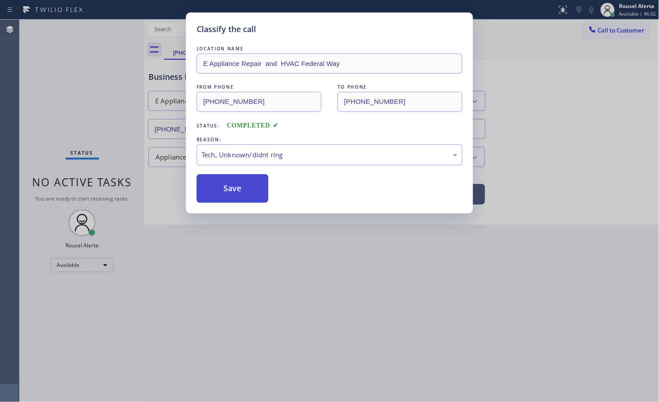
drag, startPoint x: 243, startPoint y: 186, endPoint x: 242, endPoint y: 197, distance: 10.3
click at [243, 186] on button "Save" at bounding box center [233, 188] width 72 height 29
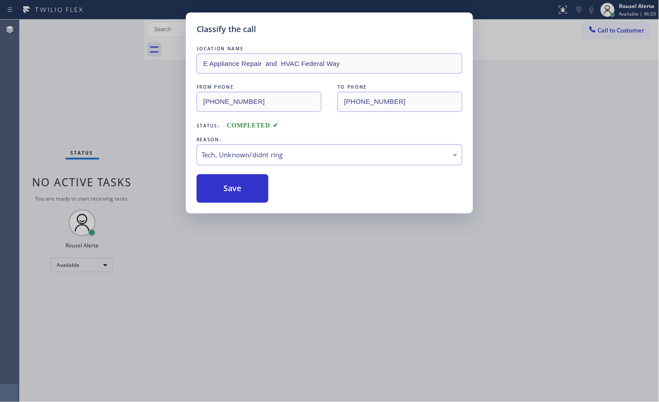
click at [296, 301] on div "Classify the call LOCATION NAME E Appliance Repair and HVAC Federal Way FROM PH…" at bounding box center [329, 201] width 659 height 402
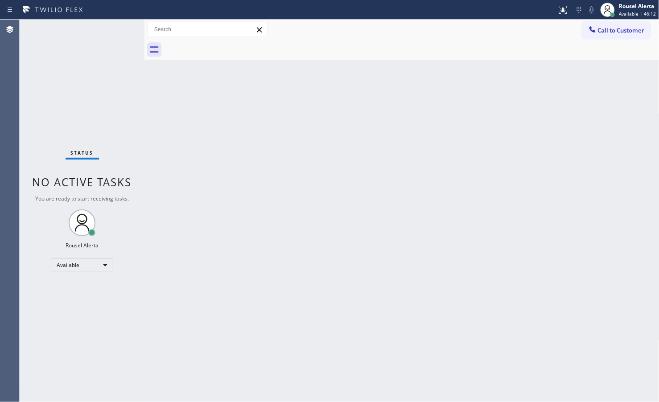
click at [393, 177] on div "Back to Dashboard Change Sender ID Customers Technicians Select a contact Outbo…" at bounding box center [401, 211] width 515 height 383
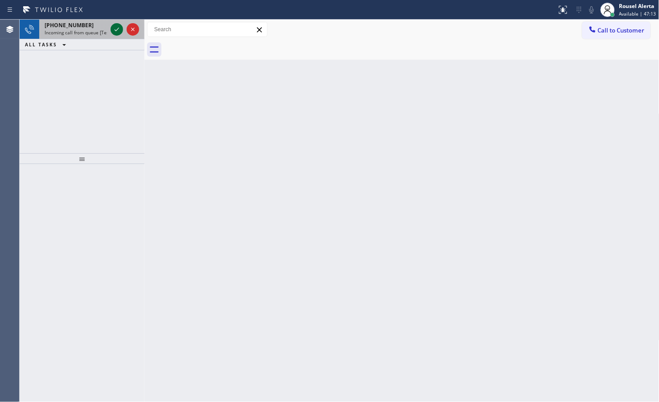
click at [113, 28] on icon at bounding box center [116, 29] width 11 height 11
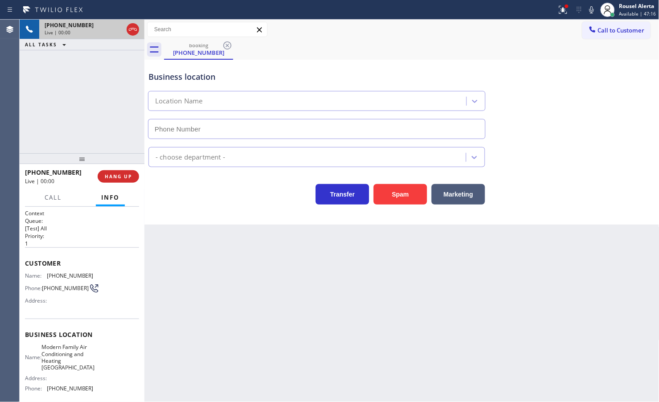
type input "[PHONE_NUMBER]"
click at [226, 328] on div "Back to Dashboard Change Sender ID Customers Technicians Select a contact Outbo…" at bounding box center [401, 211] width 515 height 383
click at [523, 313] on div "Back to Dashboard Change Sender ID Customers Technicians Select a contact Outbo…" at bounding box center [401, 211] width 515 height 383
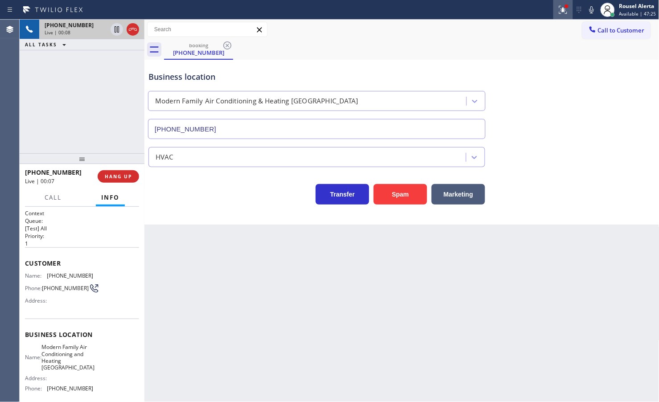
drag, startPoint x: 564, startPoint y: 2, endPoint x: 564, endPoint y: 10, distance: 7.6
click at [564, 2] on button at bounding box center [563, 10] width 20 height 20
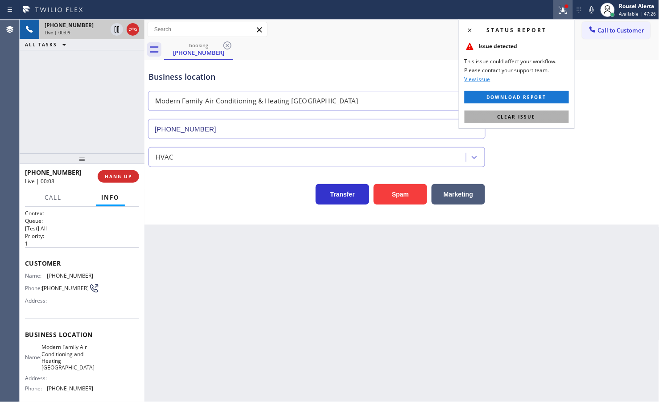
click at [545, 112] on button "Clear issue" at bounding box center [517, 117] width 104 height 12
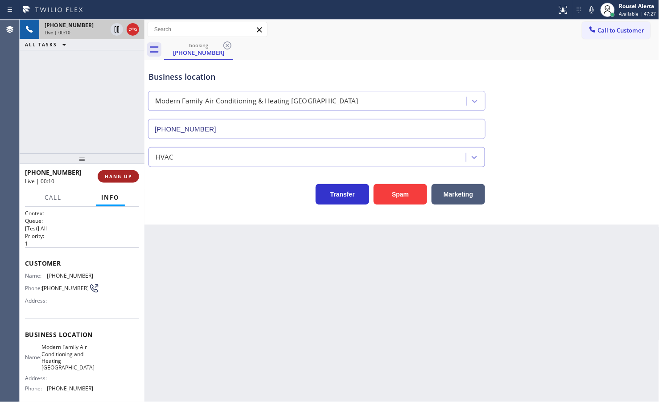
click at [125, 179] on span "HANG UP" at bounding box center [118, 176] width 27 height 6
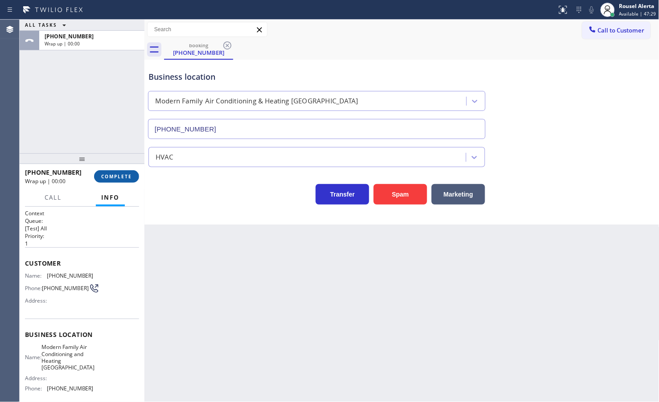
click at [125, 179] on span "COMPLETE" at bounding box center [116, 176] width 31 height 6
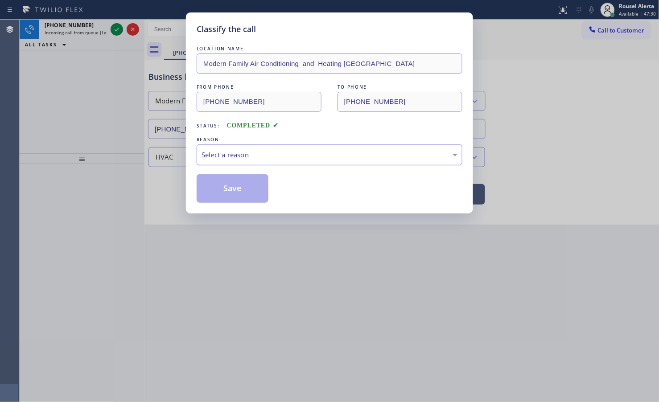
click at [239, 157] on div "Select a reason" at bounding box center [330, 155] width 256 height 10
click at [233, 201] on button "Save" at bounding box center [233, 188] width 72 height 29
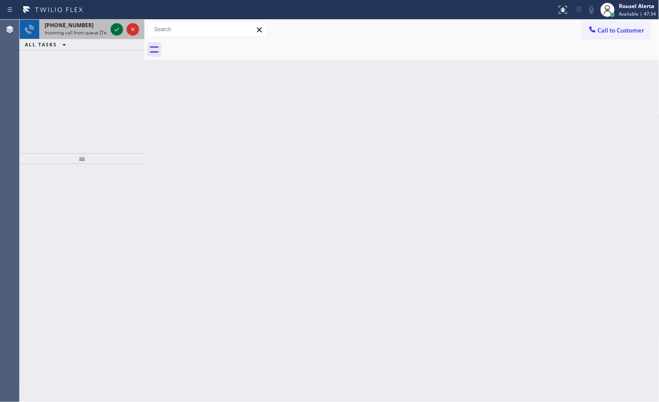
click at [114, 30] on icon at bounding box center [116, 29] width 11 height 11
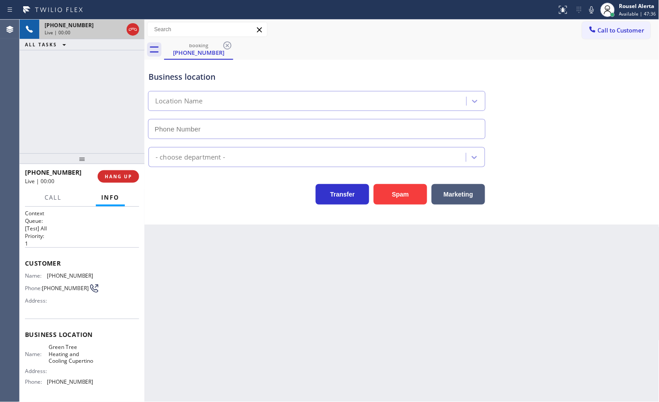
drag, startPoint x: 114, startPoint y: 30, endPoint x: 256, endPoint y: 349, distance: 348.8
click at [114, 30] on div "Live | 00:00" at bounding box center [84, 32] width 78 height 6
type input "(408) 676-2267"
click at [394, 189] on button "Spam" at bounding box center [400, 194] width 53 height 21
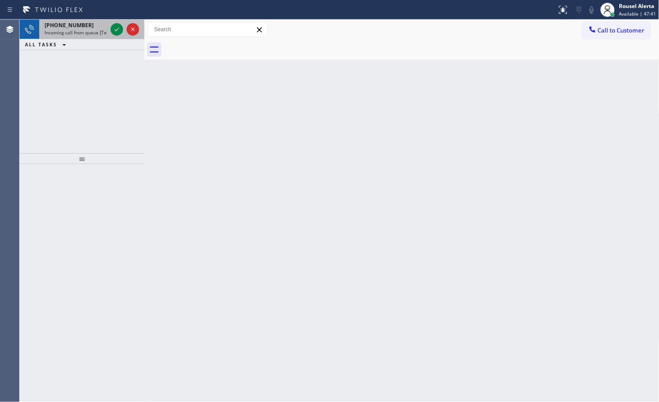
drag, startPoint x: 91, startPoint y: 28, endPoint x: 101, endPoint y: 28, distance: 10.3
click at [91, 28] on div "+17149547312" at bounding box center [76, 25] width 62 height 8
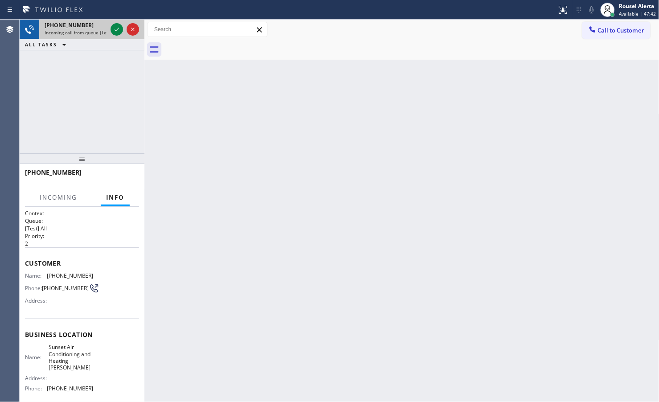
click at [106, 28] on div "+17149547312" at bounding box center [76, 25] width 62 height 8
click at [109, 29] on div at bounding box center [125, 30] width 32 height 20
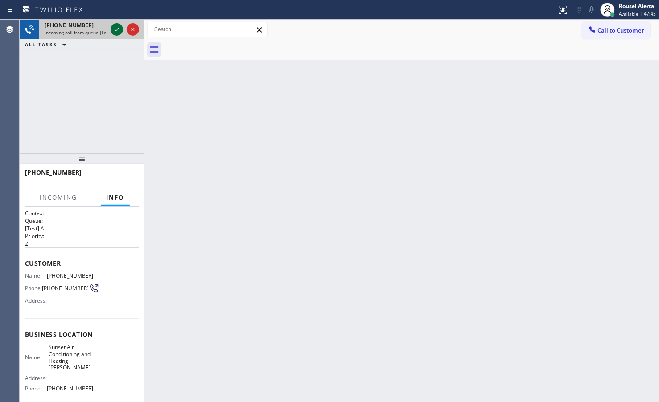
click at [111, 29] on icon at bounding box center [116, 29] width 11 height 11
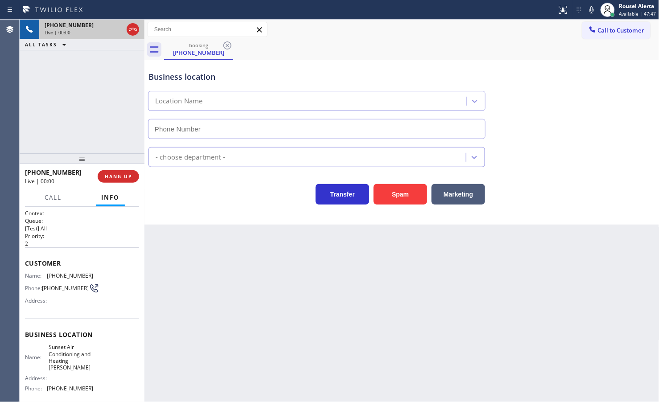
type input "(714) 364-8860"
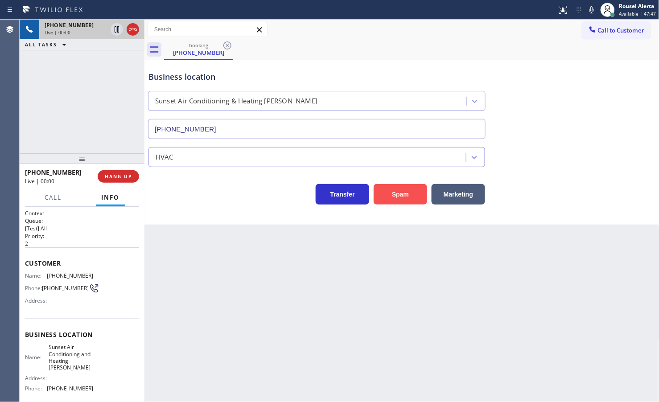
click at [394, 194] on button "Spam" at bounding box center [400, 194] width 53 height 21
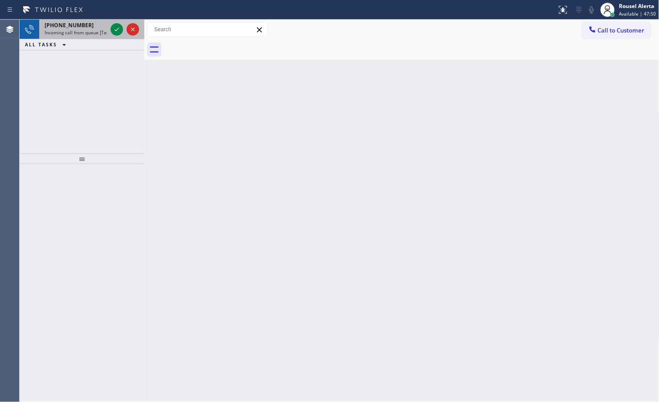
click at [110, 29] on div at bounding box center [125, 30] width 32 height 20
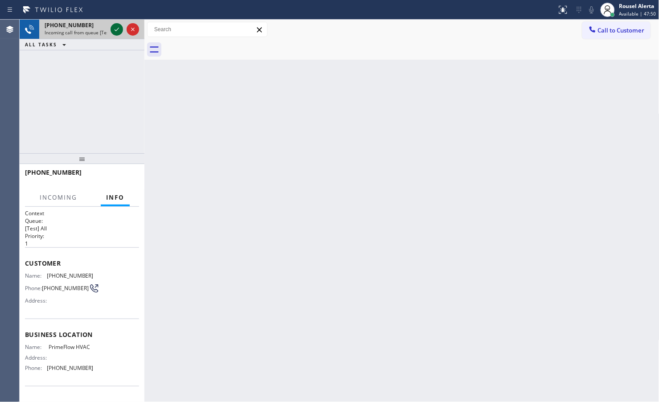
click at [111, 28] on icon at bounding box center [116, 29] width 11 height 11
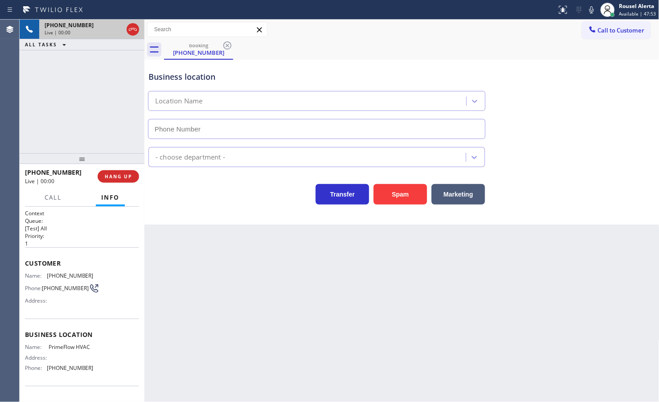
type input "(510) 272-7448"
click at [395, 199] on button "Spam" at bounding box center [400, 194] width 53 height 21
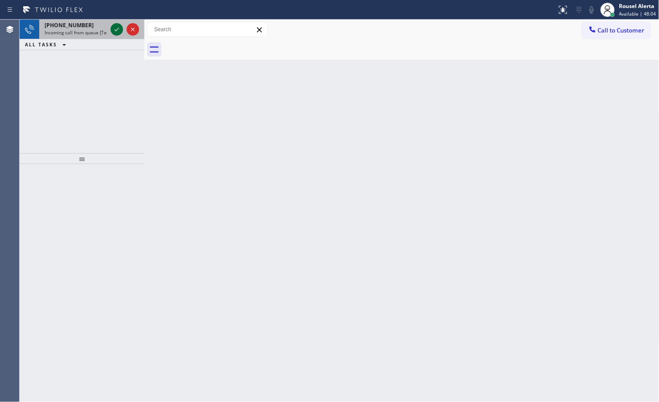
click at [115, 32] on icon at bounding box center [116, 29] width 11 height 11
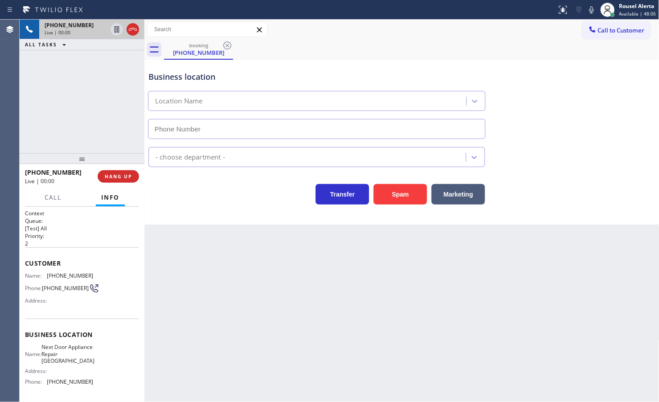
type input "[PHONE_NUMBER]"
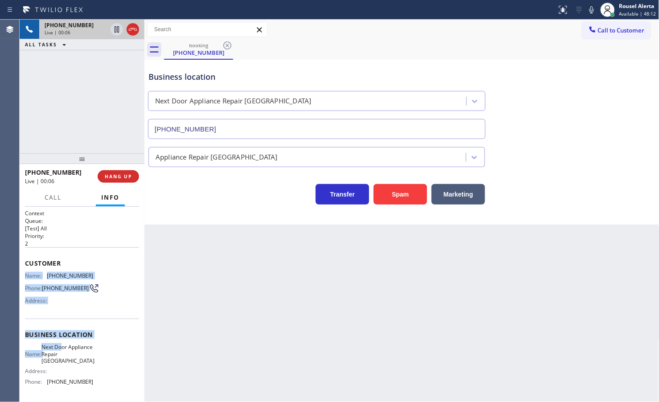
drag, startPoint x: 19, startPoint y: 275, endPoint x: 70, endPoint y: 348, distance: 89.6
click at [70, 348] on div "Context Queue: [Test] All Priority: 2 Customer Name: (480) 776-0662 Phone: (480…" at bounding box center [82, 304] width 125 height 195
drag, startPoint x: 78, startPoint y: 333, endPoint x: 67, endPoint y: 313, distance: 23.2
click at [78, 333] on span "Business location" at bounding box center [82, 334] width 114 height 8
click at [66, 313] on div "Customer Name: (480) 776-0662 Phone: (480) 776-0662 Address:" at bounding box center [82, 282] width 114 height 71
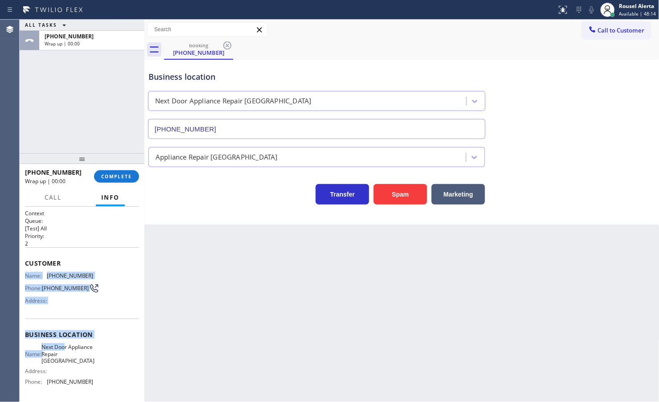
click at [37, 286] on span "Phone:" at bounding box center [33, 288] width 17 height 7
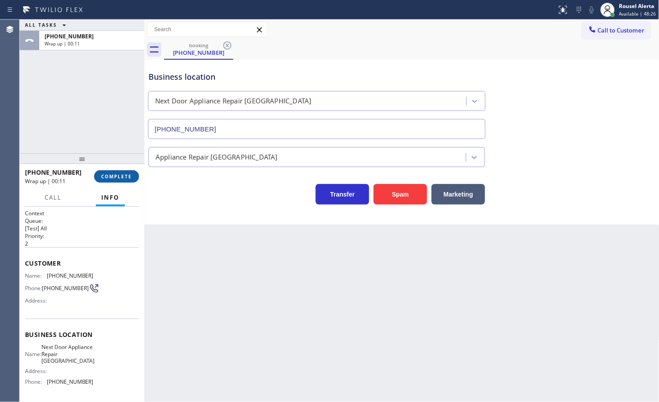
click at [122, 173] on button "COMPLETE" at bounding box center [116, 176] width 45 height 12
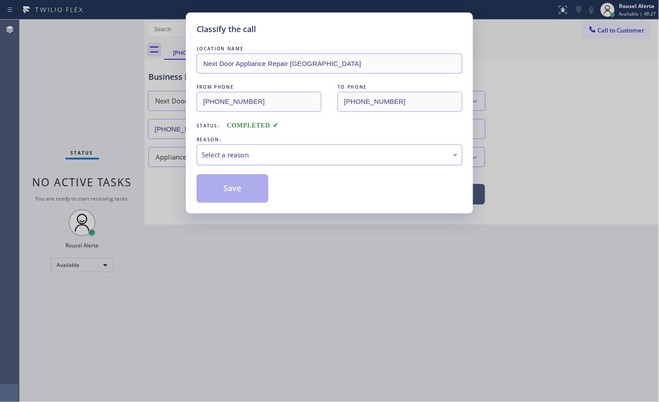
click at [203, 146] on div "Select a reason" at bounding box center [330, 154] width 266 height 21
click at [247, 159] on div "Not Booked - All other reasons" at bounding box center [330, 155] width 256 height 10
click at [240, 194] on button "Save" at bounding box center [233, 188] width 72 height 29
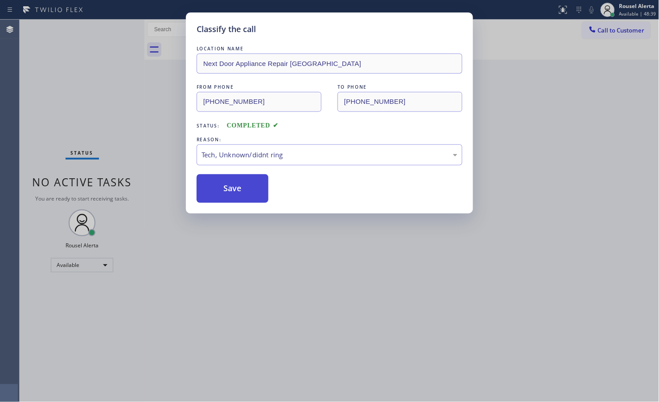
click at [239, 188] on button "Save" at bounding box center [233, 188] width 72 height 29
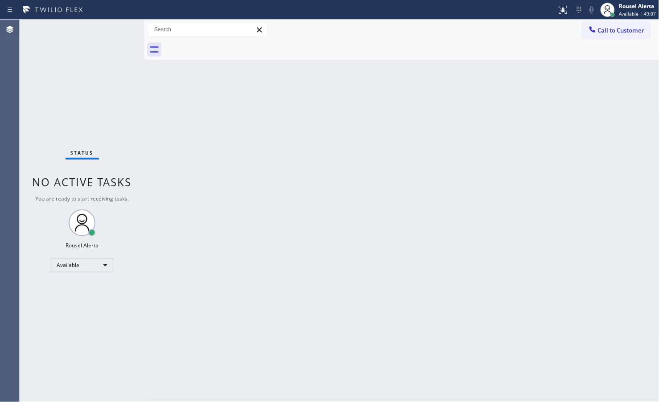
click at [104, 54] on div "Status No active tasks You are ready to start receiving tasks. Rousel Alerta Av…" at bounding box center [82, 211] width 125 height 383
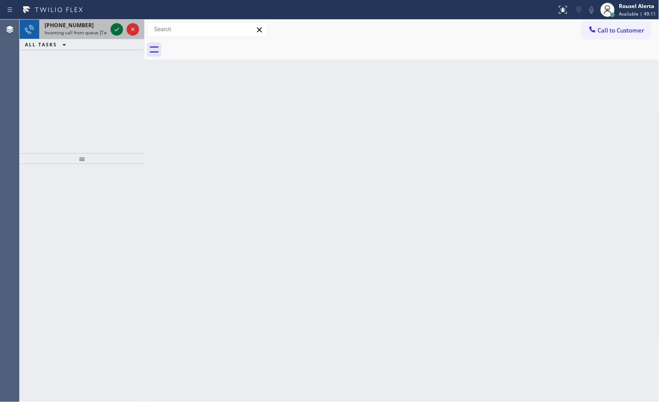
click at [115, 28] on icon at bounding box center [116, 29] width 11 height 11
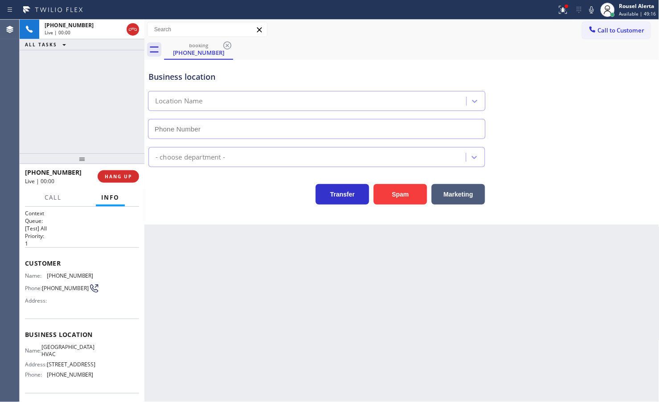
type input "(347) 493-0357"
click at [388, 197] on button "Spam" at bounding box center [400, 194] width 53 height 21
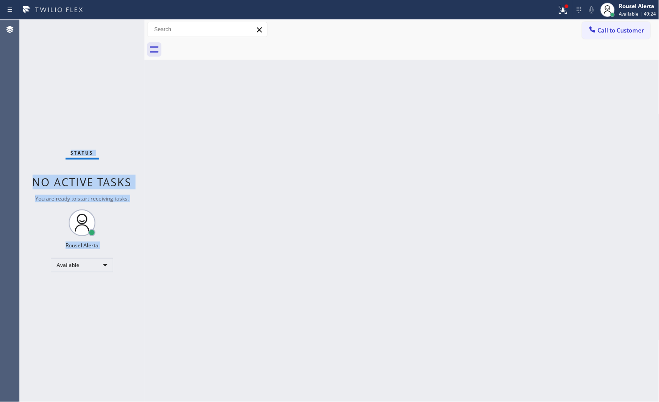
click at [116, 33] on div "Status No active tasks You are ready to start receiving tasks. Rousel Alerta Av…" at bounding box center [82, 211] width 125 height 383
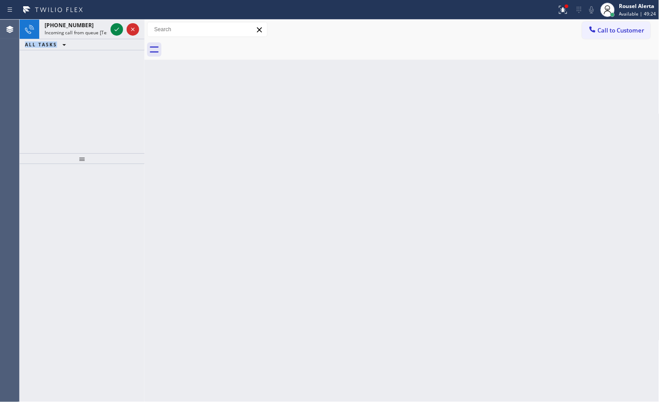
click at [116, 33] on icon at bounding box center [116, 29] width 11 height 11
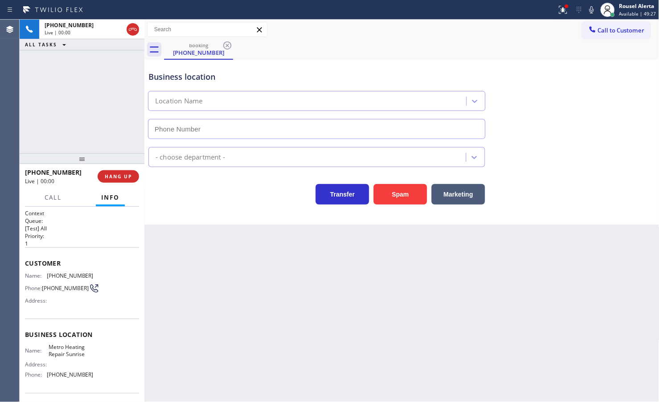
type input "[PHONE_NUMBER]"
click at [130, 180] on button "HANG UP" at bounding box center [118, 176] width 41 height 12
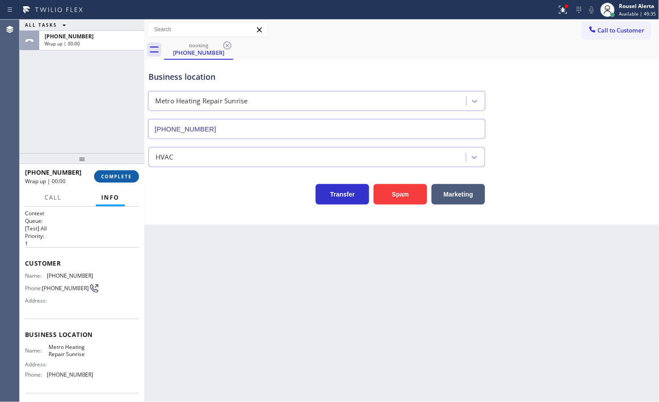
click at [130, 180] on button "COMPLETE" at bounding box center [116, 176] width 45 height 12
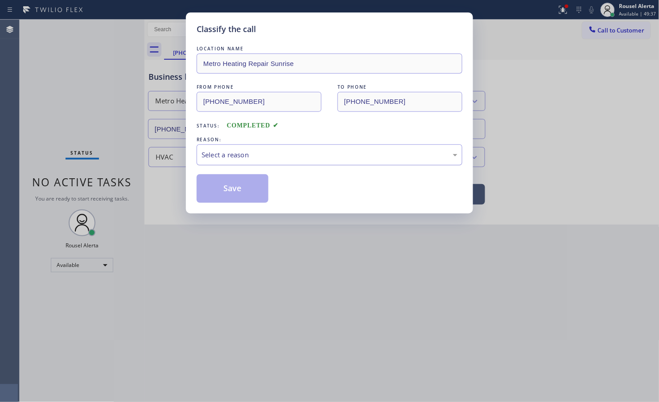
click at [210, 163] on div "Select a reason" at bounding box center [330, 154] width 266 height 21
click at [235, 186] on button "Save" at bounding box center [233, 188] width 72 height 29
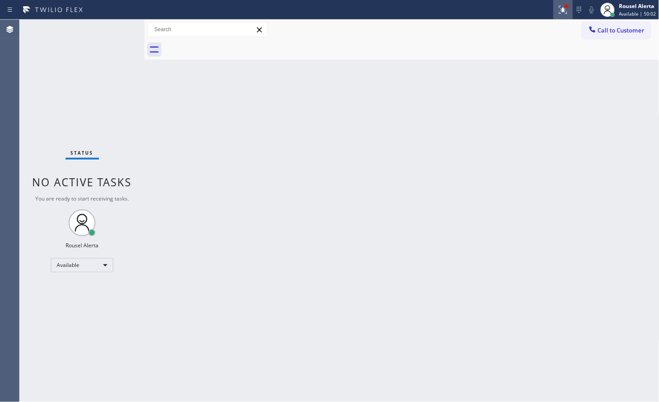
click at [562, 8] on icon at bounding box center [563, 9] width 11 height 11
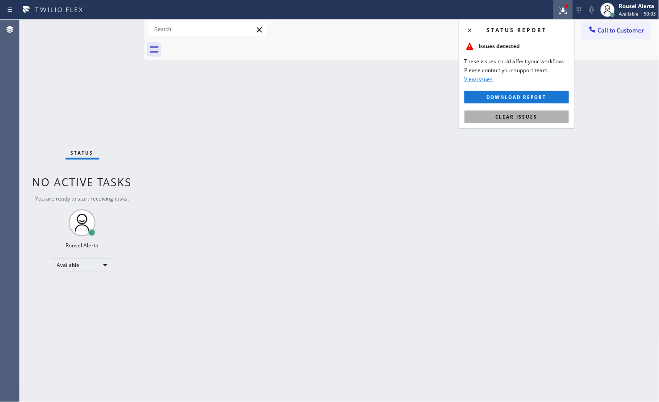
click at [524, 116] on span "Clear issues" at bounding box center [517, 117] width 42 height 6
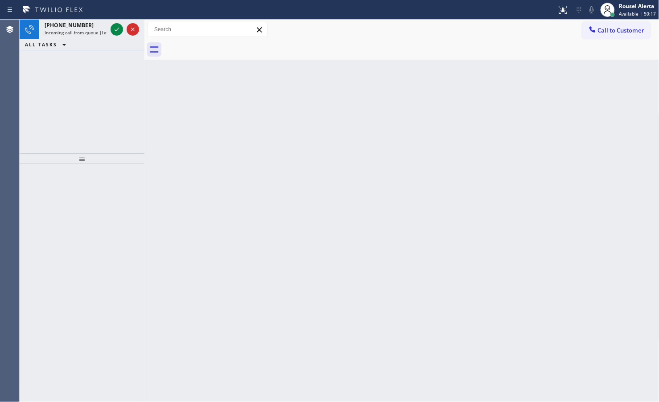
click at [110, 22] on div at bounding box center [125, 30] width 32 height 20
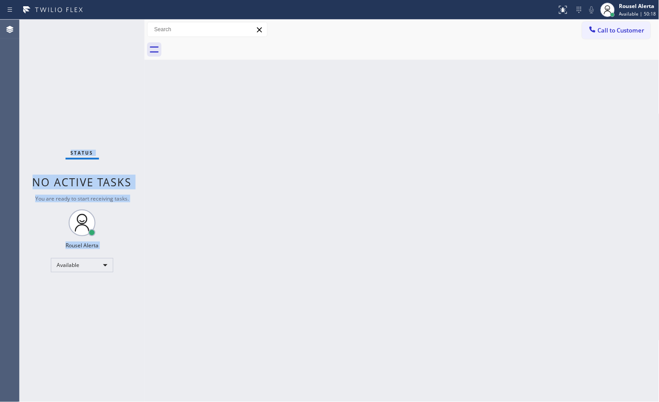
click at [110, 22] on div "Status No active tasks You are ready to start receiving tasks. Rousel Alerta Av…" at bounding box center [82, 211] width 125 height 383
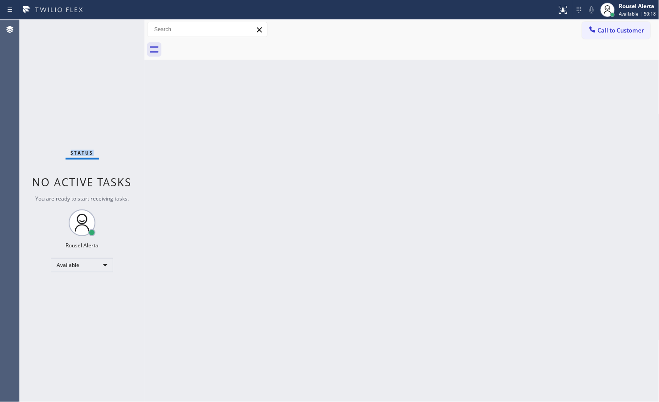
click at [110, 22] on div "Status No active tasks You are ready to start receiving tasks. Rousel Alerta Av…" at bounding box center [82, 211] width 125 height 383
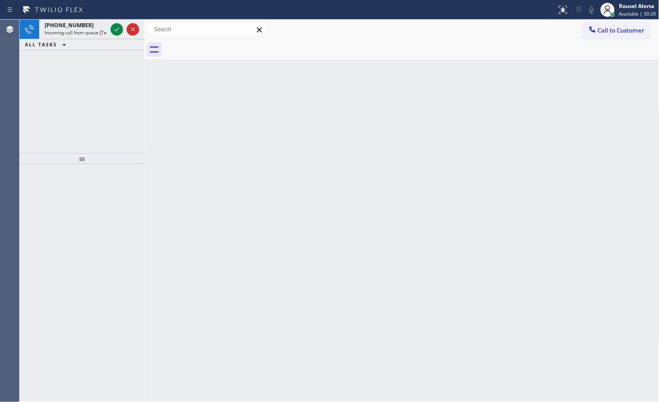
click at [111, 25] on icon at bounding box center [116, 29] width 11 height 11
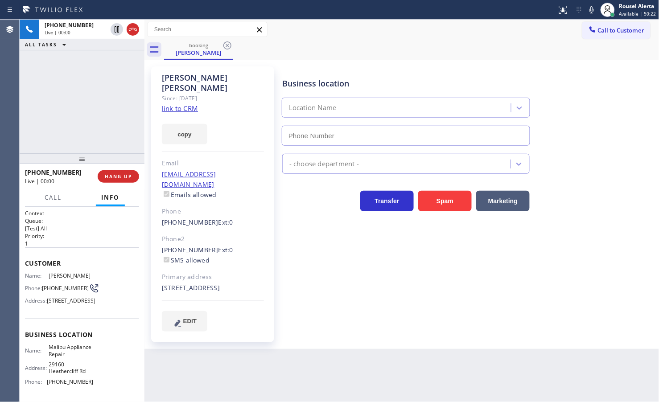
type input "[PHONE_NUMBER]"
click at [169, 104] on link "link to CRM" at bounding box center [180, 108] width 36 height 9
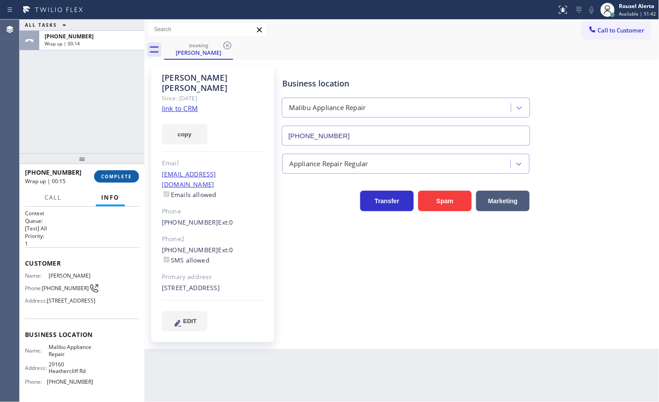
click at [108, 172] on button "COMPLETE" at bounding box center [116, 176] width 45 height 12
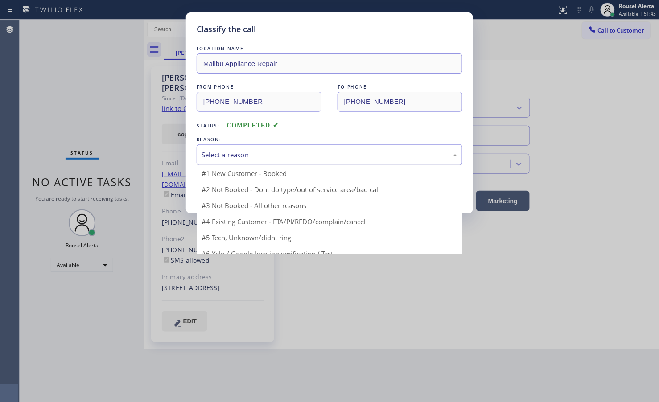
click at [292, 159] on div "Select a reason" at bounding box center [330, 155] width 256 height 10
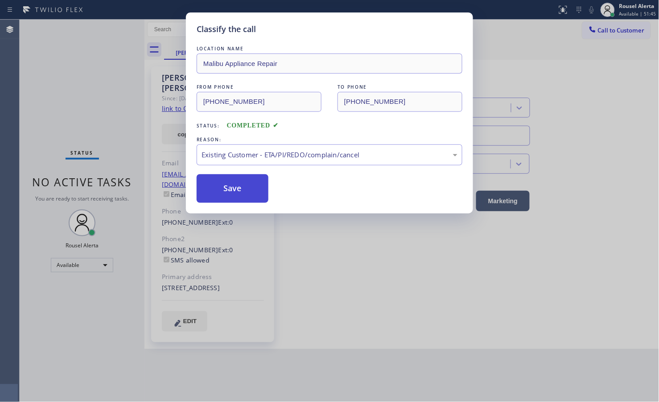
click at [259, 196] on button "Save" at bounding box center [233, 188] width 72 height 29
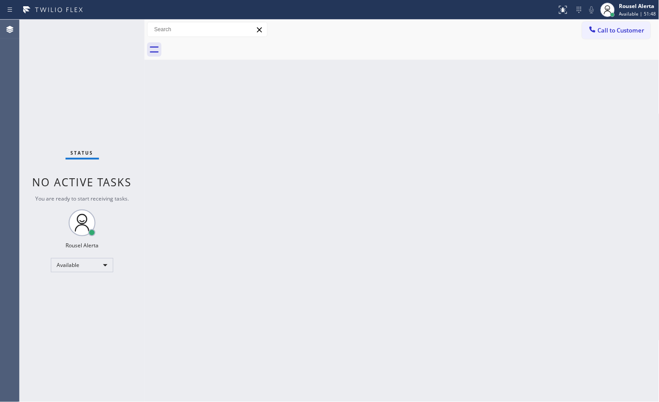
click at [111, 29] on div "Status No active tasks You are ready to start receiving tasks. Rousel Alerta Av…" at bounding box center [82, 211] width 125 height 383
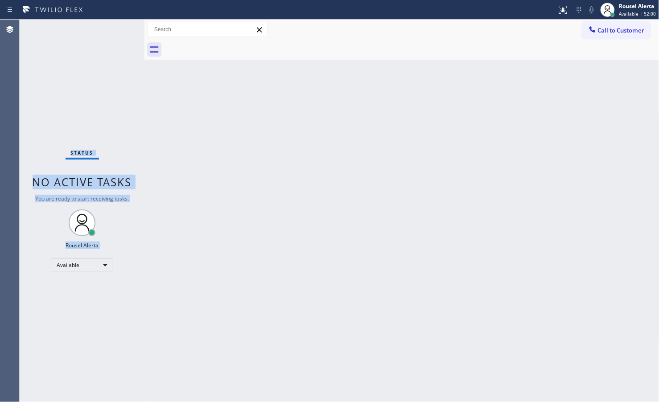
click at [116, 30] on div "Status No active tasks You are ready to start receiving tasks. Rousel Alerta Av…" at bounding box center [82, 211] width 125 height 383
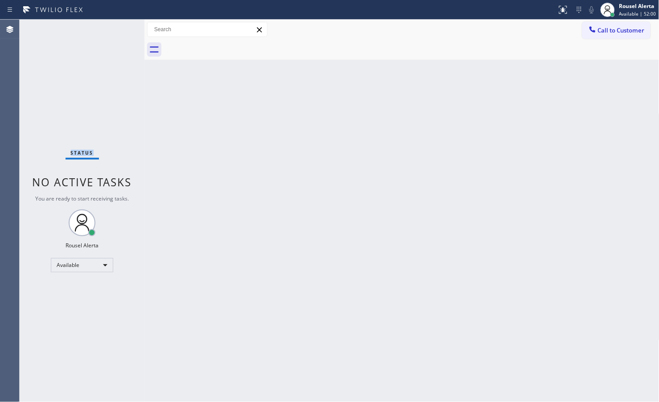
click at [116, 30] on div "Status No active tasks You are ready to start receiving tasks. Rousel Alerta Av…" at bounding box center [82, 211] width 125 height 383
click at [422, 299] on div "Back to Dashboard Change Sender ID Customers Technicians Select a contact Outbo…" at bounding box center [401, 211] width 515 height 383
click at [115, 27] on div "Status No active tasks You are ready to start receiving tasks. Rousel Alerta Av…" at bounding box center [82, 211] width 125 height 383
click at [108, 25] on div "Status No active tasks You are ready to start receiving tasks. Rousel Alerta Av…" at bounding box center [82, 211] width 125 height 383
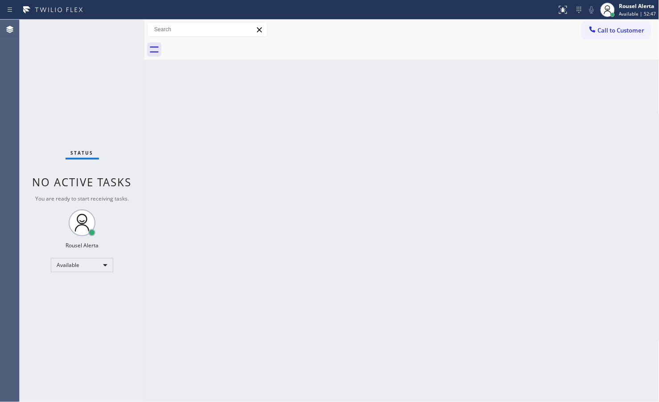
click at [115, 25] on div "Status No active tasks You are ready to start receiving tasks. Rousel Alerta Av…" at bounding box center [82, 211] width 125 height 383
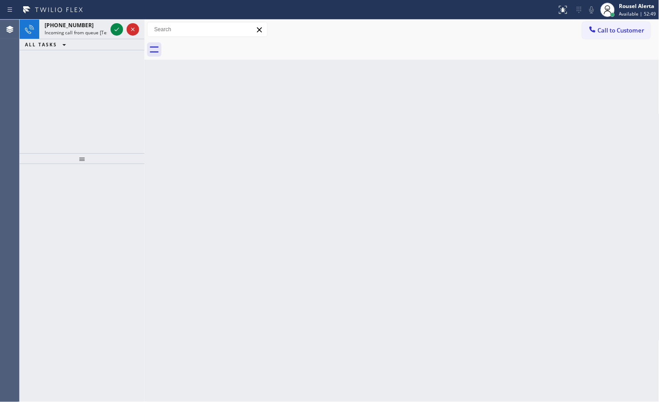
click at [115, 29] on icon at bounding box center [116, 29] width 11 height 11
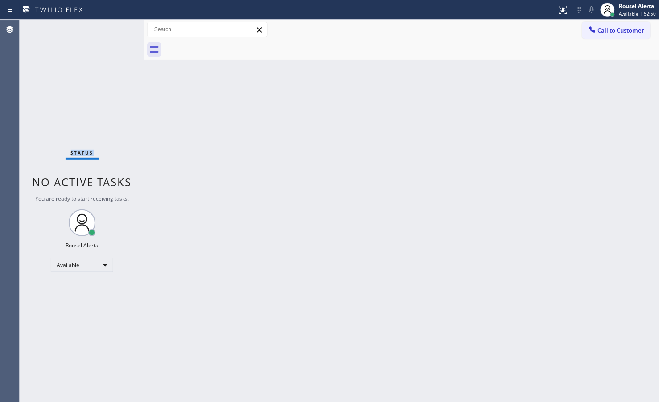
click at [115, 29] on div "Status No active tasks You are ready to start receiving tasks. Rousel Alerta Av…" at bounding box center [82, 211] width 125 height 383
drag, startPoint x: 115, startPoint y: 29, endPoint x: 229, endPoint y: 10, distance: 115.3
click at [116, 29] on div "Status No active tasks You are ready to start receiving tasks. Rousel Alerta Av…" at bounding box center [82, 211] width 125 height 383
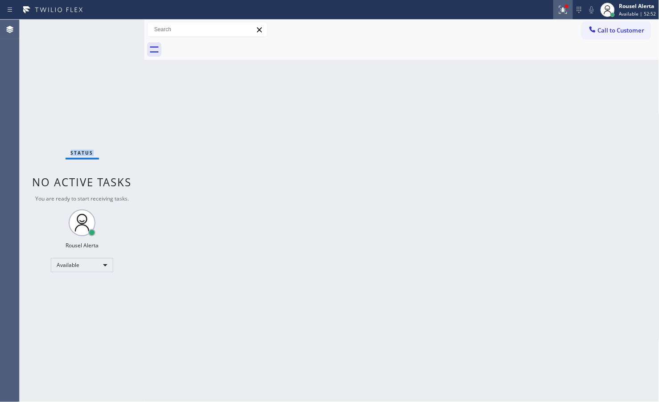
click at [563, 14] on icon at bounding box center [563, 9] width 11 height 11
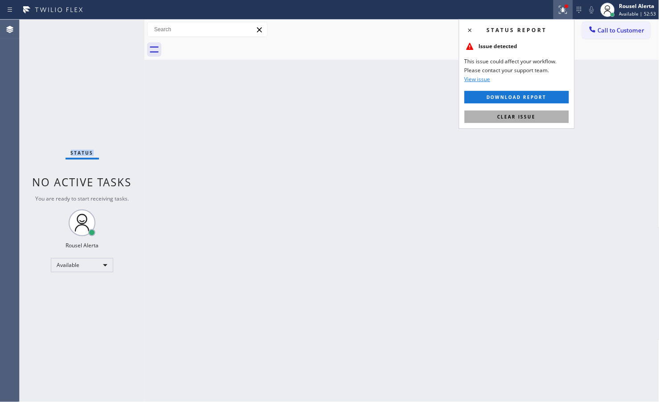
click at [543, 121] on button "Clear issue" at bounding box center [517, 117] width 104 height 12
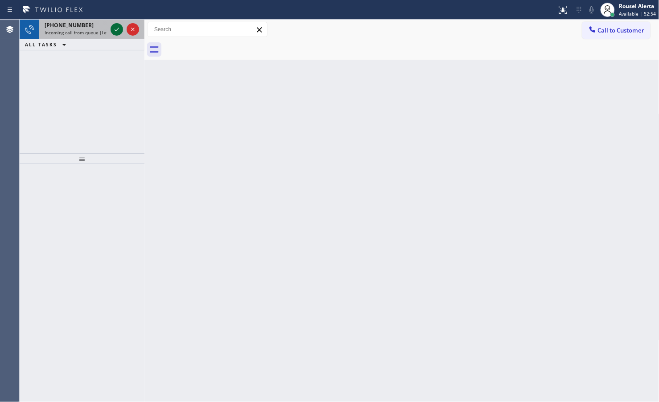
click at [111, 25] on div at bounding box center [117, 29] width 12 height 11
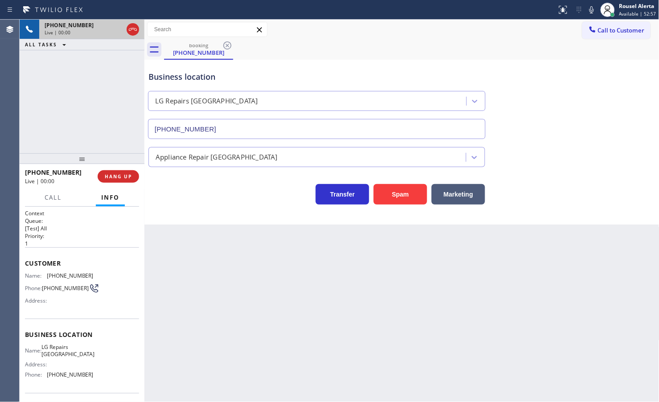
type input "[PHONE_NUMBER]"
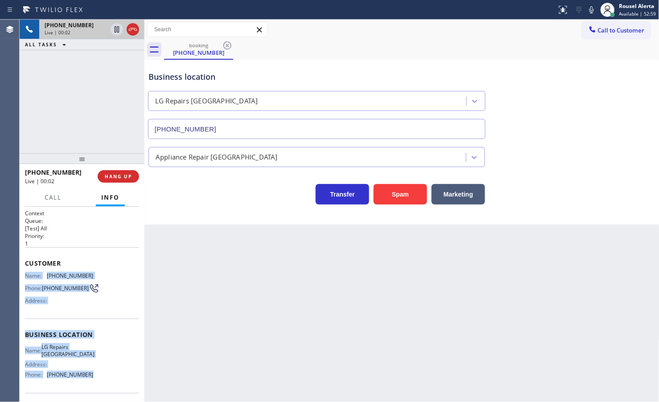
drag, startPoint x: 21, startPoint y: 273, endPoint x: 100, endPoint y: 373, distance: 127.6
click at [100, 373] on div "Context Queue: [Test] All Priority: 1 Customer Name: (719) 792-3561 Phone: (719…" at bounding box center [82, 304] width 125 height 195
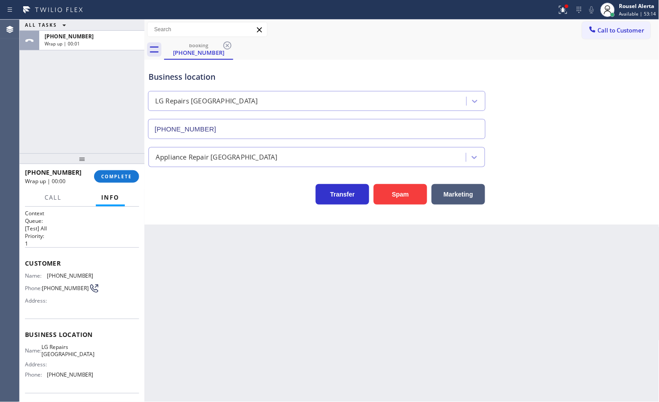
click at [411, 259] on div "Back to Dashboard Change Sender ID Customers Technicians Select a contact Outbo…" at bounding box center [401, 211] width 515 height 383
click at [618, 28] on span "Call to Customer" at bounding box center [621, 30] width 47 height 8
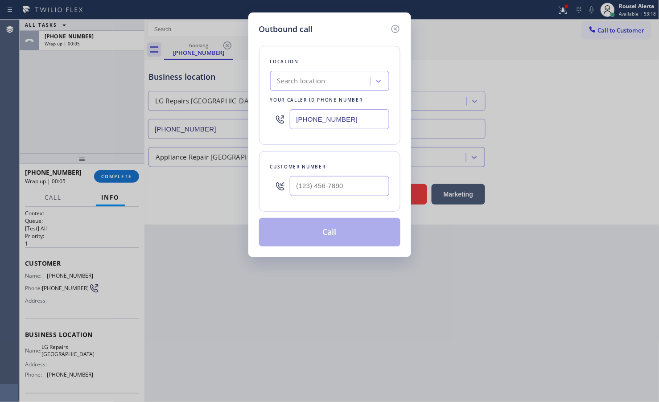
paste input "267) 662-1875"
drag, startPoint x: 375, startPoint y: 120, endPoint x: 268, endPoint y: 115, distance: 107.6
click at [268, 115] on div "Location Search location Your caller id phone number (267) 662-1875" at bounding box center [329, 95] width 141 height 99
type input "[PHONE_NUMBER]"
click at [344, 192] on input "(___) ___-____" at bounding box center [339, 186] width 99 height 20
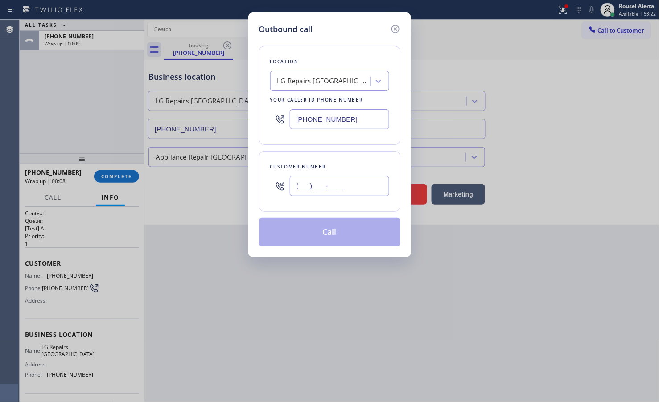
paste input "719) 792-3561"
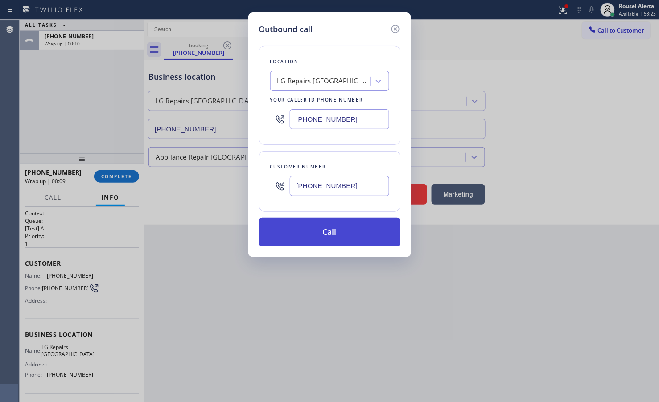
type input "[PHONE_NUMBER]"
click at [328, 233] on button "Call" at bounding box center [329, 232] width 141 height 29
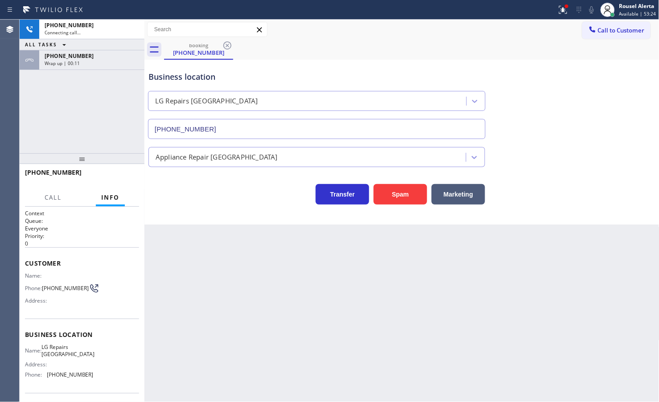
click at [67, 39] on icon at bounding box center [64, 44] width 11 height 11
click at [77, 60] on button "ALL TASKS" at bounding box center [52, 56] width 64 height 12
click at [115, 60] on div "Wrap up | 00:13" at bounding box center [92, 63] width 95 height 6
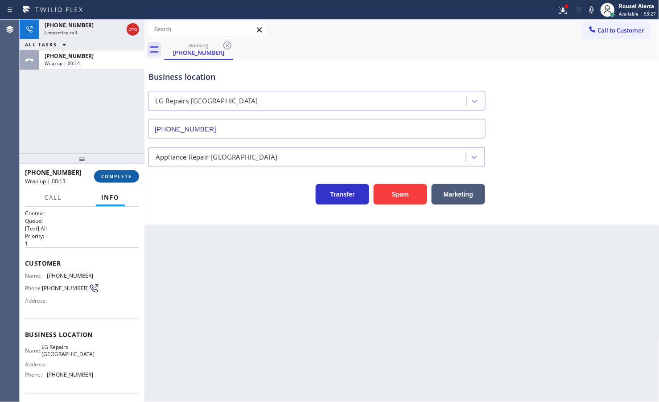
click at [107, 172] on button "COMPLETE" at bounding box center [116, 176] width 45 height 12
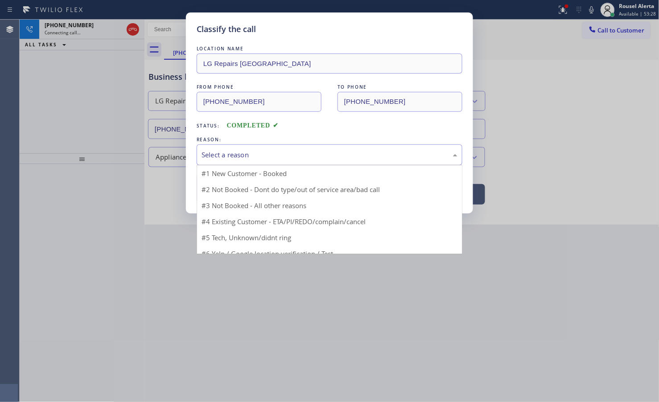
click at [230, 158] on div "Select a reason" at bounding box center [330, 155] width 256 height 10
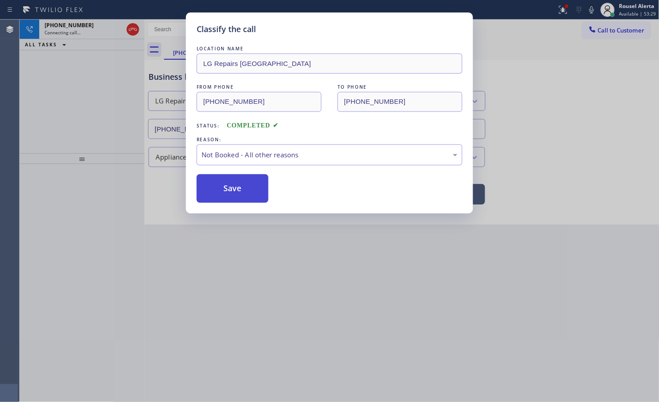
click at [245, 186] on button "Save" at bounding box center [233, 188] width 72 height 29
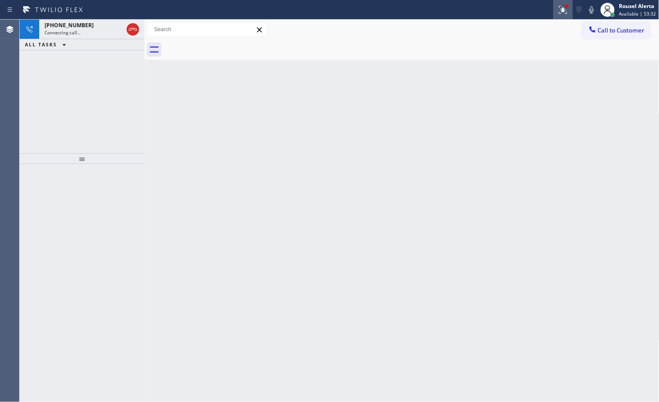
click at [559, 5] on icon at bounding box center [563, 9] width 11 height 11
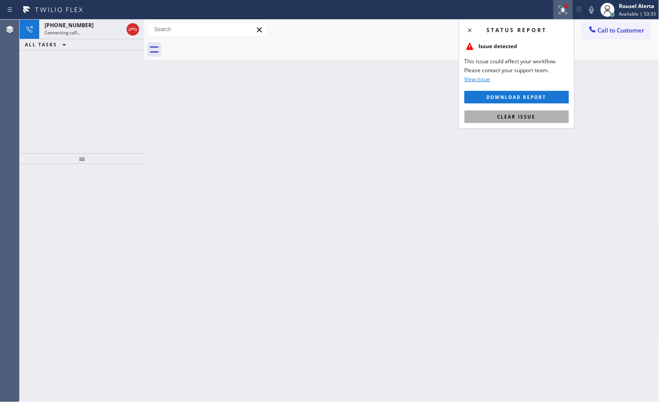
click at [520, 115] on span "Clear issue" at bounding box center [517, 117] width 38 height 6
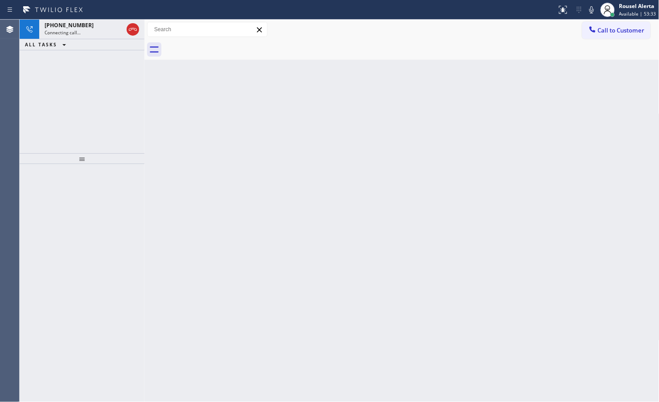
click at [504, 186] on div "Back to Dashboard Change Sender ID Customers Technicians Select a contact Outbo…" at bounding box center [401, 211] width 515 height 383
click at [85, 30] on div "Connecting call…" at bounding box center [84, 32] width 78 height 6
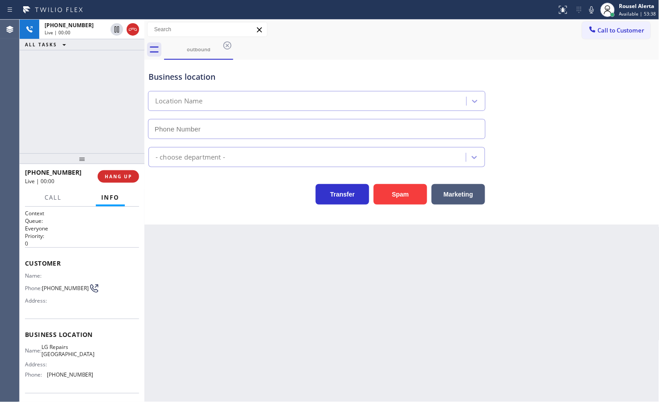
type input "[PHONE_NUMBER]"
drag, startPoint x: 461, startPoint y: 281, endPoint x: 447, endPoint y: 281, distance: 14.3
click at [461, 281] on div "Back to Dashboard Change Sender ID Customers Technicians Select a contact Outbo…" at bounding box center [401, 211] width 515 height 383
click at [112, 178] on span "HANG UP" at bounding box center [118, 176] width 27 height 6
click at [650, 95] on div "Business location LG Repairs Philadelphia (267) 662-1875" at bounding box center [402, 98] width 510 height 81
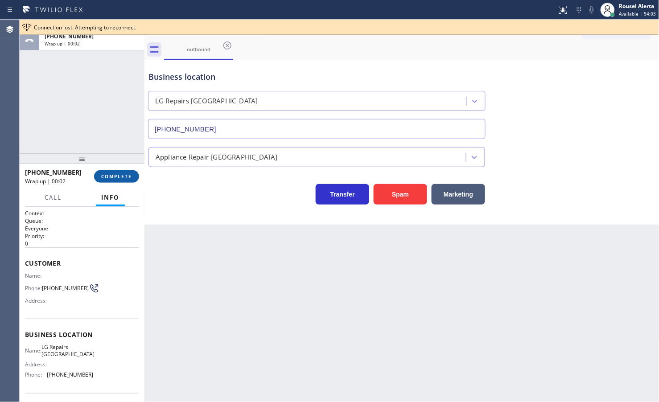
click at [121, 182] on button "COMPLETE" at bounding box center [116, 176] width 45 height 12
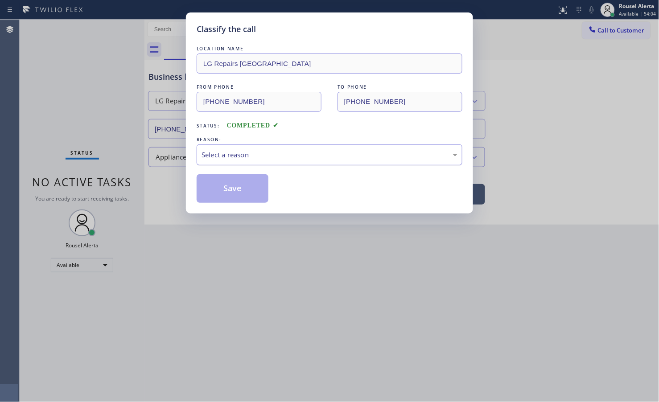
click at [306, 146] on div "Select a reason" at bounding box center [330, 154] width 266 height 21
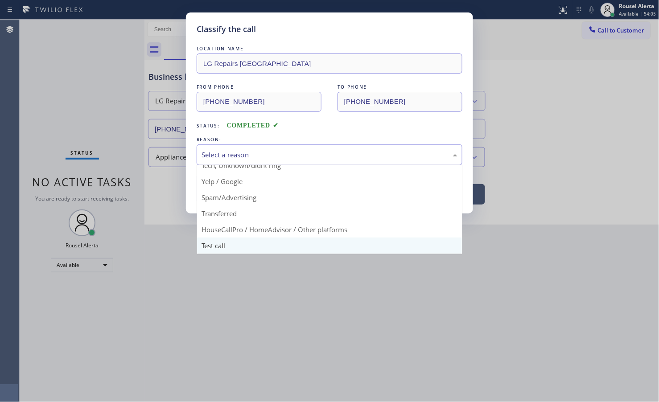
scroll to position [61, 0]
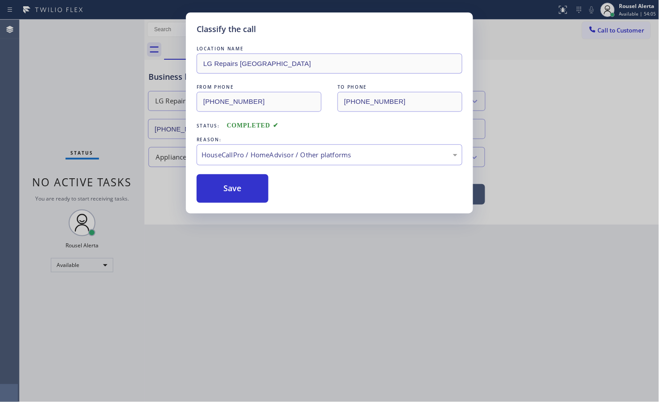
drag, startPoint x: 301, startPoint y: 235, endPoint x: 282, endPoint y: 225, distance: 21.5
click at [223, 188] on button "Save" at bounding box center [233, 188] width 72 height 29
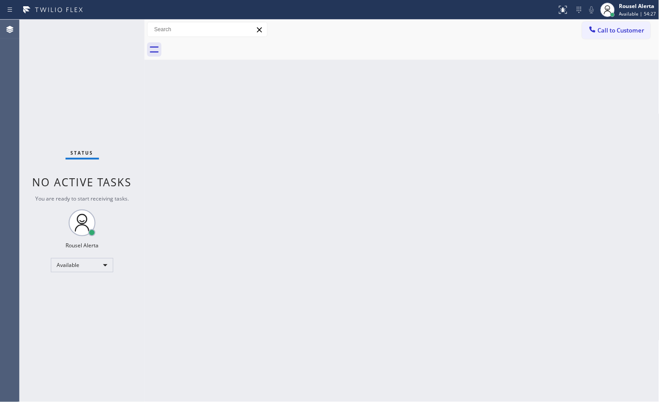
click at [111, 20] on div "Status No active tasks You are ready to start receiving tasks. Rousel Alerta Av…" at bounding box center [82, 211] width 125 height 383
click at [110, 25] on div "Status No active tasks You are ready to start receiving tasks. Rousel Alerta Av…" at bounding box center [82, 211] width 125 height 383
click at [218, 290] on div "Back to Dashboard Change Sender ID Customers Technicians Select a contact Outbo…" at bounding box center [401, 211] width 515 height 383
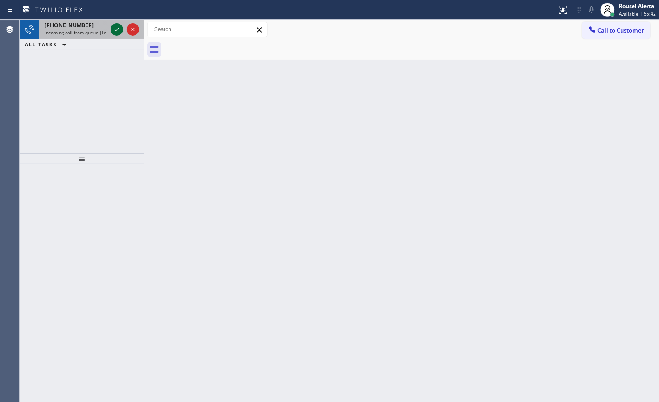
click at [113, 30] on icon at bounding box center [116, 29] width 11 height 11
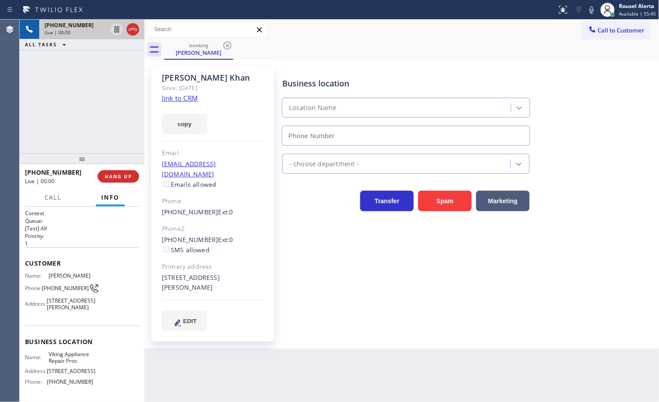
type input "[PHONE_NUMBER]"
click at [183, 96] on link "link to CRM" at bounding box center [180, 98] width 36 height 9
click at [103, 78] on div "+17202180102 Live | 01:02 ALL TASKS ALL TASKS ACTIVE TASKS TASKS IN WRAP UP" at bounding box center [82, 87] width 125 height 134
click at [117, 27] on icon at bounding box center [117, 29] width 4 height 6
click at [596, 12] on icon at bounding box center [591, 9] width 11 height 11
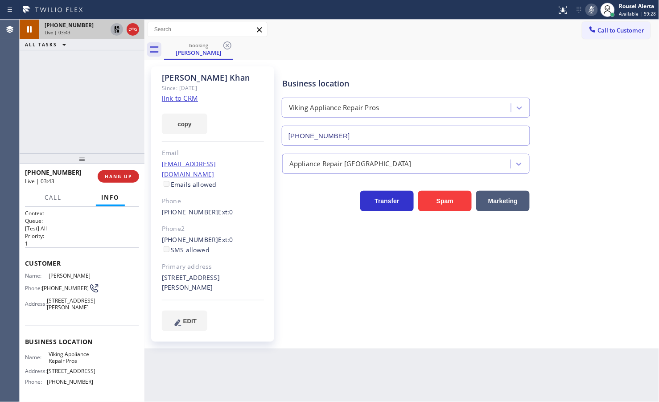
click at [115, 33] on icon at bounding box center [116, 29] width 11 height 11
click at [588, 7] on icon at bounding box center [591, 9] width 11 height 11
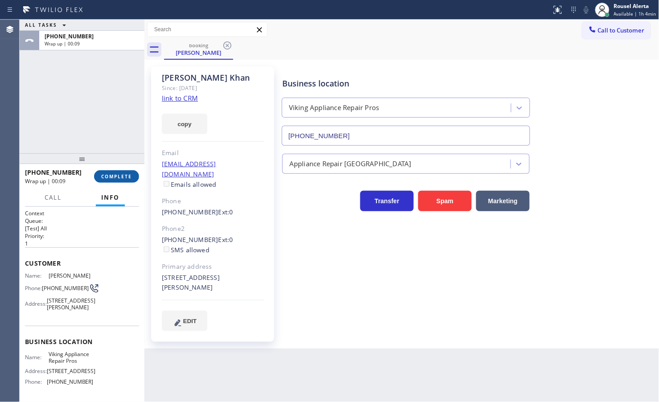
click at [110, 177] on span "COMPLETE" at bounding box center [116, 176] width 31 height 6
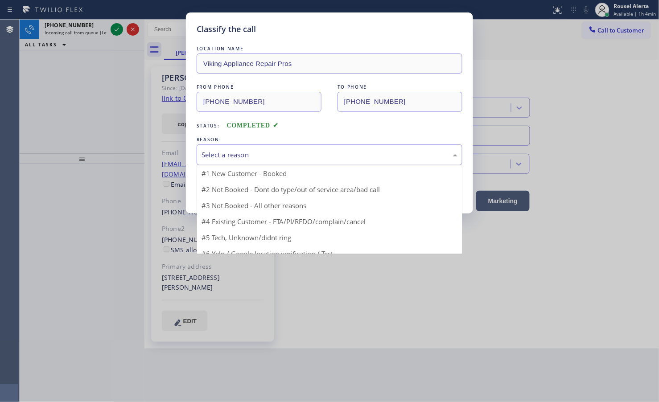
click at [266, 157] on div "Select a reason" at bounding box center [330, 155] width 256 height 10
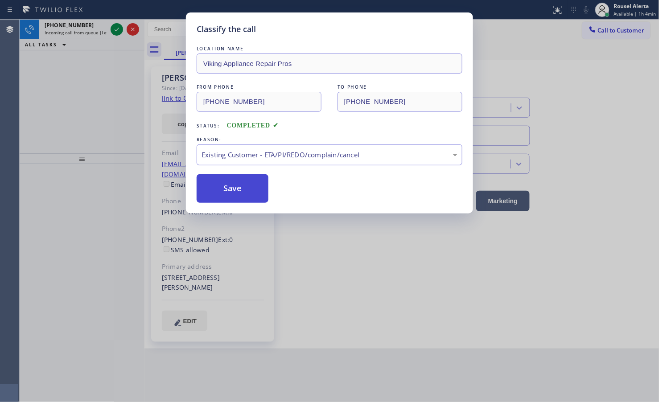
click at [251, 192] on button "Save" at bounding box center [233, 188] width 72 height 29
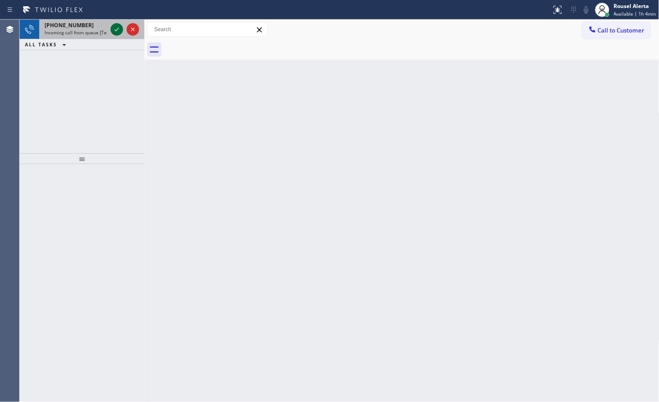
click at [114, 28] on icon at bounding box center [116, 29] width 11 height 11
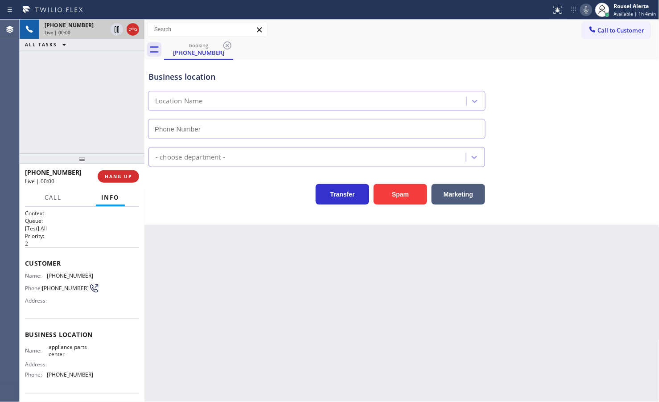
type input "[PHONE_NUMBER]"
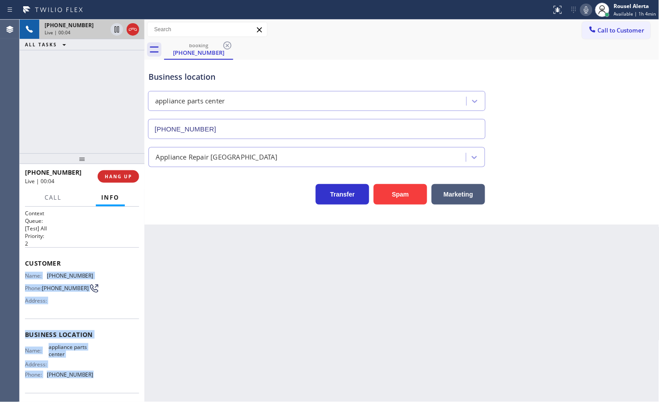
drag, startPoint x: 24, startPoint y: 273, endPoint x: 91, endPoint y: 376, distance: 123.3
click at [91, 376] on div "Context Queue: [Test] All Priority: 2 Customer Name: (817) 991-7240 Phone: (817…" at bounding box center [82, 304] width 125 height 195
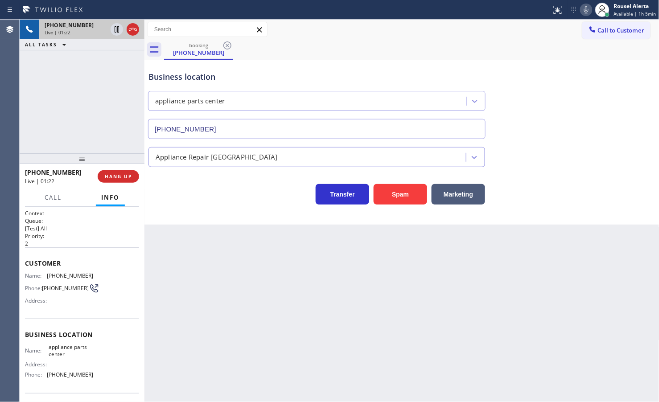
click at [94, 77] on div "+18179917240 Live | 01:22 ALL TASKS ALL TASKS ACTIVE TASKS TASKS IN WRAP UP" at bounding box center [82, 87] width 125 height 134
click at [112, 33] on icon at bounding box center [116, 29] width 11 height 11
drag, startPoint x: 589, startPoint y: 10, endPoint x: 571, endPoint y: 10, distance: 18.7
click at [587, 9] on icon at bounding box center [586, 9] width 11 height 11
click at [114, 34] on icon at bounding box center [116, 29] width 11 height 11
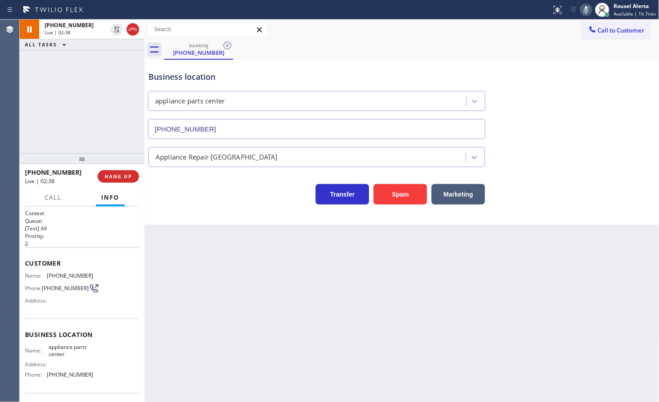
click at [583, 10] on icon at bounding box center [586, 9] width 11 height 11
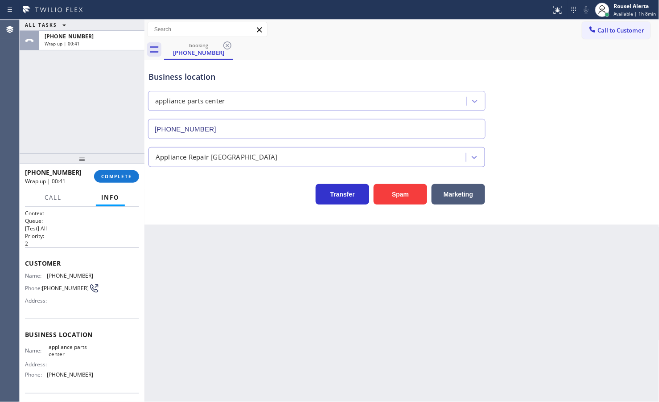
drag, startPoint x: 140, startPoint y: 187, endPoint x: 134, endPoint y: 183, distance: 7.7
click at [140, 186] on div "+18179917240 Wrap up | 00:41 COMPLETE" at bounding box center [82, 176] width 125 height 25
click at [120, 176] on span "COMPLETE" at bounding box center [116, 176] width 31 height 6
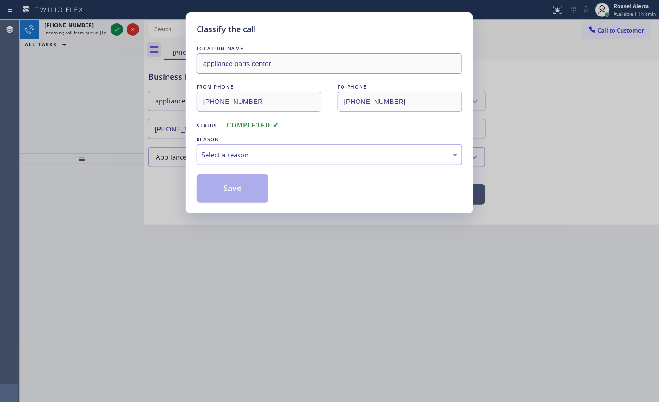
click at [227, 157] on div "Select a reason" at bounding box center [330, 155] width 256 height 10
drag, startPoint x: 233, startPoint y: 184, endPoint x: 166, endPoint y: 139, distance: 80.2
click at [232, 184] on button "Save" at bounding box center [233, 188] width 72 height 29
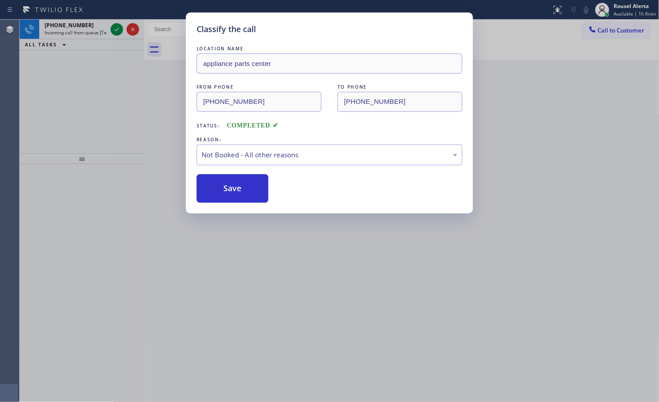
click at [96, 36] on div "Classify the call LOCATION NAME appliance parts center FROM PHONE (817) 991-724…" at bounding box center [329, 201] width 659 height 402
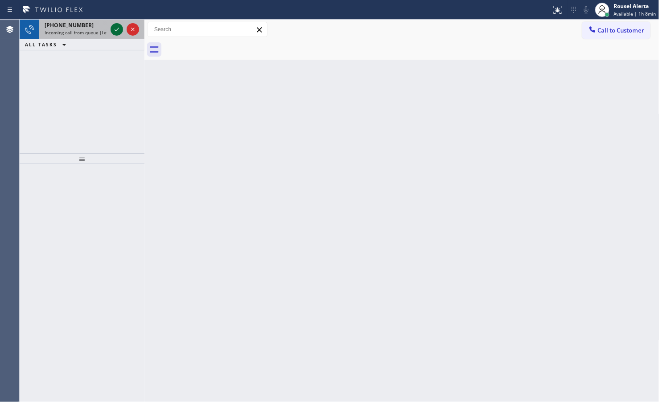
click at [115, 31] on icon at bounding box center [116, 29] width 11 height 11
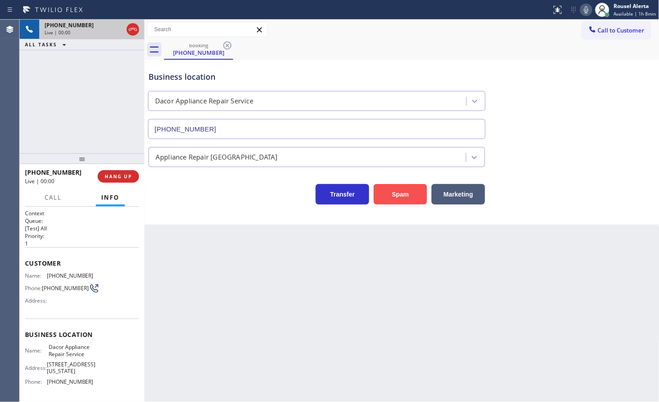
type input "[PHONE_NUMBER]"
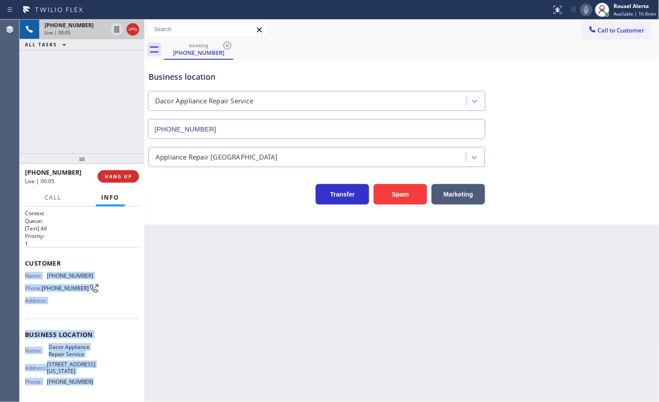
drag, startPoint x: 26, startPoint y: 273, endPoint x: 119, endPoint y: 386, distance: 146.0
click at [119, 386] on div "Context Queue: [Test] All Priority: 1 Customer Name: (719) 792-3561 Phone: (719…" at bounding box center [82, 339] width 114 height 258
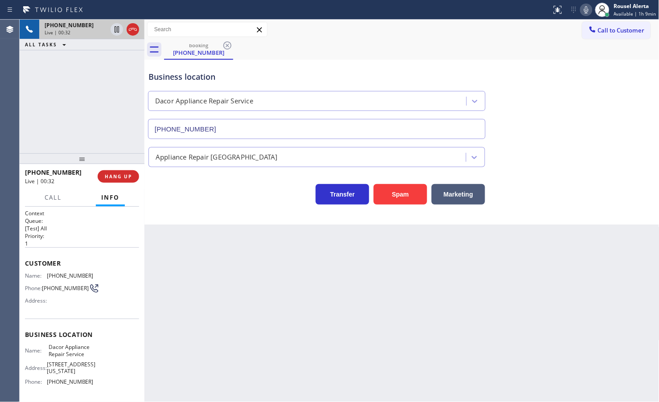
click at [357, 282] on div "Back to Dashboard Change Sender ID Customers Technicians Select a contact Outbo…" at bounding box center [401, 211] width 515 height 383
click at [45, 107] on div "+17197923561 Live | 00:33 ALL TASKS ALL TASKS ACTIVE TASKS TASKS IN WRAP UP" at bounding box center [82, 87] width 125 height 134
click at [211, 301] on div "Back to Dashboard Change Sender ID Customers Technicians Select a contact Outbo…" at bounding box center [401, 211] width 515 height 383
click at [116, 175] on span "HANG UP" at bounding box center [118, 176] width 27 height 6
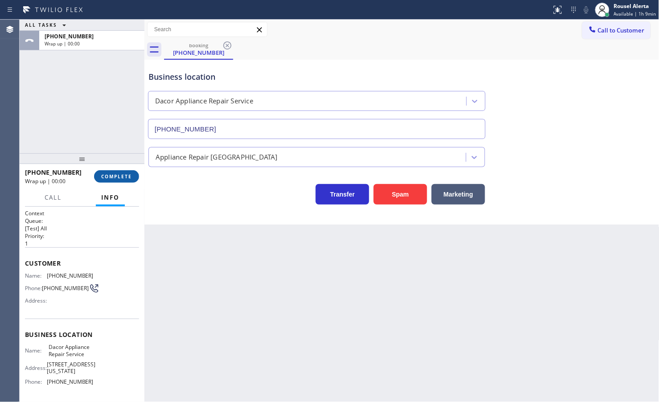
click at [116, 175] on span "COMPLETE" at bounding box center [116, 176] width 31 height 6
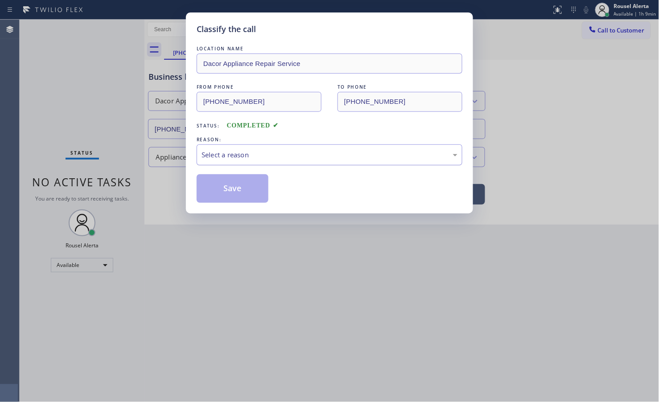
click at [204, 154] on div "Select a reason" at bounding box center [330, 155] width 256 height 10
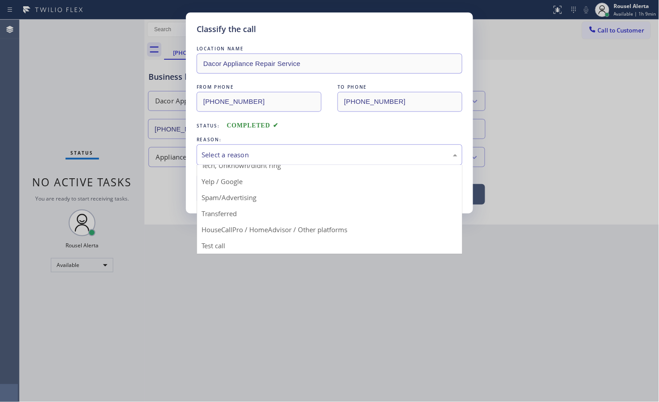
scroll to position [61, 0]
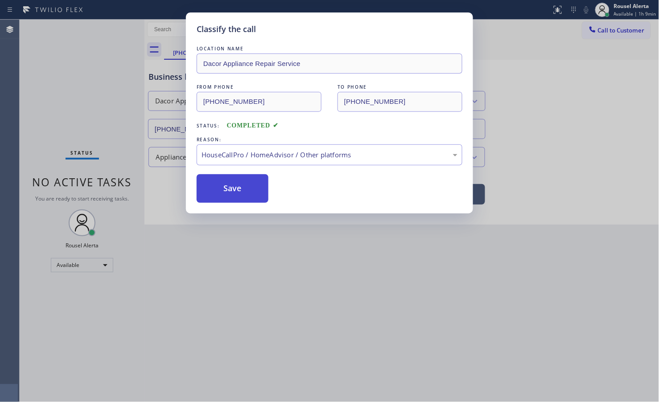
click at [244, 195] on button "Save" at bounding box center [233, 188] width 72 height 29
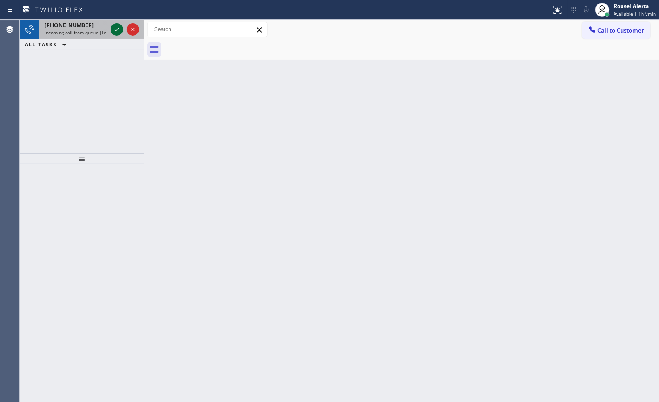
click at [119, 30] on icon at bounding box center [116, 29] width 11 height 11
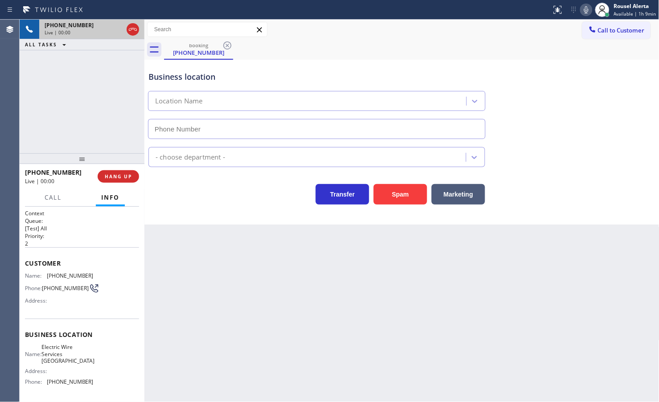
type input "(707) 285-9662"
click at [390, 186] on button "Spam" at bounding box center [400, 194] width 53 height 21
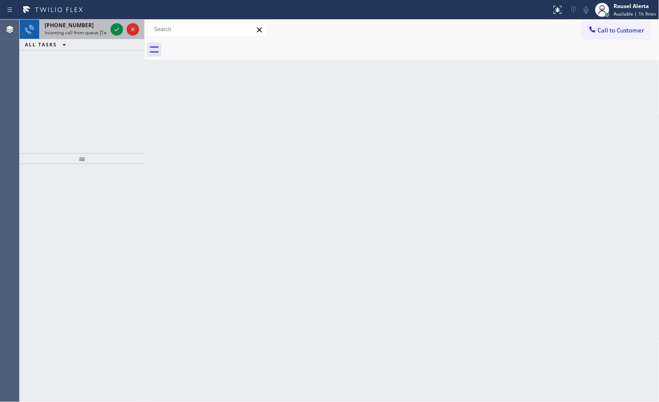
click at [112, 22] on div at bounding box center [125, 30] width 32 height 20
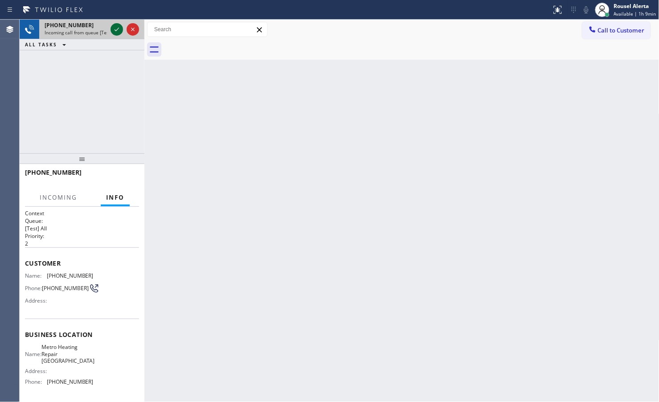
click at [112, 24] on icon at bounding box center [116, 29] width 11 height 11
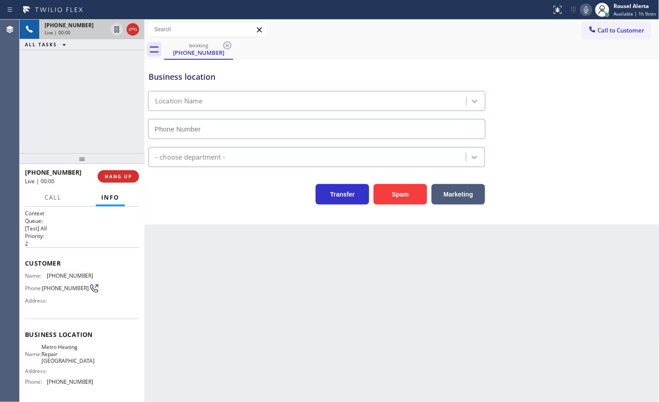
type input "(650) 800-8048"
click at [391, 190] on button "Spam" at bounding box center [400, 194] width 53 height 21
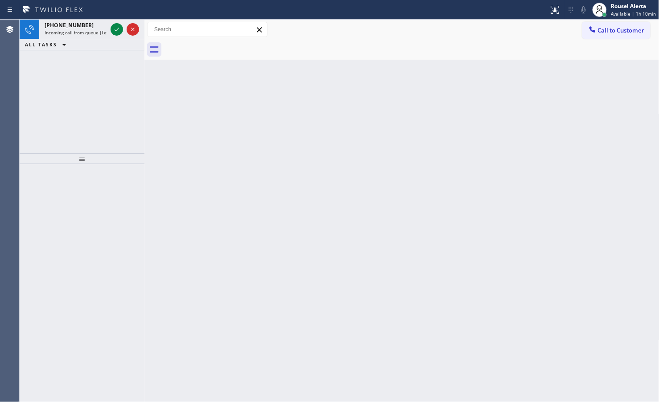
click at [117, 28] on icon at bounding box center [116, 29] width 11 height 11
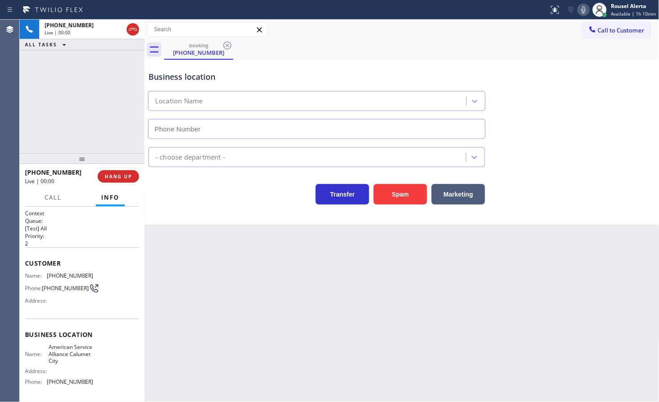
type input "[PHONE_NUMBER]"
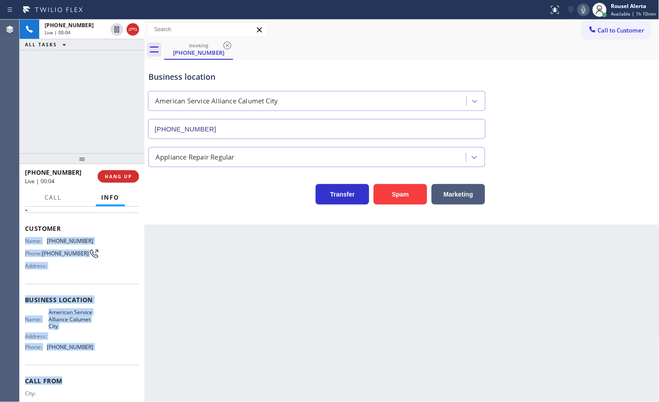
scroll to position [38, 0]
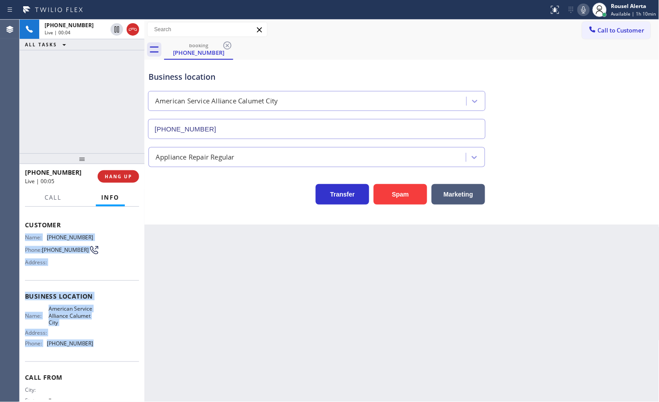
drag, startPoint x: 25, startPoint y: 275, endPoint x: 97, endPoint y: 352, distance: 105.7
click at [97, 352] on div "Context Queue: [Test] All Priority: 2 Customer Name: (708) 916-2501 Phone: (708…" at bounding box center [82, 300] width 114 height 258
click at [113, 27] on icon at bounding box center [116, 29] width 11 height 11
click at [585, 10] on icon at bounding box center [583, 9] width 11 height 11
click at [117, 32] on icon at bounding box center [117, 29] width 6 height 6
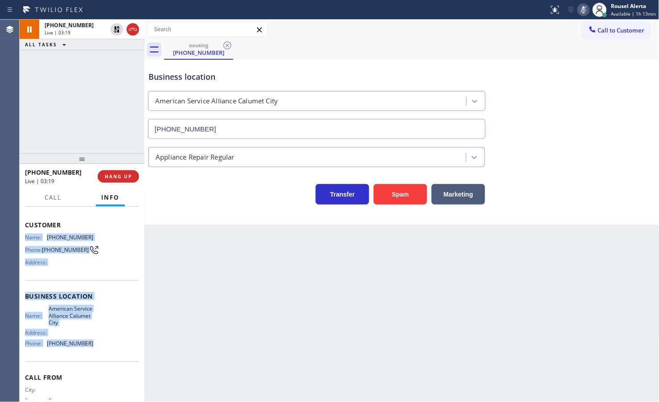
click at [585, 9] on icon at bounding box center [583, 9] width 11 height 11
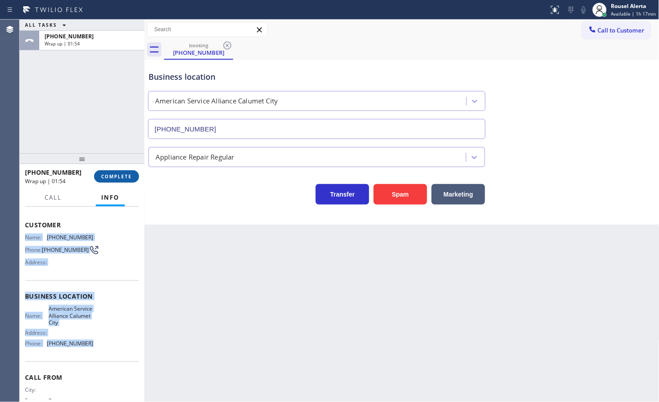
click at [110, 176] on span "COMPLETE" at bounding box center [116, 176] width 31 height 6
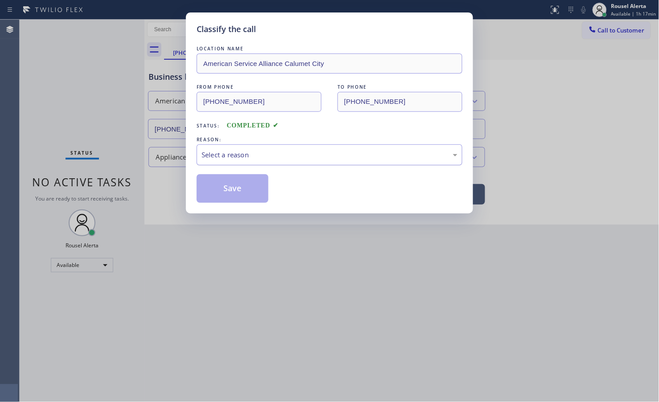
click at [304, 157] on div "Select a reason" at bounding box center [330, 155] width 256 height 10
click at [224, 192] on button "Save" at bounding box center [233, 188] width 72 height 29
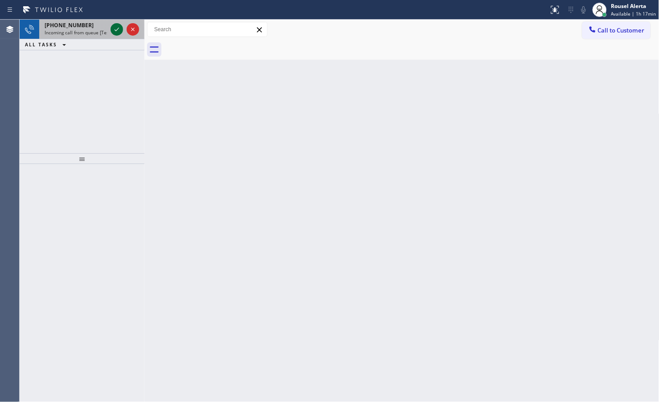
click at [114, 25] on icon at bounding box center [116, 29] width 11 height 11
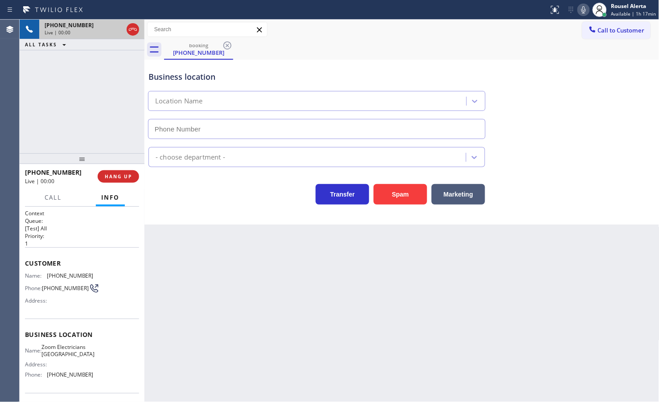
type input "[PHONE_NUMBER]"
click at [100, 177] on button "HANG UP" at bounding box center [118, 176] width 41 height 12
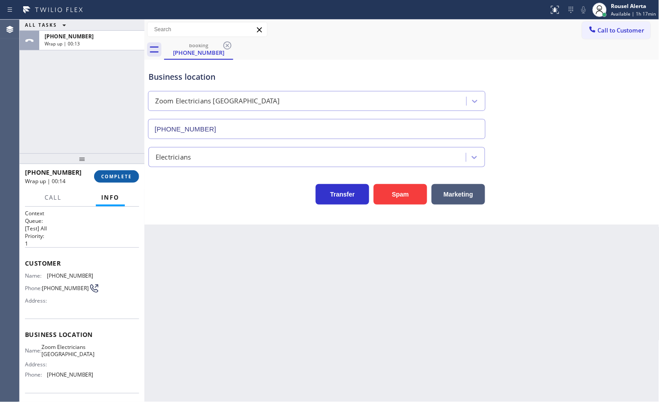
click at [113, 178] on span "COMPLETE" at bounding box center [116, 176] width 31 height 6
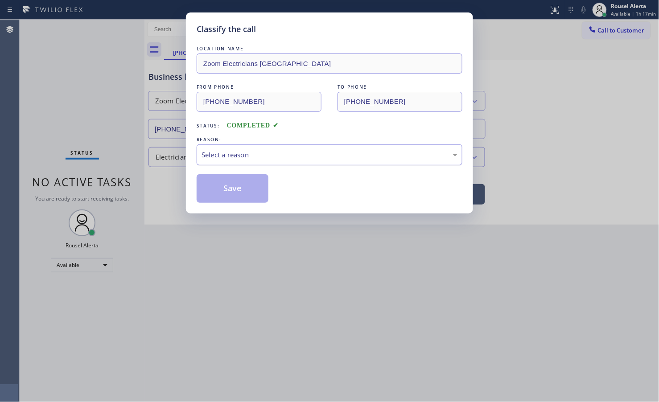
click at [301, 152] on div "Select a reason" at bounding box center [330, 155] width 256 height 10
click at [251, 188] on button "Save" at bounding box center [233, 188] width 72 height 29
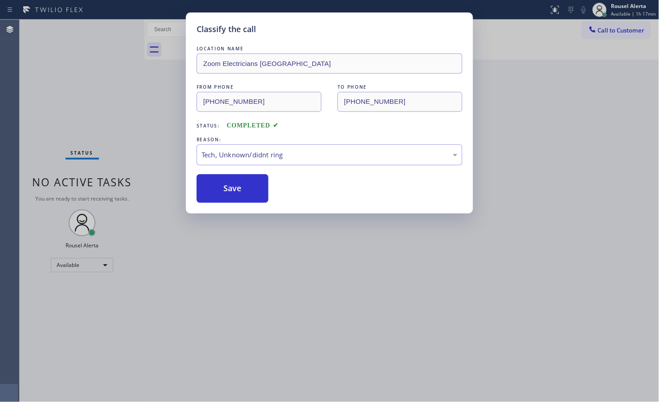
click at [313, 266] on div "Classify the call LOCATION NAME Zoom Electricians Presidio Heights FROM PHONE (…" at bounding box center [329, 201] width 659 height 402
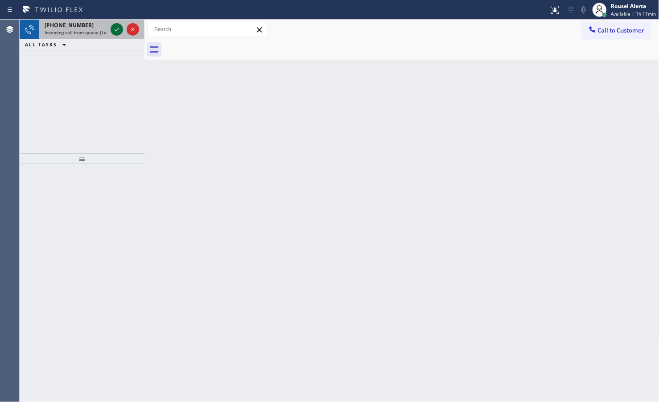
click at [114, 29] on icon at bounding box center [116, 29] width 11 height 11
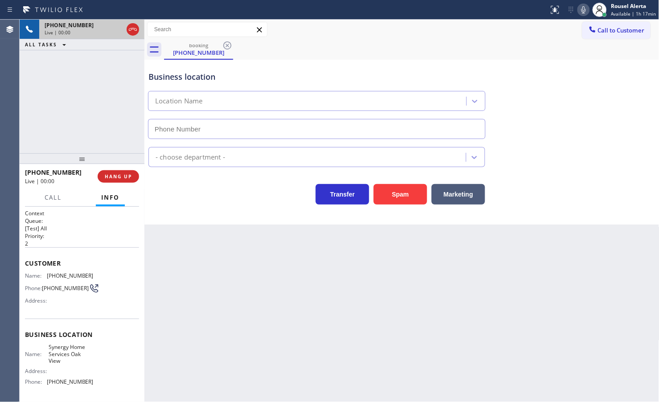
type input "(805) 263-1633"
click at [388, 190] on button "Spam" at bounding box center [400, 194] width 53 height 21
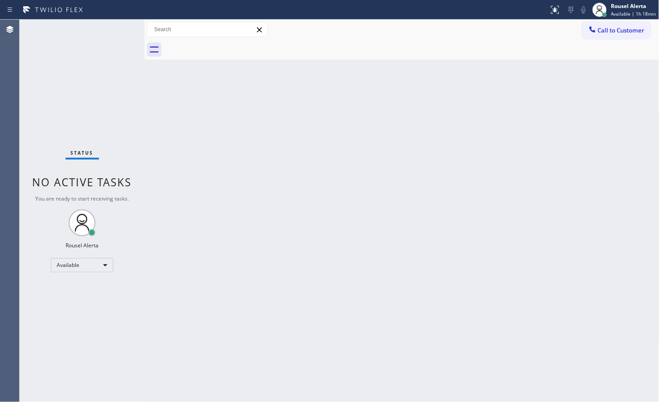
click at [232, 223] on div "Back to Dashboard Change Sender ID Customers Technicians Select a contact Outbo…" at bounding box center [401, 211] width 515 height 383
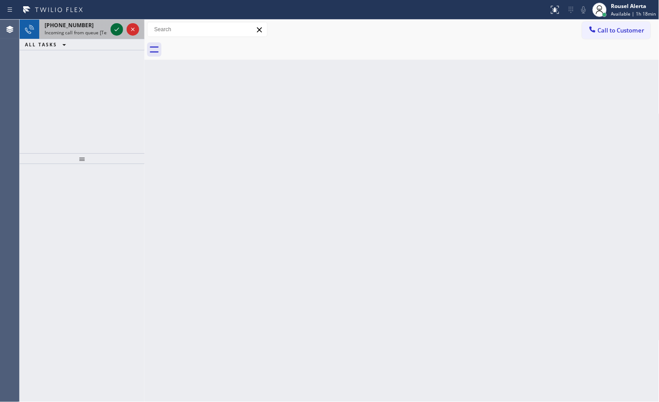
click at [116, 30] on icon at bounding box center [117, 30] width 4 height 4
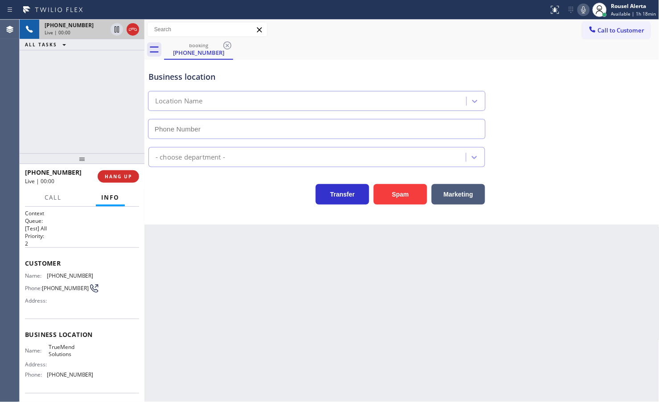
type input "[PHONE_NUMBER]"
click at [121, 172] on button "HANG UP" at bounding box center [118, 176] width 41 height 12
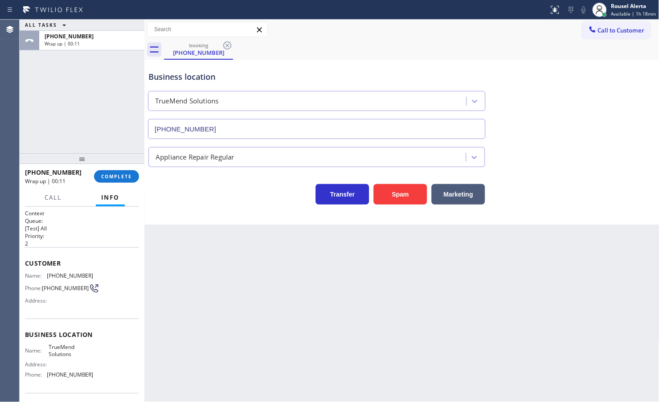
click at [107, 184] on div "+17202633490 Wrap up | 00:11 COMPLETE" at bounding box center [82, 176] width 114 height 23
click at [107, 181] on button "COMPLETE" at bounding box center [116, 176] width 45 height 12
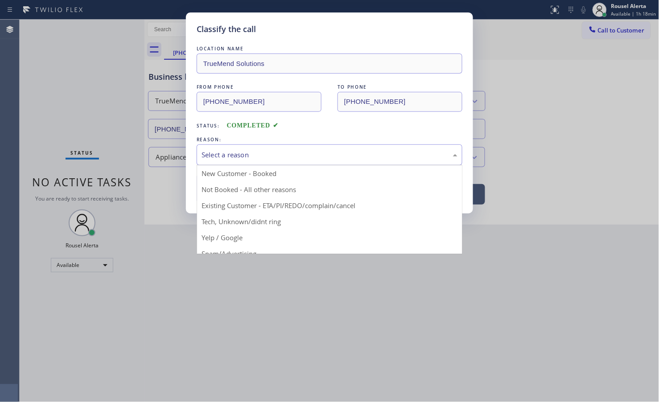
click at [243, 156] on div "Select a reason" at bounding box center [330, 155] width 256 height 10
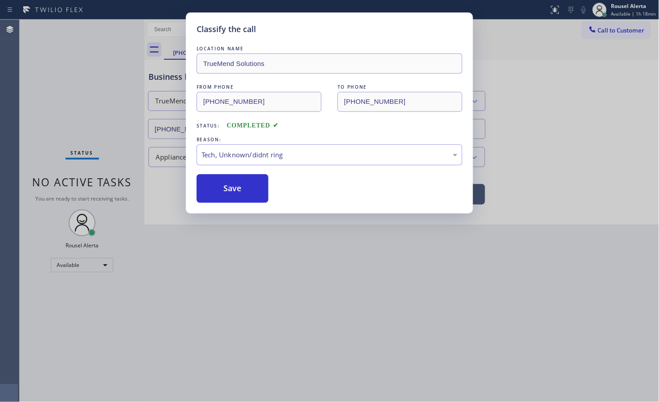
click at [244, 206] on div "Classify the call LOCATION NAME TrueMend Solutions FROM PHONE (720) 263-3490 TO…" at bounding box center [329, 112] width 287 height 201
click at [241, 191] on button "Save" at bounding box center [233, 188] width 72 height 29
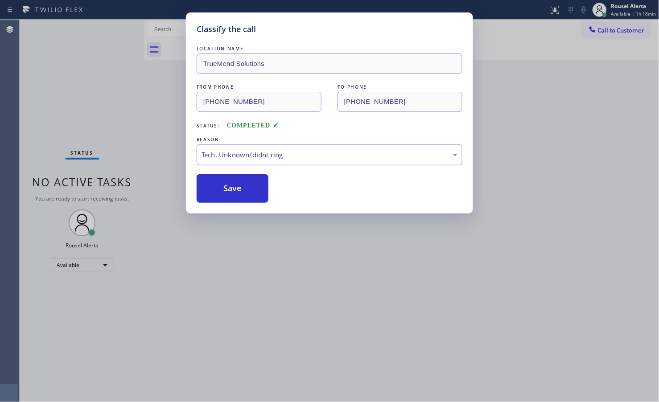
click at [270, 263] on div "Classify the call LOCATION NAME TrueMend Solutions FROM PHONE (720) 263-3490 TO…" at bounding box center [329, 201] width 659 height 402
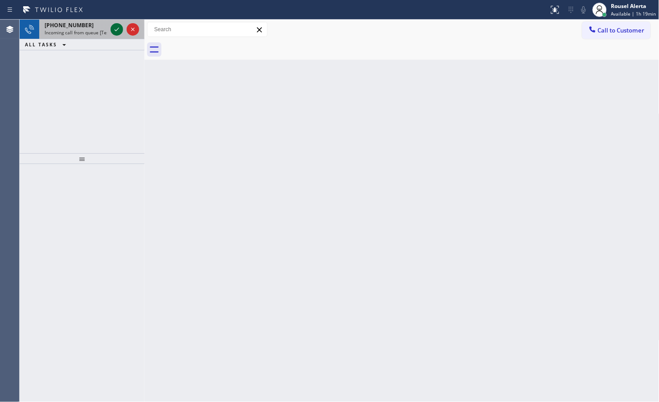
click at [116, 28] on icon at bounding box center [116, 29] width 11 height 11
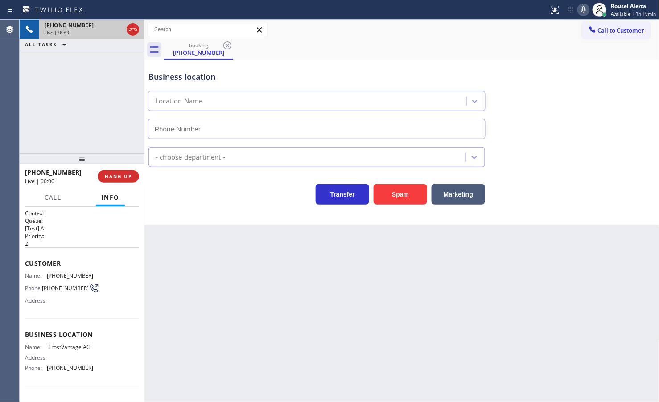
type input "[PHONE_NUMBER]"
click at [210, 261] on div "Back to Dashboard Change Sender ID Customers Technicians Select a contact Outbo…" at bounding box center [401, 211] width 515 height 383
click at [123, 179] on span "HANG UP" at bounding box center [118, 176] width 27 height 6
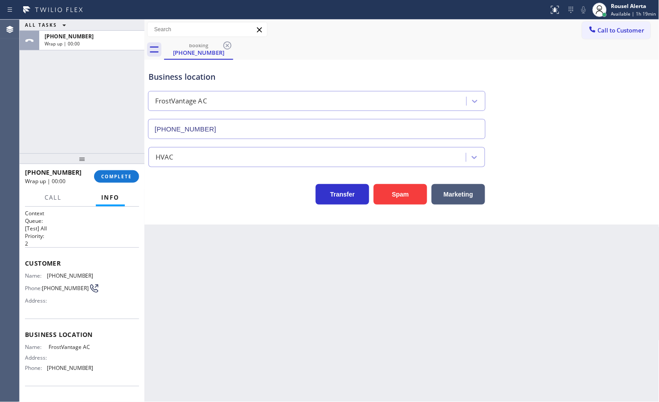
click at [112, 170] on button "COMPLETE" at bounding box center [116, 176] width 45 height 12
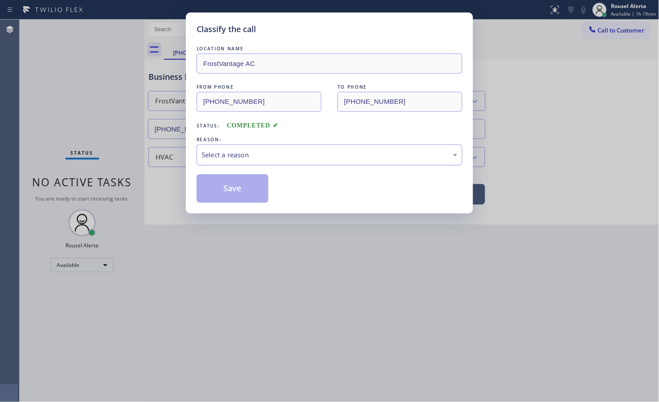
click at [246, 159] on div "Select a reason" at bounding box center [330, 155] width 256 height 10
click at [249, 196] on button "Save" at bounding box center [233, 188] width 72 height 29
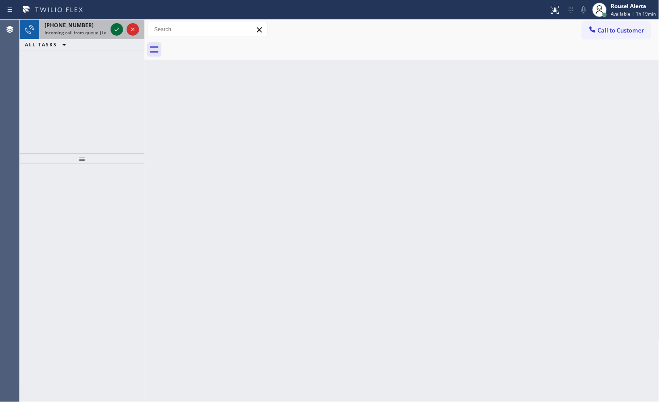
click at [111, 32] on div at bounding box center [117, 29] width 12 height 11
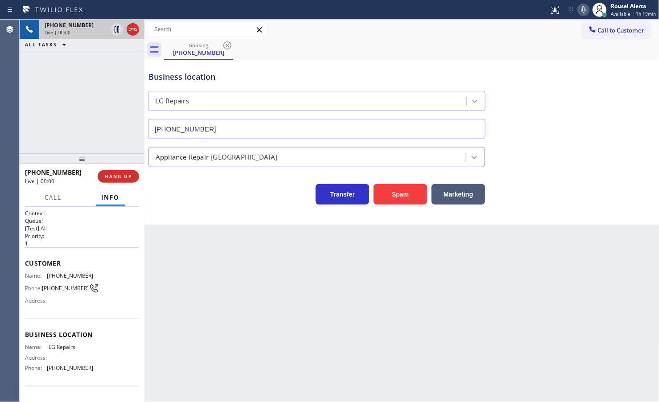
type input "[PHONE_NUMBER]"
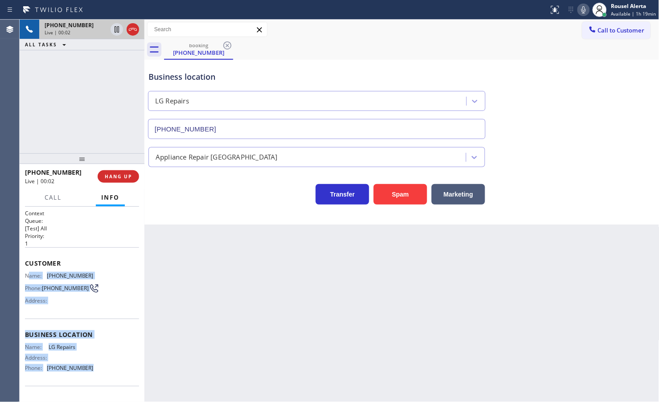
drag, startPoint x: 27, startPoint y: 275, endPoint x: 92, endPoint y: 366, distance: 112.3
click at [92, 366] on div "Context Queue: [Test] All Priority: 1 Customer Name: (209) 639-3448 Phone: (209…" at bounding box center [82, 332] width 114 height 244
click at [111, 29] on icon at bounding box center [116, 29] width 11 height 11
click at [582, 9] on icon at bounding box center [583, 9] width 11 height 11
click at [118, 34] on icon at bounding box center [116, 29] width 11 height 11
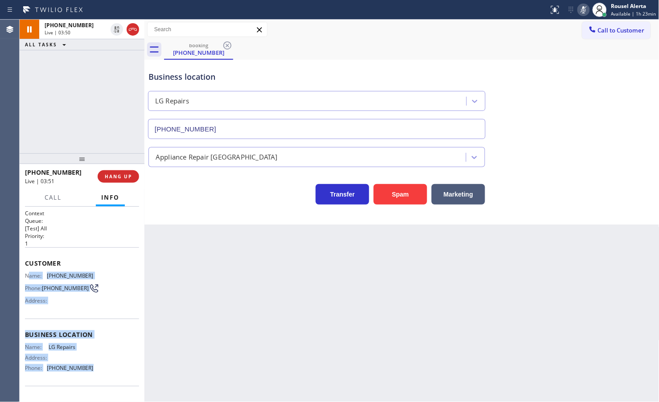
click at [586, 9] on rect at bounding box center [583, 9] width 6 height 6
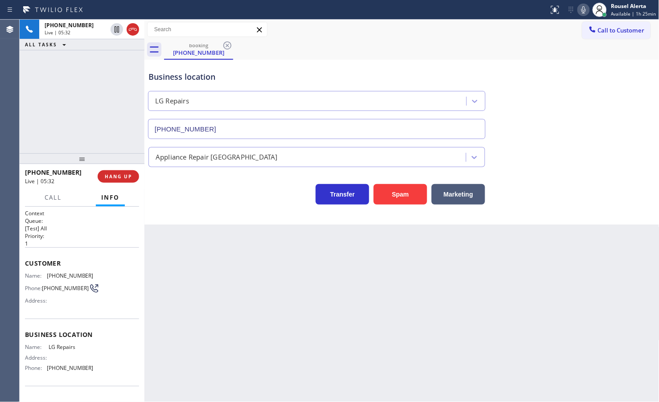
click at [290, 289] on div "Back to Dashboard Change Sender ID Customers Technicians Select a contact Outbo…" at bounding box center [401, 211] width 515 height 383
drag, startPoint x: 123, startPoint y: 116, endPoint x: 120, endPoint y: 128, distance: 11.5
click at [121, 116] on div "+12096393448 Live | 05:33 ALL TASKS ALL TASKS ACTIVE TASKS TASKS IN WRAP UP" at bounding box center [82, 87] width 125 height 134
click at [250, 299] on div "Back to Dashboard Change Sender ID Customers Technicians Select a contact Outbo…" at bounding box center [401, 211] width 515 height 383
click at [92, 116] on div "+12096393448 Live | 05:34 ALL TASKS ALL TASKS ACTIVE TASKS TASKS IN WRAP UP" at bounding box center [82, 87] width 125 height 134
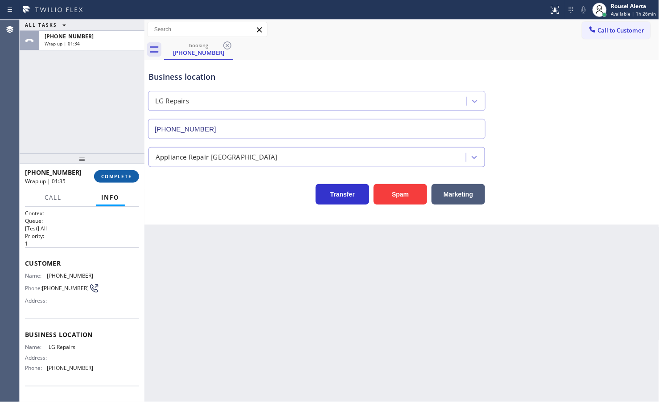
click at [122, 181] on button "COMPLETE" at bounding box center [116, 176] width 45 height 12
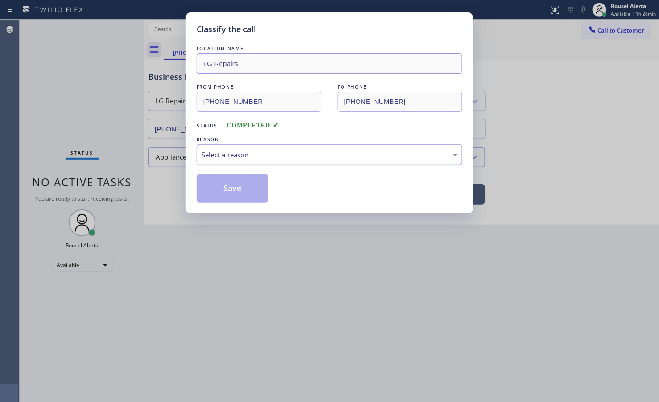
click at [232, 155] on div "Select a reason" at bounding box center [330, 155] width 256 height 10
click at [237, 197] on button "Save" at bounding box center [233, 188] width 72 height 29
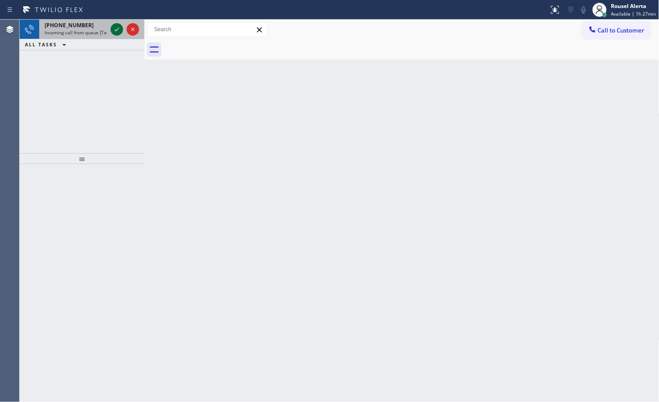
click at [116, 34] on icon at bounding box center [116, 29] width 11 height 11
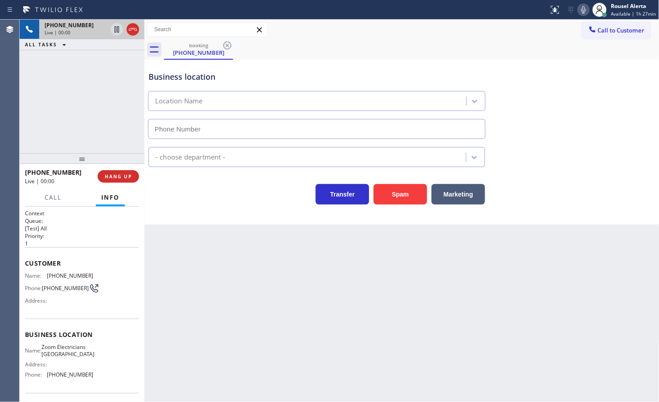
type input "(949) 328-5665"
click at [395, 202] on button "Spam" at bounding box center [400, 194] width 53 height 21
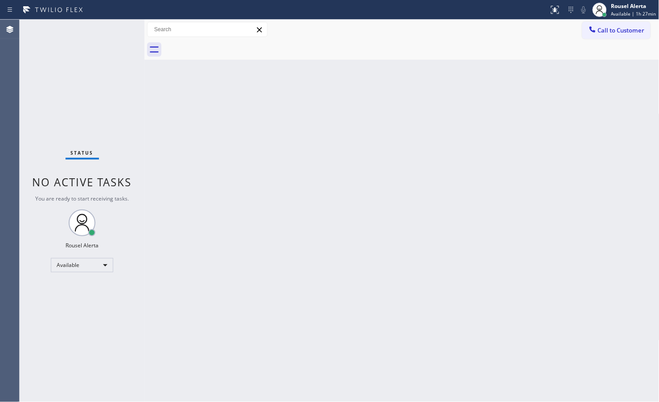
click at [380, 266] on div "Back to Dashboard Change Sender ID Customers Technicians Select a contact Outbo…" at bounding box center [401, 211] width 515 height 383
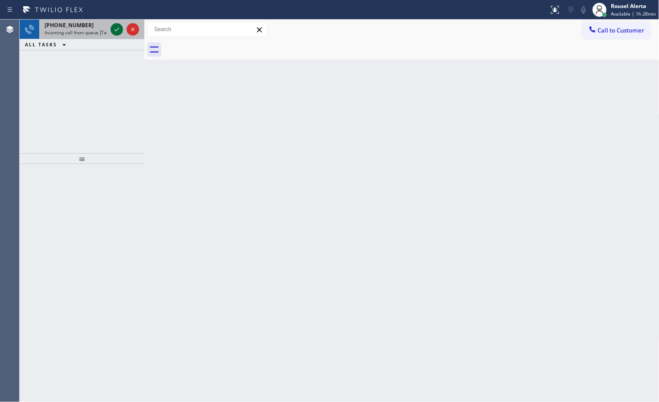
click at [111, 28] on icon at bounding box center [116, 29] width 11 height 11
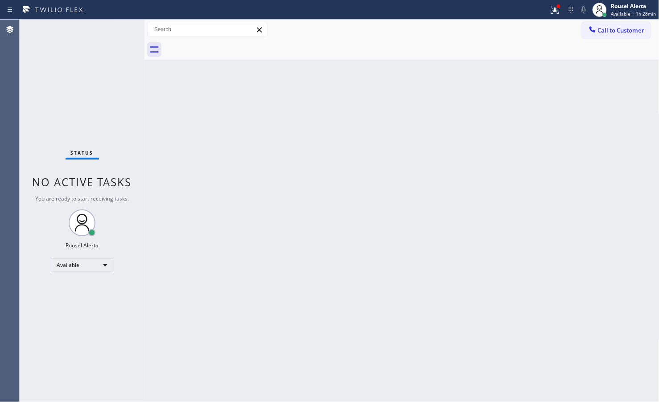
click at [111, 27] on div "Status No active tasks You are ready to start receiving tasks. Rousel Alerta Av…" at bounding box center [82, 211] width 125 height 383
click at [559, 5] on div at bounding box center [558, 6] width 5 height 5
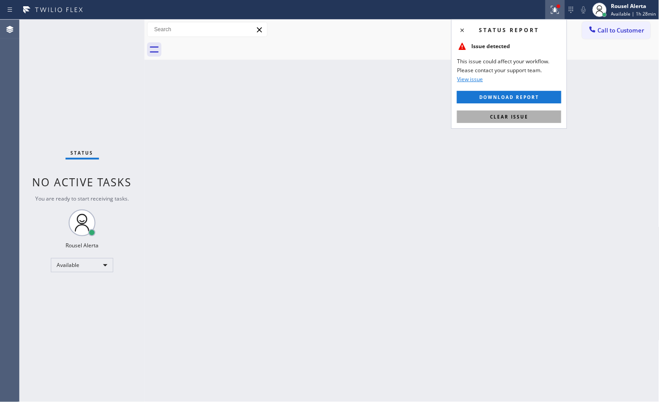
click at [543, 115] on button "Clear issue" at bounding box center [509, 117] width 104 height 12
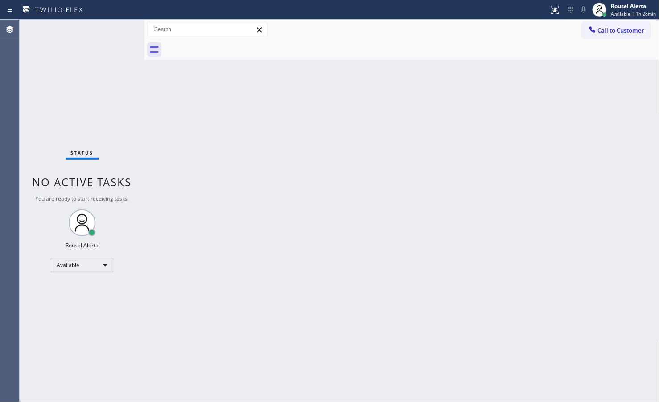
drag, startPoint x: 569, startPoint y: 226, endPoint x: 524, endPoint y: 297, distance: 84.4
click at [569, 228] on div "Back to Dashboard Change Sender ID Customers Technicians Select a contact Outbo…" at bounding box center [401, 211] width 515 height 383
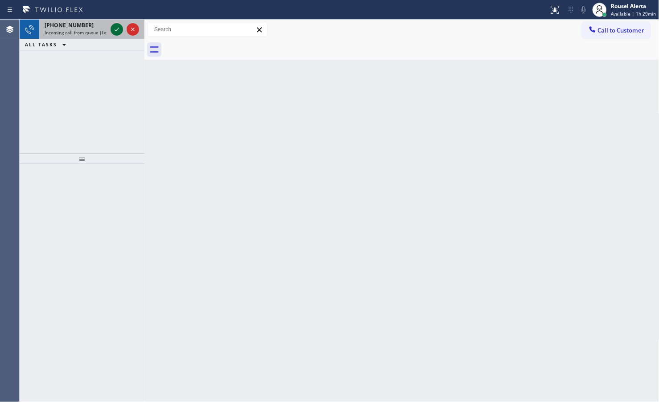
click at [115, 32] on icon at bounding box center [116, 29] width 11 height 11
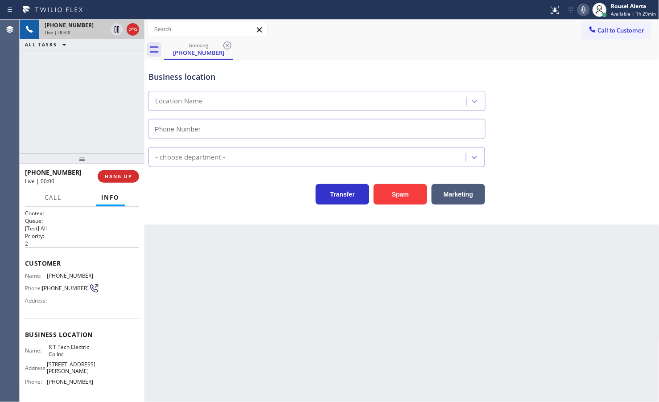
type input "[PHONE_NUMBER]"
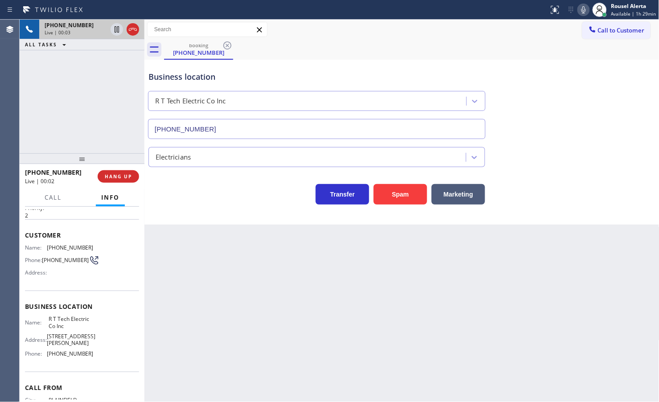
scroll to position [8, 0]
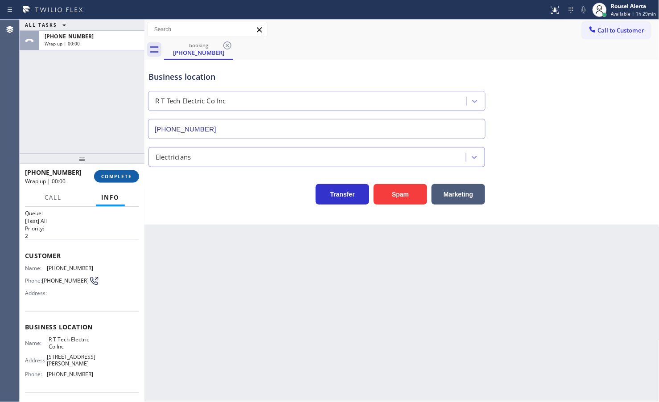
click at [105, 179] on span "COMPLETE" at bounding box center [116, 176] width 31 height 6
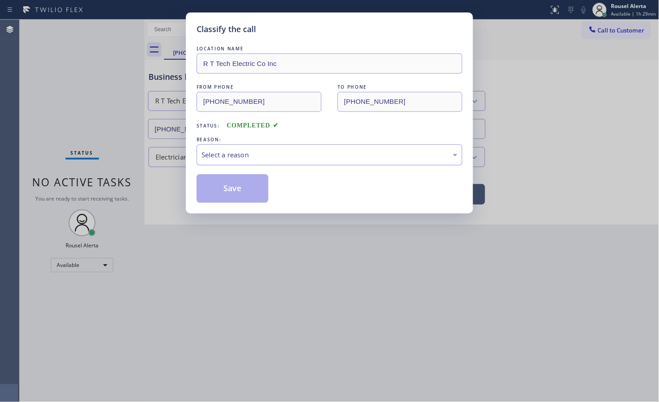
click at [230, 152] on div "Select a reason" at bounding box center [330, 155] width 256 height 10
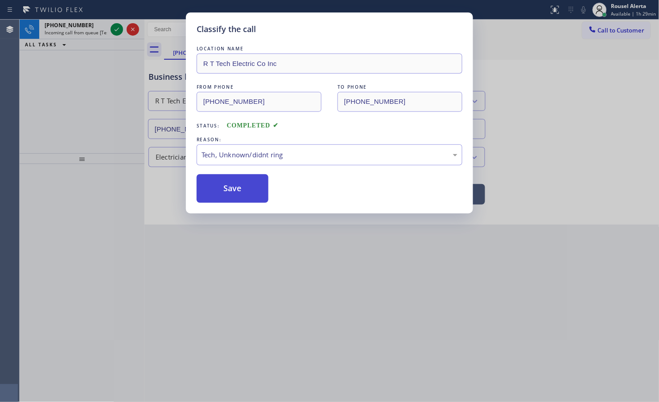
click at [226, 196] on button "Save" at bounding box center [233, 188] width 72 height 29
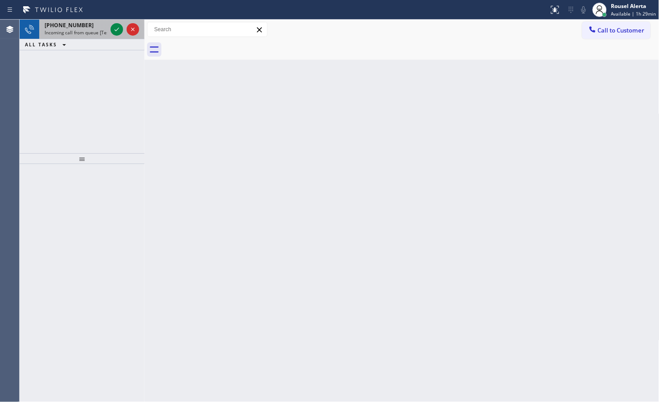
click at [96, 21] on div "+14232192859" at bounding box center [76, 25] width 62 height 8
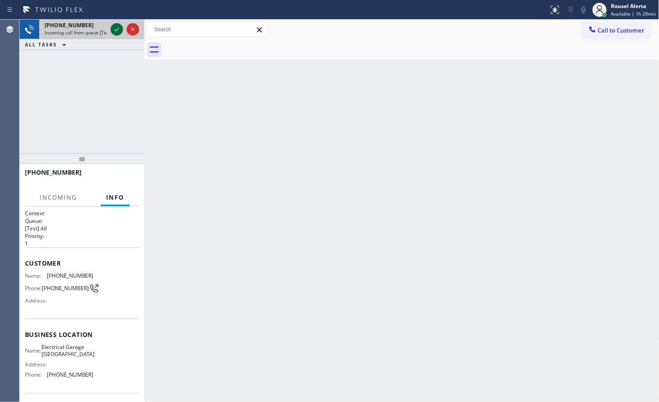
click at [111, 26] on div at bounding box center [117, 29] width 12 height 11
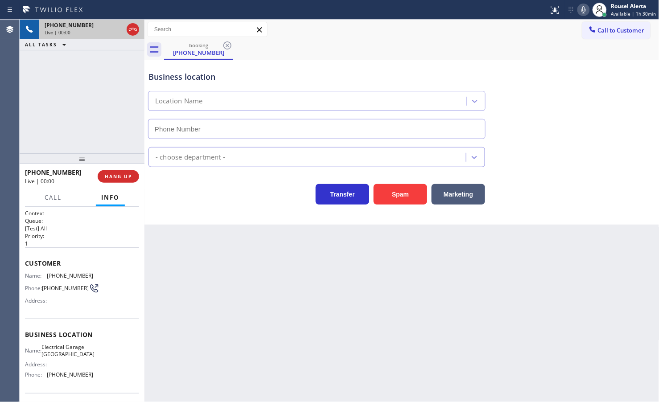
type input "(949) 732-1272"
click at [306, 317] on div "Back to Dashboard Change Sender ID Customers Technicians Select a contact Outbo…" at bounding box center [401, 211] width 515 height 383
click at [382, 196] on button "Spam" at bounding box center [400, 194] width 53 height 21
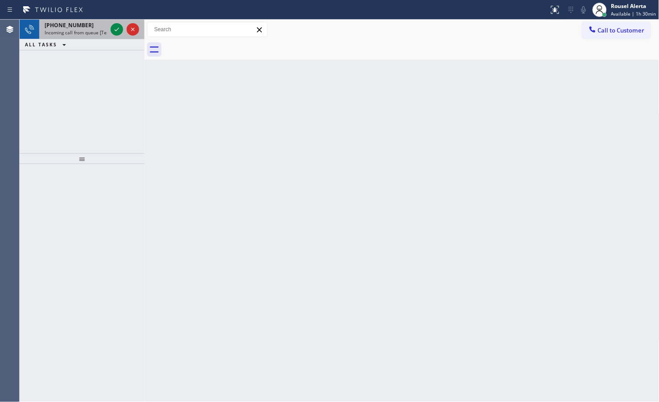
click at [108, 33] on div "+15109430141 Incoming call from queue [Test] All" at bounding box center [74, 30] width 70 height 20
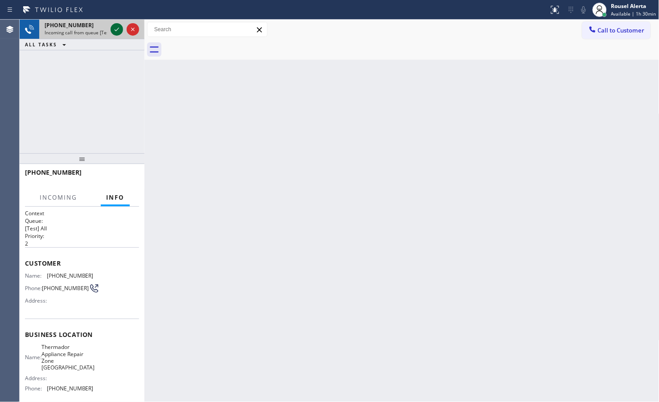
click at [112, 32] on icon at bounding box center [116, 29] width 11 height 11
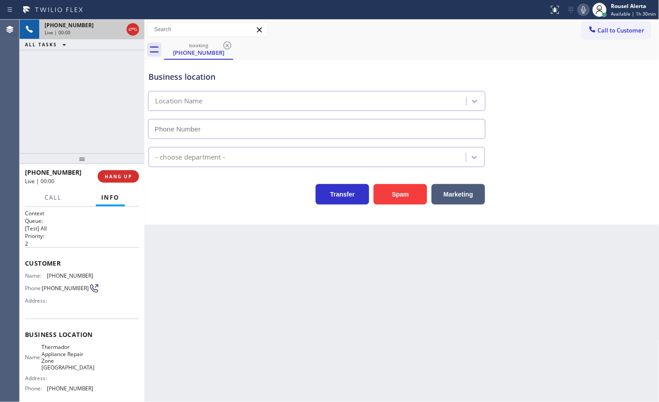
type input "(510) 399-2549"
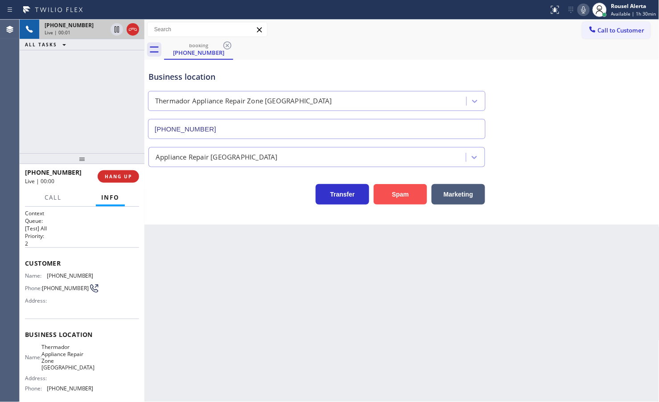
click at [403, 197] on button "Spam" at bounding box center [400, 194] width 53 height 21
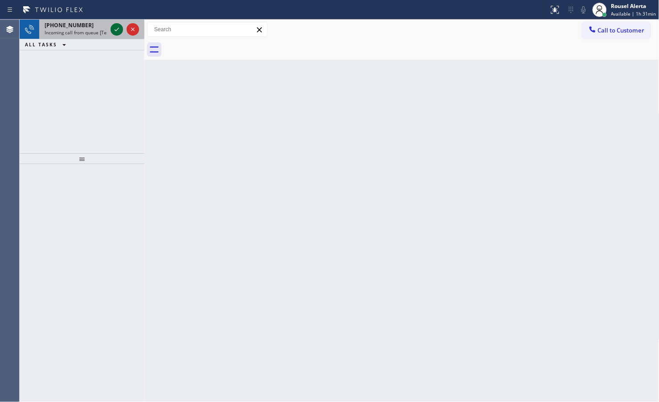
click at [112, 34] on icon at bounding box center [116, 29] width 11 height 11
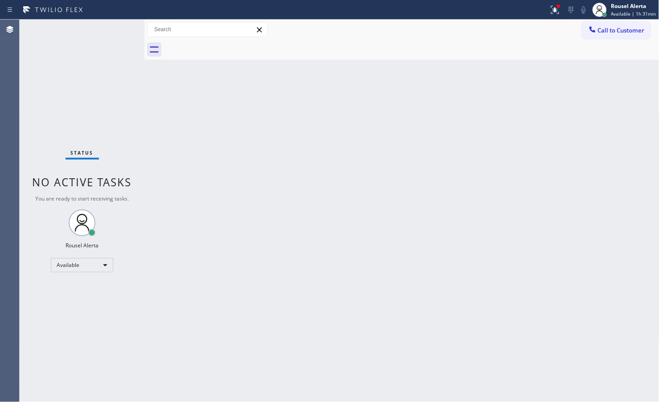
click at [112, 34] on div "Status No active tasks You are ready to start receiving tasks. Rousel Alerta Av…" at bounding box center [82, 211] width 125 height 383
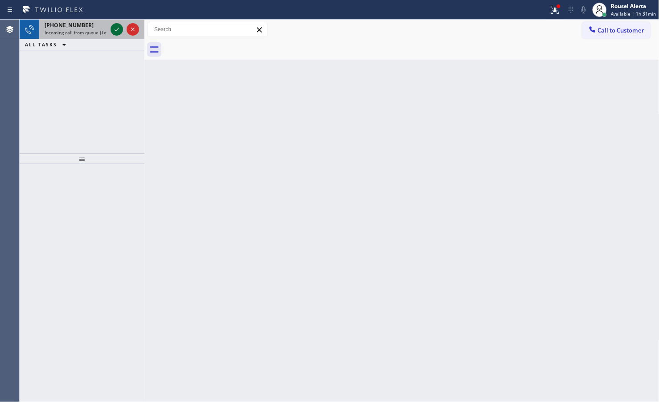
click at [112, 34] on icon at bounding box center [116, 29] width 11 height 11
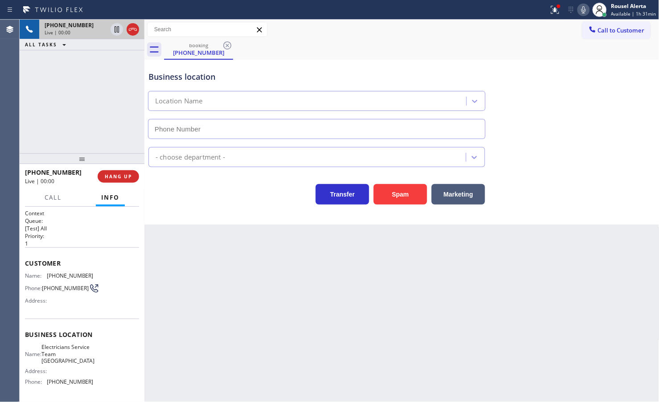
type input "[PHONE_NUMBER]"
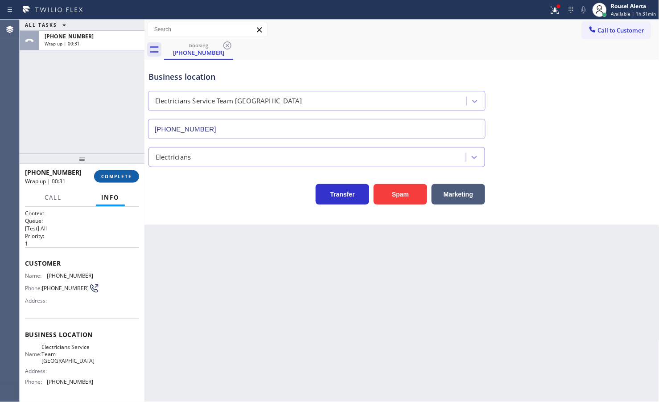
click at [118, 176] on span "COMPLETE" at bounding box center [116, 176] width 31 height 6
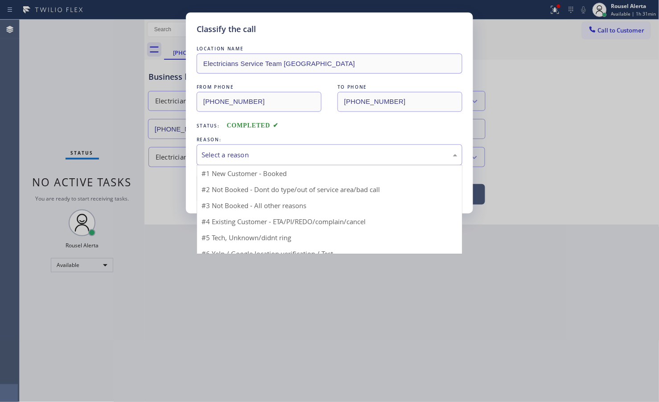
click at [230, 159] on div "Select a reason" at bounding box center [330, 155] width 256 height 10
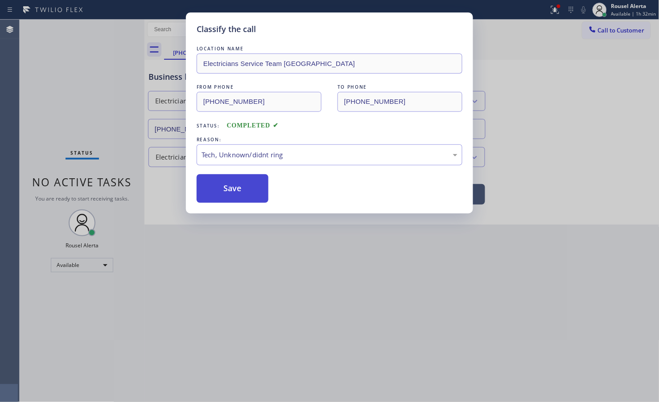
click at [239, 197] on button "Save" at bounding box center [233, 188] width 72 height 29
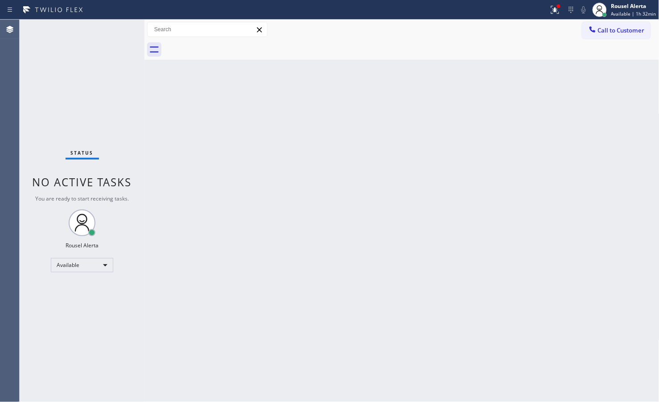
click at [112, 30] on div "Status No active tasks You are ready to start receiving tasks. Rousel Alerta Av…" at bounding box center [82, 211] width 125 height 383
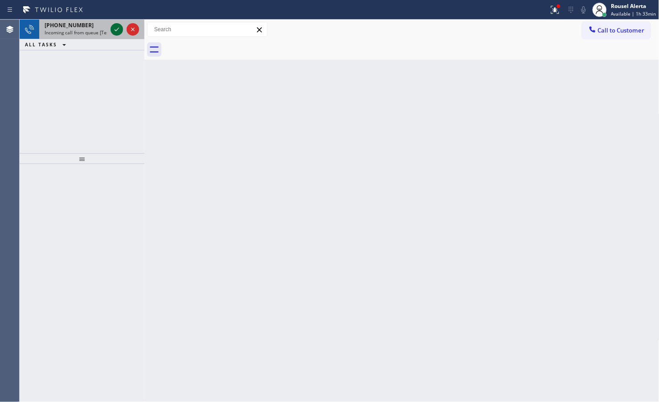
click at [115, 30] on icon at bounding box center [117, 30] width 4 height 4
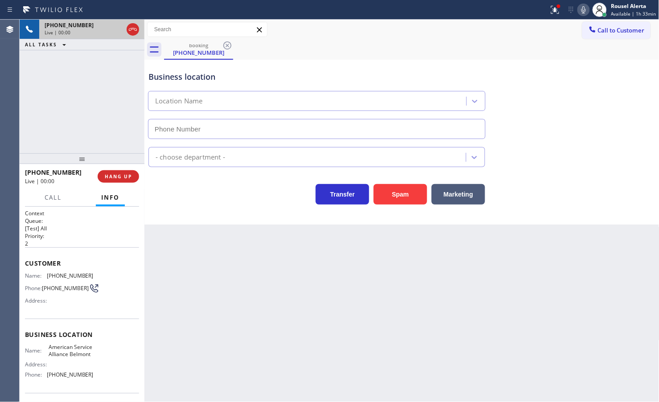
type input "(650) 750-1700"
click at [386, 197] on button "Spam" at bounding box center [400, 194] width 53 height 21
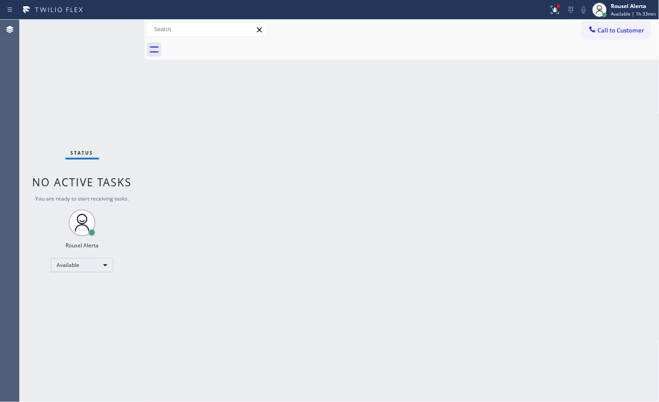
click at [520, 339] on div "Back to Dashboard Change Sender ID Customers Technicians Select a contact Outbo…" at bounding box center [401, 211] width 515 height 383
click at [553, 14] on icon at bounding box center [555, 9] width 11 height 11
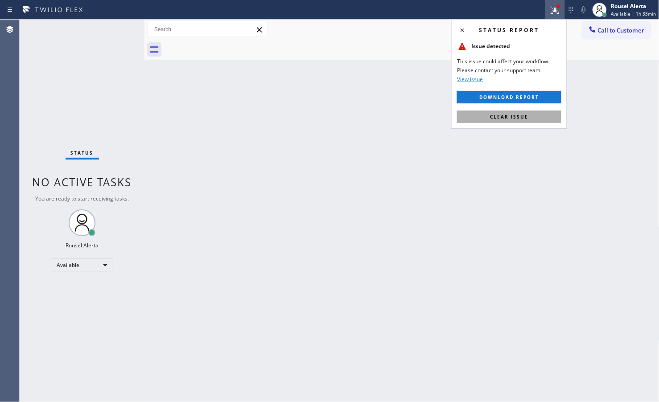
click at [538, 115] on button "Clear issue" at bounding box center [509, 117] width 104 height 12
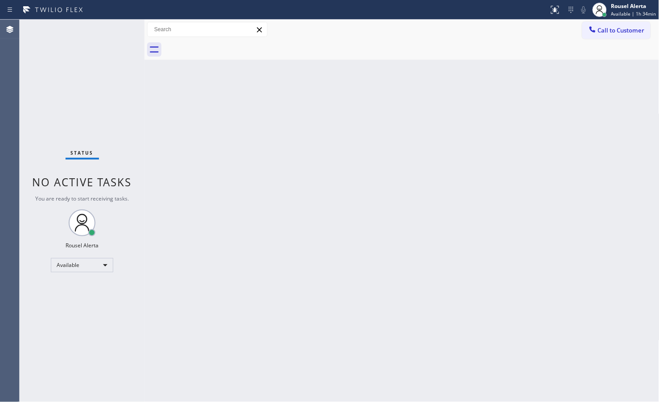
click at [91, 45] on div "Status No active tasks You are ready to start receiving tasks. Rousel Alerta Av…" at bounding box center [82, 211] width 125 height 383
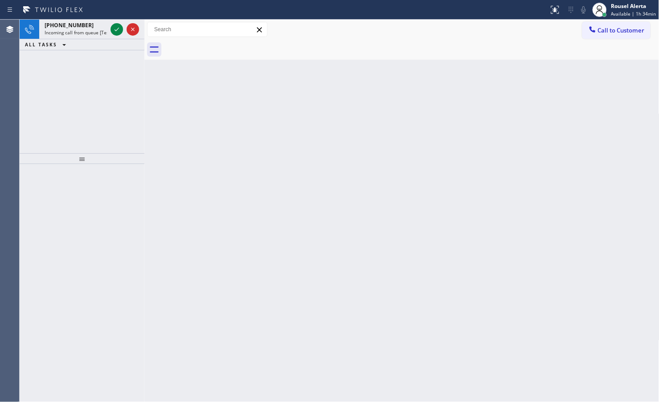
click at [101, 19] on div "Status report No issues detected If you experience an issue, please download th…" at bounding box center [329, 10] width 659 height 20
click at [101, 23] on div "+15626579352" at bounding box center [76, 25] width 62 height 8
click at [117, 37] on div at bounding box center [125, 30] width 32 height 20
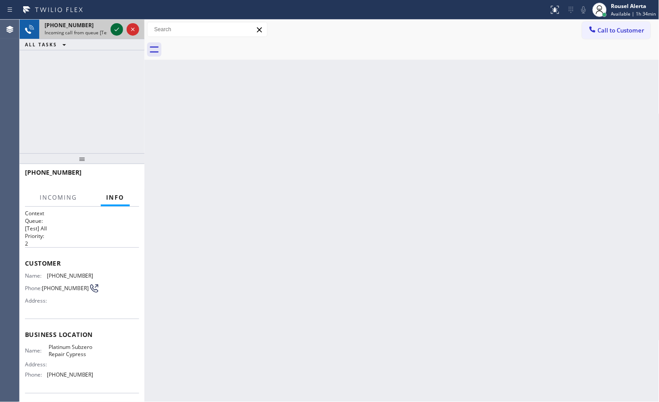
click at [116, 31] on icon at bounding box center [116, 29] width 11 height 11
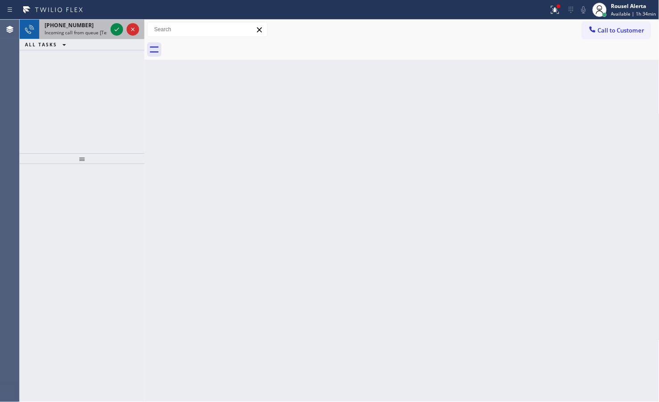
click at [79, 32] on span "Incoming call from queue [Test] All" at bounding box center [82, 32] width 74 height 6
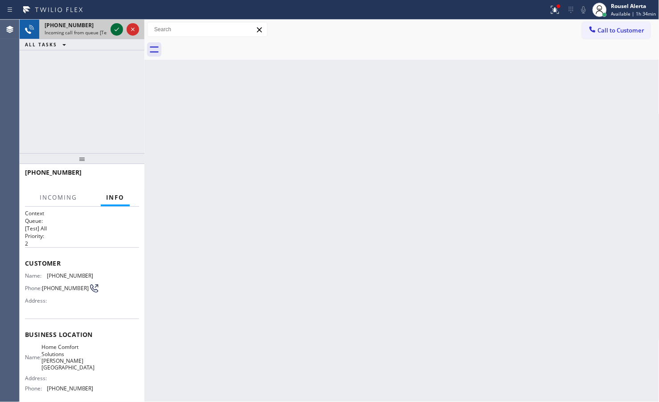
click at [112, 31] on icon at bounding box center [116, 29] width 11 height 11
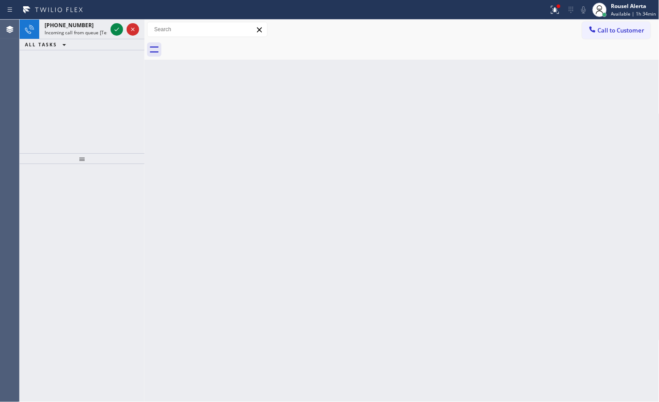
click at [112, 31] on icon at bounding box center [116, 29] width 11 height 11
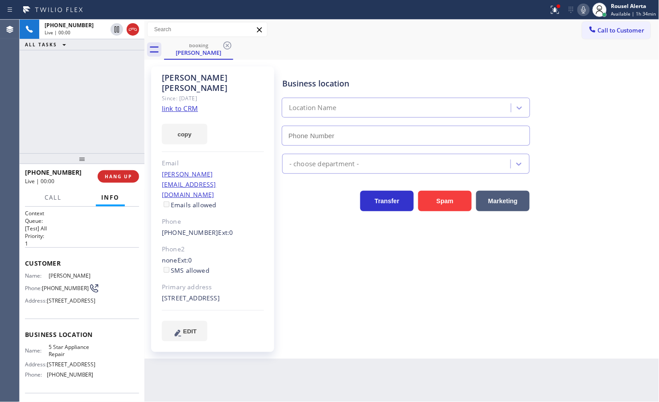
type input "[PHONE_NUMBER]"
click at [181, 104] on link "link to CRM" at bounding box center [180, 108] width 36 height 9
click at [74, 103] on div "+16027906270 Live | 01:58 ALL TASKS ALL TASKS ACTIVE TASKS TASKS IN WRAP UP" at bounding box center [82, 87] width 125 height 134
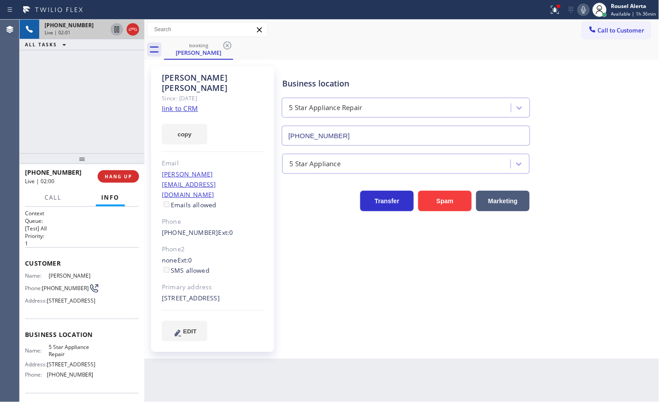
click at [113, 33] on icon at bounding box center [116, 29] width 11 height 11
click at [584, 12] on icon at bounding box center [583, 9] width 11 height 11
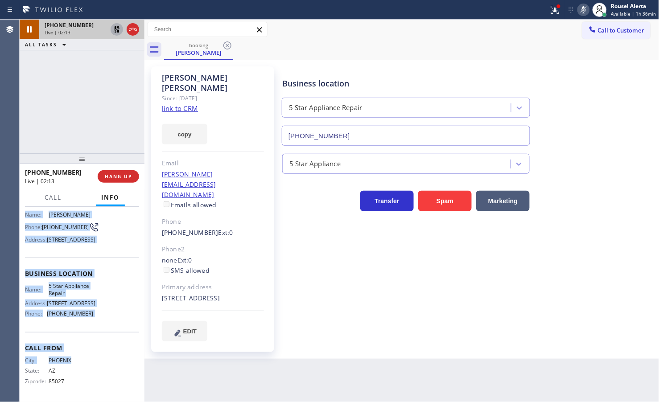
scroll to position [83, 0]
drag, startPoint x: 36, startPoint y: 290, endPoint x: 102, endPoint y: 331, distance: 77.5
click at [102, 331] on div "Context Queue: [Test] All Priority: 1 Customer Name: Bob Uhl Phone: (602) 790-6…" at bounding box center [82, 304] width 125 height 195
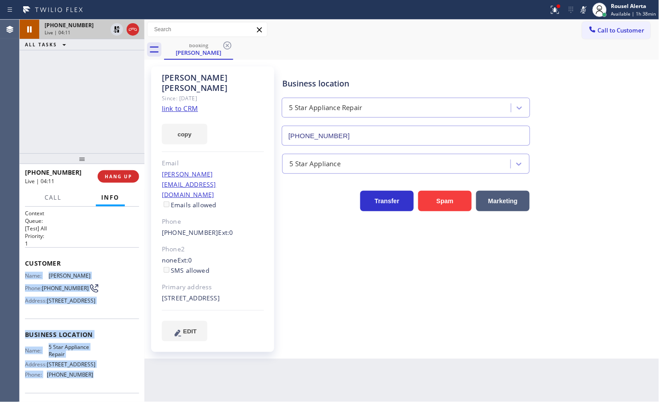
scroll to position [83, 0]
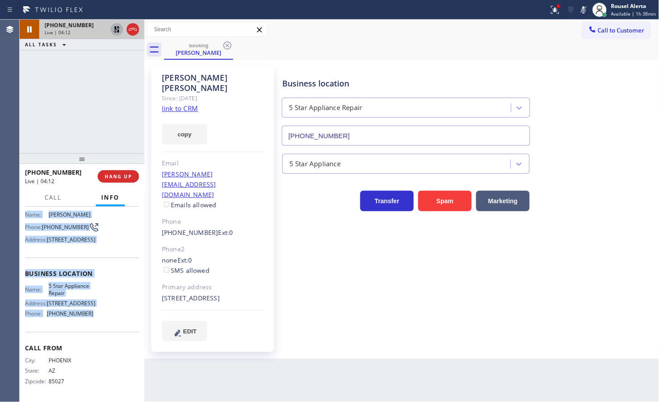
click at [116, 30] on icon at bounding box center [116, 29] width 11 height 11
click at [580, 11] on icon at bounding box center [583, 9] width 11 height 11
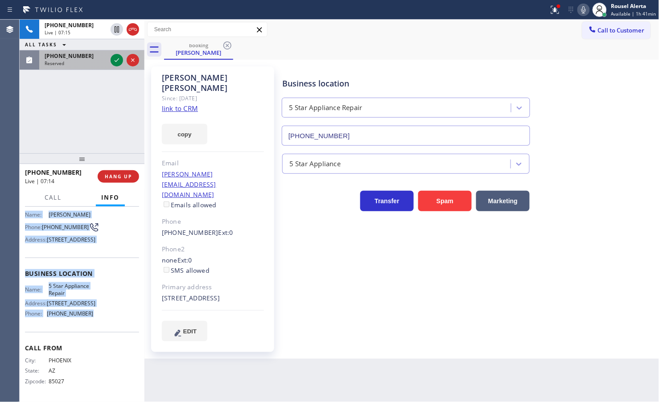
click at [117, 68] on div at bounding box center [125, 60] width 32 height 20
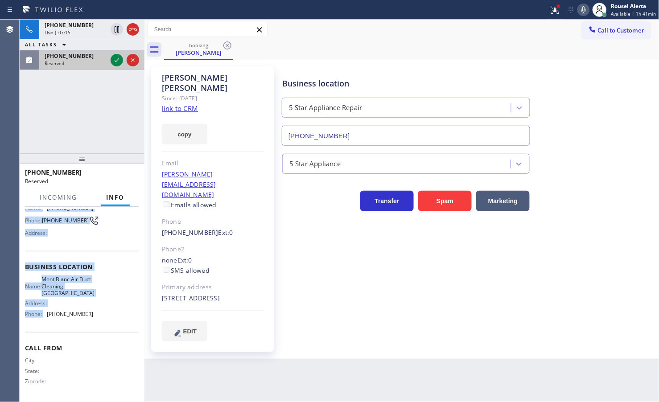
scroll to position [83, 0]
click at [116, 63] on icon at bounding box center [116, 60] width 11 height 11
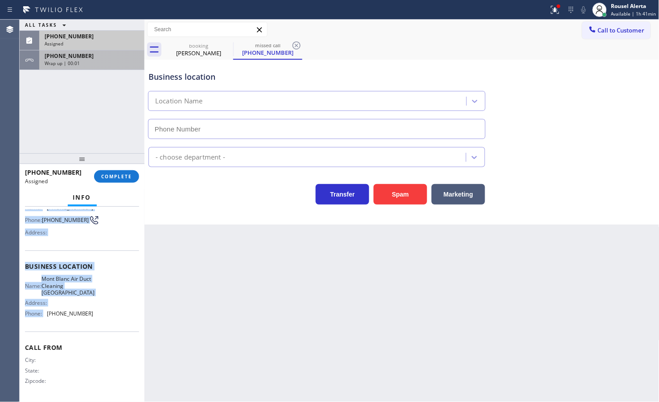
type input "[PHONE_NUMBER]"
click at [103, 57] on div "[PHONE_NUMBER]" at bounding box center [92, 56] width 95 height 8
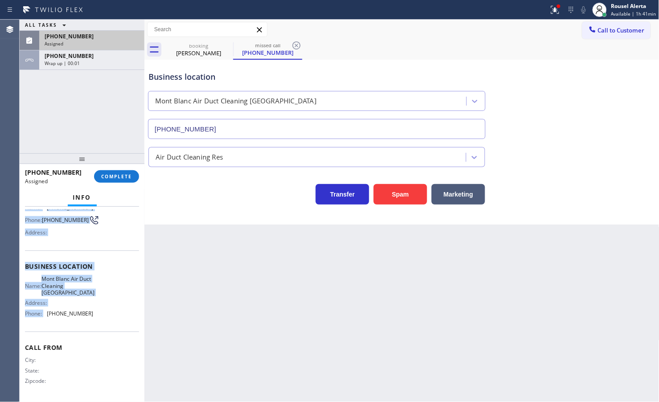
scroll to position [83, 0]
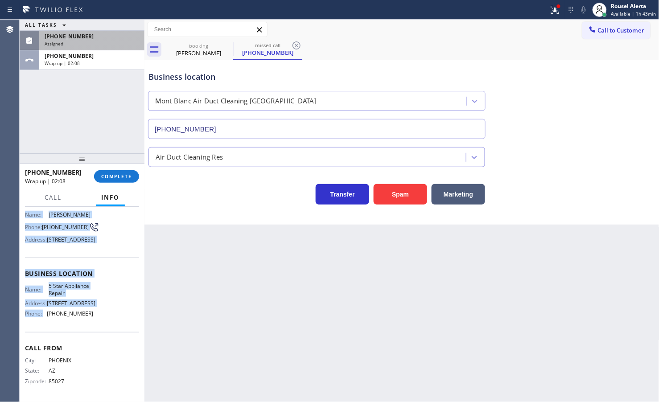
click at [92, 34] on div "[PHONE_NUMBER]" at bounding box center [92, 37] width 95 height 8
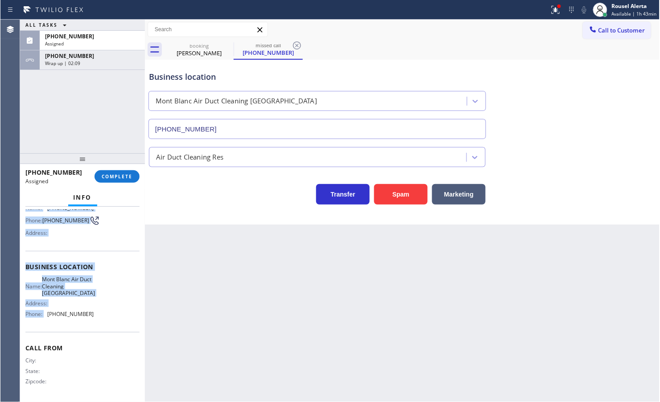
scroll to position [83, 0]
click at [128, 180] on button "COMPLETE" at bounding box center [116, 176] width 45 height 12
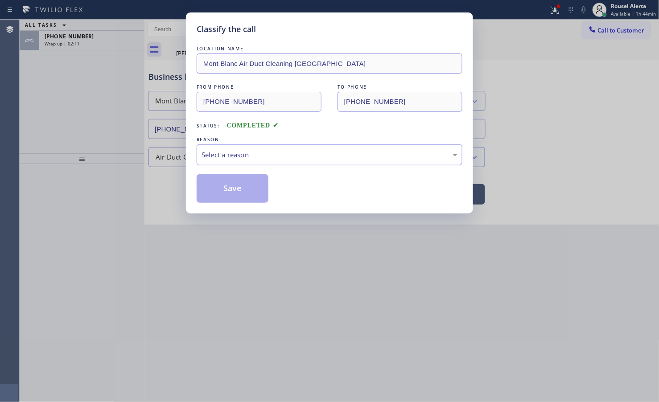
click at [247, 157] on div "Select a reason" at bounding box center [330, 155] width 256 height 10
click at [229, 177] on button "Save" at bounding box center [233, 188] width 72 height 29
type input "[PHONE_NUMBER]"
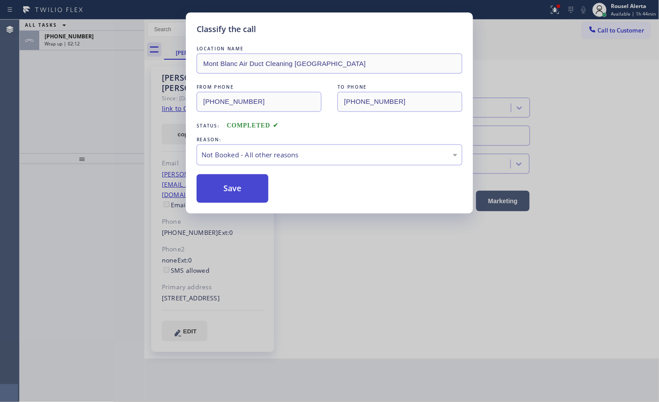
click at [228, 187] on button "Save" at bounding box center [233, 188] width 72 height 29
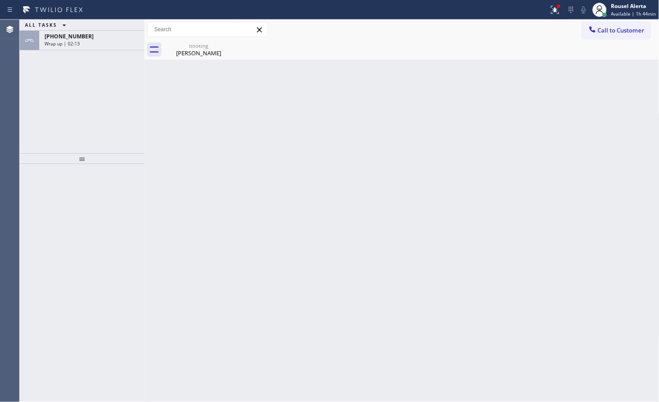
click at [110, 41] on div "Wrap up | 02:13" at bounding box center [92, 44] width 95 height 6
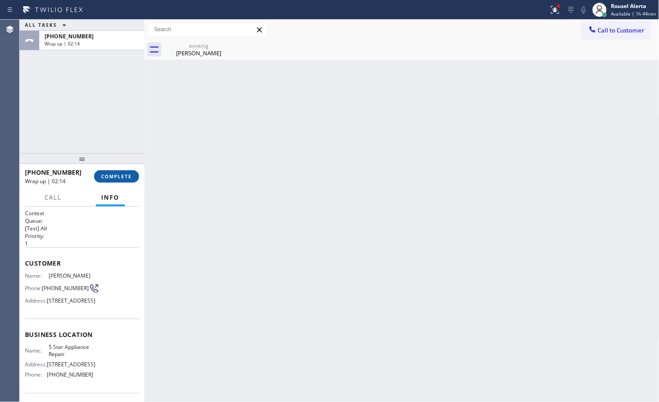
click at [120, 179] on span "COMPLETE" at bounding box center [116, 176] width 31 height 6
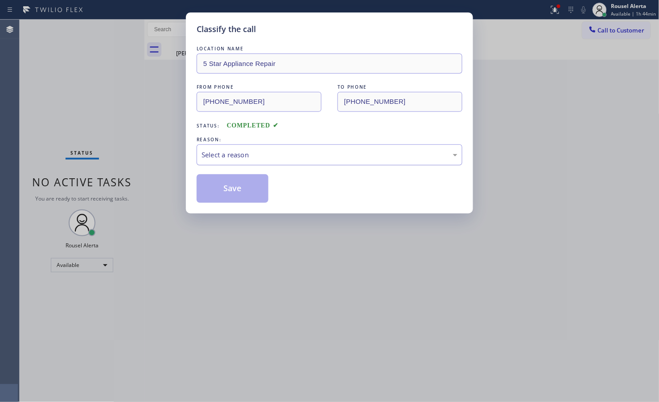
click at [237, 157] on div "Select a reason" at bounding box center [330, 155] width 256 height 10
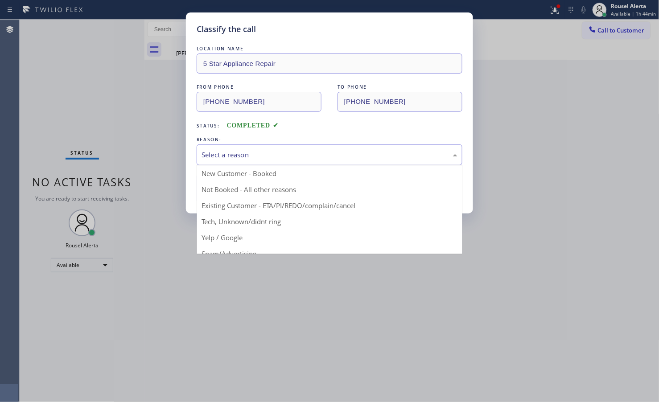
drag, startPoint x: 266, startPoint y: 204, endPoint x: 243, endPoint y: 193, distance: 25.3
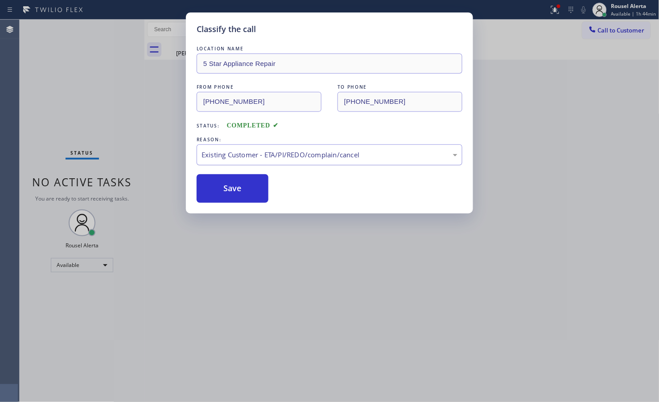
click at [237, 152] on div "Existing Customer - ETA/PI/REDO/complain/cancel" at bounding box center [330, 155] width 256 height 10
click at [228, 185] on button "Save" at bounding box center [233, 188] width 72 height 29
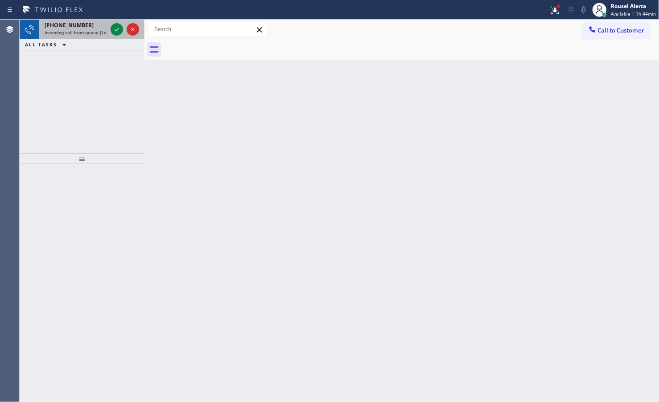
click at [119, 37] on div at bounding box center [125, 30] width 32 height 20
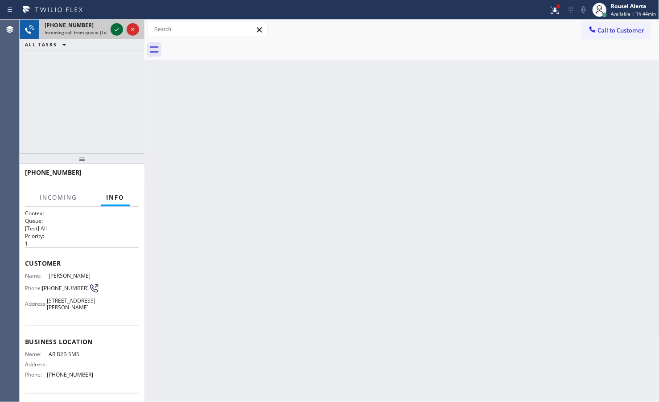
click at [116, 32] on icon at bounding box center [116, 29] width 11 height 11
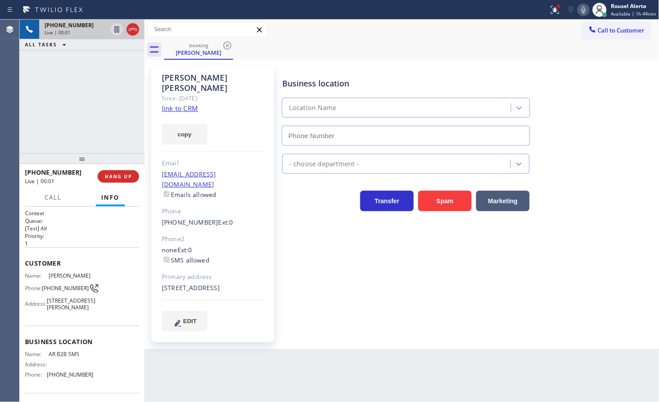
type input "[PHONE_NUMBER]"
click at [179, 104] on link "link to CRM" at bounding box center [180, 108] width 36 height 9
click at [88, 78] on div "[PHONE_NUMBER] Live | 00:29 ALL TASKS ALL TASKS ACTIVE TASKS TASKS IN WRAP UP" at bounding box center [82, 87] width 125 height 134
click at [114, 31] on icon at bounding box center [116, 29] width 11 height 11
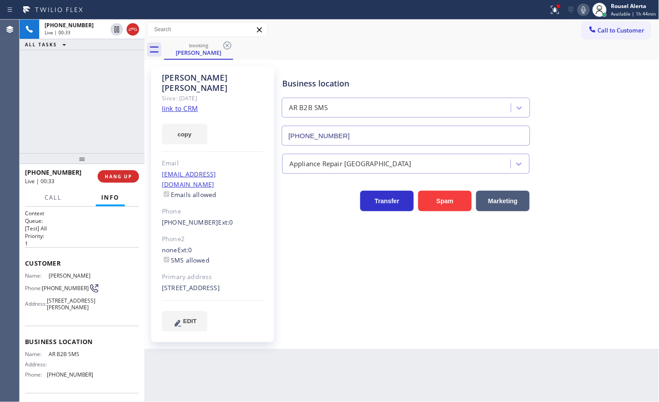
click at [581, 7] on icon at bounding box center [583, 9] width 11 height 11
click at [113, 29] on icon at bounding box center [116, 29] width 11 height 11
click at [589, 12] on icon at bounding box center [583, 9] width 11 height 11
click at [560, 9] on icon at bounding box center [555, 9] width 11 height 11
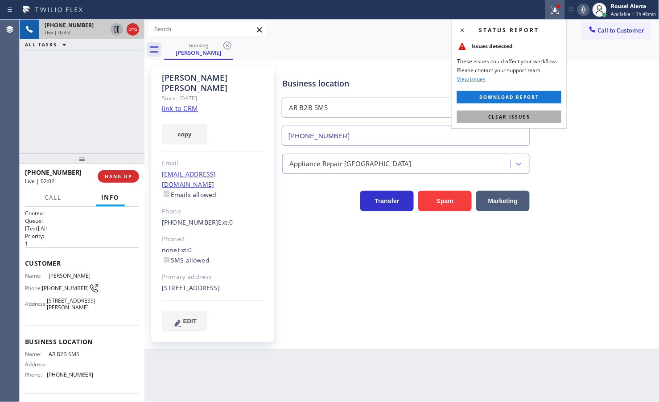
click at [536, 117] on button "Clear issues" at bounding box center [509, 117] width 104 height 12
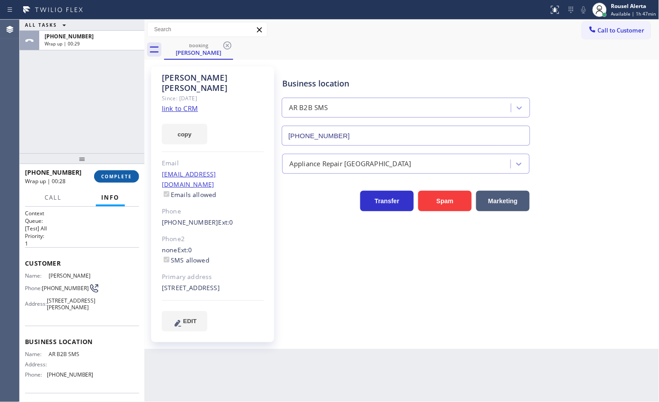
click at [106, 172] on button "COMPLETE" at bounding box center [116, 176] width 45 height 12
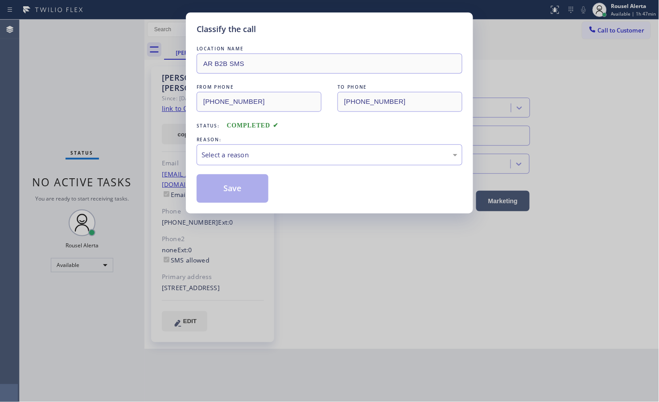
click at [275, 163] on div "Select a reason" at bounding box center [330, 154] width 266 height 21
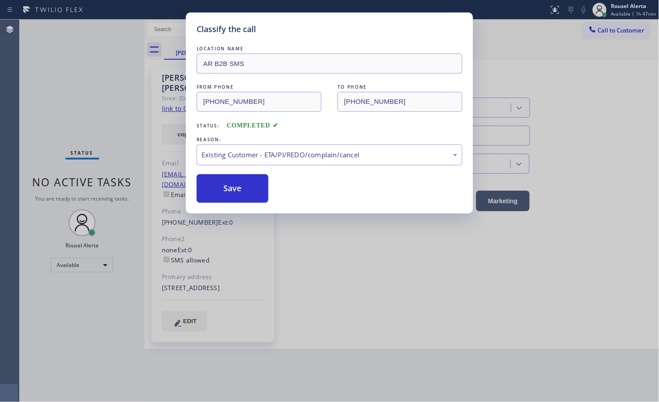
click at [251, 188] on button "Save" at bounding box center [233, 188] width 72 height 29
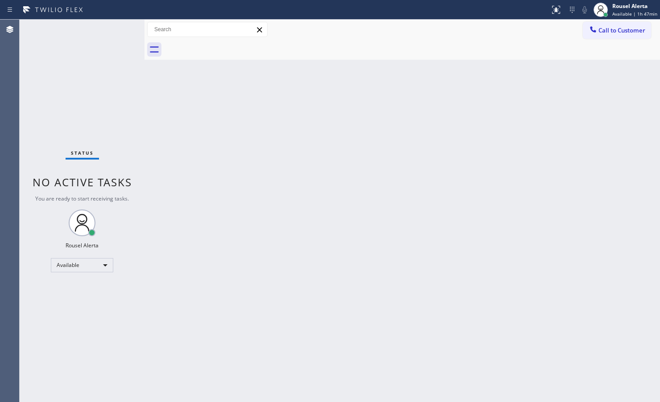
click at [542, 128] on div "Back to Dashboard Change Sender ID Customers Technicians Select a contact Outbo…" at bounding box center [401, 211] width 515 height 383
click at [418, 126] on div "Back to Dashboard Change Sender ID Customers Technicians Select a contact Outbo…" at bounding box center [401, 211] width 515 height 383
click at [237, 139] on div "Back to Dashboard Change Sender ID Customers Technicians Select a contact Outbo…" at bounding box center [401, 211] width 515 height 383
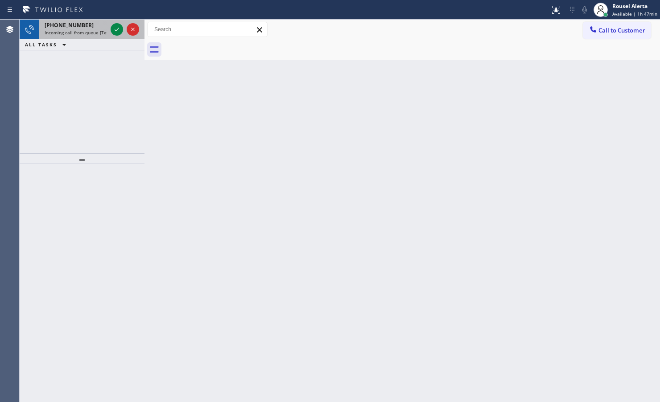
drag, startPoint x: 92, startPoint y: 25, endPoint x: 98, endPoint y: 29, distance: 6.8
click at [95, 27] on div "[PHONE_NUMBER]" at bounding box center [76, 25] width 62 height 8
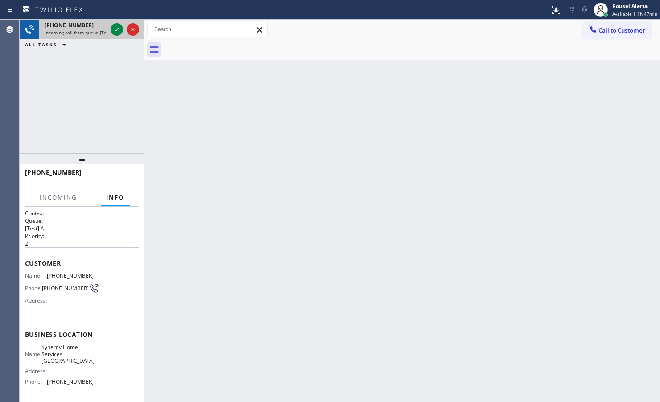
click at [109, 30] on div at bounding box center [125, 30] width 32 height 20
click at [113, 28] on icon at bounding box center [116, 29] width 11 height 11
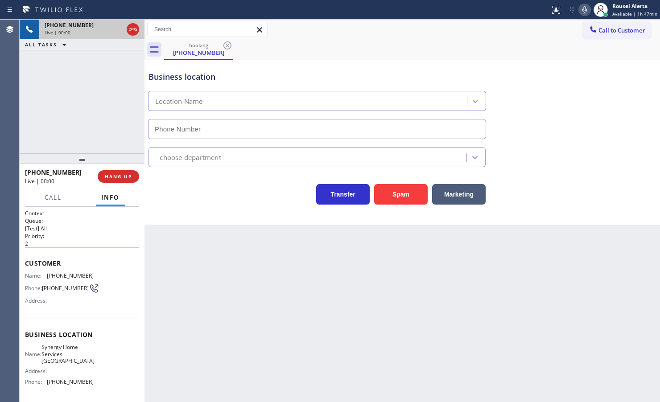
type input "[PHONE_NUMBER]"
click at [405, 193] on button "Spam" at bounding box center [400, 194] width 53 height 21
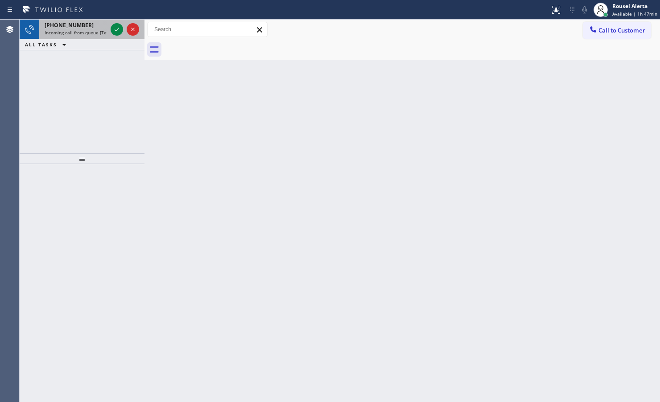
click at [89, 23] on div "[PHONE_NUMBER]" at bounding box center [76, 25] width 62 height 8
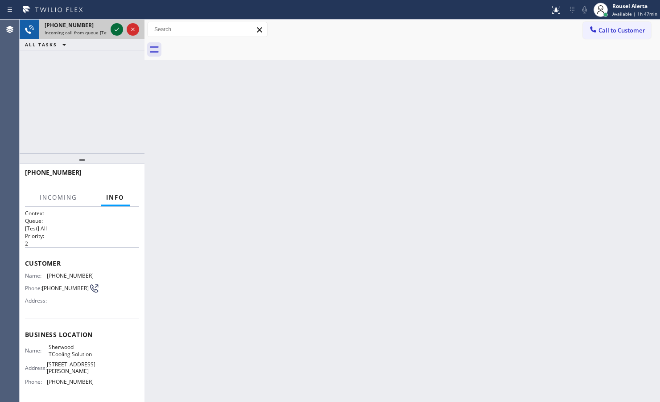
click at [111, 29] on div at bounding box center [117, 29] width 12 height 11
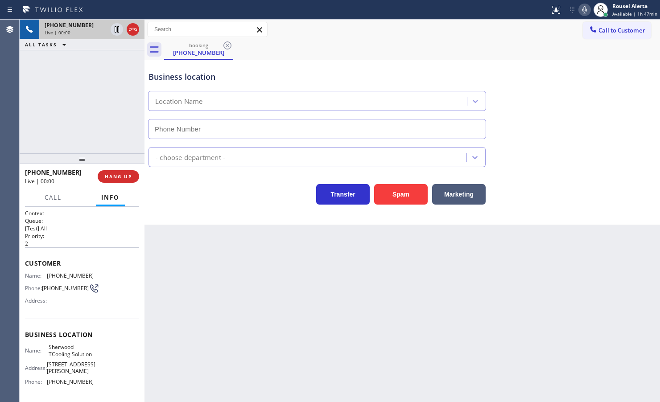
type input "[PHONE_NUMBER]"
click at [82, 153] on div at bounding box center [82, 158] width 125 height 11
click at [201, 317] on div "Back to Dashboard Change Sender ID Customers Technicians Select a contact Outbo…" at bounding box center [401, 211] width 515 height 383
click at [122, 175] on span "HANG UP" at bounding box center [118, 176] width 27 height 6
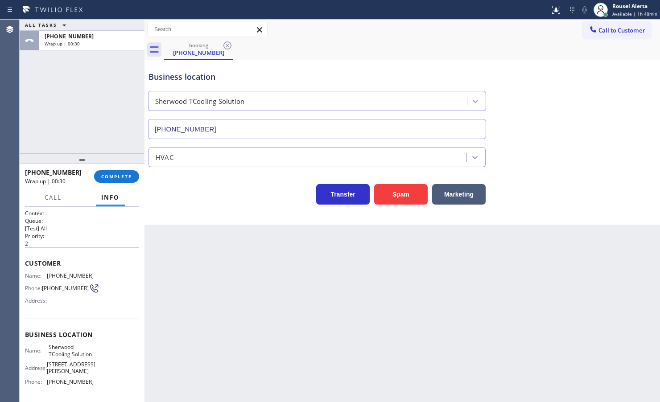
click at [282, 249] on div "Back to Dashboard Change Sender ID Customers Technicians Select a contact Outbo…" at bounding box center [401, 211] width 515 height 383
click at [116, 170] on button "COMPLETE" at bounding box center [116, 176] width 45 height 12
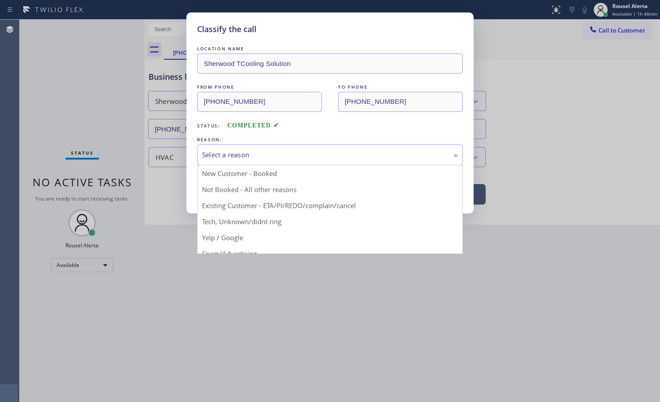
click at [239, 154] on div "Select a reason" at bounding box center [330, 155] width 256 height 10
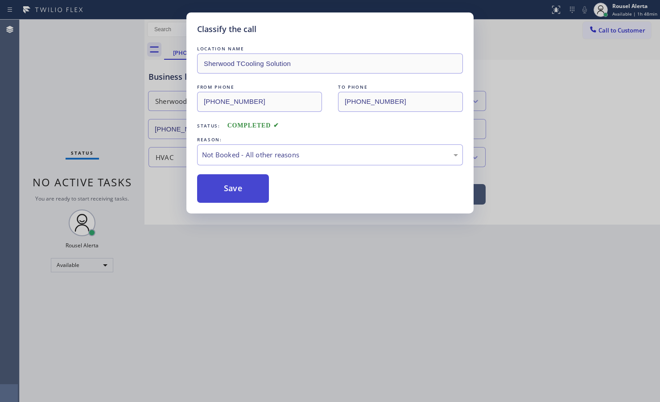
click at [241, 189] on button "Save" at bounding box center [233, 188] width 72 height 29
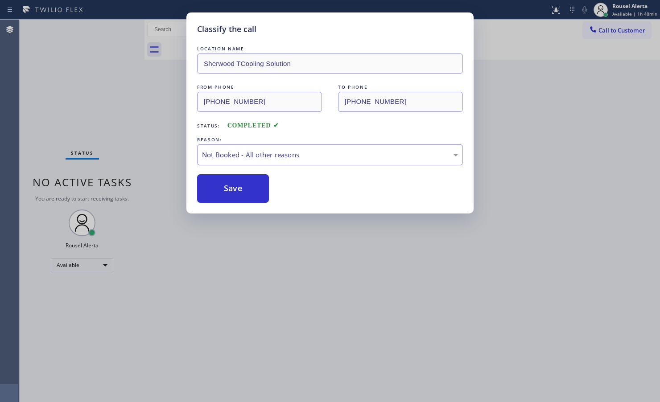
click at [321, 280] on div "Classify the call LOCATION NAME Sherwood TCooling Solution FROM PHONE [PHONE_NU…" at bounding box center [330, 201] width 660 height 402
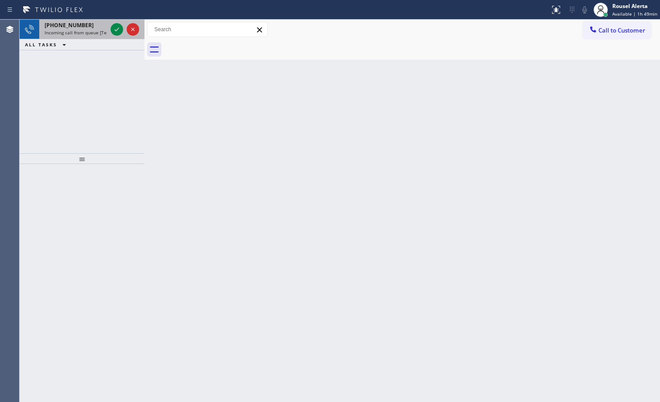
click at [111, 23] on div at bounding box center [125, 30] width 32 height 20
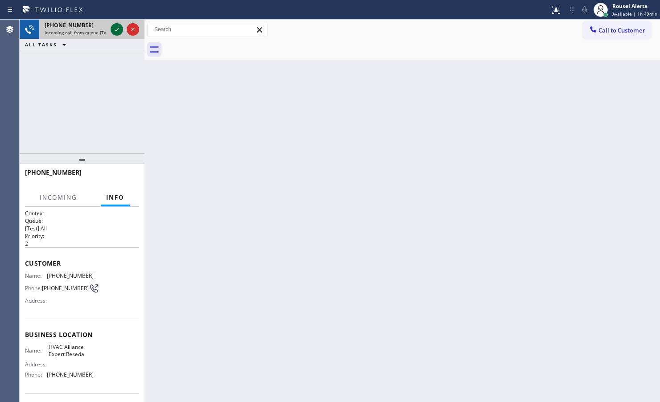
click at [111, 28] on div at bounding box center [117, 29] width 12 height 11
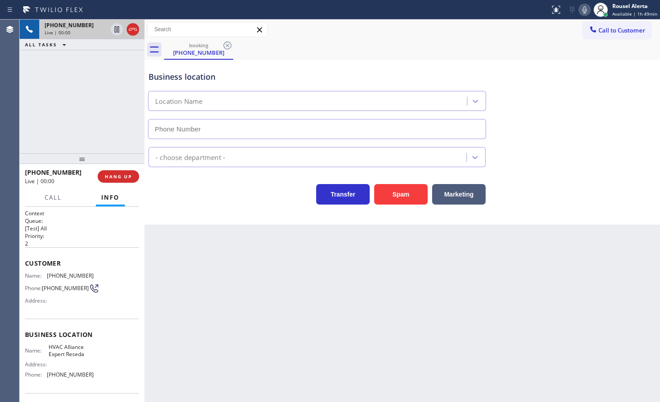
type input "[PHONE_NUMBER]"
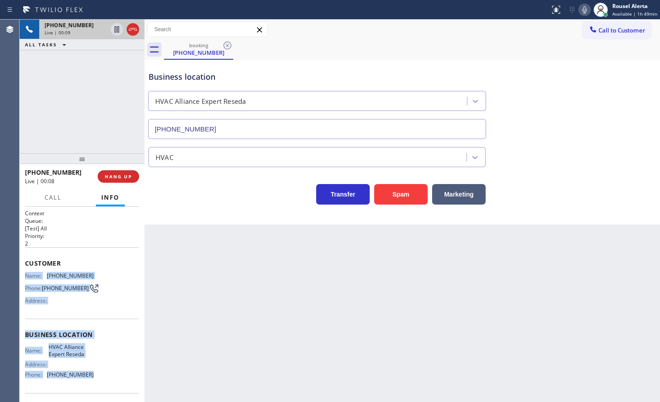
drag, startPoint x: 25, startPoint y: 271, endPoint x: 94, endPoint y: 372, distance: 122.4
click at [94, 372] on div "Context Queue: [Test] All Priority: 2 Customer Name: [PHONE_NUMBER] Phone: [PHO…" at bounding box center [82, 335] width 114 height 251
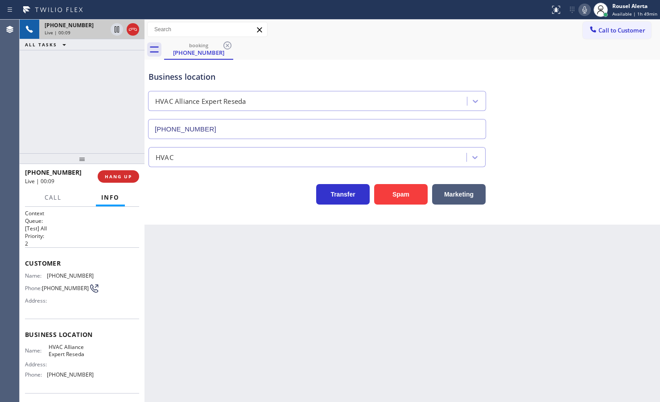
click at [272, 300] on div "Back to Dashboard Change Sender ID Customers Technicians Select a contact Outbo…" at bounding box center [401, 211] width 515 height 383
click at [111, 173] on button "HANG UP" at bounding box center [118, 176] width 41 height 12
click at [111, 174] on span "HANG UP" at bounding box center [118, 176] width 27 height 6
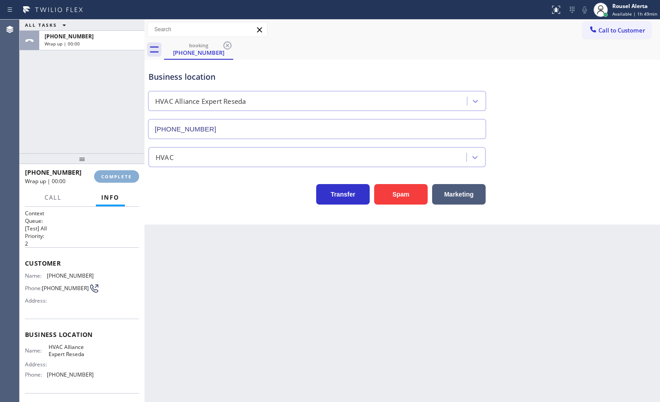
click at [111, 174] on span "COMPLETE" at bounding box center [116, 176] width 31 height 6
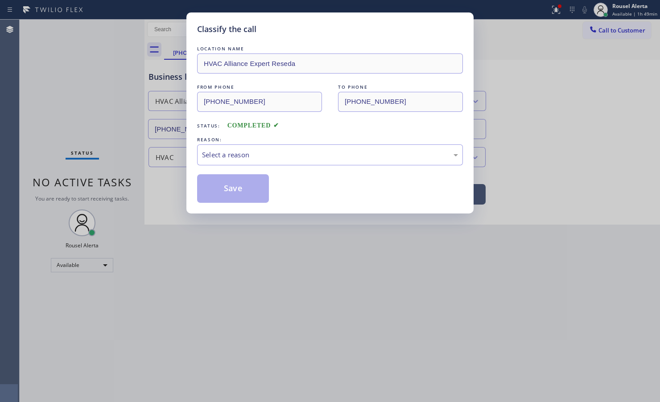
click at [111, 174] on div "Classify the call LOCATION NAME HVAC Alliance Expert Reseda FROM PHONE [PHONE_N…" at bounding box center [330, 201] width 660 height 402
click at [202, 160] on div "Select a reason" at bounding box center [330, 155] width 256 height 10
click at [230, 189] on button "Save" at bounding box center [233, 188] width 72 height 29
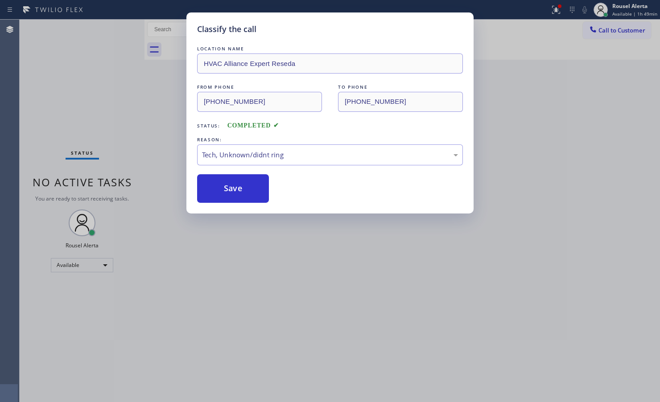
drag, startPoint x: 263, startPoint y: 293, endPoint x: 373, endPoint y: 224, distance: 130.0
click at [271, 282] on div "Classify the call LOCATION NAME HVAC Alliance Expert Reseda FROM PHONE [PHONE_N…" at bounding box center [330, 201] width 660 height 402
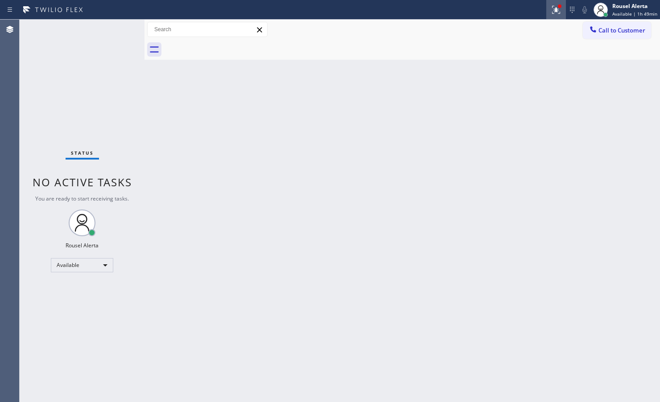
click at [553, 10] on icon at bounding box center [556, 9] width 11 height 11
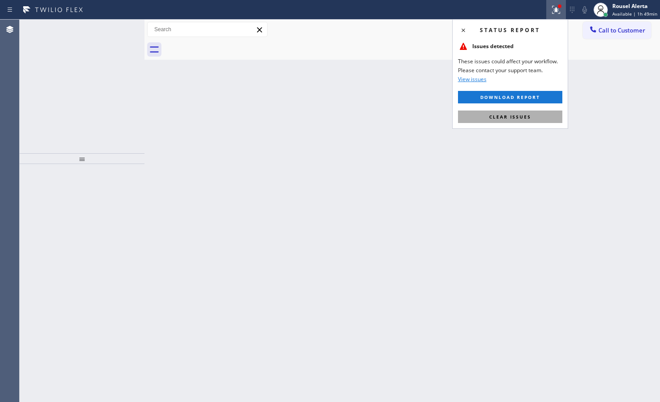
click at [534, 114] on button "Clear issues" at bounding box center [510, 117] width 104 height 12
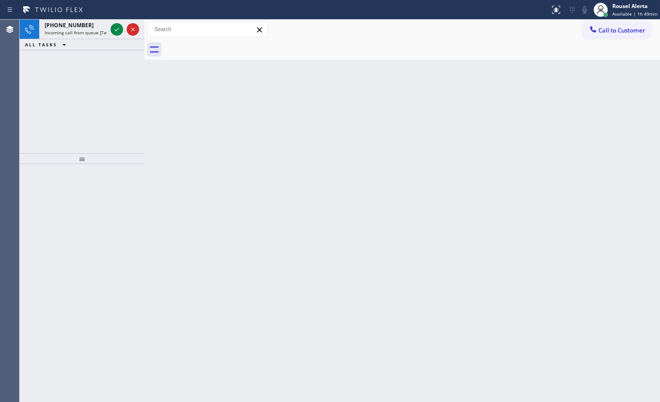
click at [555, 152] on div "Back to Dashboard Change Sender ID Customers Technicians Select a contact Outbo…" at bounding box center [401, 211] width 515 height 383
drag, startPoint x: 67, startPoint y: 27, endPoint x: 86, endPoint y: 28, distance: 18.7
click at [70, 27] on span "[PHONE_NUMBER]" at bounding box center [69, 25] width 49 height 8
drag, startPoint x: 105, startPoint y: 29, endPoint x: 110, endPoint y: 30, distance: 4.5
click at [105, 30] on span "Incoming call from queue [Test] All" at bounding box center [82, 32] width 74 height 6
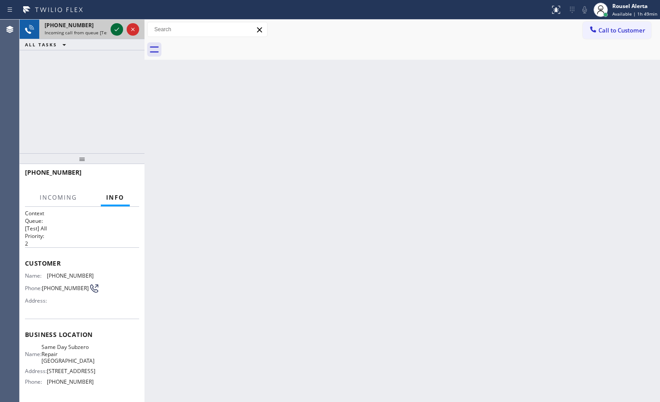
click at [112, 30] on icon at bounding box center [116, 29] width 11 height 11
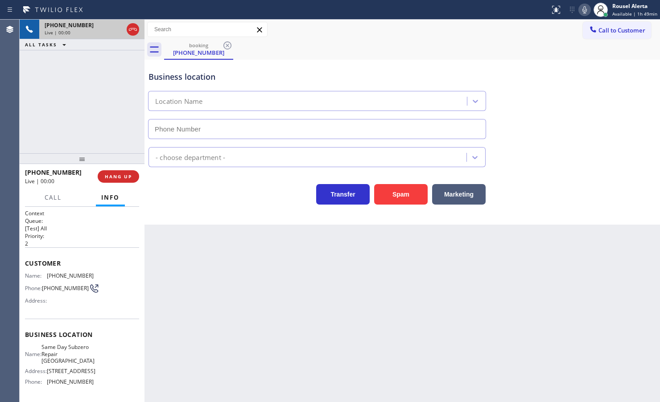
type input "[PHONE_NUMBER]"
click at [406, 194] on button "Spam" at bounding box center [400, 194] width 53 height 21
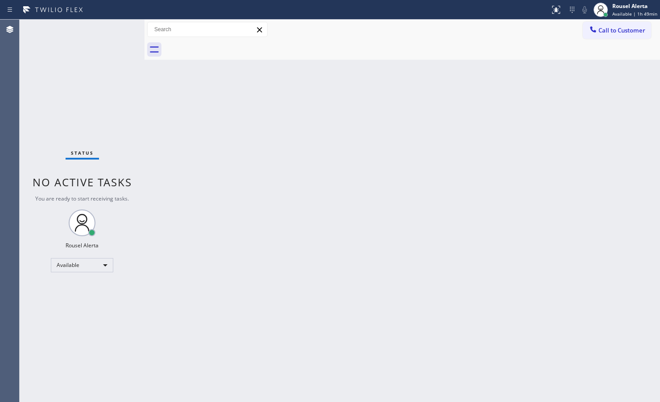
click at [245, 106] on div "Back to Dashboard Change Sender ID Customers Technicians Select a contact Outbo…" at bounding box center [401, 211] width 515 height 383
click at [105, 28] on div "Status No active tasks You are ready to start receiving tasks. Rousel Alerta Av…" at bounding box center [82, 211] width 125 height 383
click at [344, 237] on div "Back to Dashboard Change Sender ID Customers Technicians Select a contact Outbo…" at bounding box center [401, 211] width 515 height 383
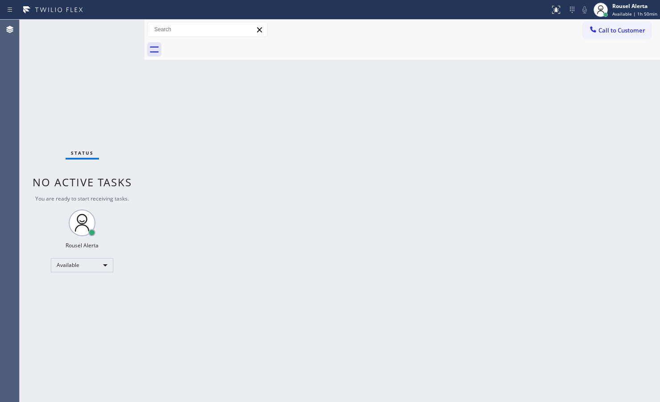
click at [119, 29] on div "Status No active tasks You are ready to start receiving tasks. Rousel Alerta Av…" at bounding box center [82, 211] width 125 height 383
click at [224, 122] on div "Back to Dashboard Change Sender ID Customers Technicians Select a contact Outbo…" at bounding box center [401, 211] width 515 height 383
drag, startPoint x: 368, startPoint y: 214, endPoint x: 496, endPoint y: 251, distance: 133.1
click at [376, 213] on div "Back to Dashboard Change Sender ID Customers Technicians Select a contact Outbo…" at bounding box center [401, 211] width 515 height 383
click at [85, 28] on div "Status No active tasks You are ready to start receiving tasks. Rousel Alerta Av…" at bounding box center [82, 211] width 125 height 383
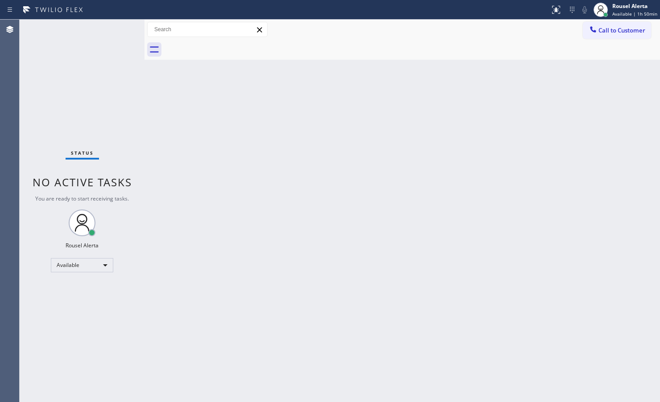
click at [246, 214] on div "Back to Dashboard Change Sender ID Customers Technicians Select a contact Outbo…" at bounding box center [401, 211] width 515 height 383
click at [96, 32] on div "Status No active tasks You are ready to start receiving tasks. Rousel Alerta Av…" at bounding box center [82, 211] width 125 height 383
click at [221, 111] on div "Back to Dashboard Change Sender ID Customers Technicians Select a contact Outbo…" at bounding box center [401, 211] width 515 height 383
click at [105, 66] on div "Status No active tasks You are ready to start receiving tasks. Rousel Alerta Av…" at bounding box center [82, 211] width 125 height 383
click at [614, 11] on span "Available | 1h 50min" at bounding box center [634, 14] width 45 height 6
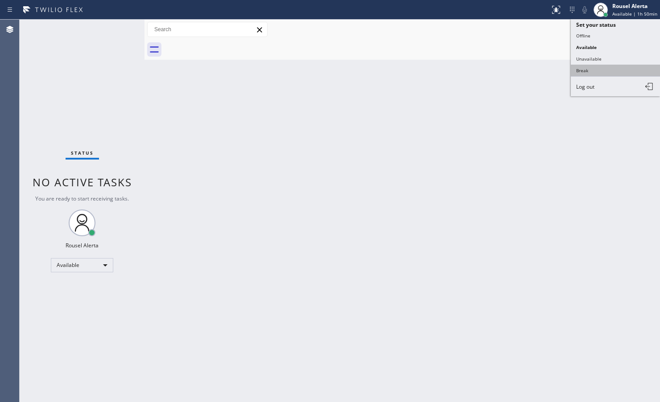
click at [603, 70] on button "Break" at bounding box center [615, 71] width 89 height 12
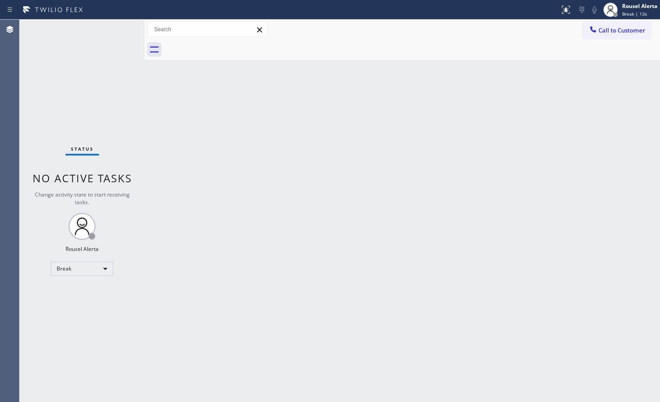
click at [87, 56] on div "Status No active tasks Change activity state to start receiving tasks. Rousel A…" at bounding box center [82, 211] width 125 height 383
